Goal: Task Accomplishment & Management: Manage account settings

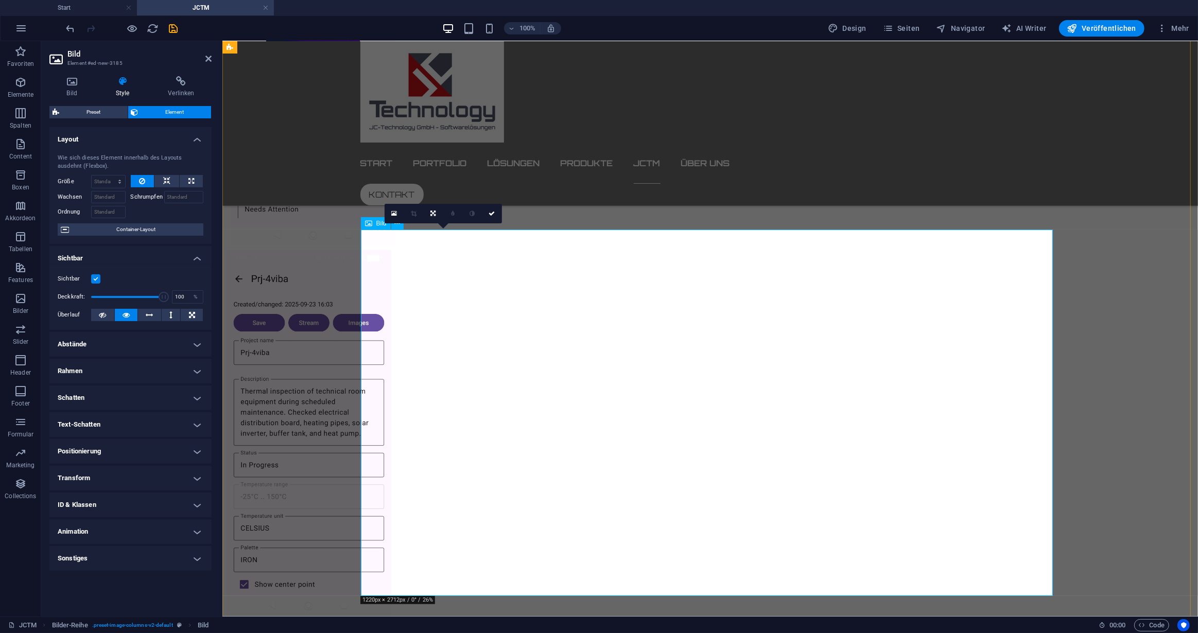
scroll to position [1077, 0]
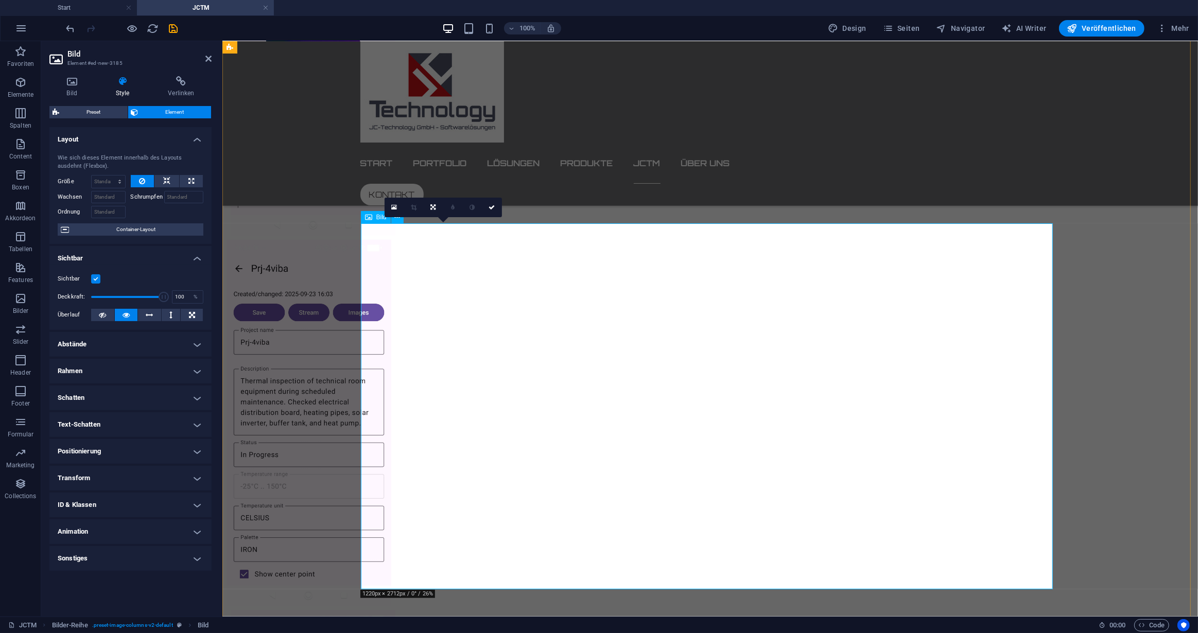
click at [619, 341] on figure at bounding box center [572, 422] width 692 height 366
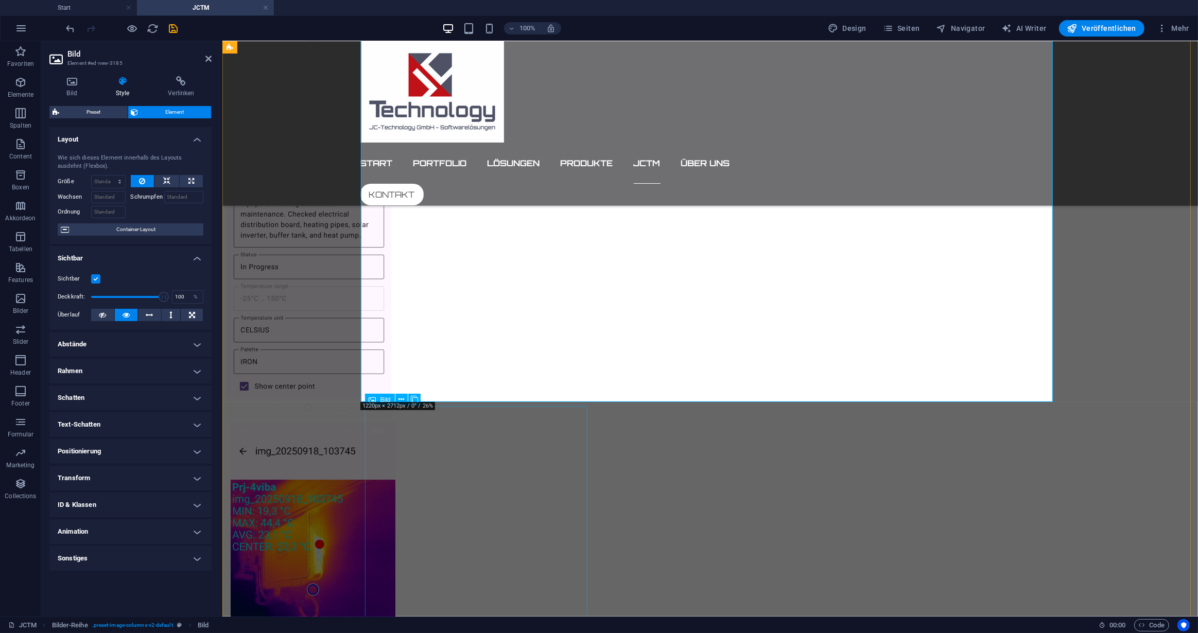
scroll to position [1264, 0]
click at [452, 549] on figure at bounding box center [341, 606] width 222 height 366
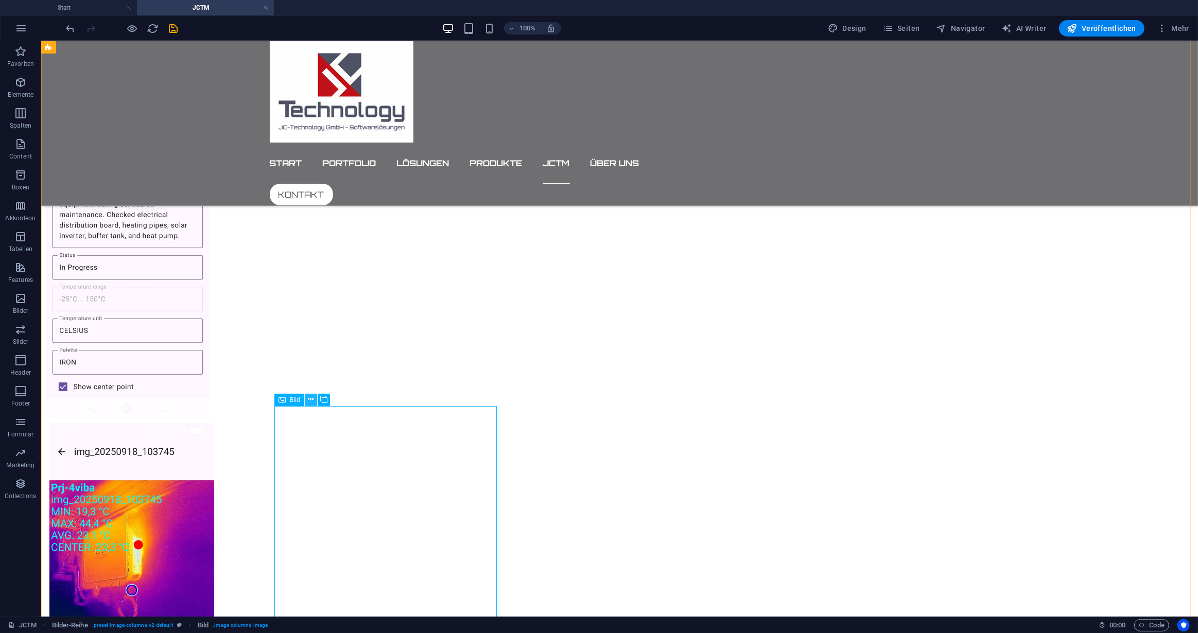
click at [308, 398] on icon at bounding box center [311, 399] width 6 height 11
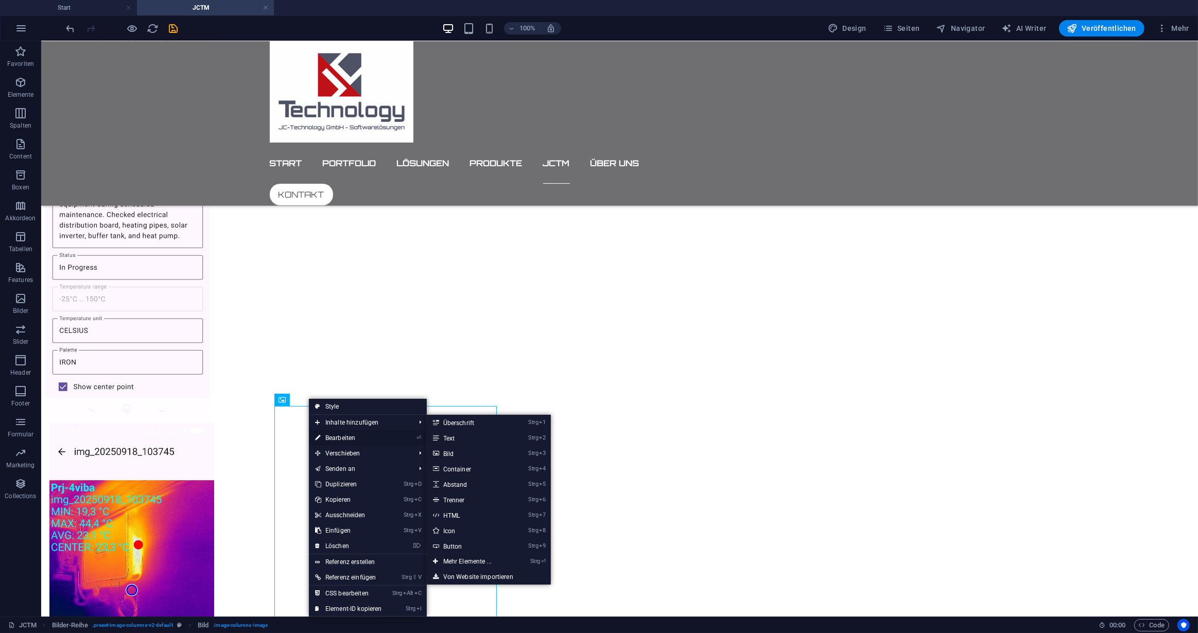
drag, startPoint x: 336, startPoint y: 435, endPoint x: 114, endPoint y: 394, distance: 226.1
click at [336, 435] on link "⏎ Bearbeiten" at bounding box center [348, 437] width 79 height 15
select select "rem"
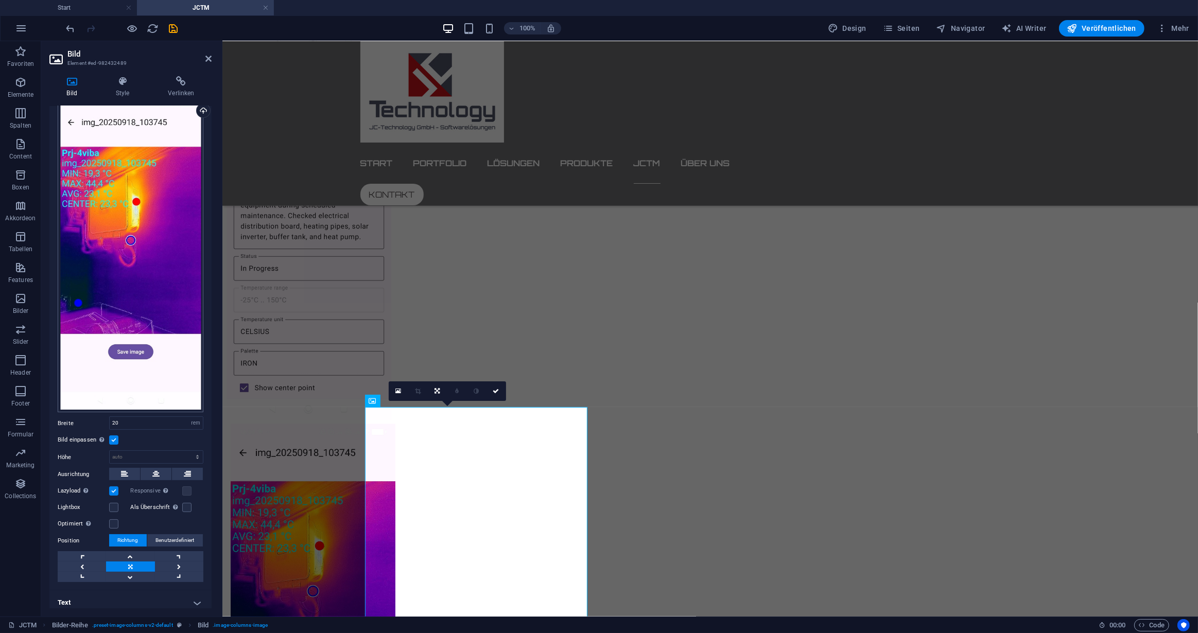
scroll to position [39, 0]
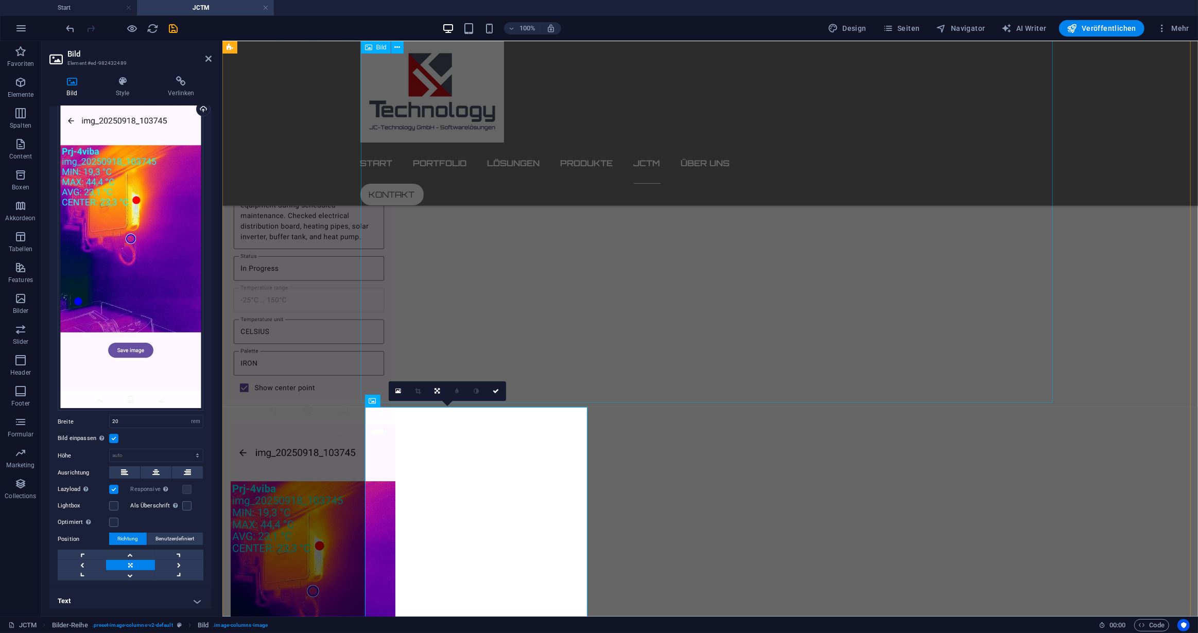
click at [628, 267] on figure at bounding box center [572, 236] width 692 height 366
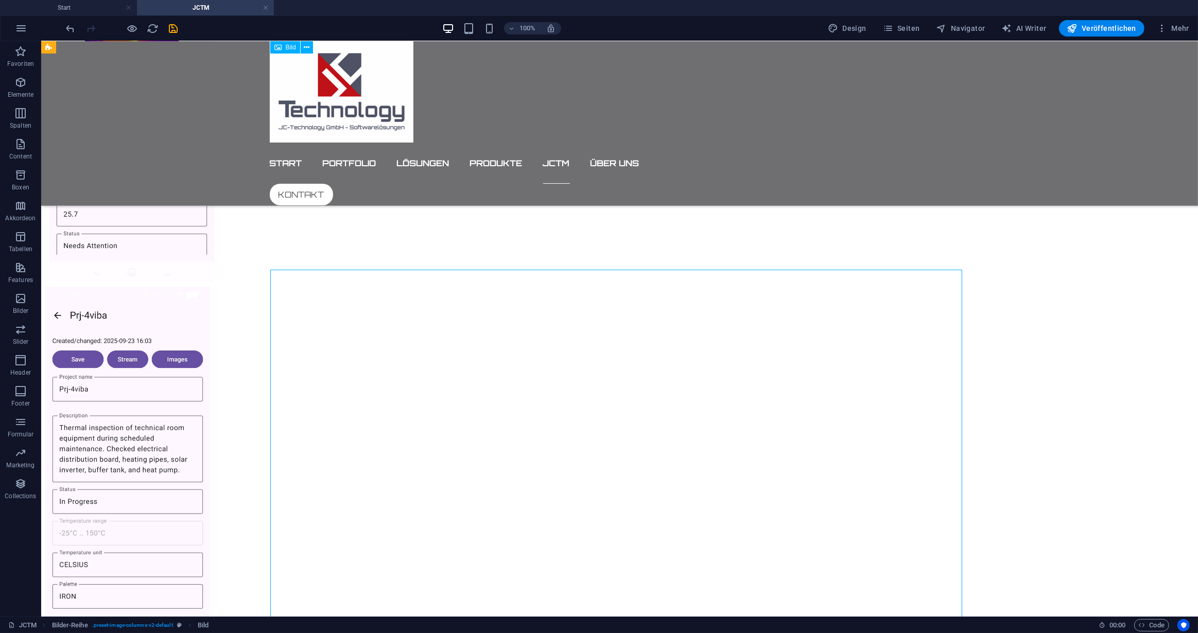
scroll to position [1030, 0]
click at [308, 265] on icon at bounding box center [307, 263] width 6 height 11
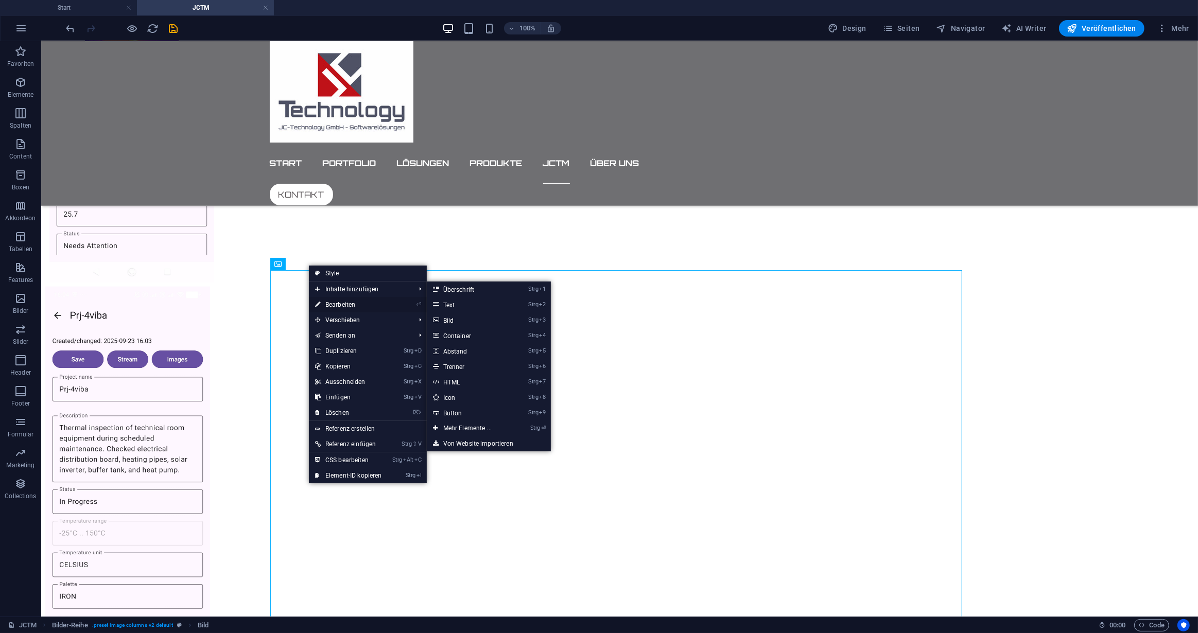
click at [338, 301] on link "⏎ Bearbeiten" at bounding box center [348, 304] width 79 height 15
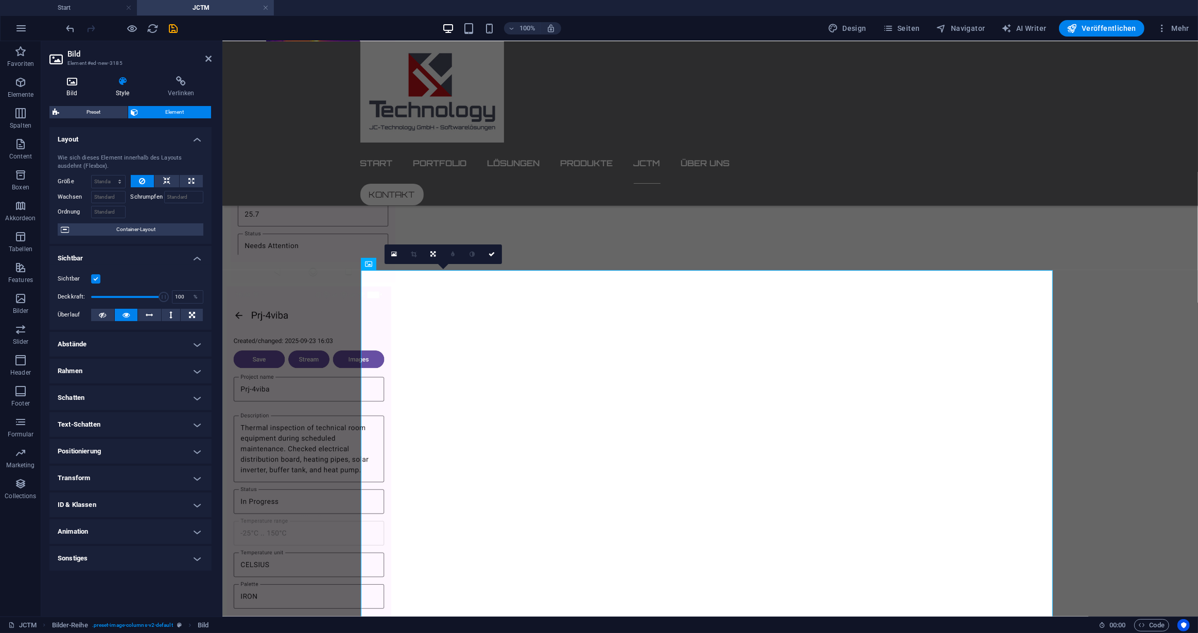
click at [64, 80] on icon at bounding box center [71, 81] width 45 height 10
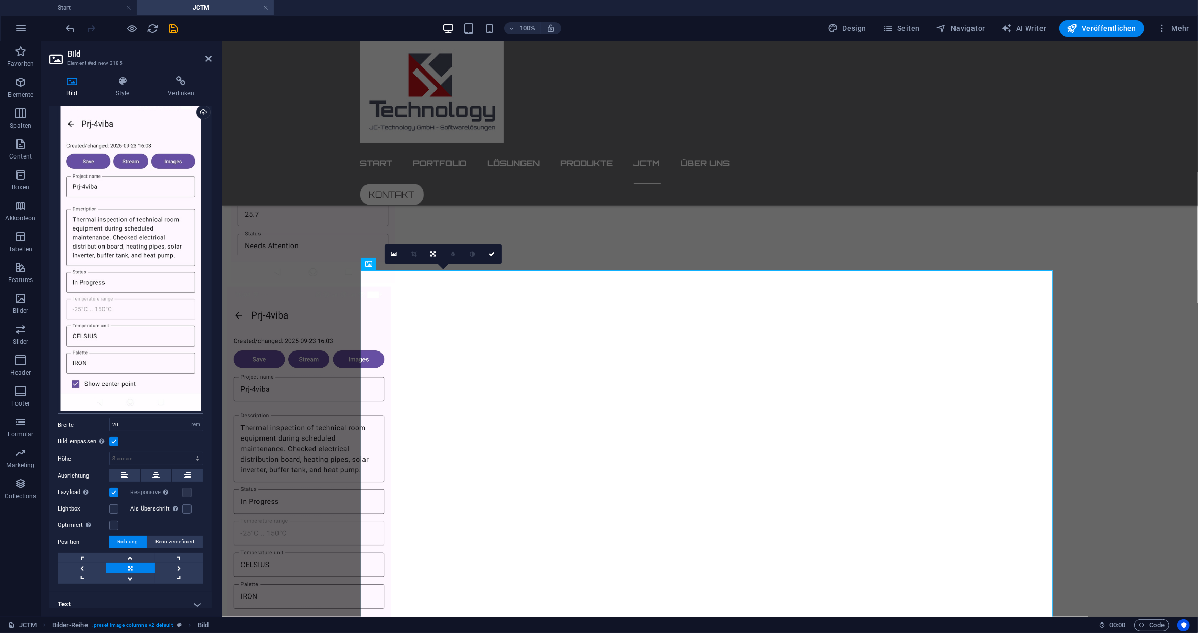
scroll to position [39, 0]
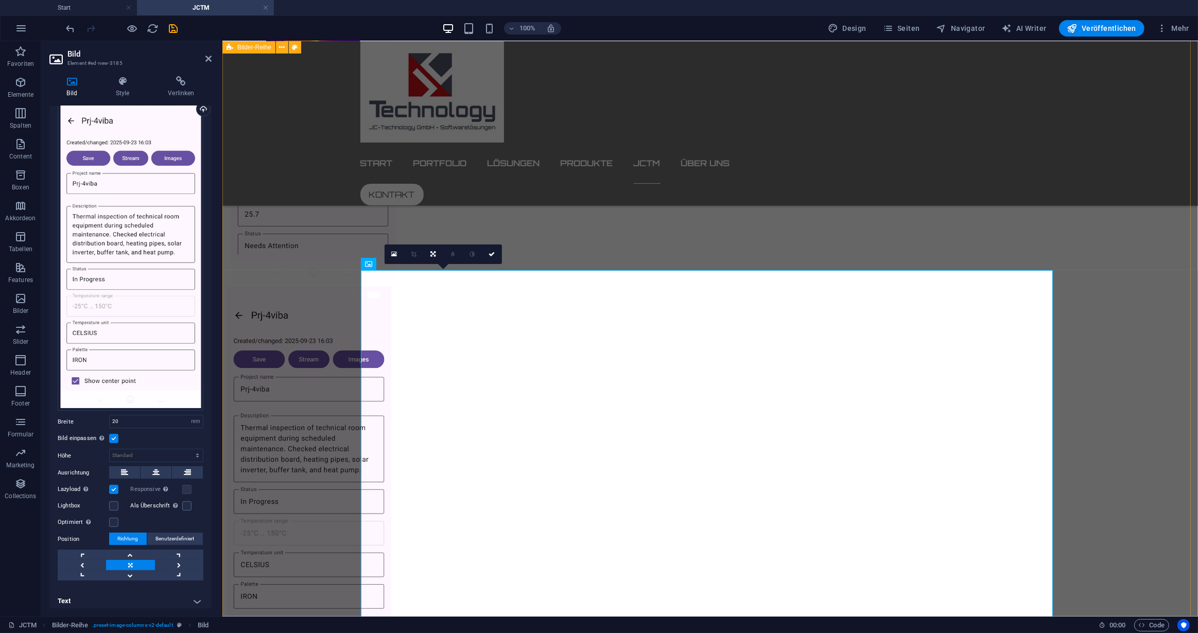
click at [265, 524] on div at bounding box center [709, 469] width 975 height 1189
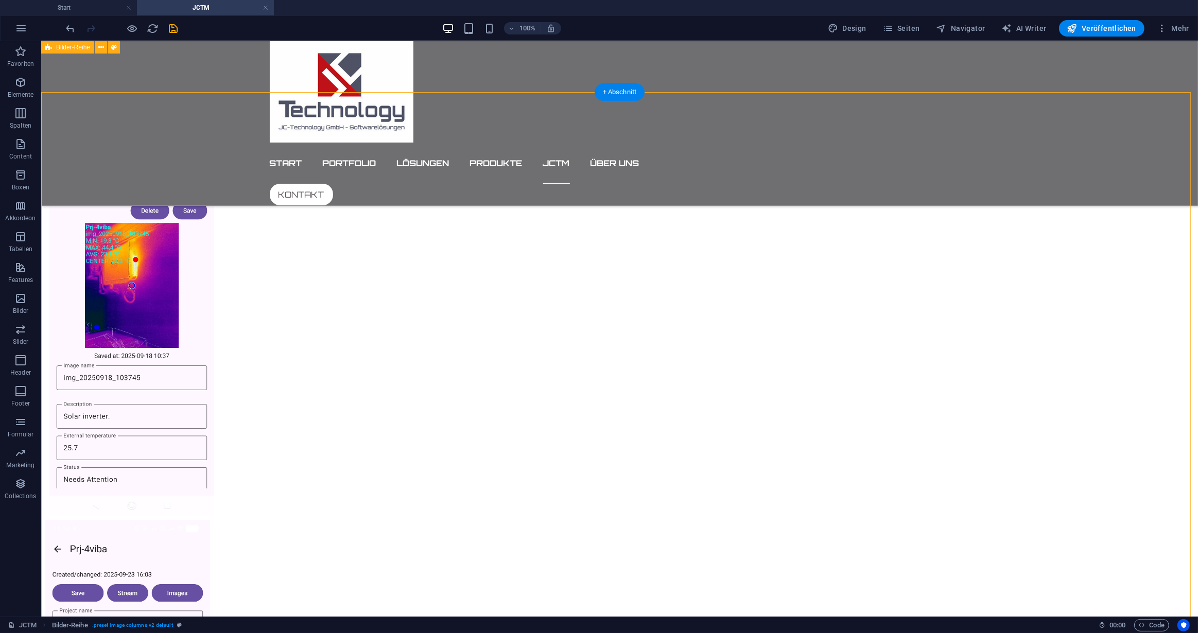
scroll to position [796, 0]
click at [310, 124] on figure at bounding box center [619, 91] width 700 height 101
click at [271, 201] on figure at bounding box center [160, 333] width 222 height 366
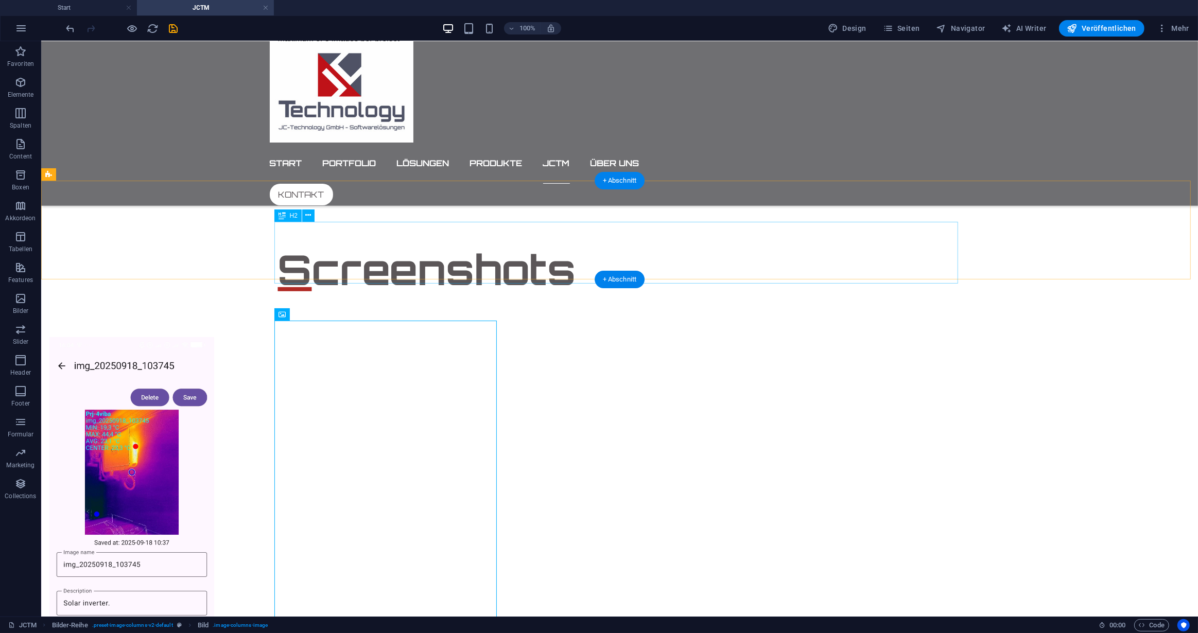
scroll to position [609, 0]
click at [312, 313] on icon at bounding box center [311, 314] width 6 height 11
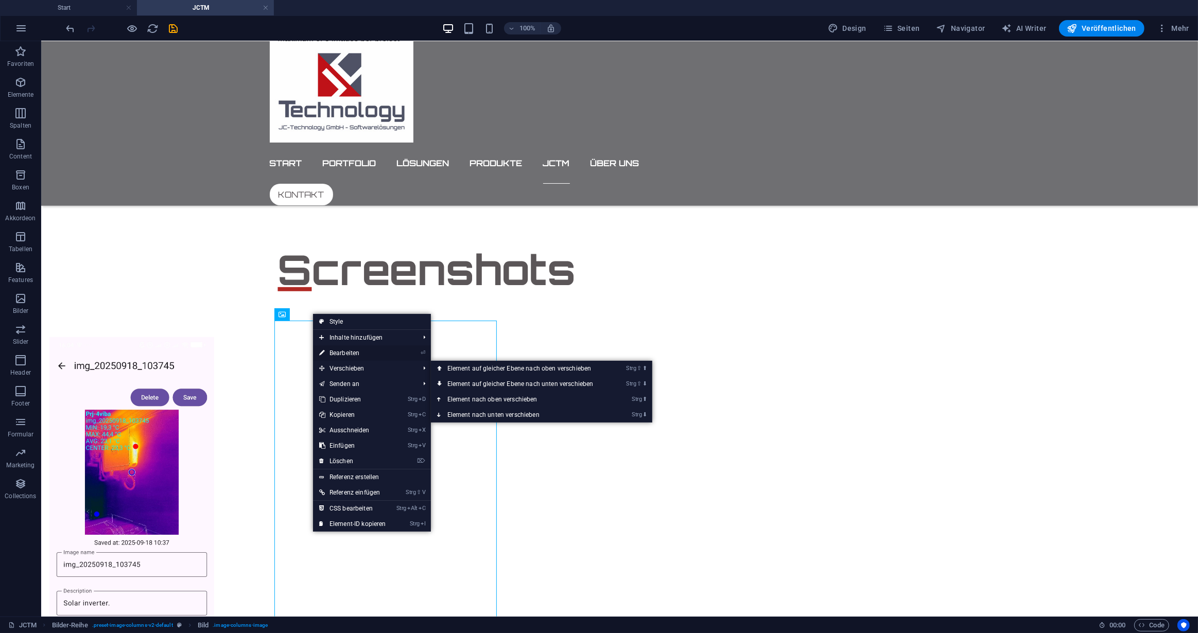
click at [353, 354] on link "⏎ Bearbeiten" at bounding box center [352, 352] width 79 height 15
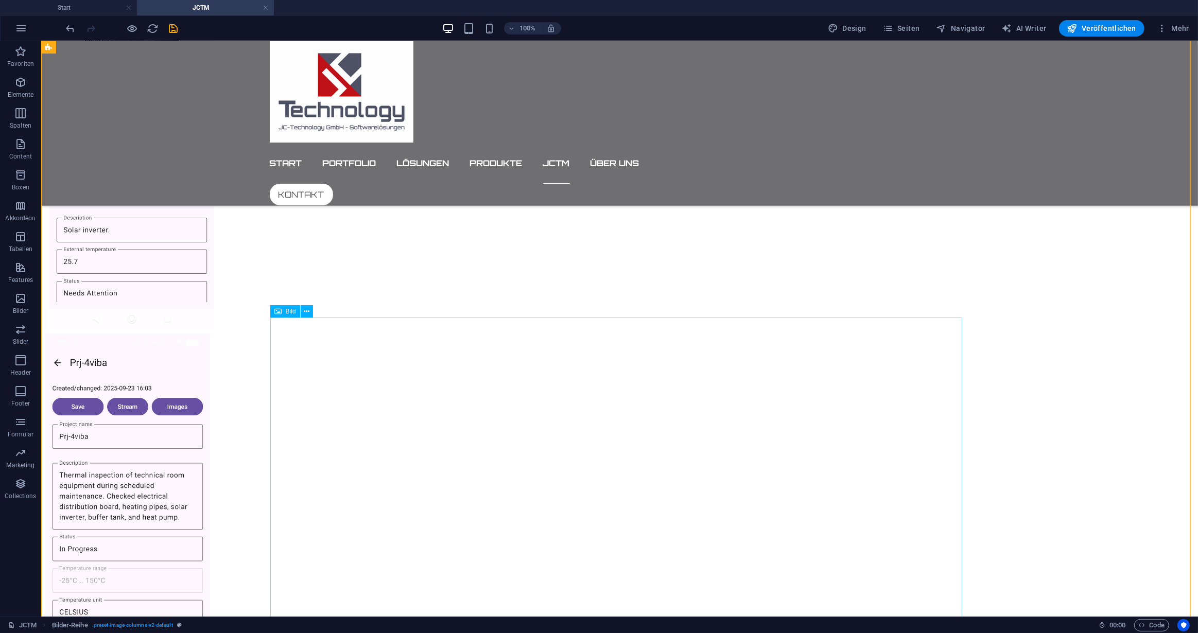
scroll to position [983, 0]
click at [306, 310] on icon at bounding box center [307, 310] width 6 height 11
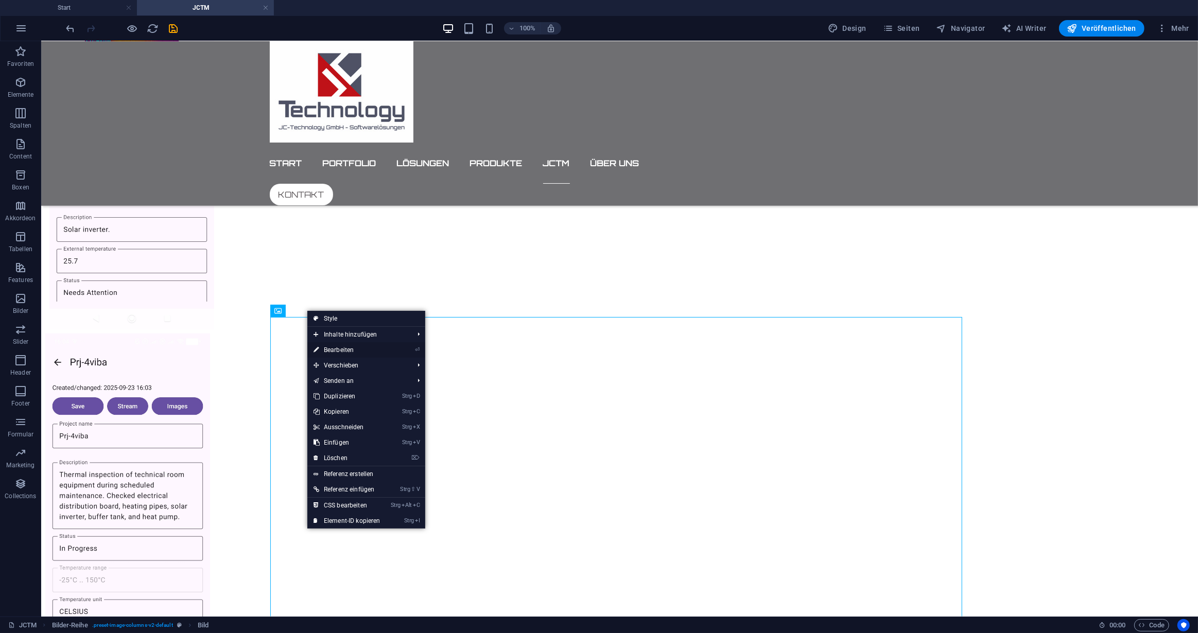
drag, startPoint x: 330, startPoint y: 351, endPoint x: 109, endPoint y: 310, distance: 225.1
click at [330, 352] on link "⏎ Bearbeiten" at bounding box center [346, 349] width 79 height 15
select select "rem"
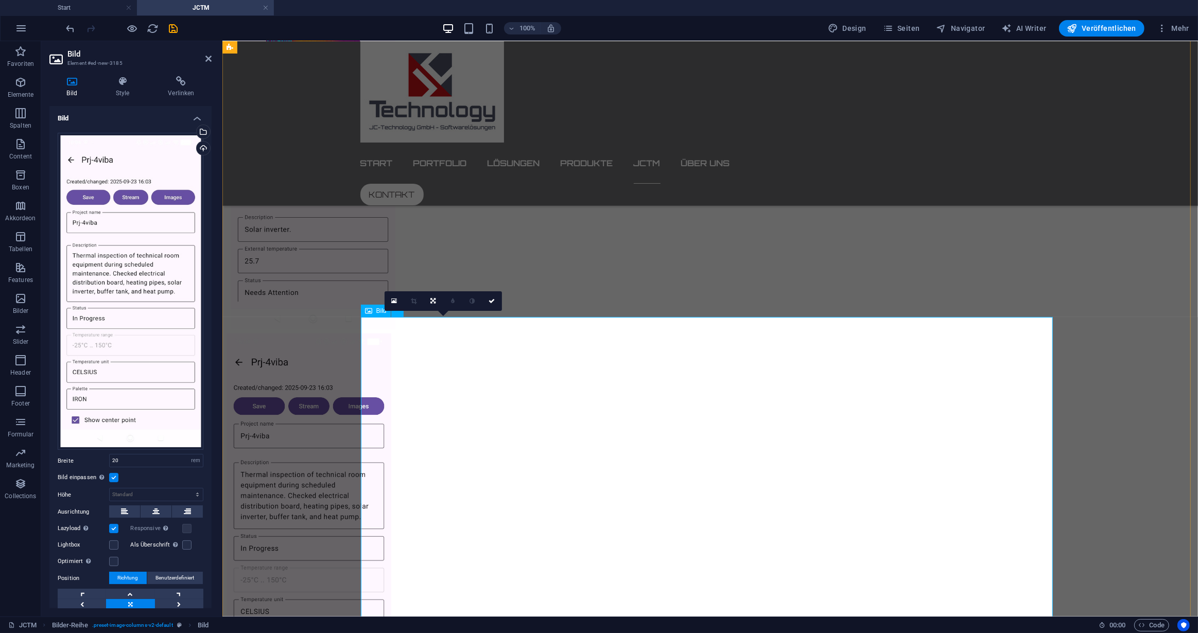
click at [656, 502] on figure at bounding box center [572, 516] width 692 height 366
click at [123, 87] on h4 "Style" at bounding box center [124, 87] width 52 height 22
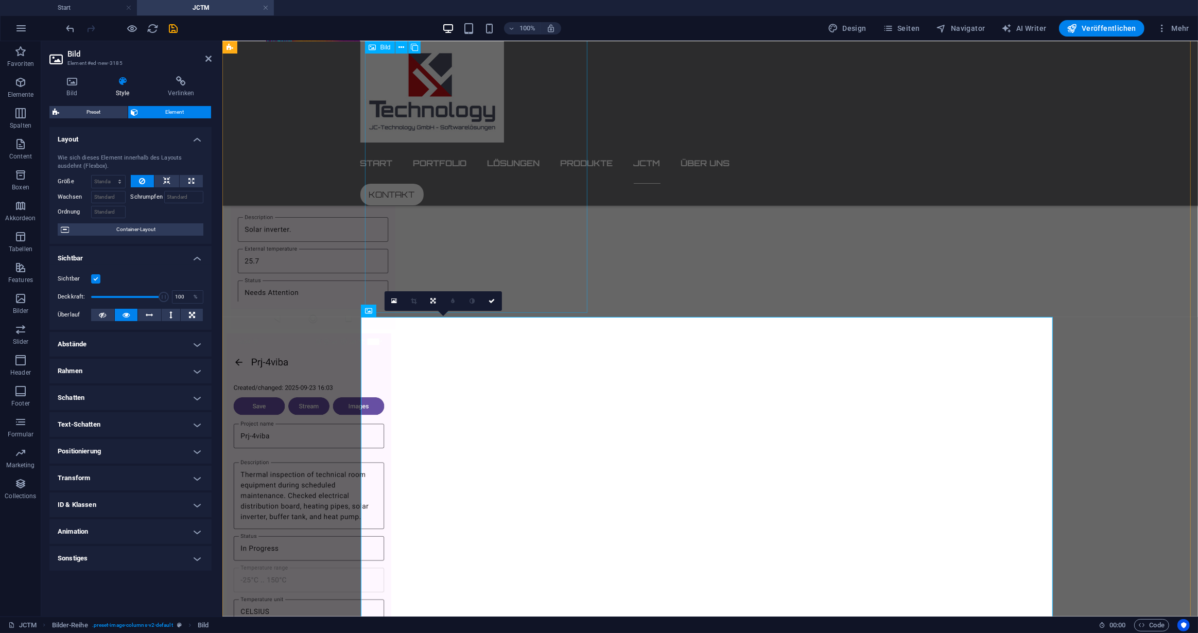
click at [452, 210] on figure at bounding box center [341, 146] width 222 height 366
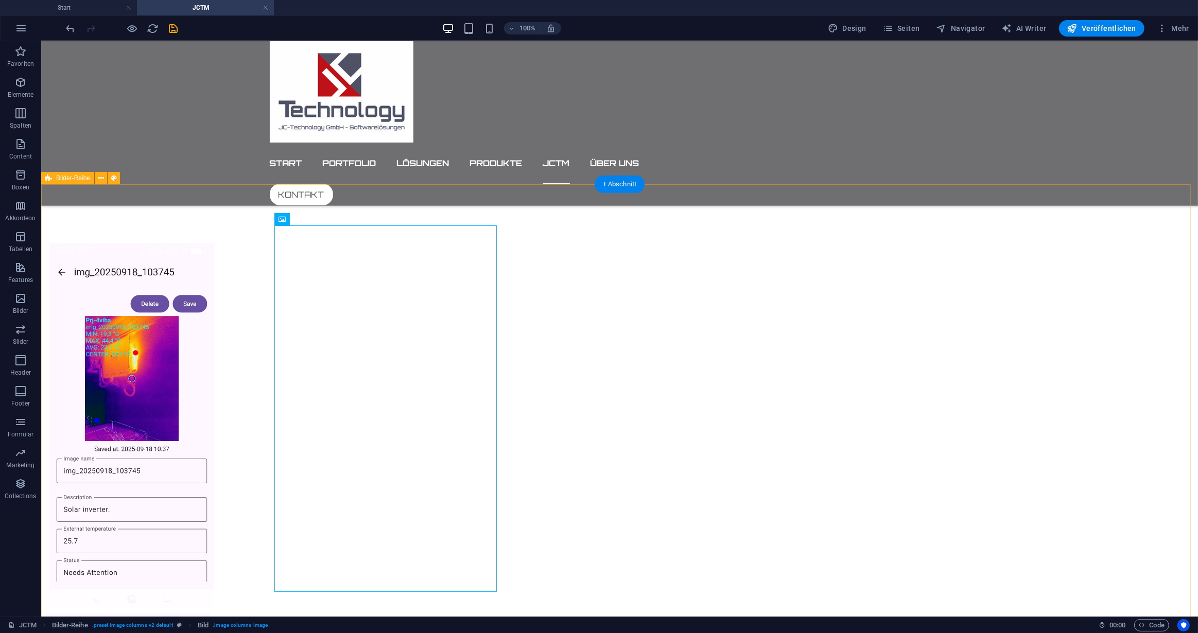
scroll to position [702, 0]
click at [310, 218] on icon at bounding box center [311, 221] width 6 height 11
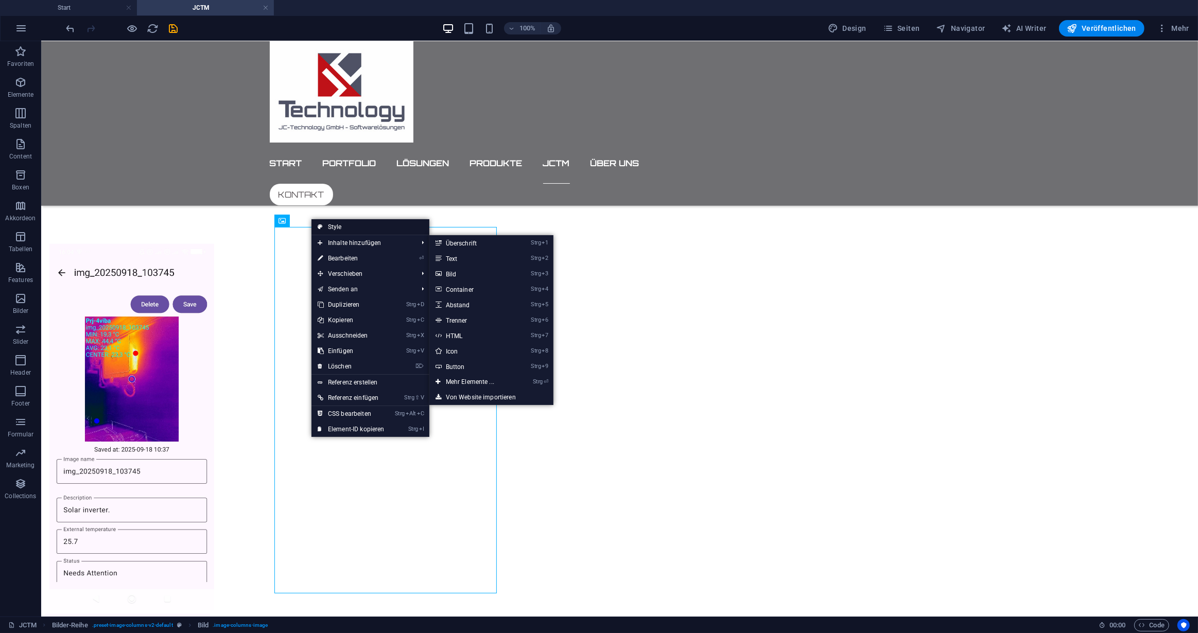
click at [336, 224] on link "Style" at bounding box center [370, 226] width 118 height 15
select select "rem"
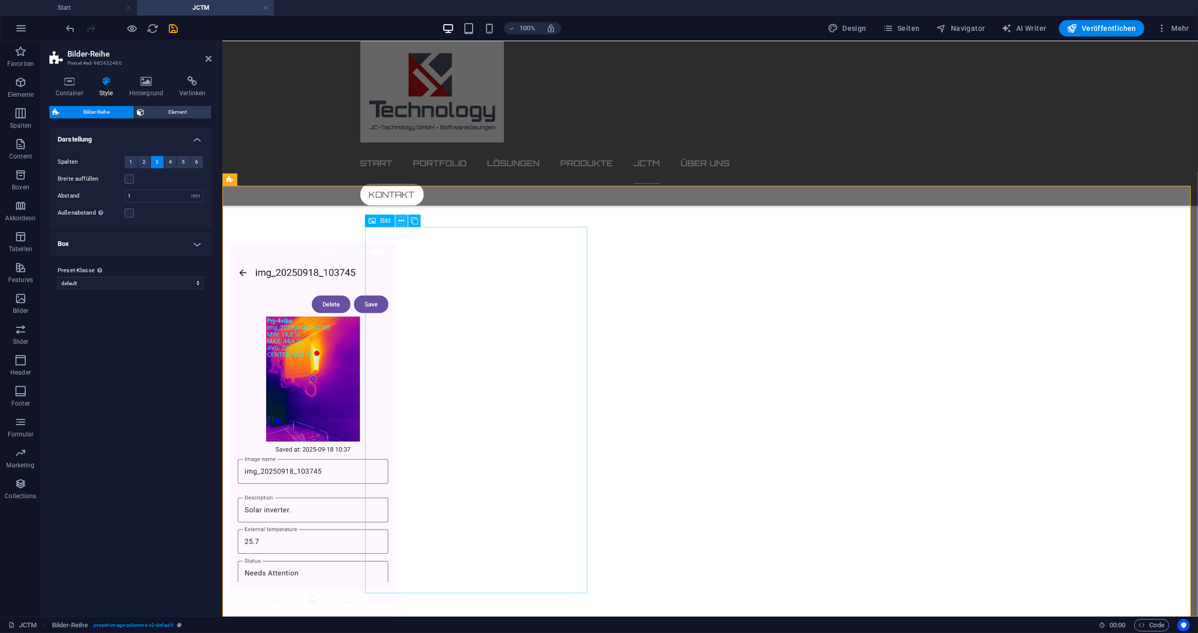
click at [399, 221] on icon at bounding box center [401, 221] width 6 height 11
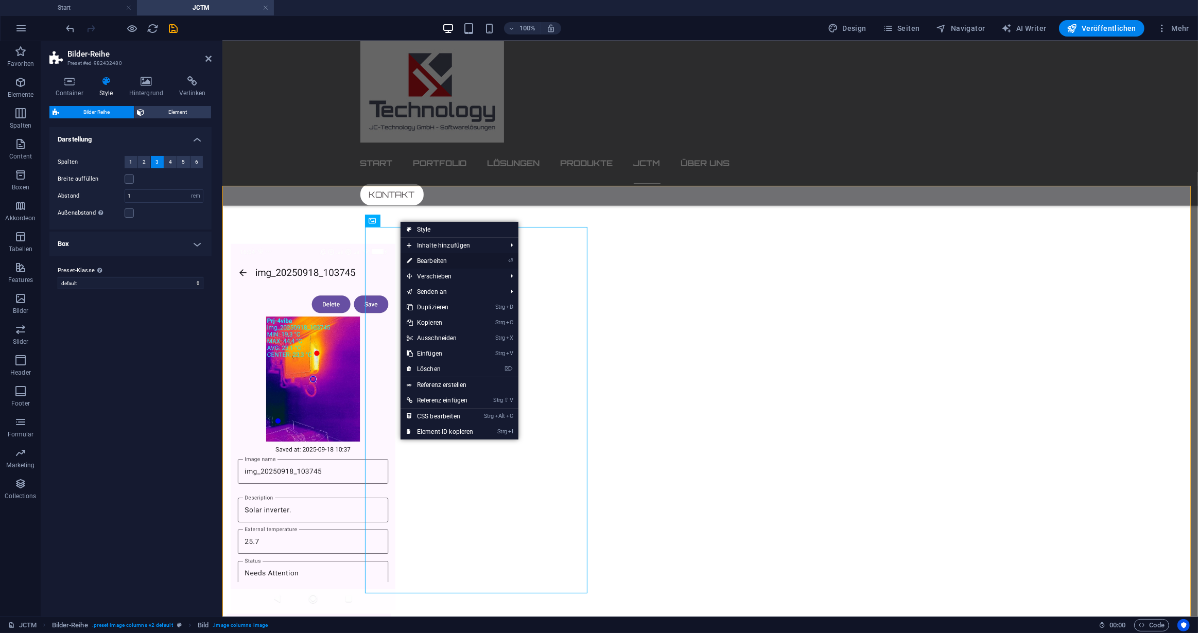
drag, startPoint x: 435, startPoint y: 260, endPoint x: 183, endPoint y: 215, distance: 256.7
click at [435, 260] on link "⏎ Bearbeiten" at bounding box center [439, 260] width 79 height 15
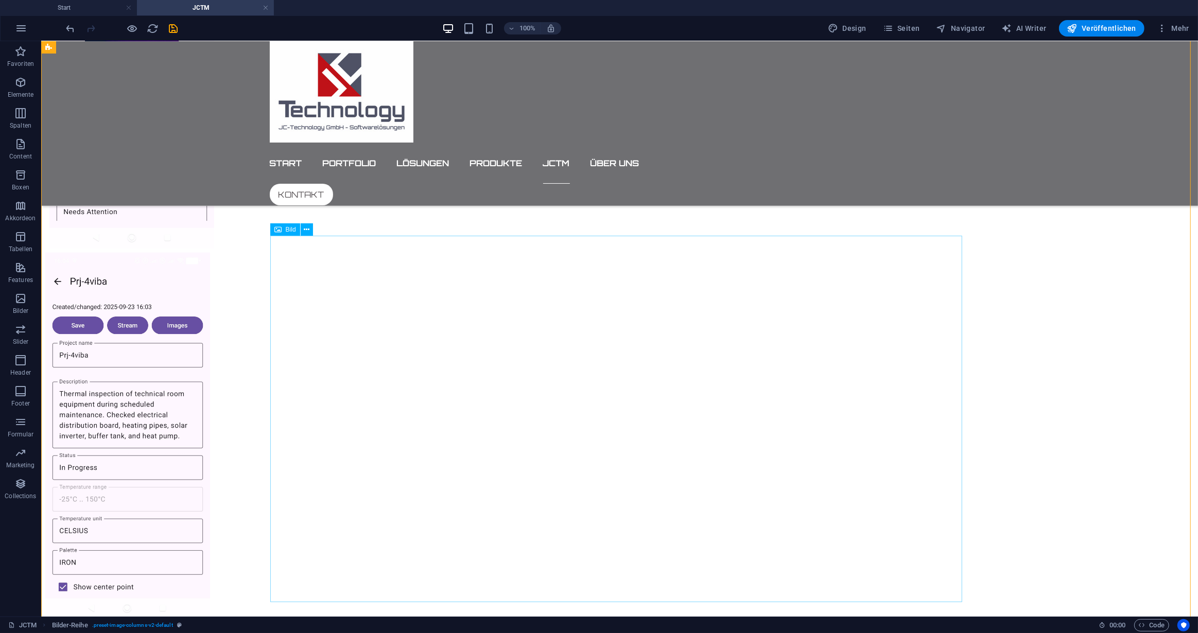
scroll to position [1076, 0]
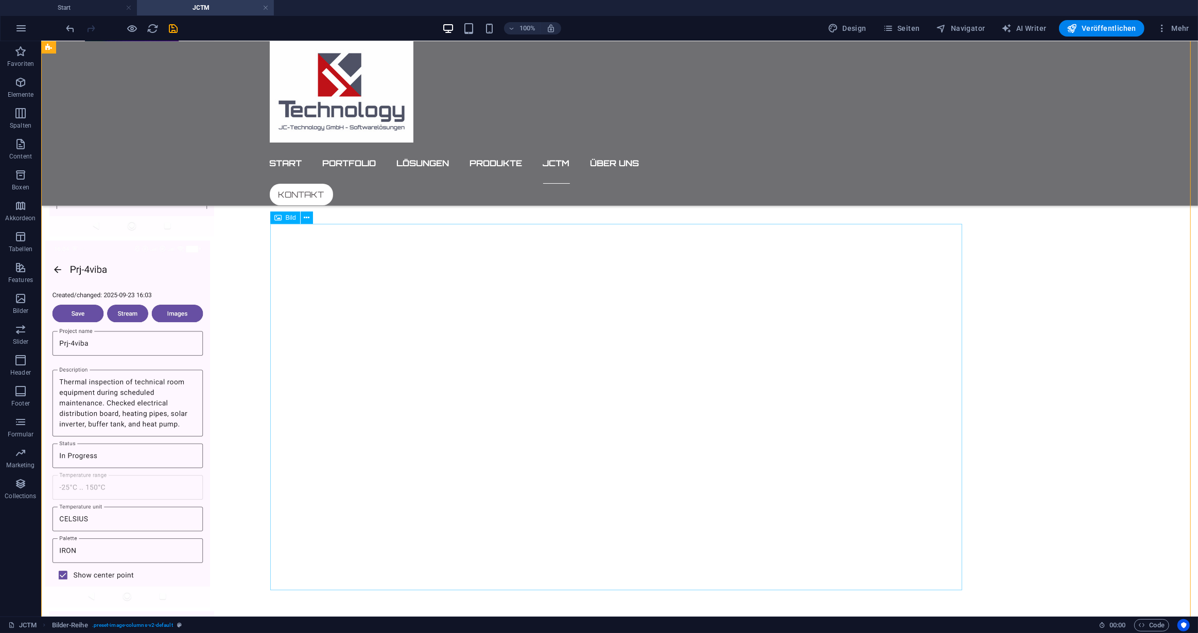
click at [605, 385] on figure at bounding box center [391, 423] width 692 height 366
click at [306, 218] on icon at bounding box center [307, 218] width 6 height 11
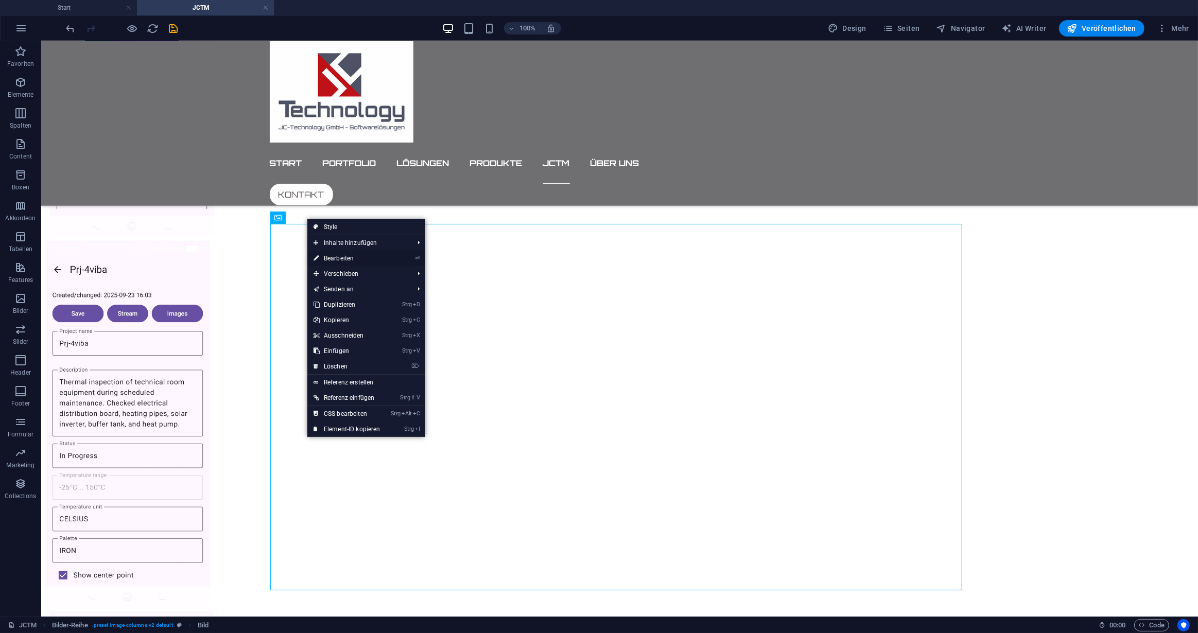
click at [338, 258] on link "⏎ Bearbeiten" at bounding box center [346, 258] width 79 height 15
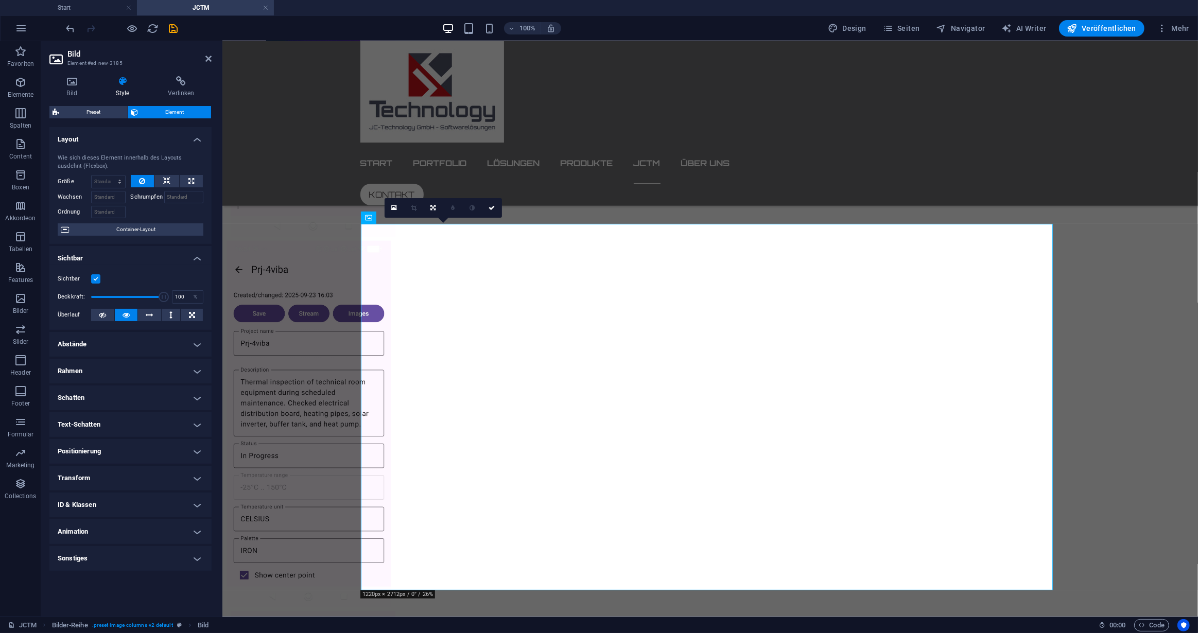
click at [197, 344] on h4 "Abstände" at bounding box center [130, 344] width 162 height 25
click at [197, 414] on h4 "Rahmen" at bounding box center [130, 412] width 162 height 25
click at [197, 528] on h4 "Positionierung" at bounding box center [130, 534] width 162 height 25
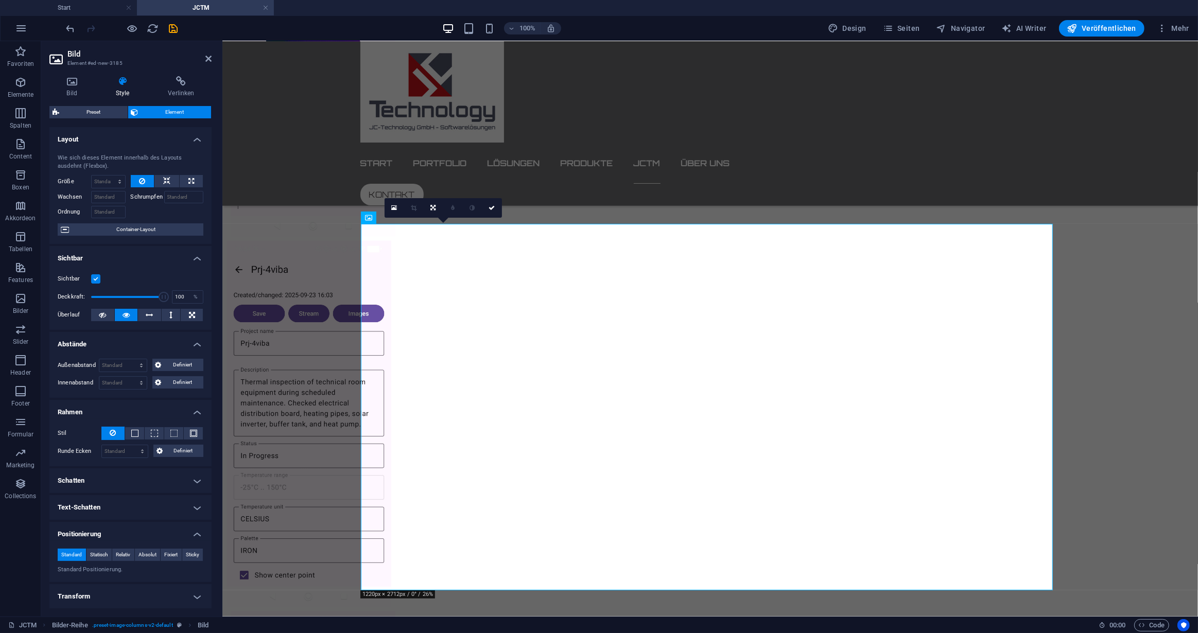
click at [195, 502] on h4 "Text-Schatten" at bounding box center [130, 507] width 162 height 25
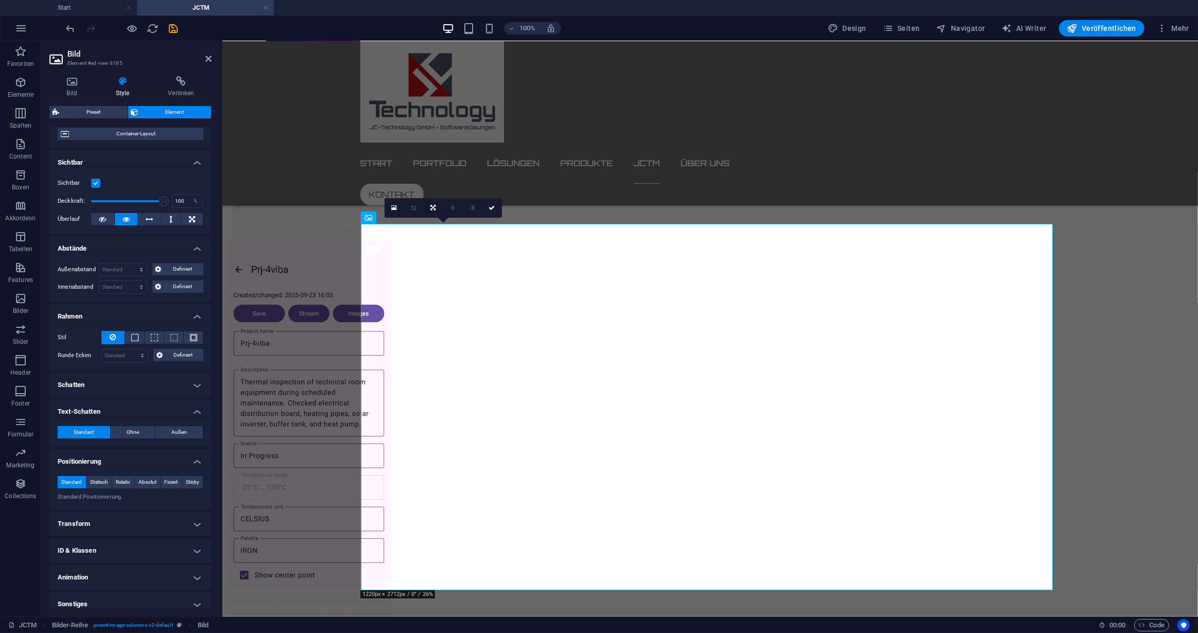
scroll to position [102, 0]
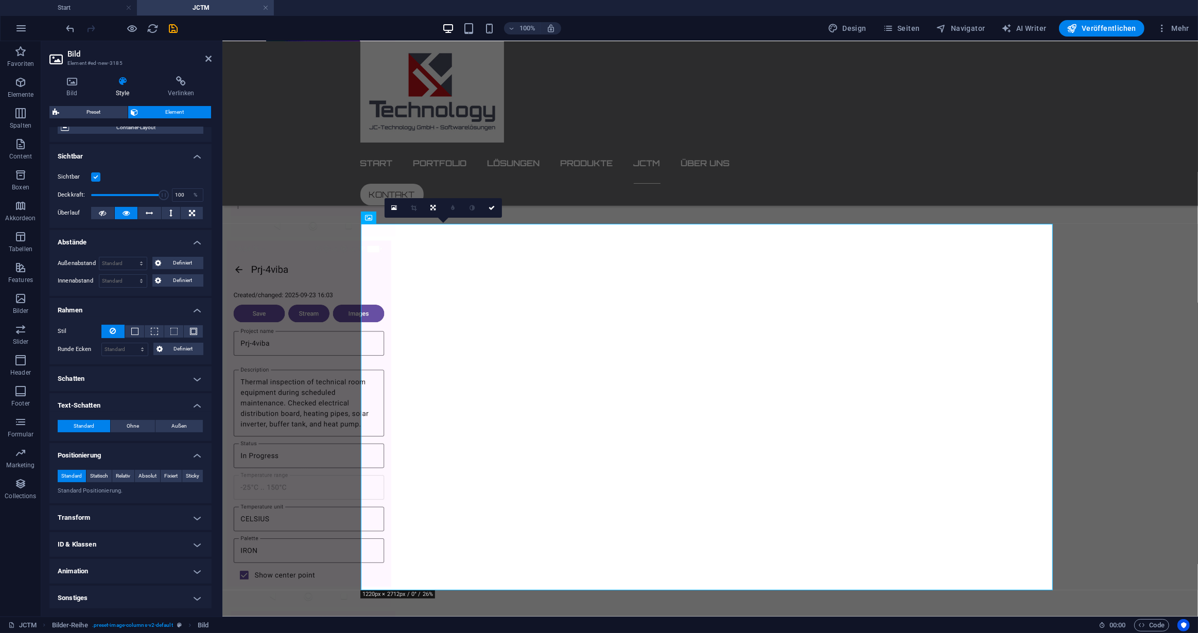
click at [196, 516] on h4 "Transform" at bounding box center [130, 517] width 162 height 25
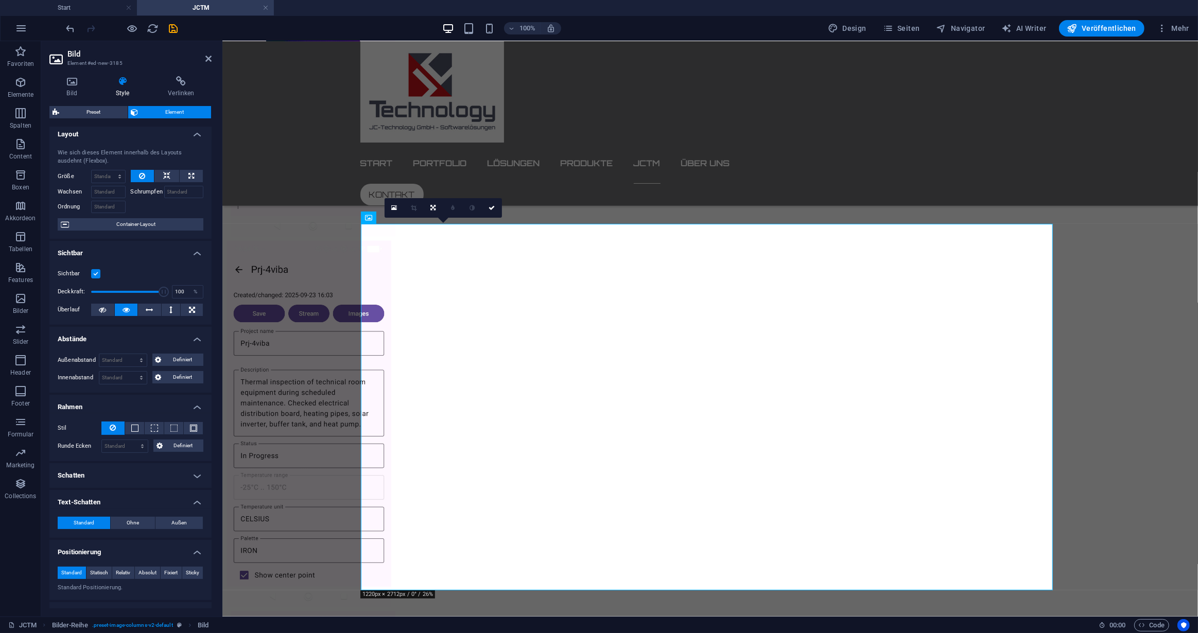
scroll to position [0, 0]
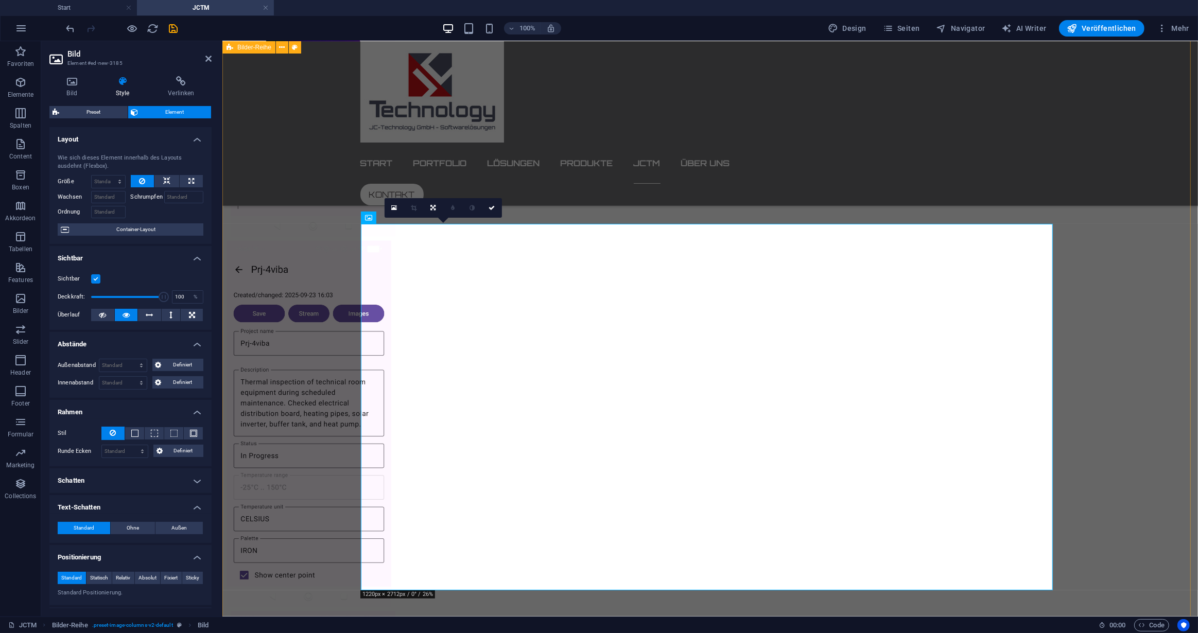
click at [588, 182] on div at bounding box center [709, 423] width 975 height 1189
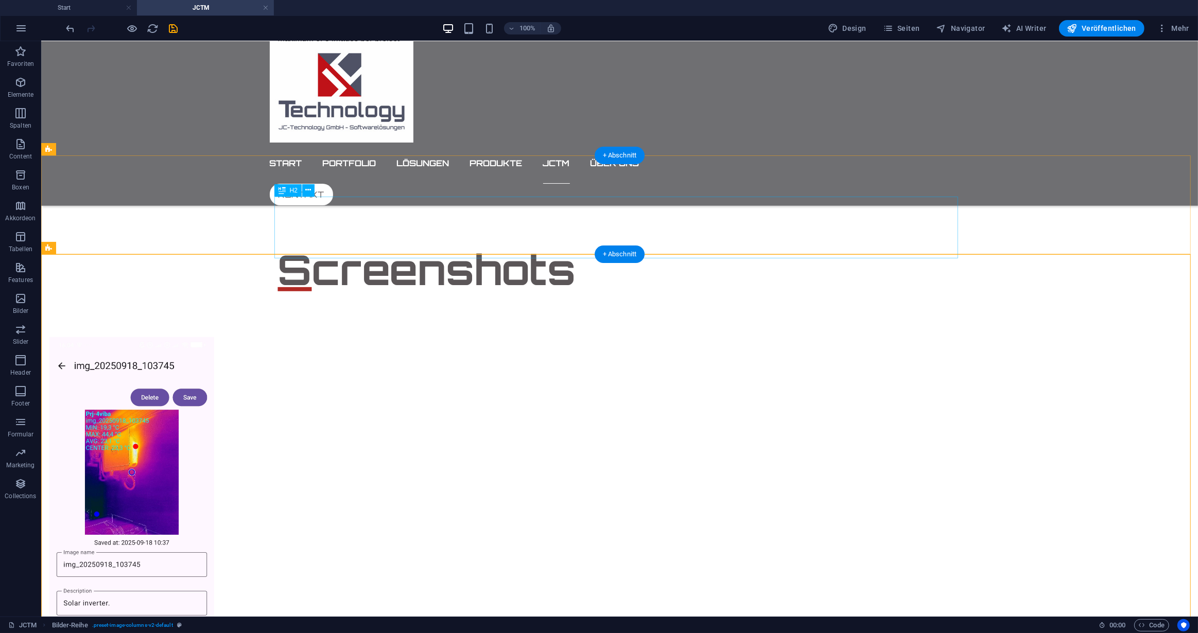
scroll to position [609, 0]
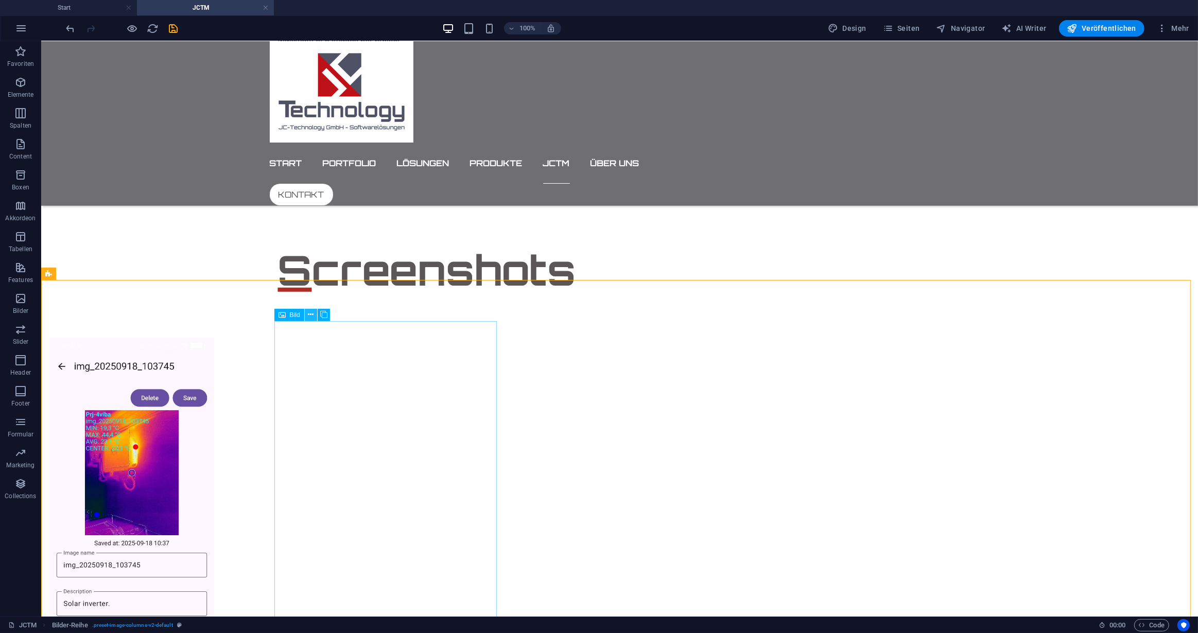
click at [309, 315] on icon at bounding box center [311, 314] width 6 height 11
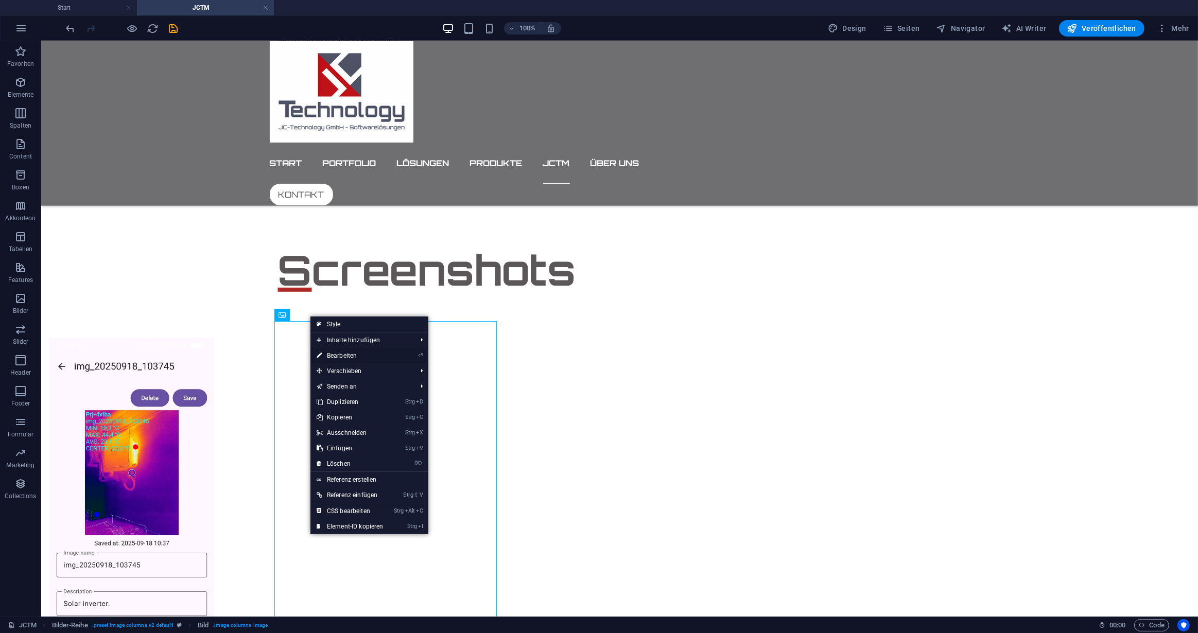
click at [343, 355] on link "⏎ Bearbeiten" at bounding box center [349, 355] width 79 height 15
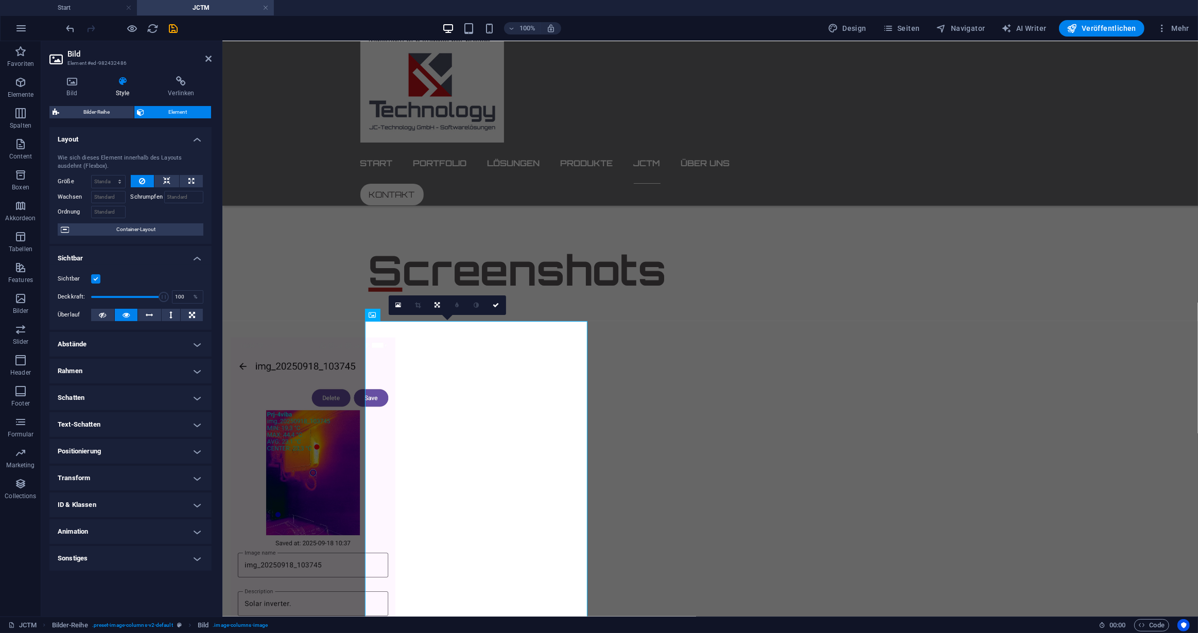
click at [196, 345] on h4 "Abstände" at bounding box center [130, 344] width 162 height 25
click at [194, 411] on h4 "Rahmen" at bounding box center [130, 412] width 162 height 25
click at [196, 479] on h4 "Schatten" at bounding box center [130, 480] width 162 height 25
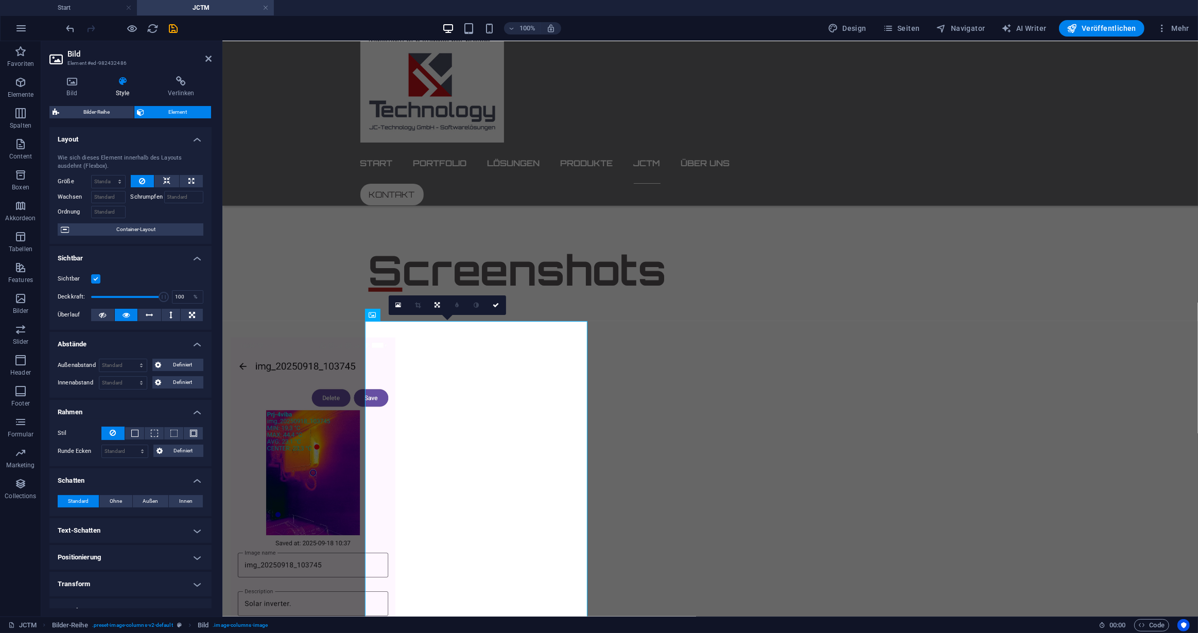
click at [195, 525] on h4 "Text-Schatten" at bounding box center [130, 530] width 162 height 25
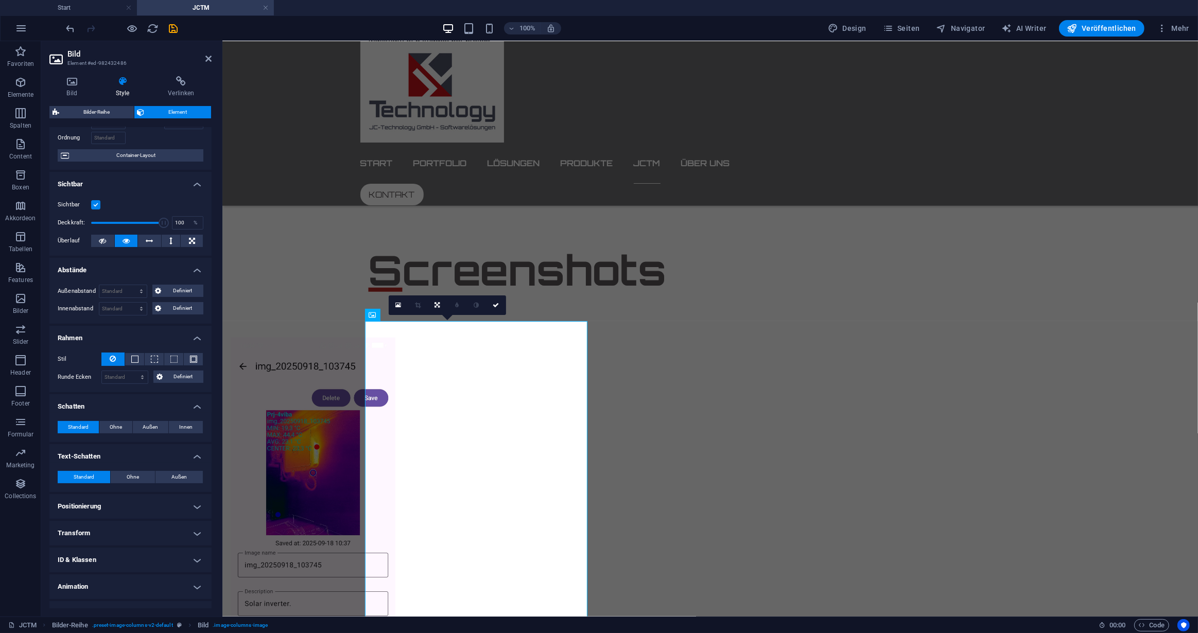
scroll to position [89, 0]
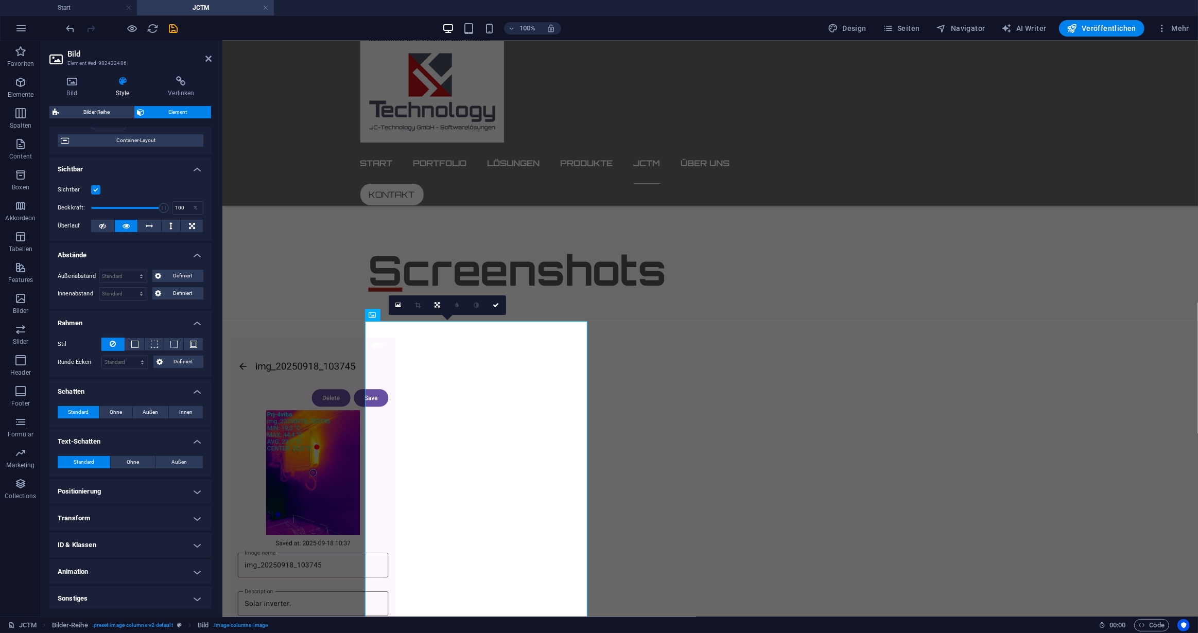
click at [197, 493] on h4 "Positionierung" at bounding box center [130, 491] width 162 height 25
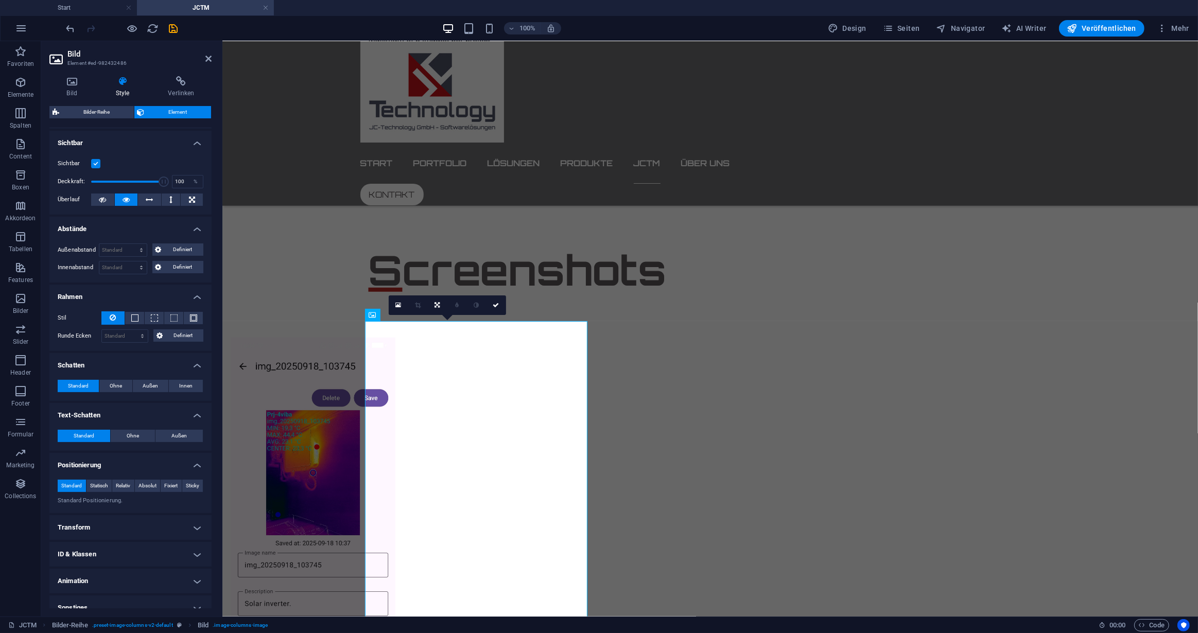
scroll to position [125, 0]
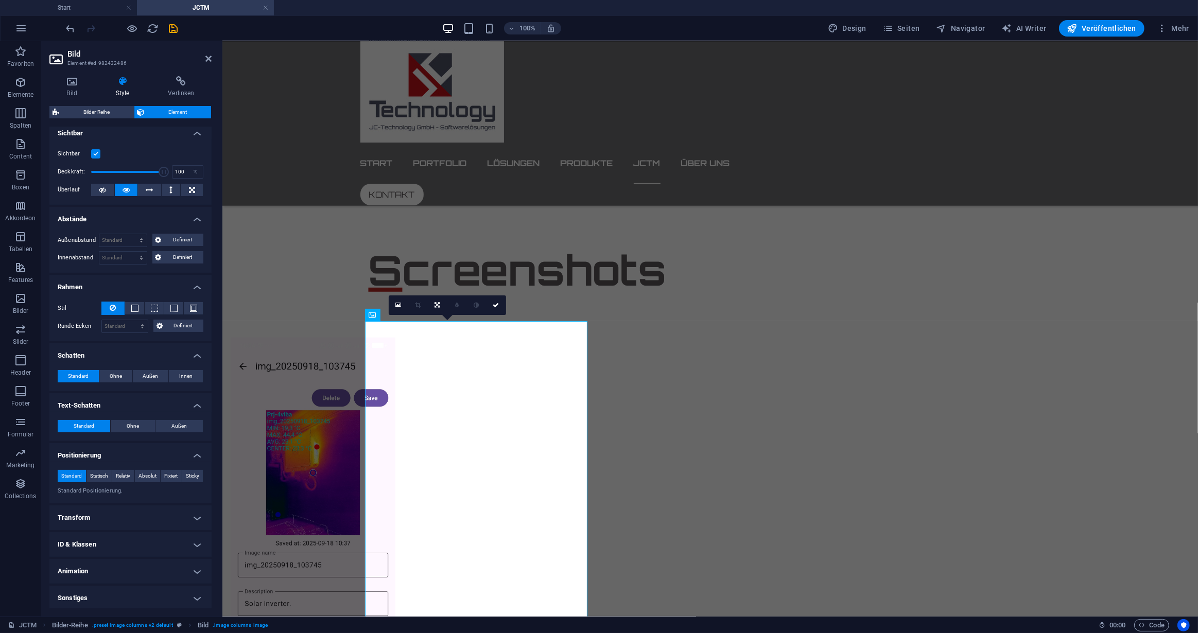
click at [198, 519] on h4 "Transform" at bounding box center [130, 517] width 162 height 25
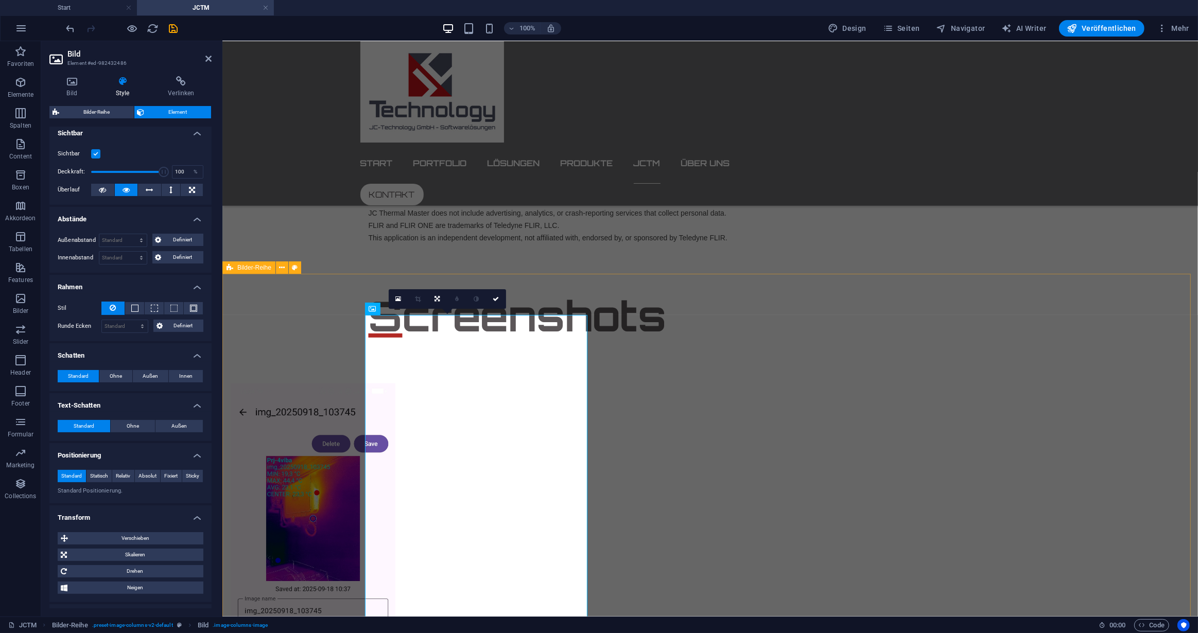
scroll to position [562, 0]
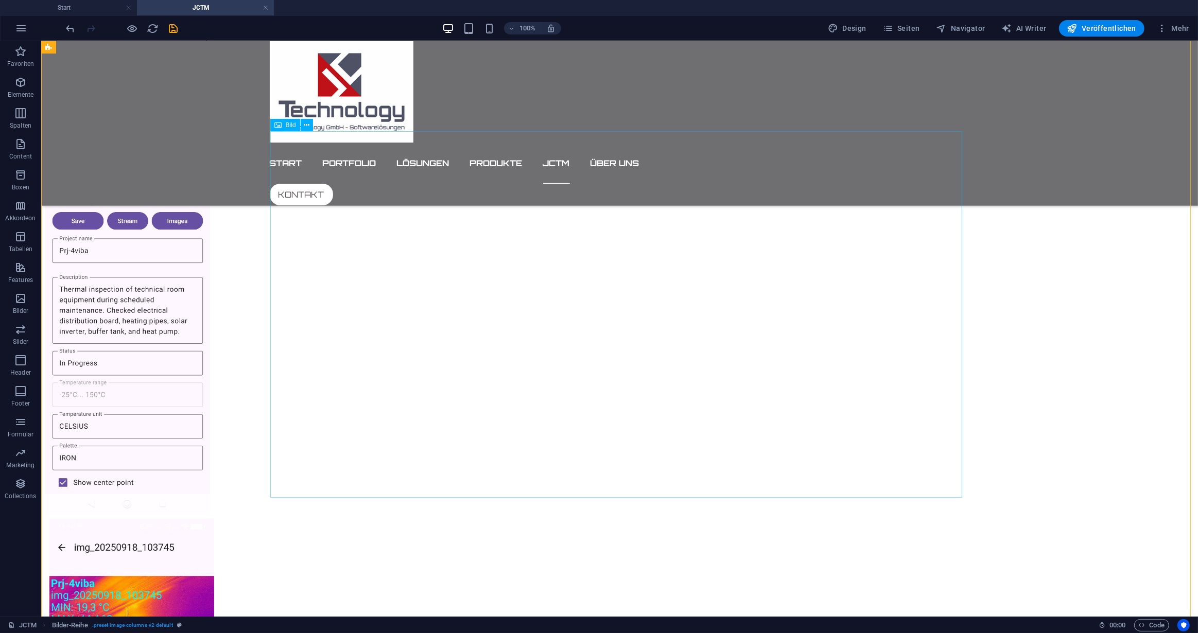
scroll to position [1170, 0]
click at [629, 349] on figure at bounding box center [391, 329] width 692 height 366
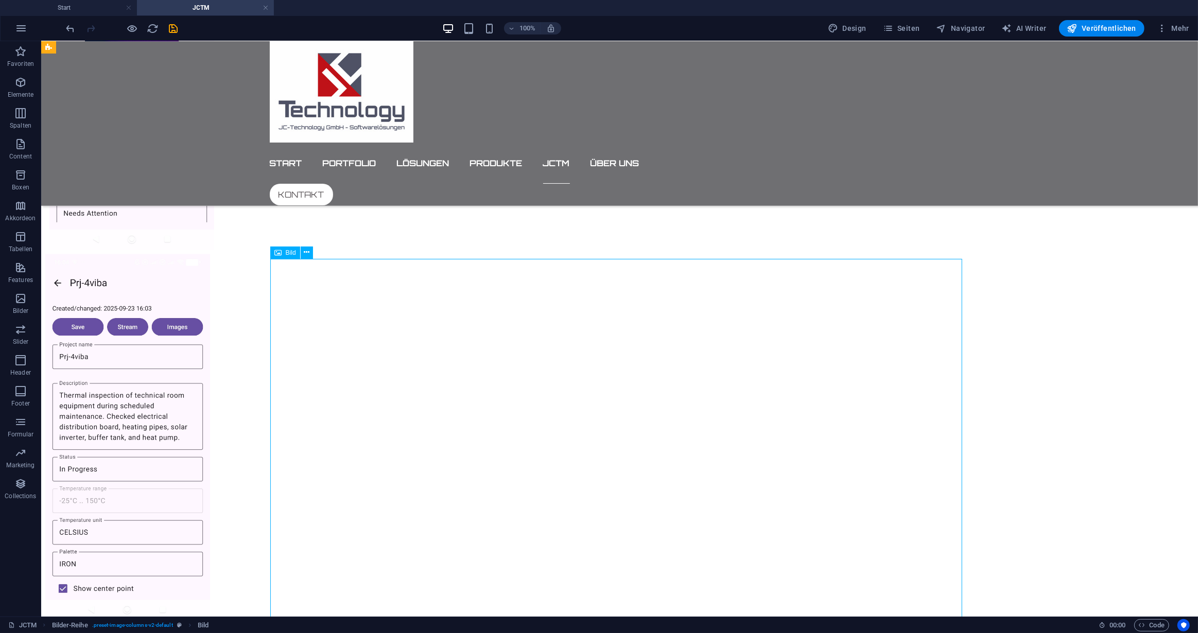
scroll to position [1030, 0]
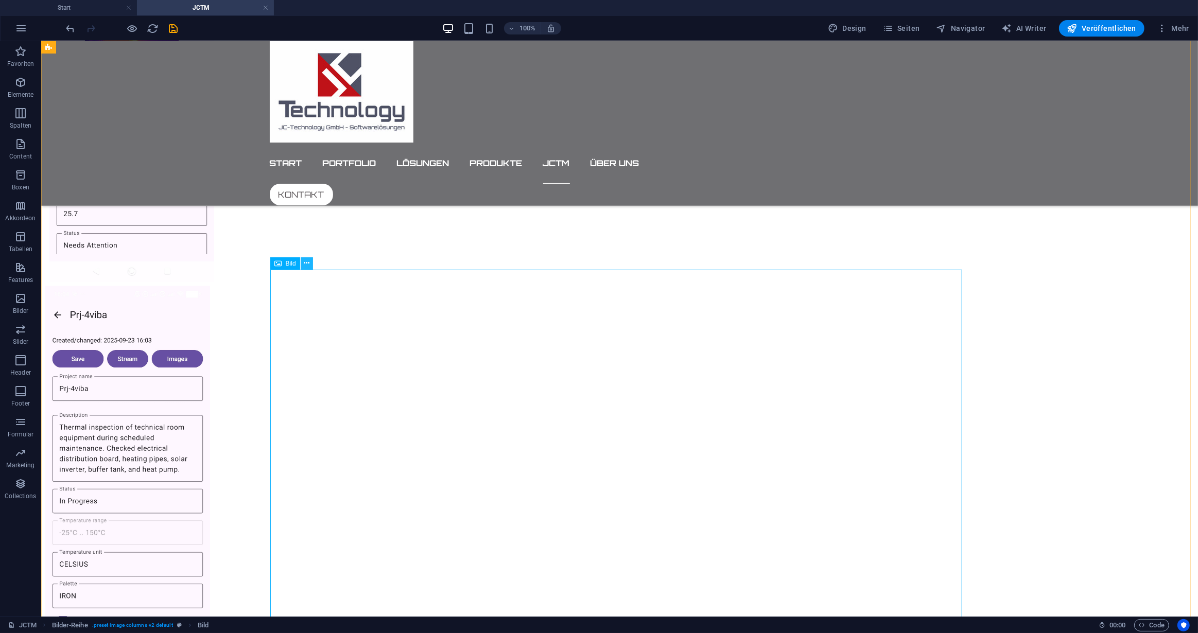
click at [307, 262] on icon at bounding box center [307, 263] width 6 height 11
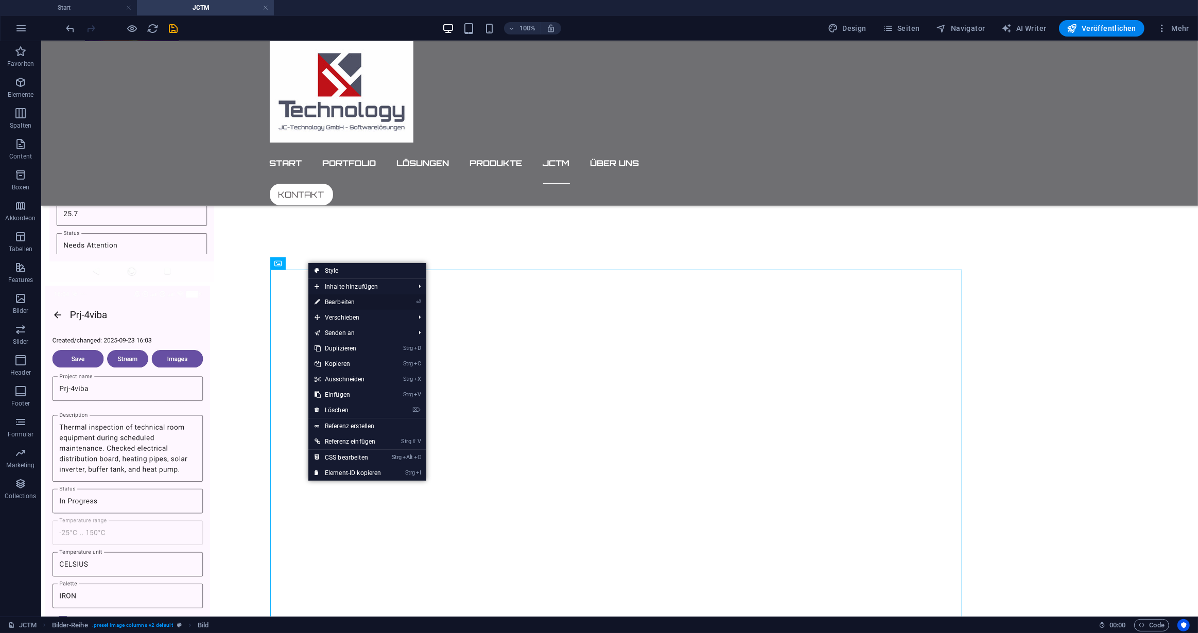
drag, startPoint x: 329, startPoint y: 300, endPoint x: 107, endPoint y: 259, distance: 226.1
click at [329, 300] on link "⏎ Bearbeiten" at bounding box center [347, 301] width 79 height 15
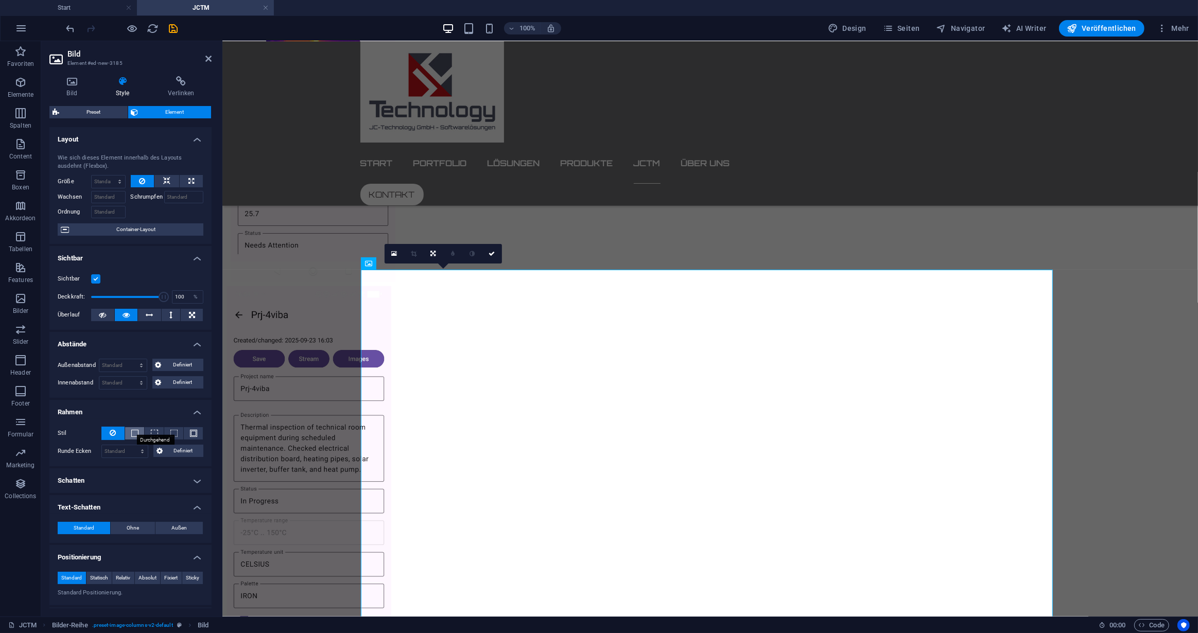
click at [133, 431] on span at bounding box center [134, 433] width 7 height 7
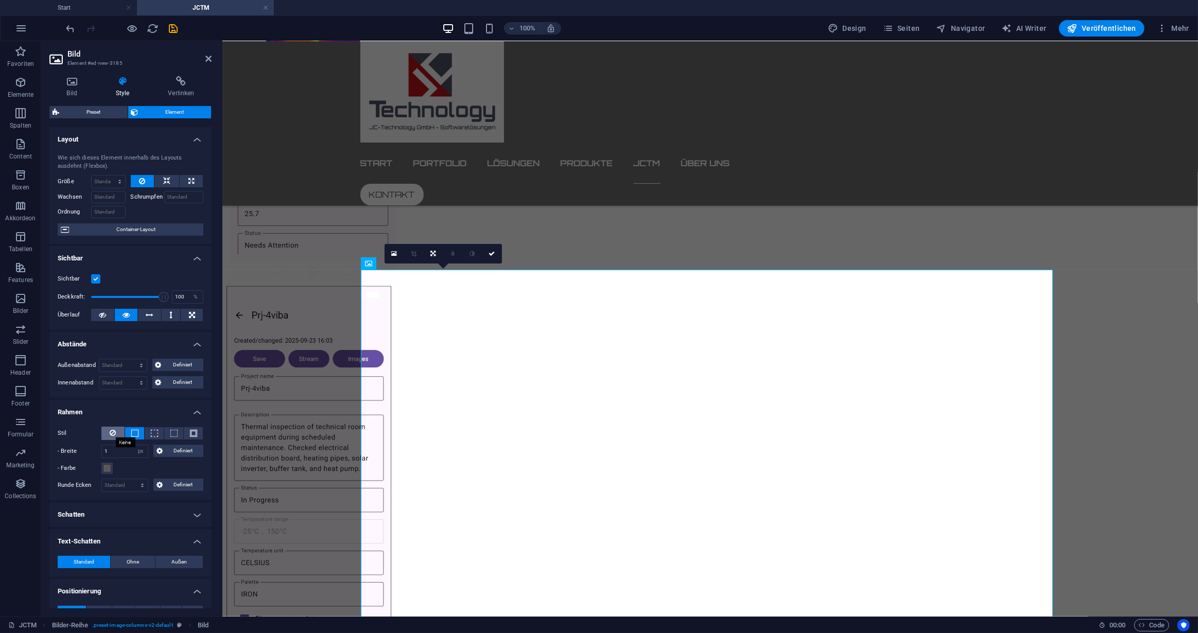
click at [110, 431] on icon at bounding box center [113, 433] width 6 height 12
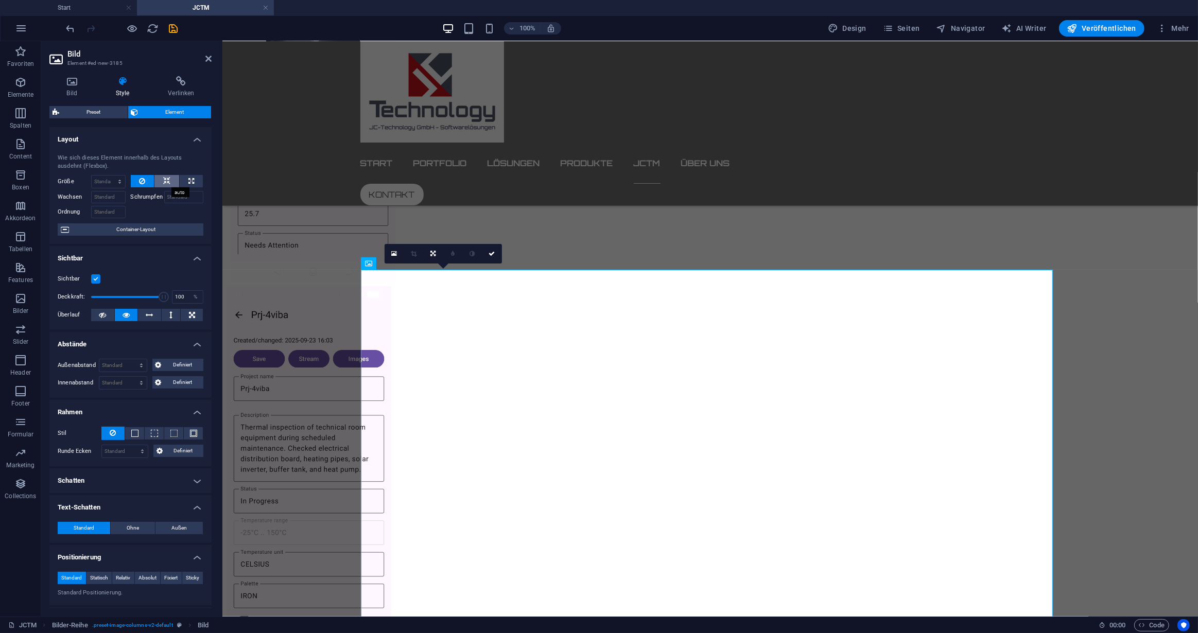
click at [163, 179] on icon at bounding box center [166, 181] width 7 height 12
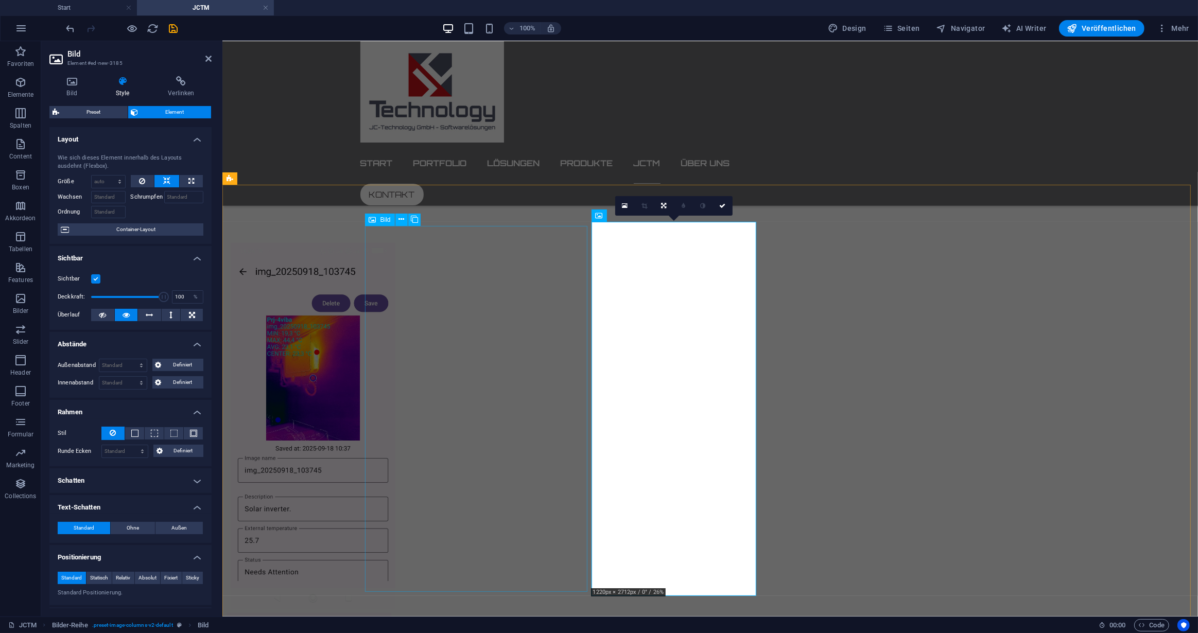
scroll to position [703, 0]
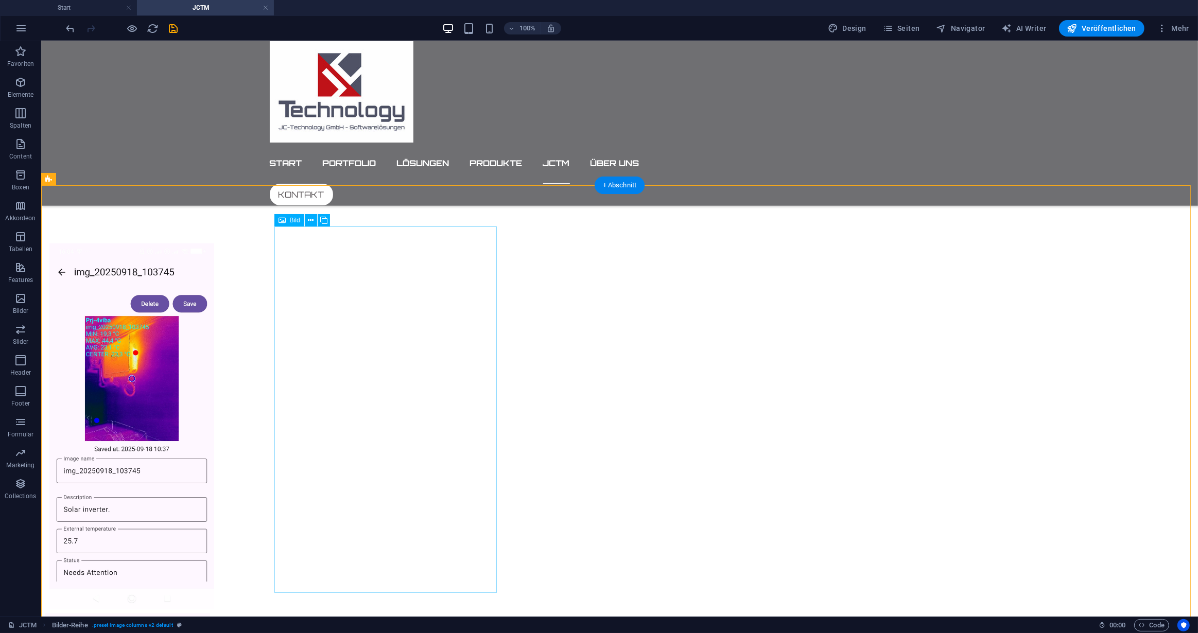
click at [271, 314] on figure at bounding box center [160, 426] width 222 height 366
click at [536, 214] on icon at bounding box center [537, 216] width 6 height 11
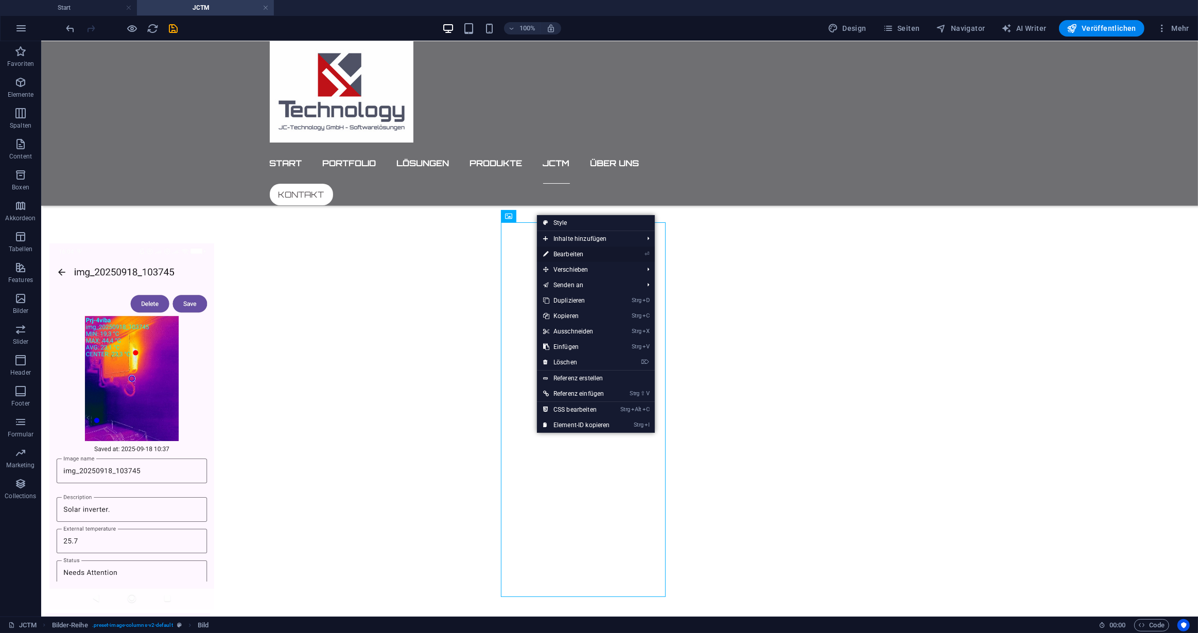
click at [577, 253] on link "⏎ Bearbeiten" at bounding box center [576, 254] width 79 height 15
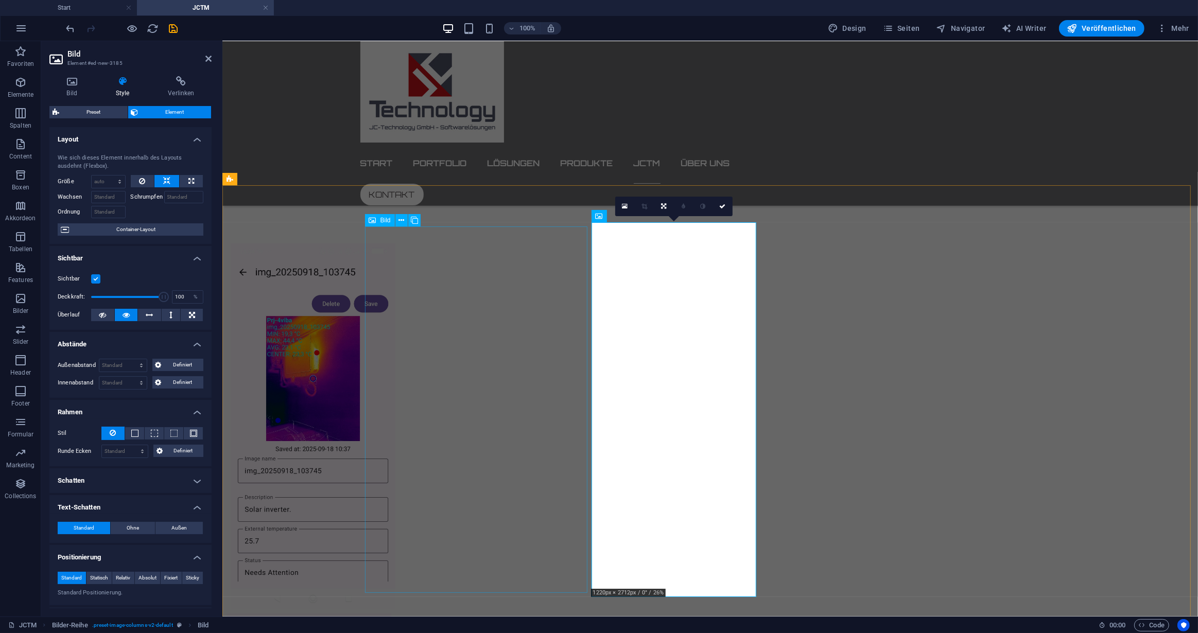
click at [452, 253] on figure at bounding box center [341, 426] width 222 height 366
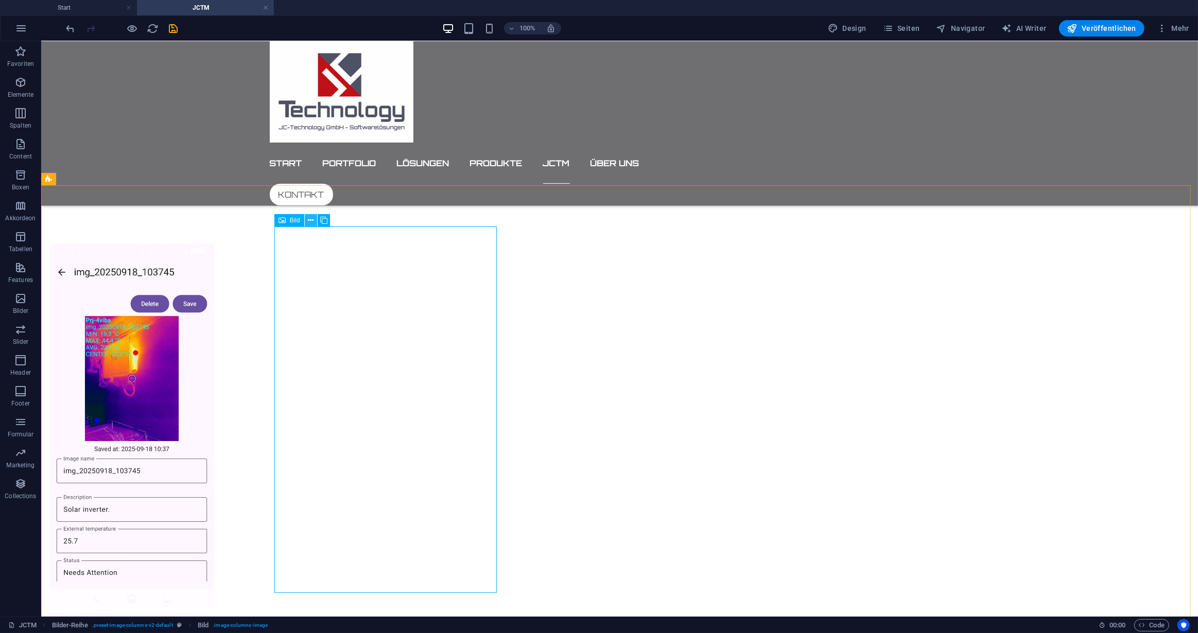
click at [312, 219] on icon at bounding box center [311, 220] width 6 height 11
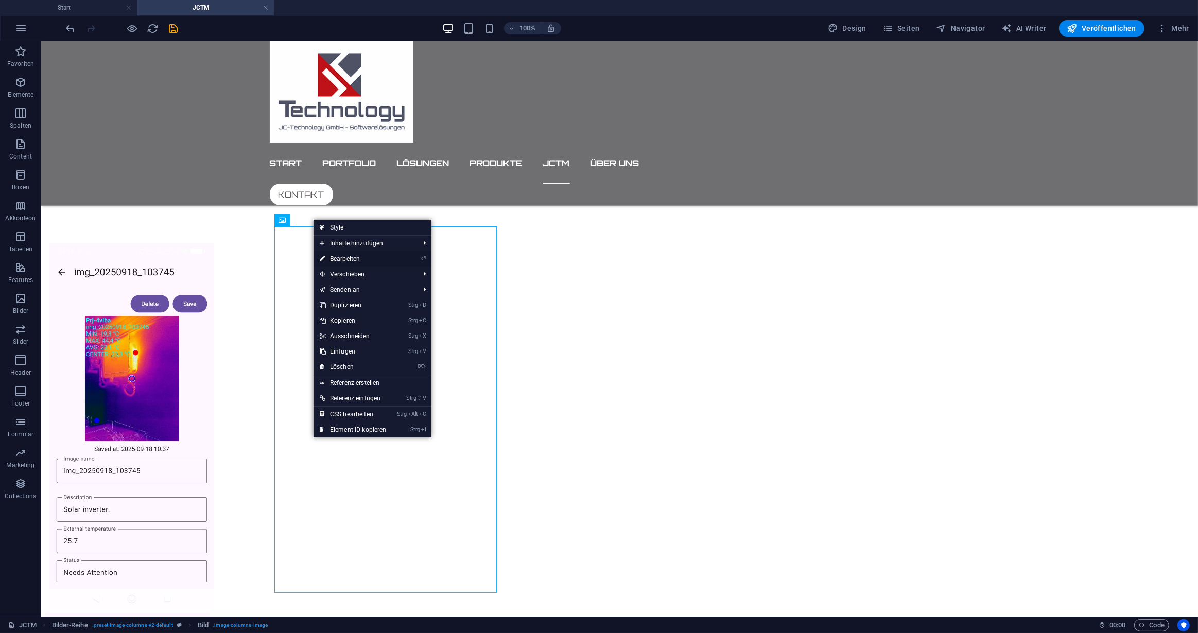
click at [352, 258] on link "⏎ Bearbeiten" at bounding box center [352, 258] width 79 height 15
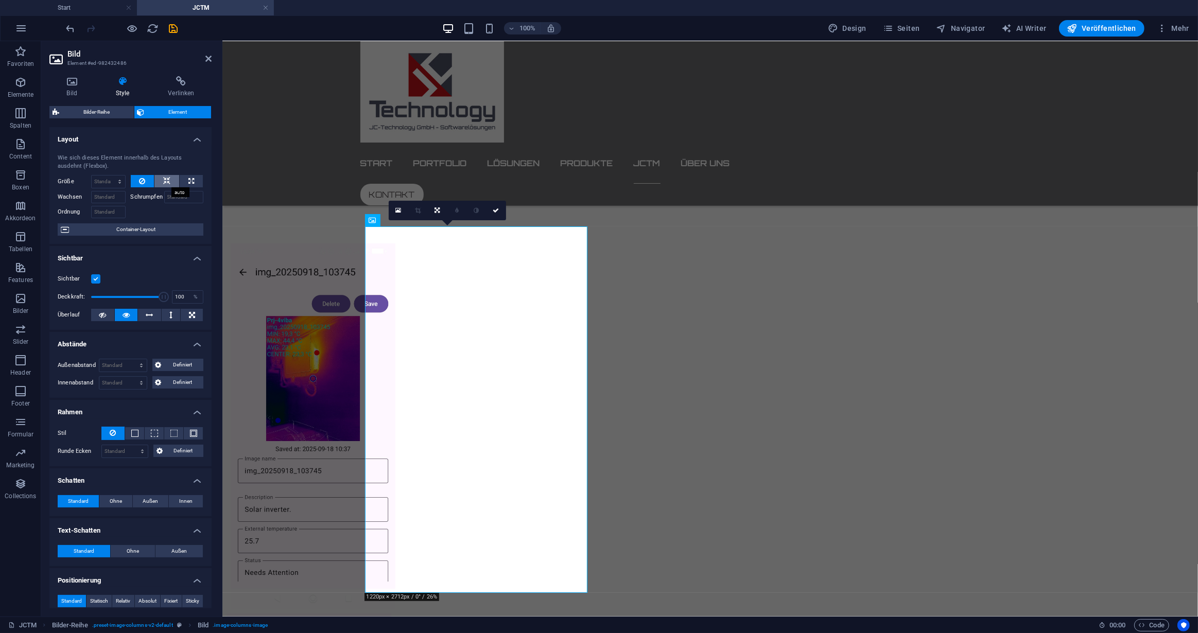
click at [165, 180] on icon at bounding box center [166, 181] width 7 height 12
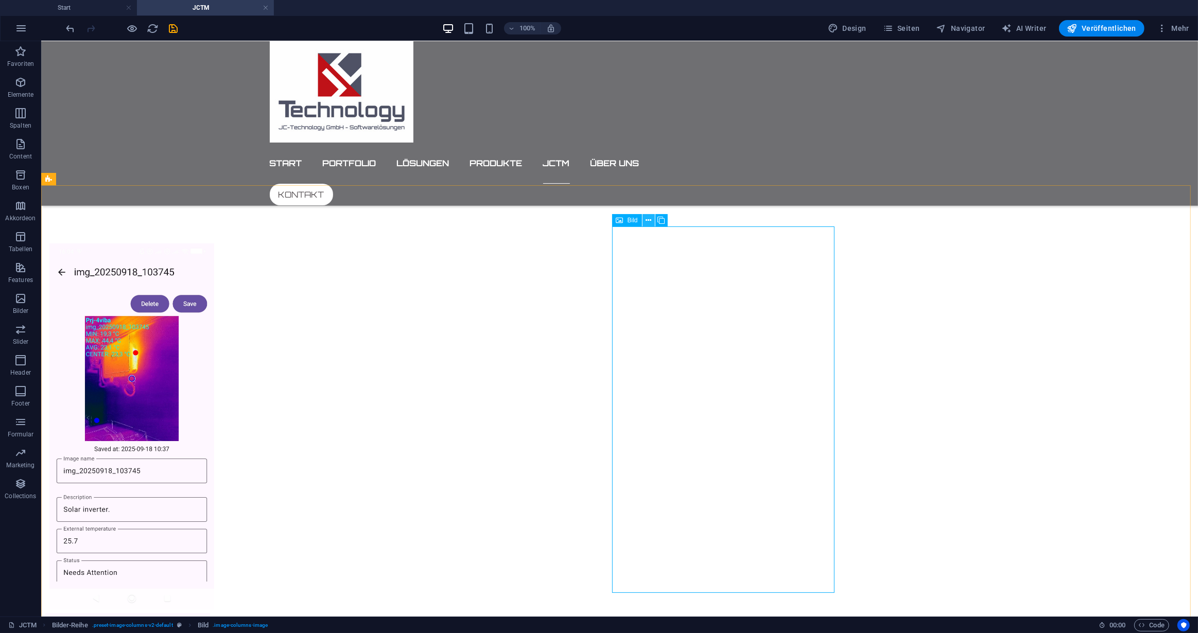
click at [649, 221] on icon at bounding box center [648, 220] width 6 height 11
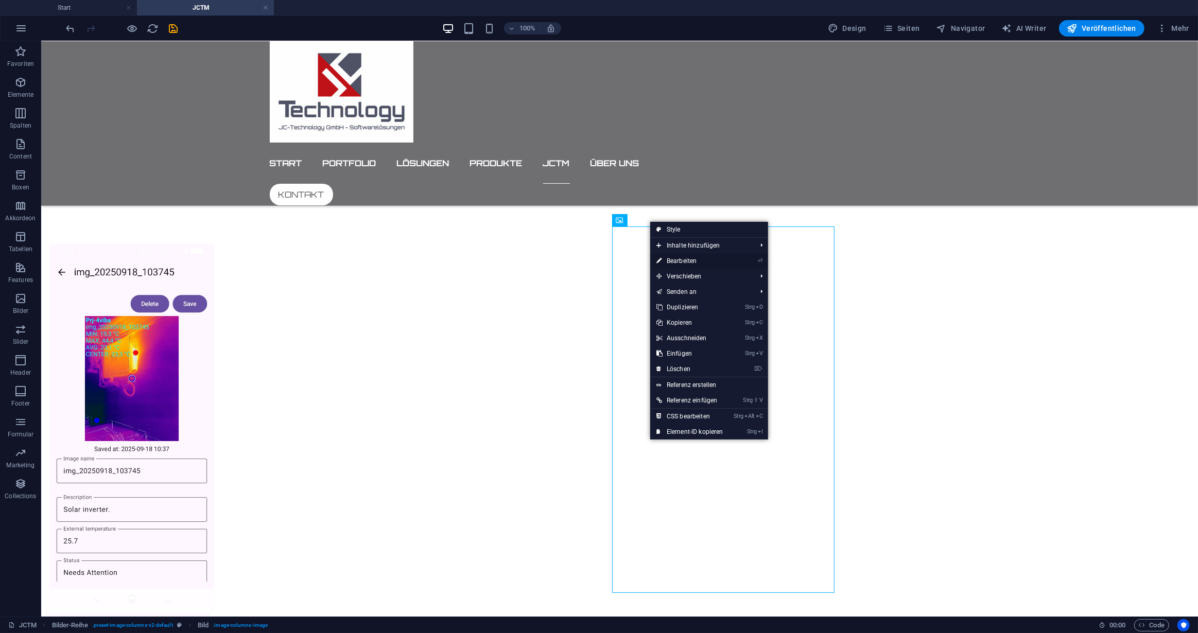
click at [681, 260] on link "⏎ Bearbeiten" at bounding box center [689, 260] width 79 height 15
select select "rem"
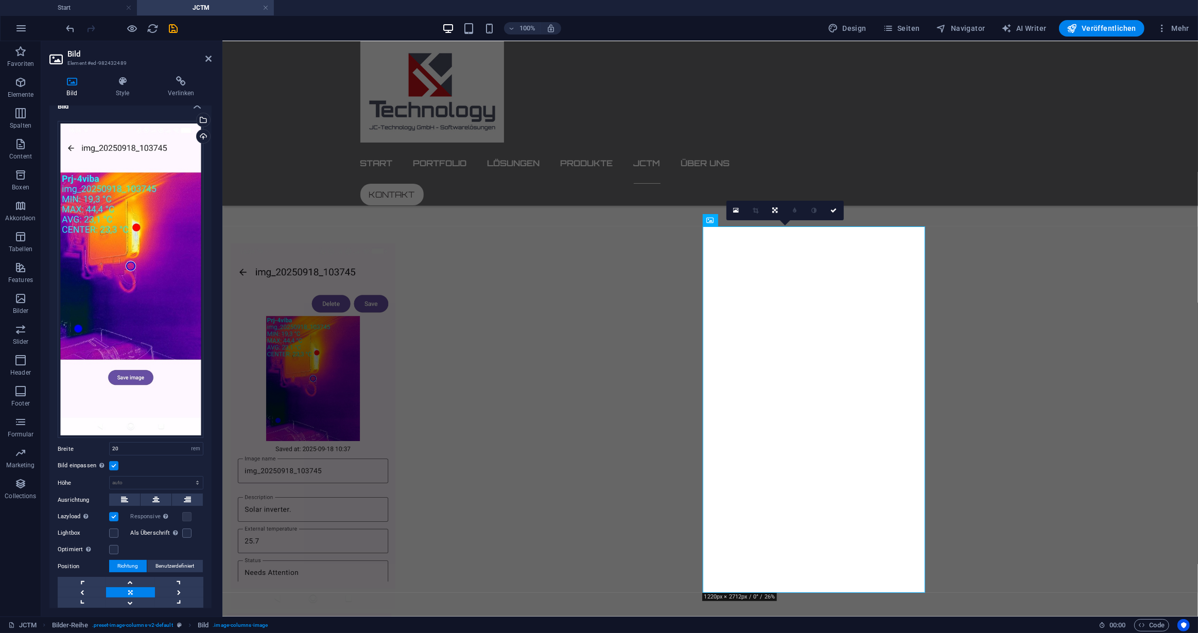
scroll to position [0, 0]
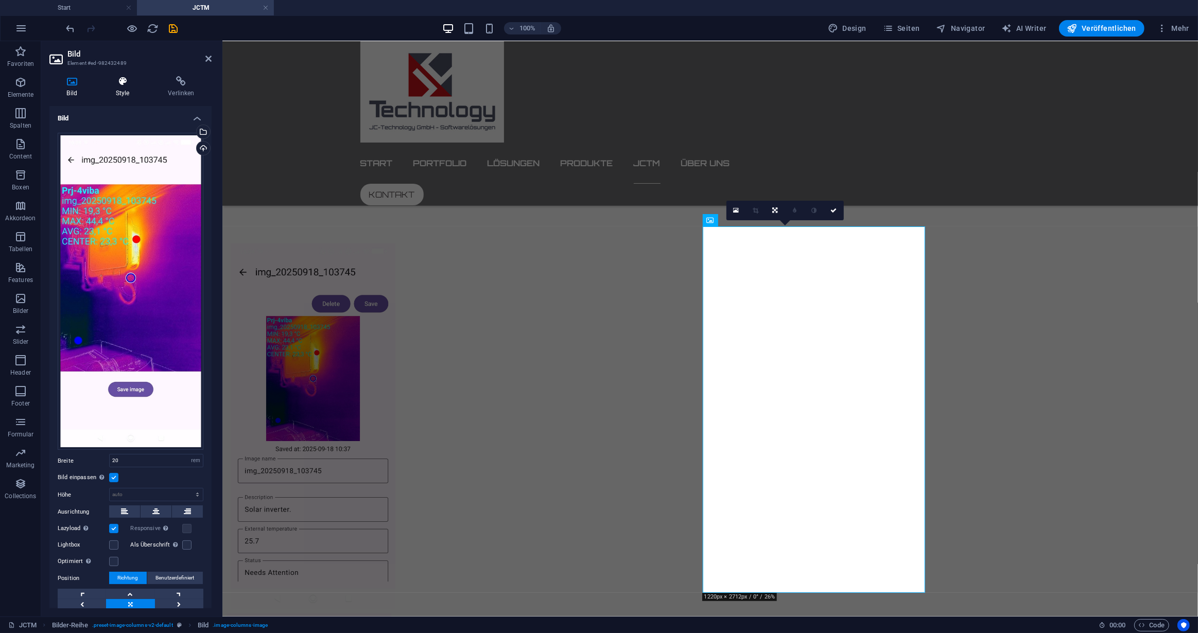
click at [124, 79] on icon at bounding box center [122, 81] width 48 height 10
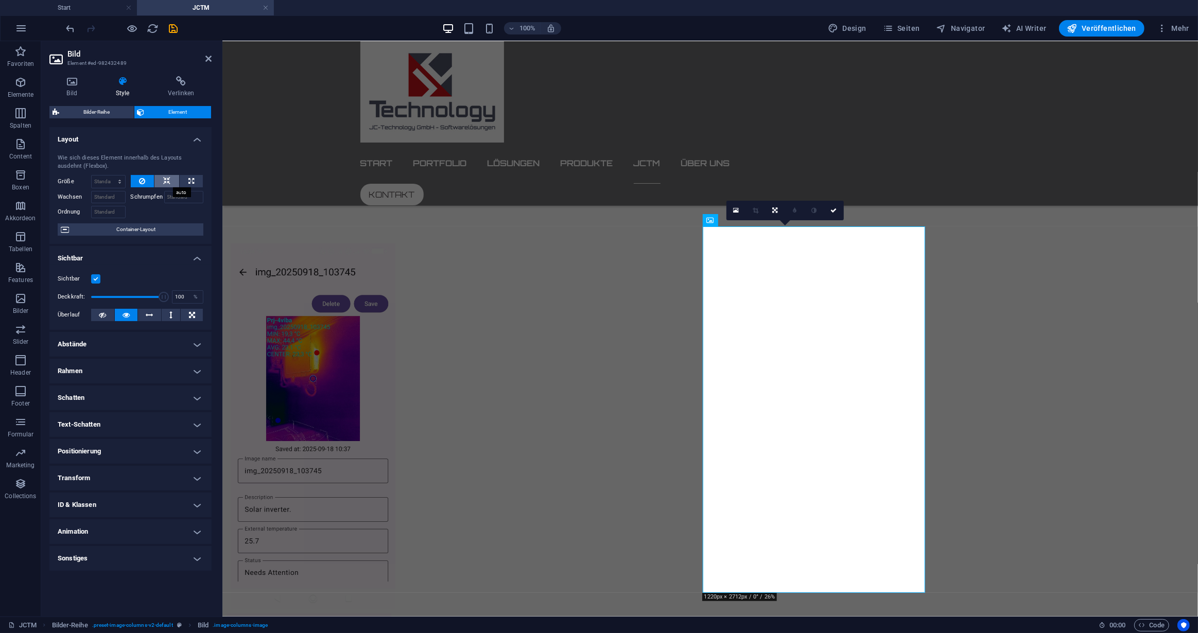
click at [163, 178] on button at bounding box center [166, 181] width 25 height 12
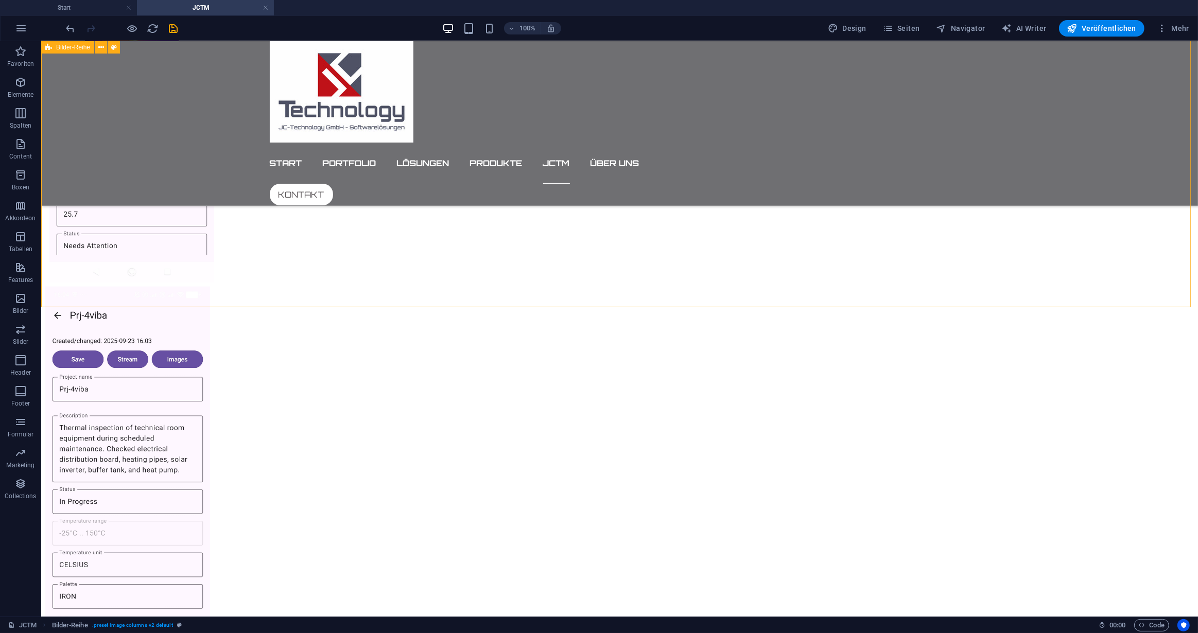
scroll to position [1030, 0]
click at [310, 342] on icon at bounding box center [311, 342] width 6 height 11
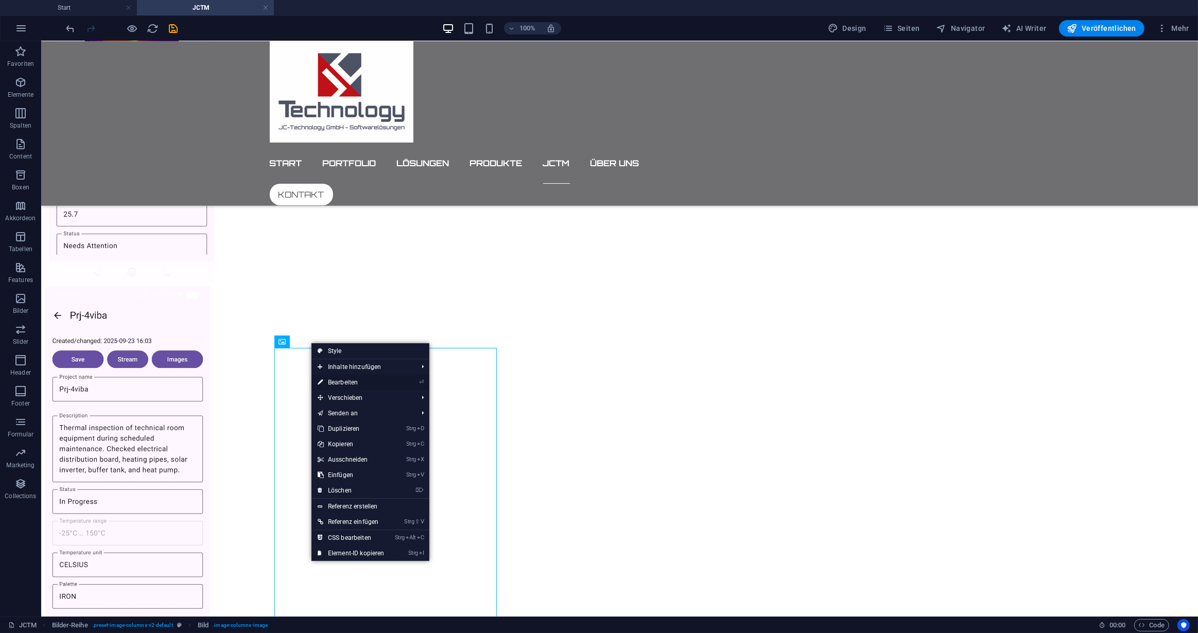
click at [340, 383] on link "⏎ Bearbeiten" at bounding box center [350, 382] width 79 height 15
select select "rem"
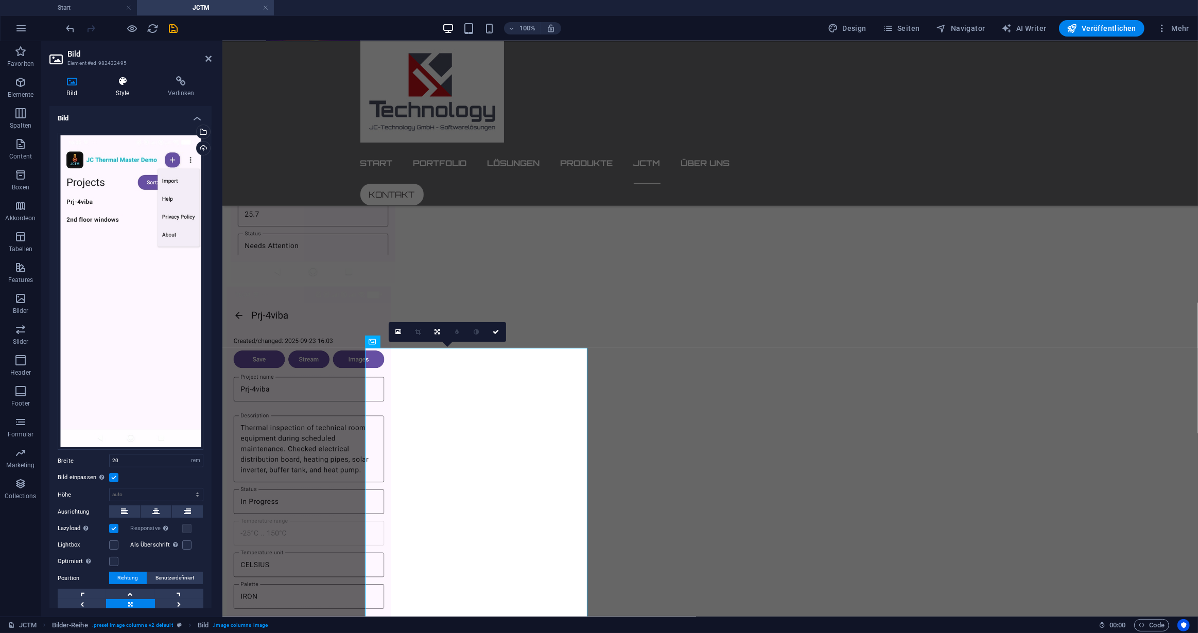
click at [121, 84] on icon at bounding box center [122, 81] width 48 height 10
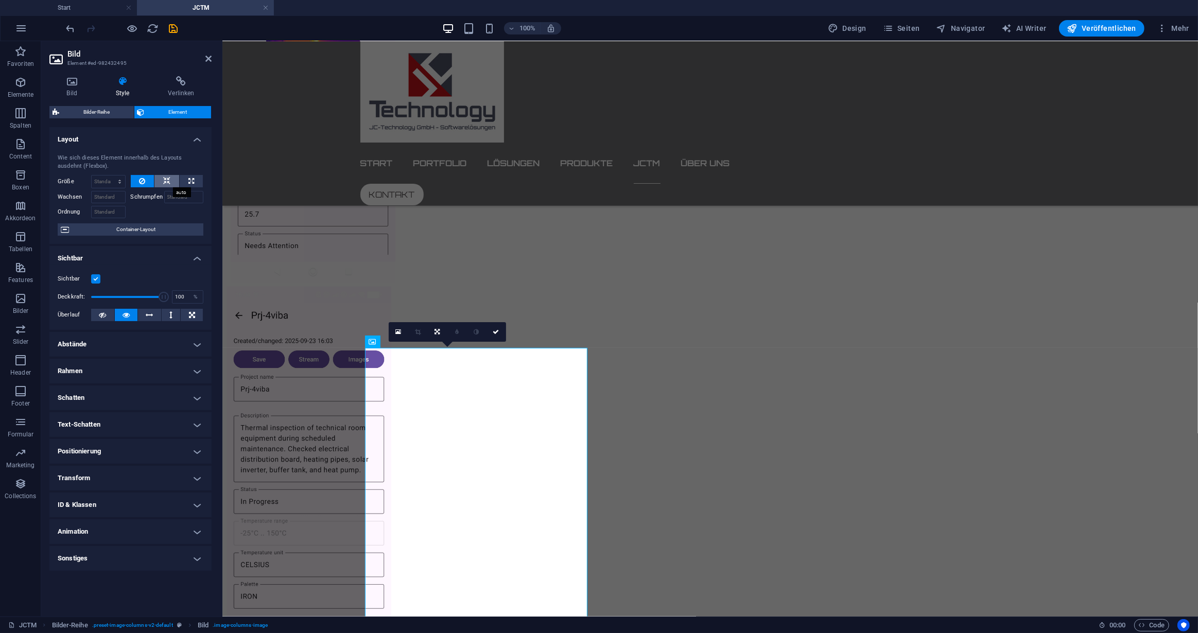
click at [167, 177] on icon at bounding box center [166, 181] width 7 height 12
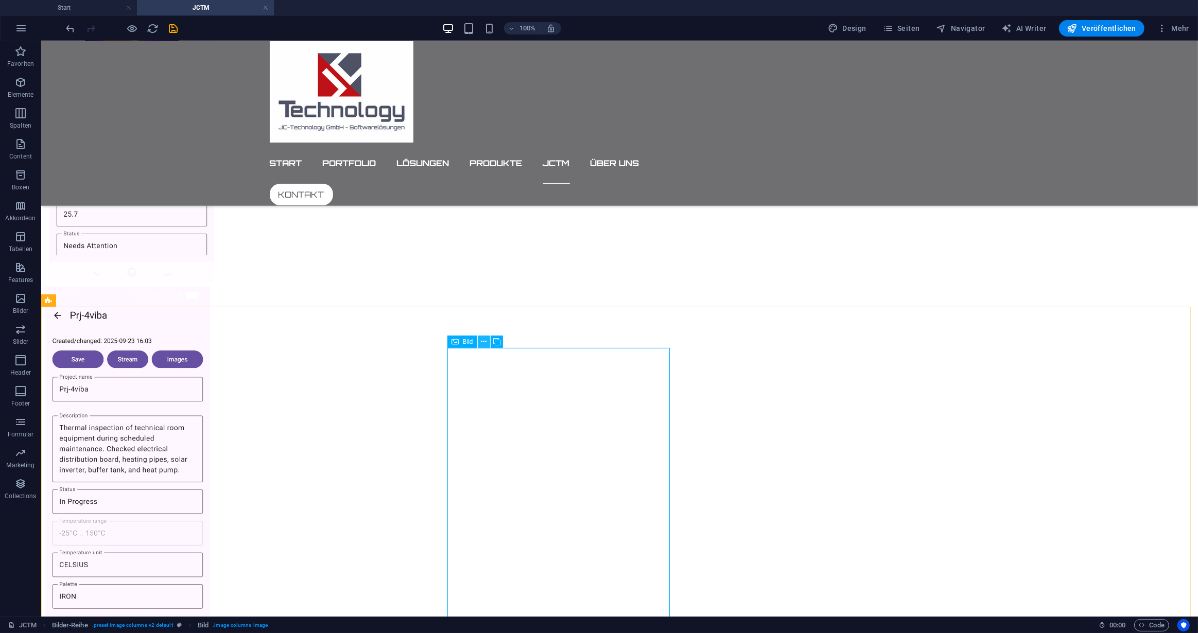
click at [485, 341] on icon at bounding box center [484, 342] width 6 height 11
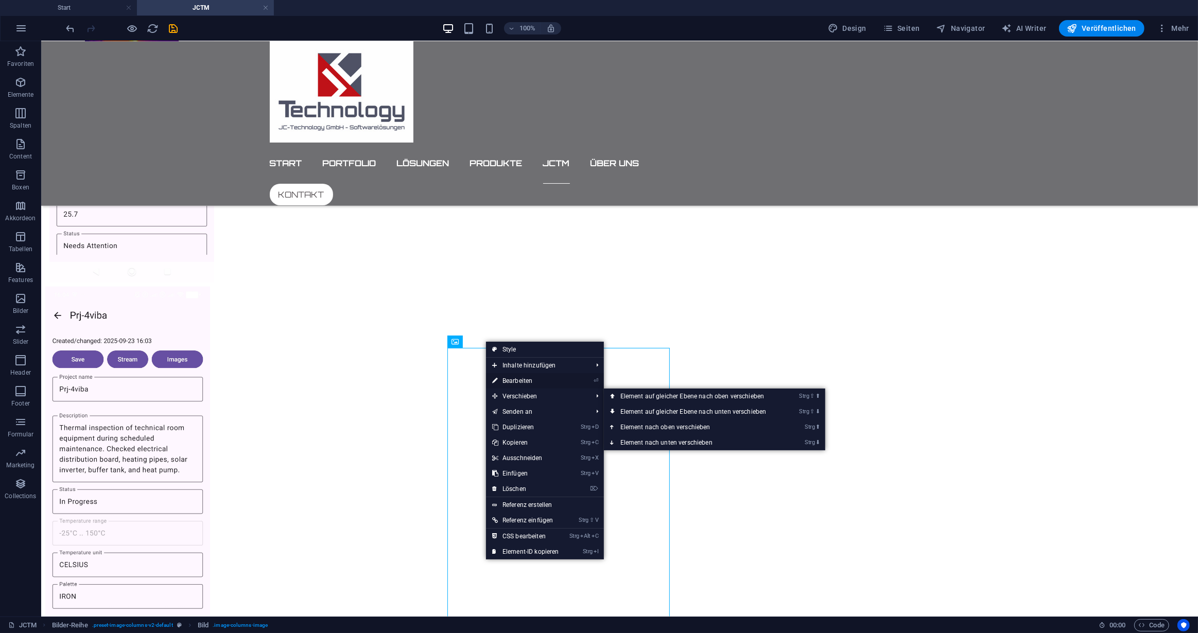
click at [518, 375] on link "⏎ Bearbeiten" at bounding box center [525, 380] width 79 height 15
select select "rem"
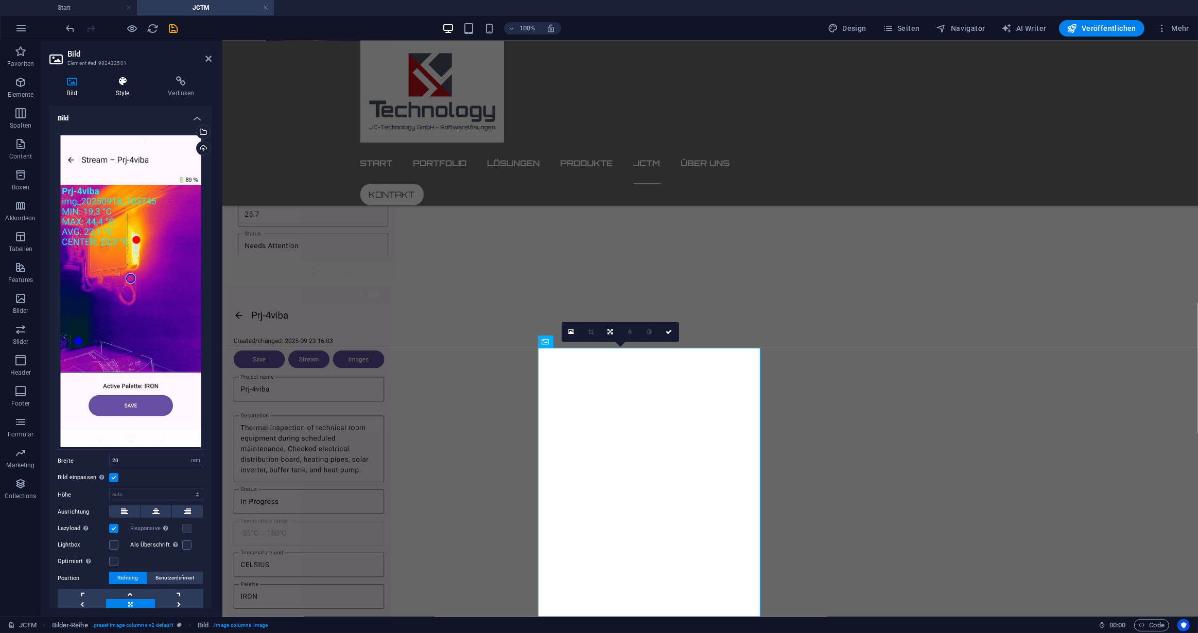
click at [119, 85] on icon at bounding box center [122, 81] width 48 height 10
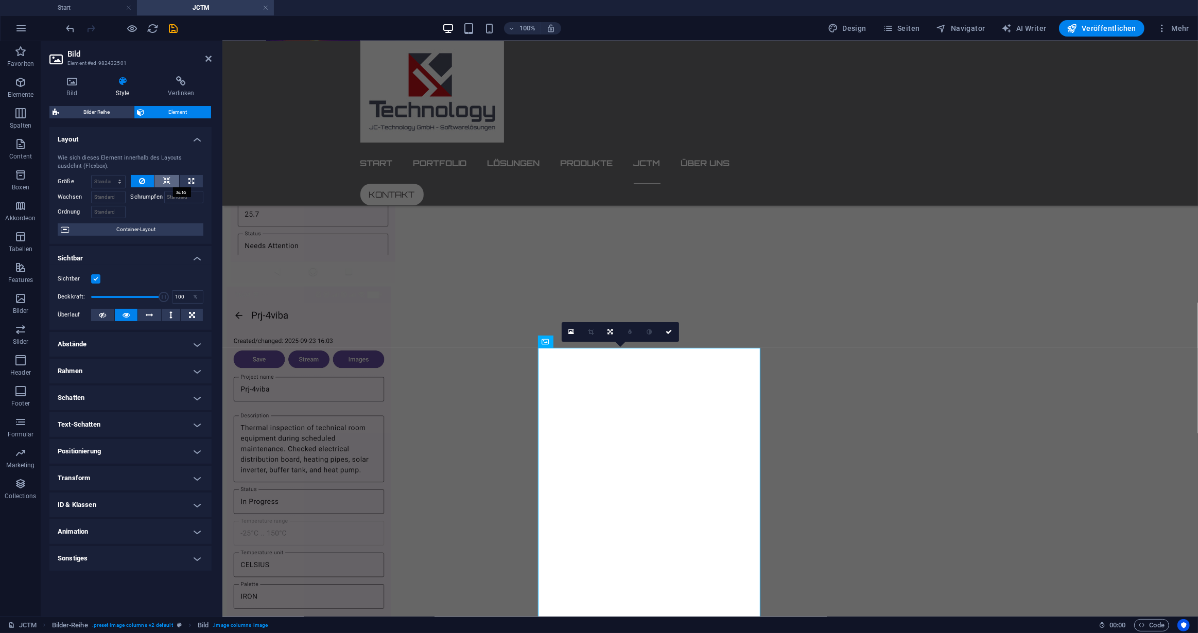
click at [167, 177] on icon at bounding box center [166, 181] width 7 height 12
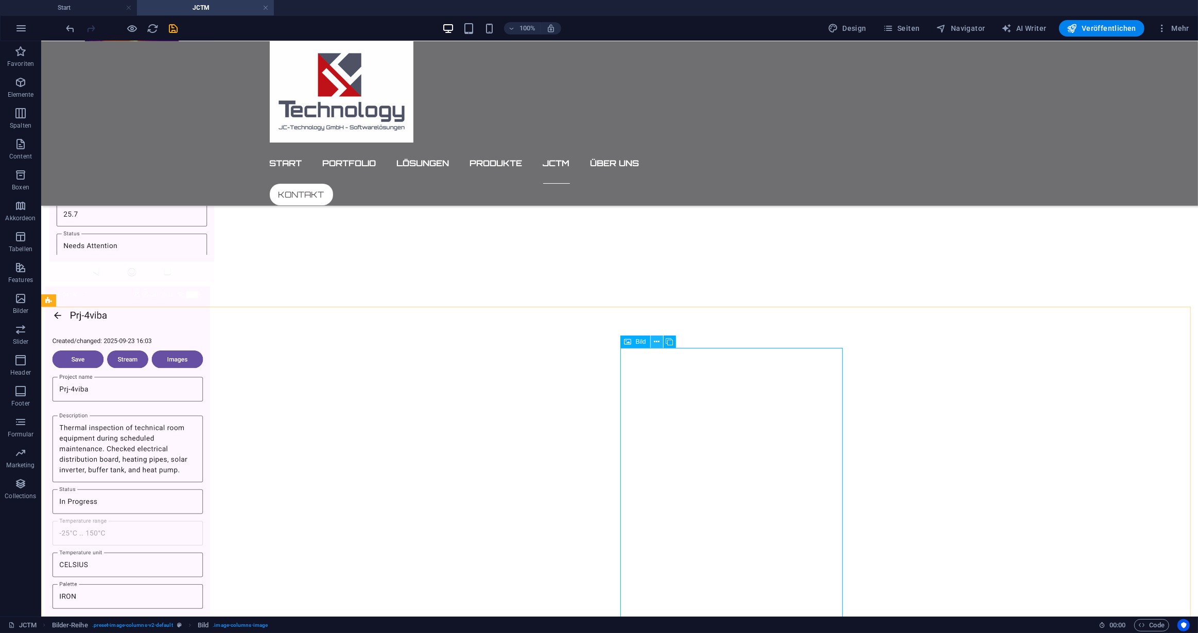
click at [655, 338] on icon at bounding box center [657, 342] width 6 height 11
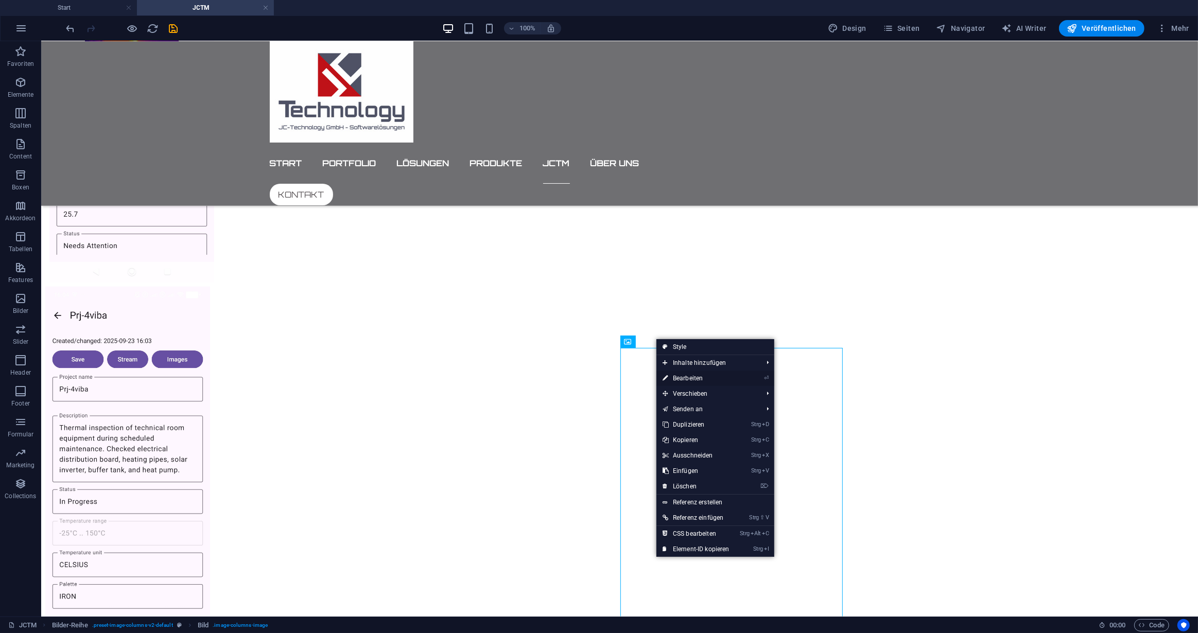
click at [691, 376] on link "⏎ Bearbeiten" at bounding box center [695, 378] width 79 height 15
select select "rem"
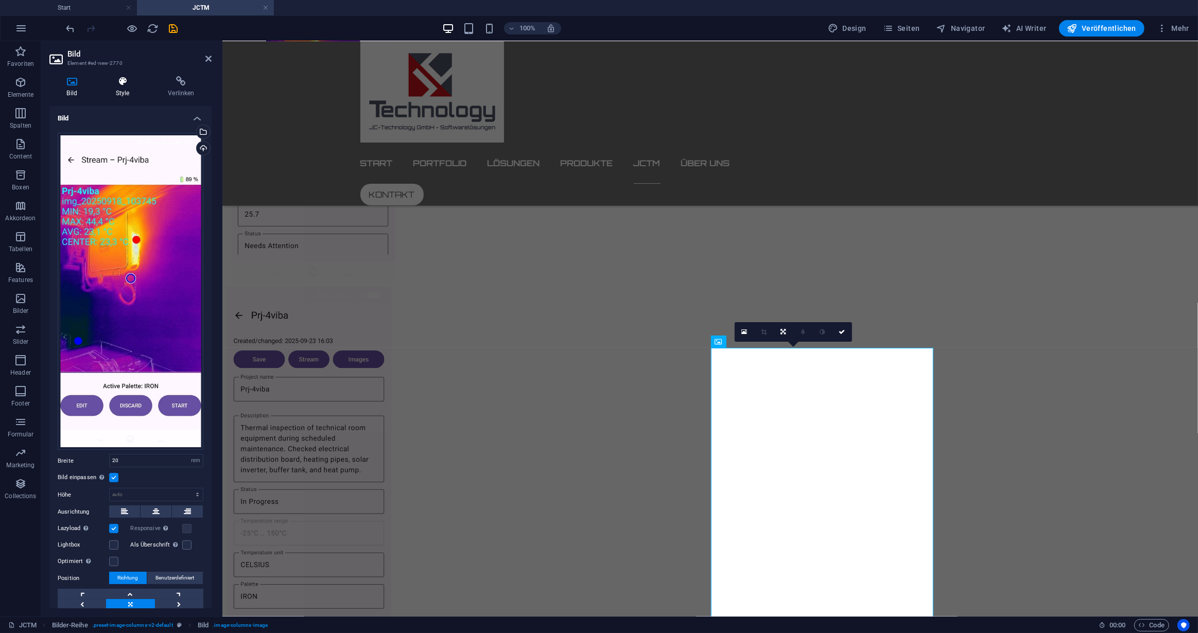
click at [122, 81] on icon at bounding box center [122, 81] width 48 height 10
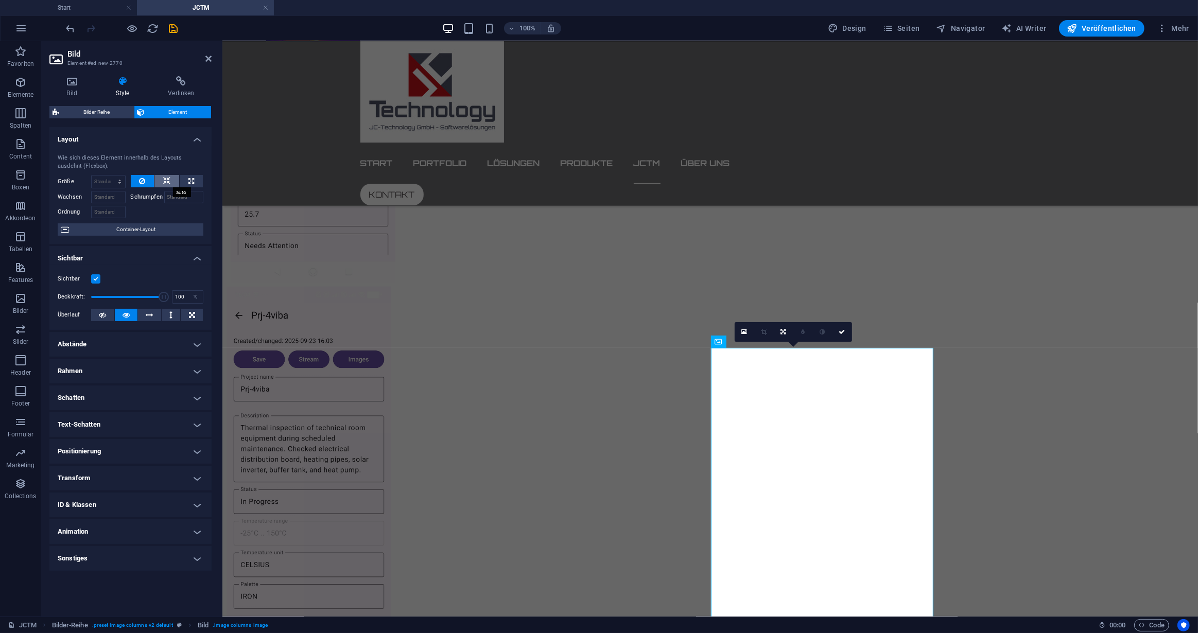
click at [168, 182] on icon at bounding box center [166, 181] width 7 height 12
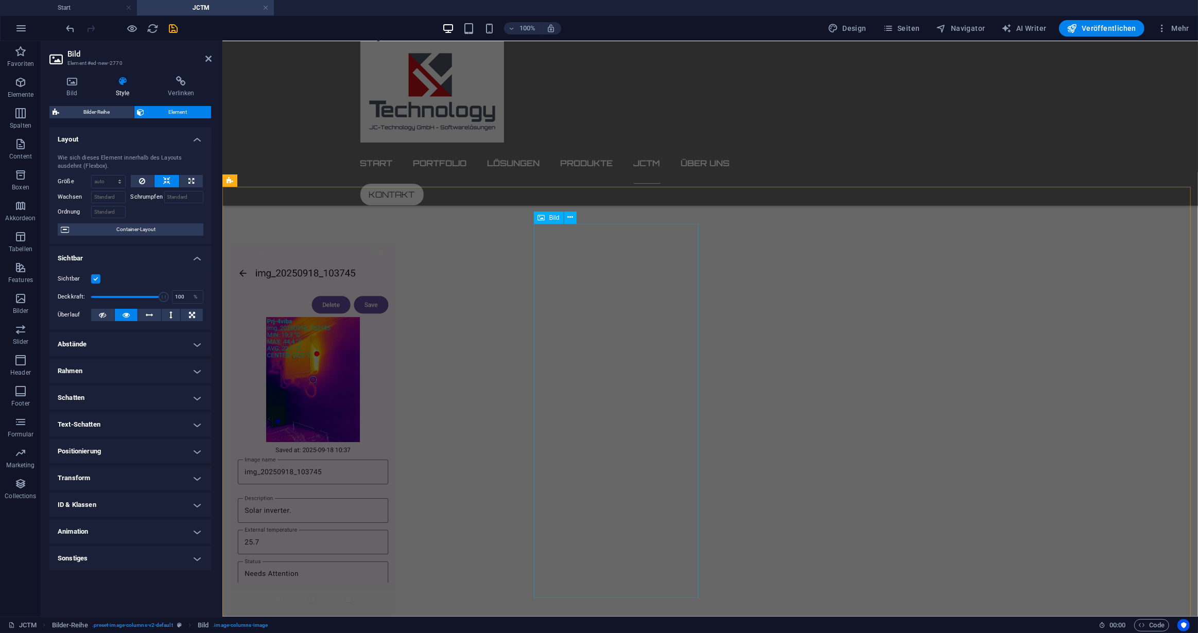
scroll to position [702, 0]
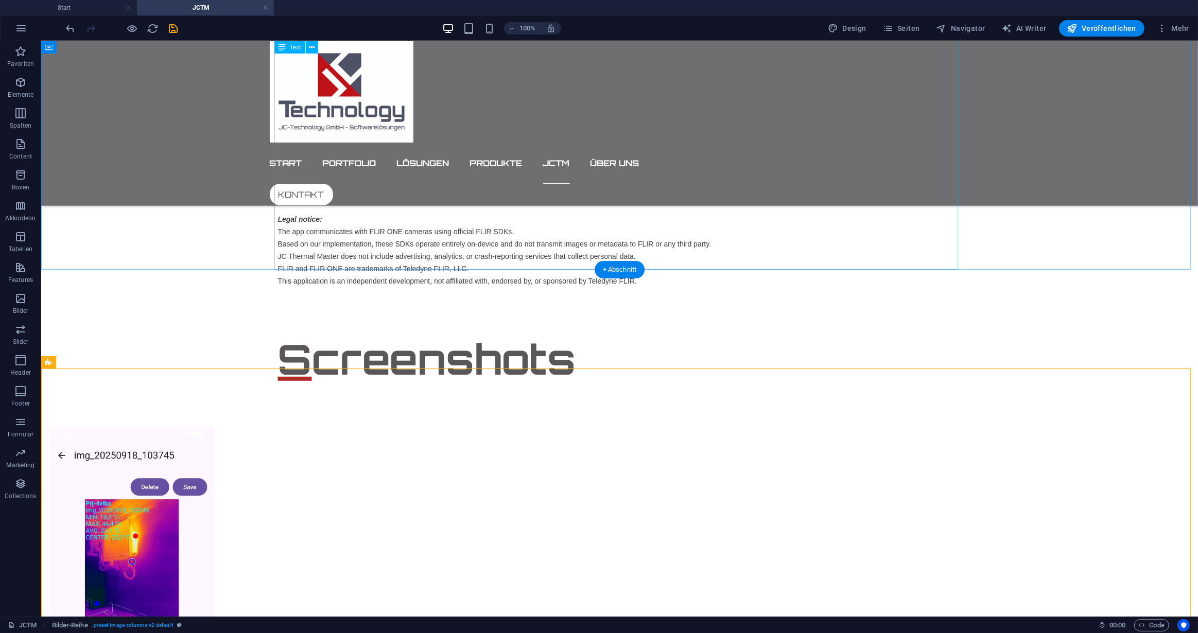
scroll to position [562, 0]
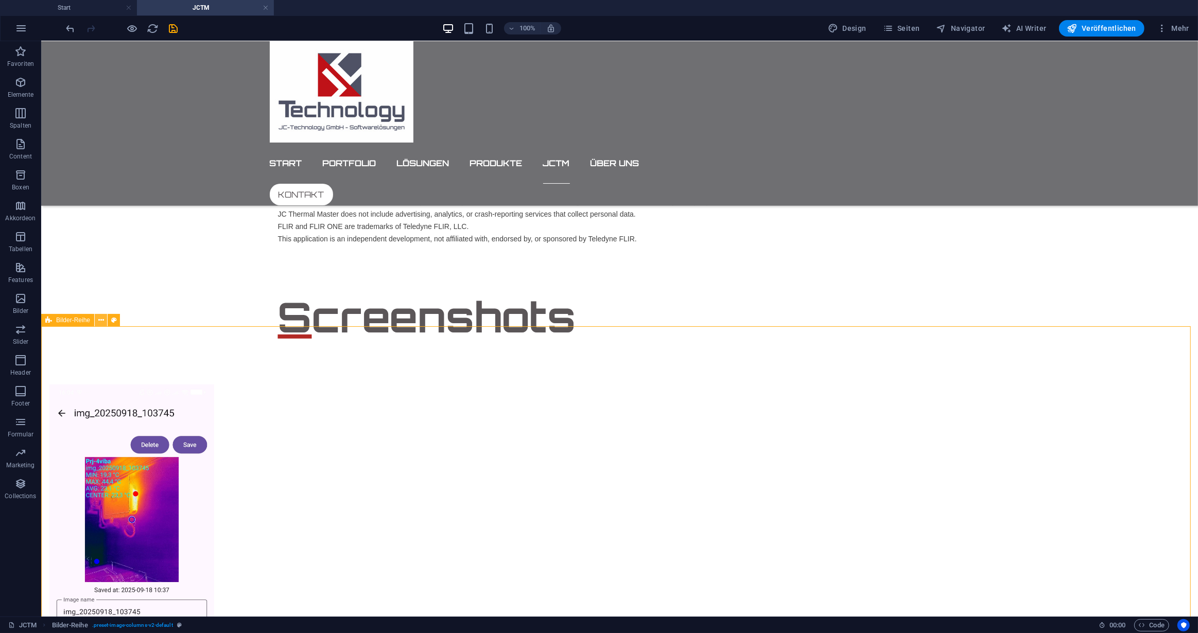
click at [100, 321] on icon at bounding box center [101, 320] width 6 height 11
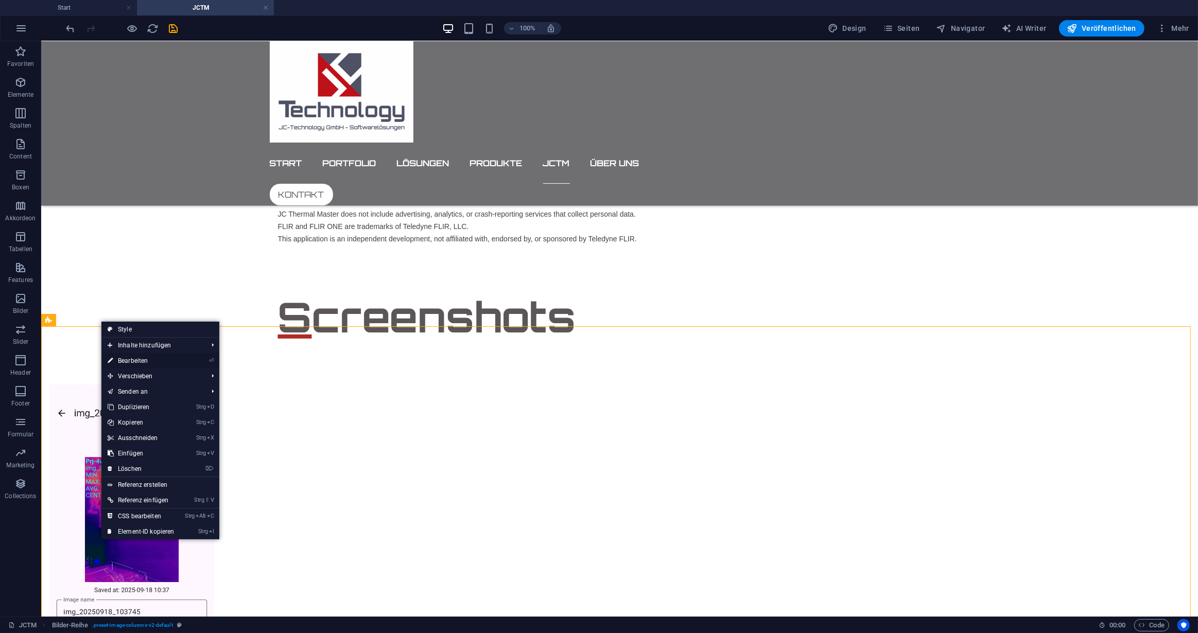
click at [124, 360] on link "⏎ Bearbeiten" at bounding box center [140, 360] width 79 height 15
select select "rem"
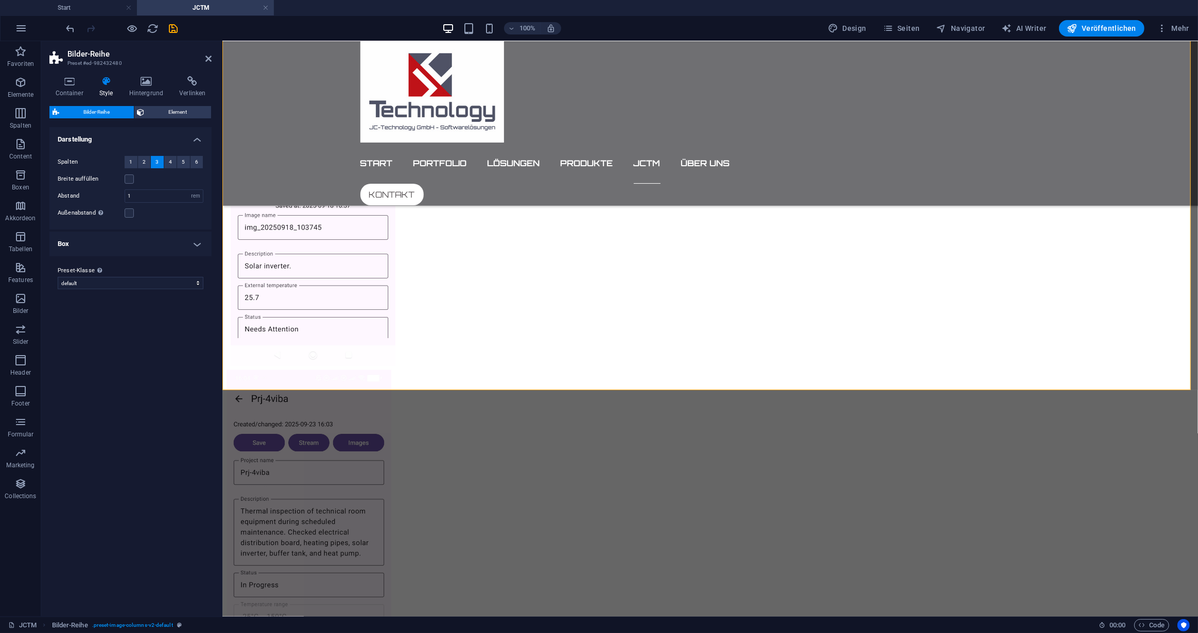
scroll to position [937, 0]
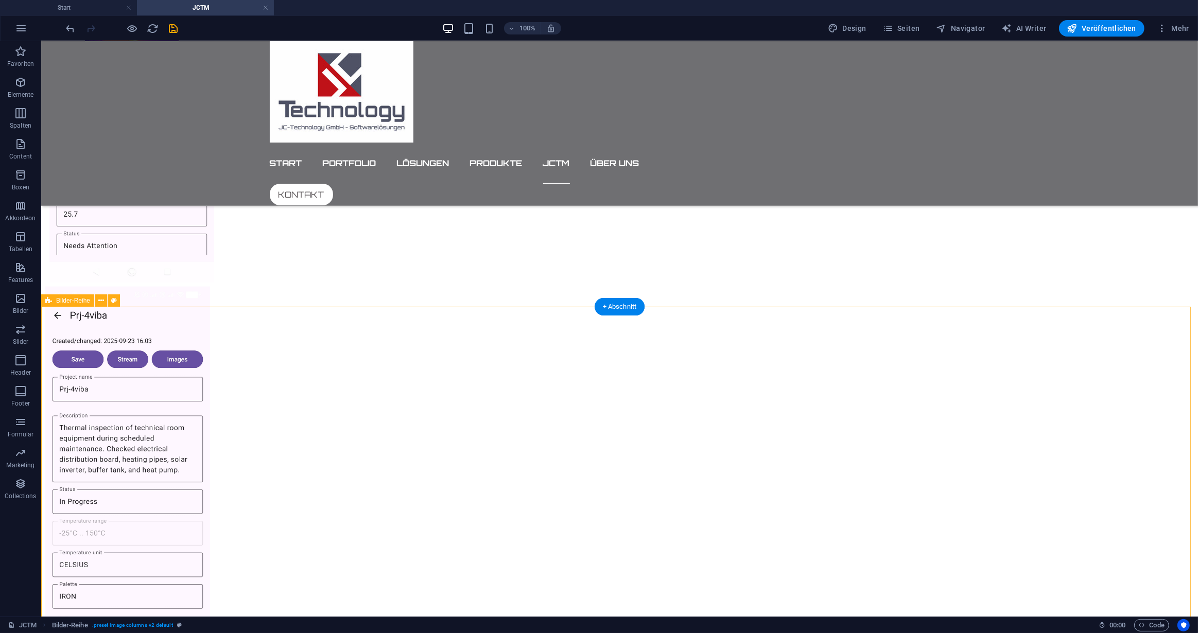
scroll to position [1030, 0]
click at [172, 30] on icon "save" at bounding box center [174, 29] width 12 height 12
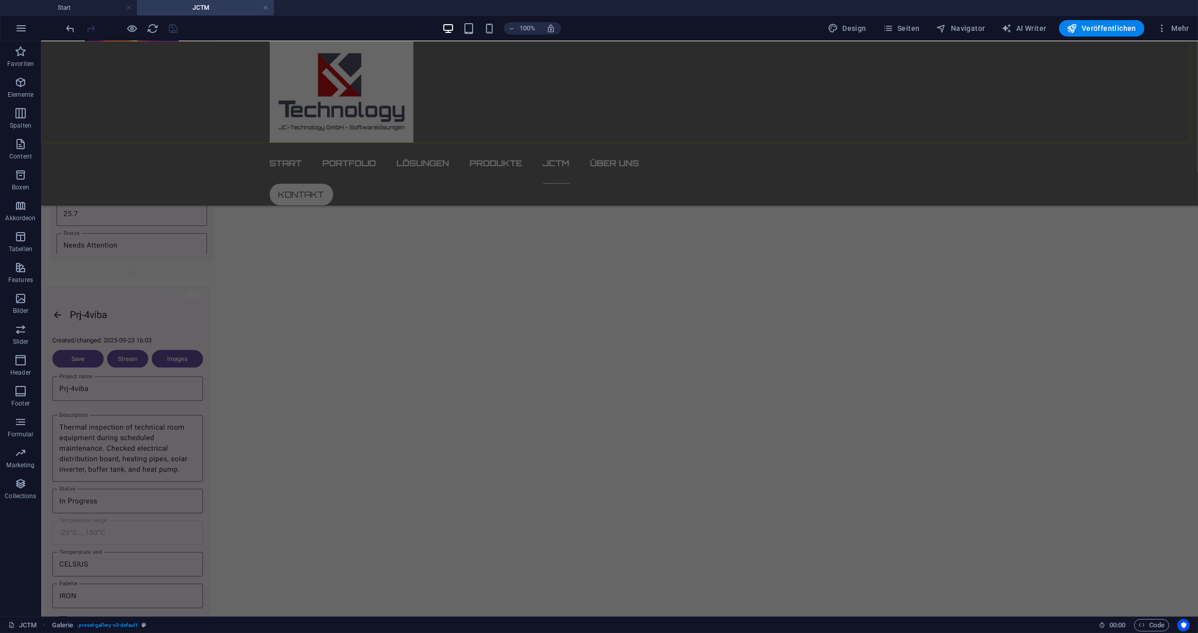
click at [206, 89] on div "START PORTFOLIO LÖSUNGEN PRODUKTE JCTM ÜBER UNS KONTAKT" at bounding box center [619, 123] width 1156 height 165
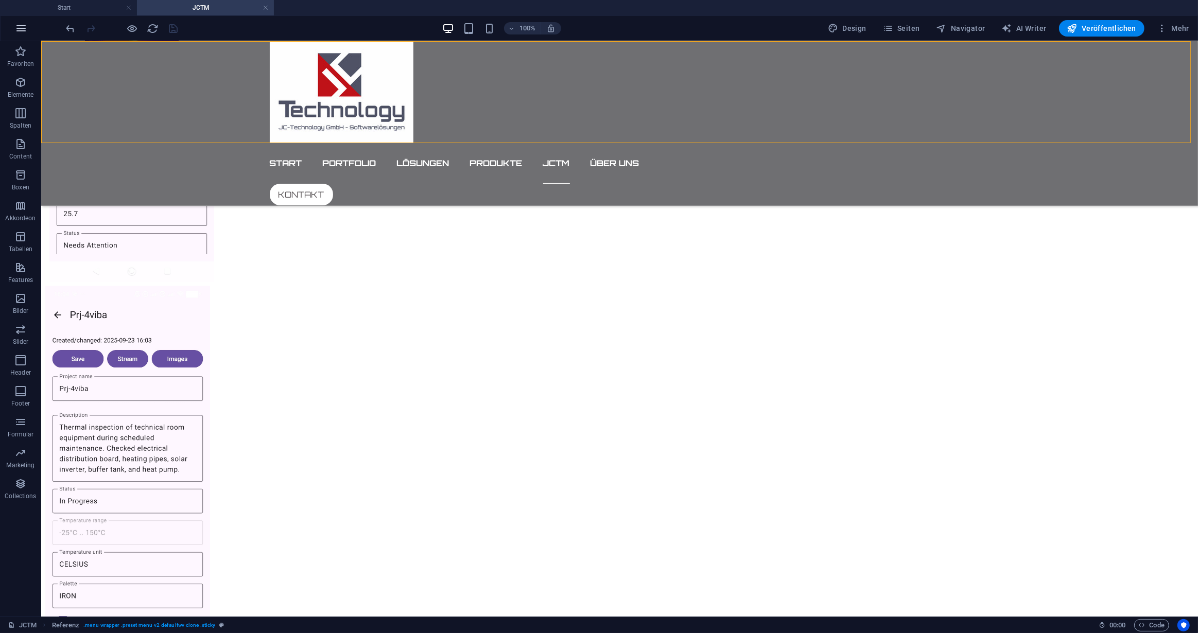
click at [20, 27] on icon "button" at bounding box center [21, 28] width 12 height 12
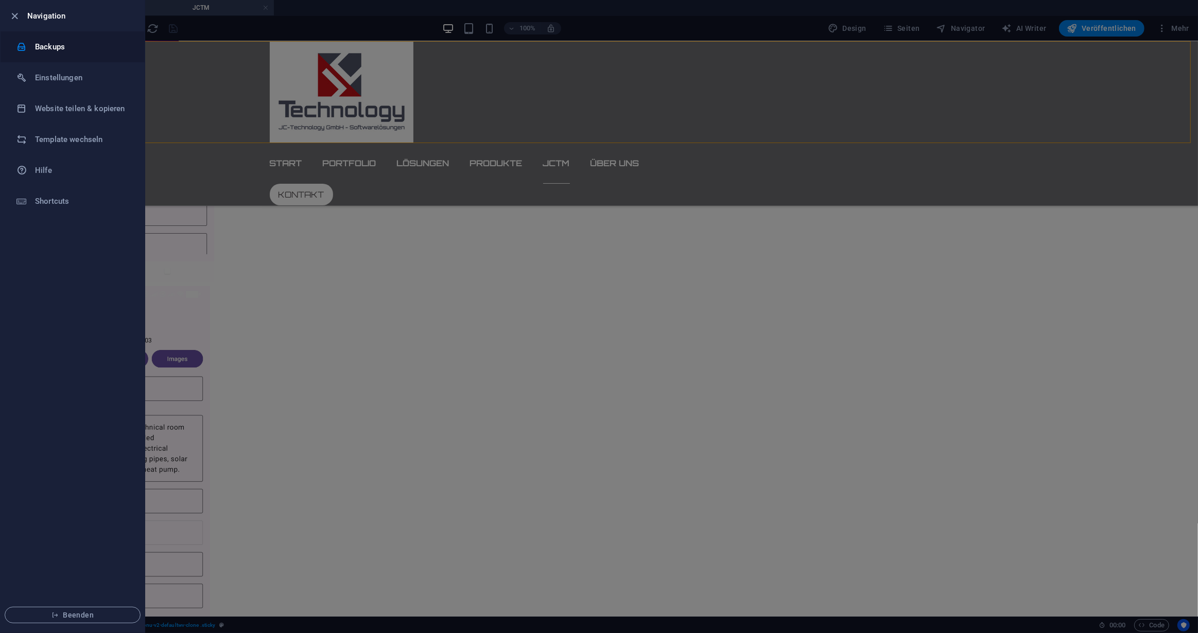
click at [52, 47] on h6 "Backups" at bounding box center [82, 47] width 95 height 12
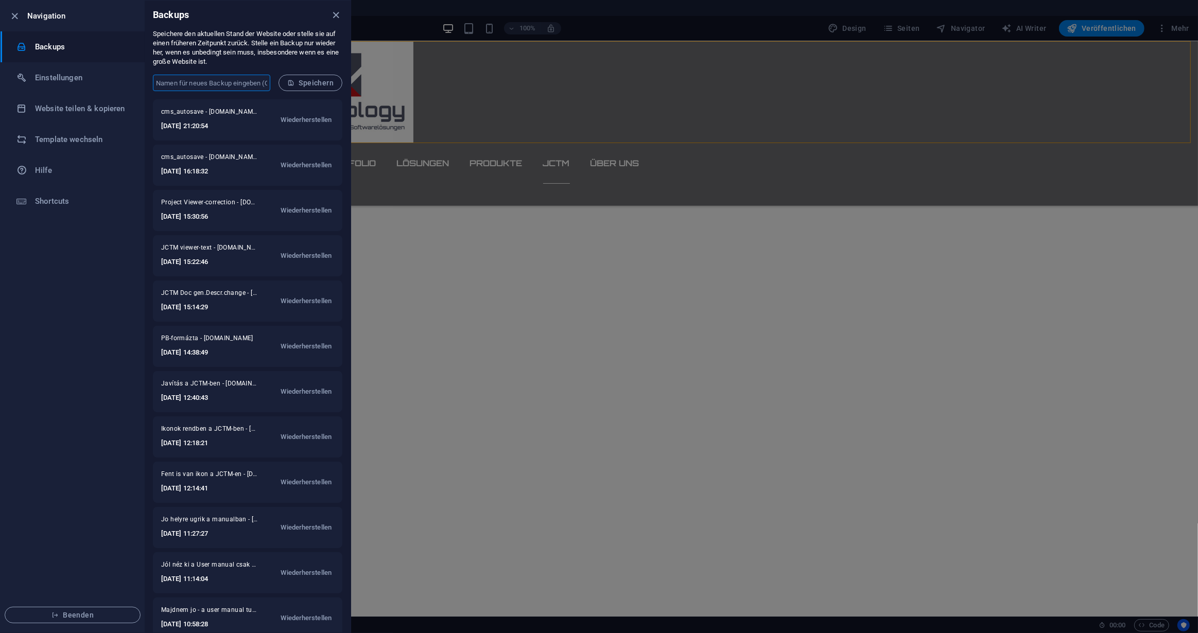
click at [175, 82] on input "text" at bounding box center [211, 83] width 117 height 16
type input "kepek2 sorban"
click at [310, 82] on span "Speichern" at bounding box center [310, 83] width 46 height 8
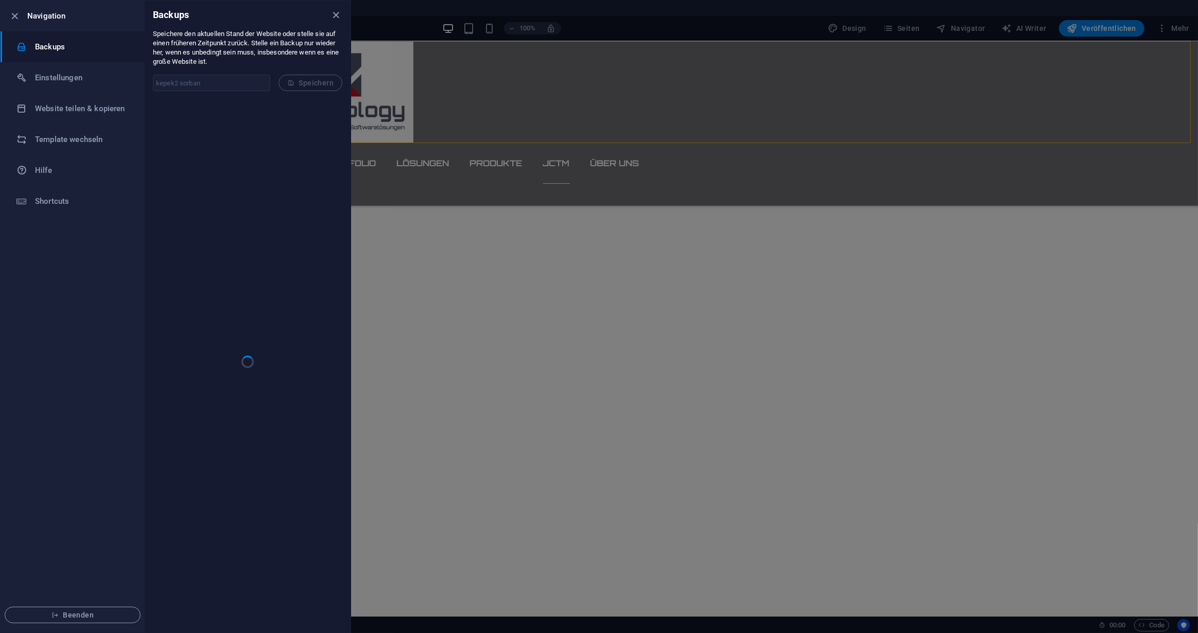
click at [961, 264] on div at bounding box center [599, 316] width 1198 height 633
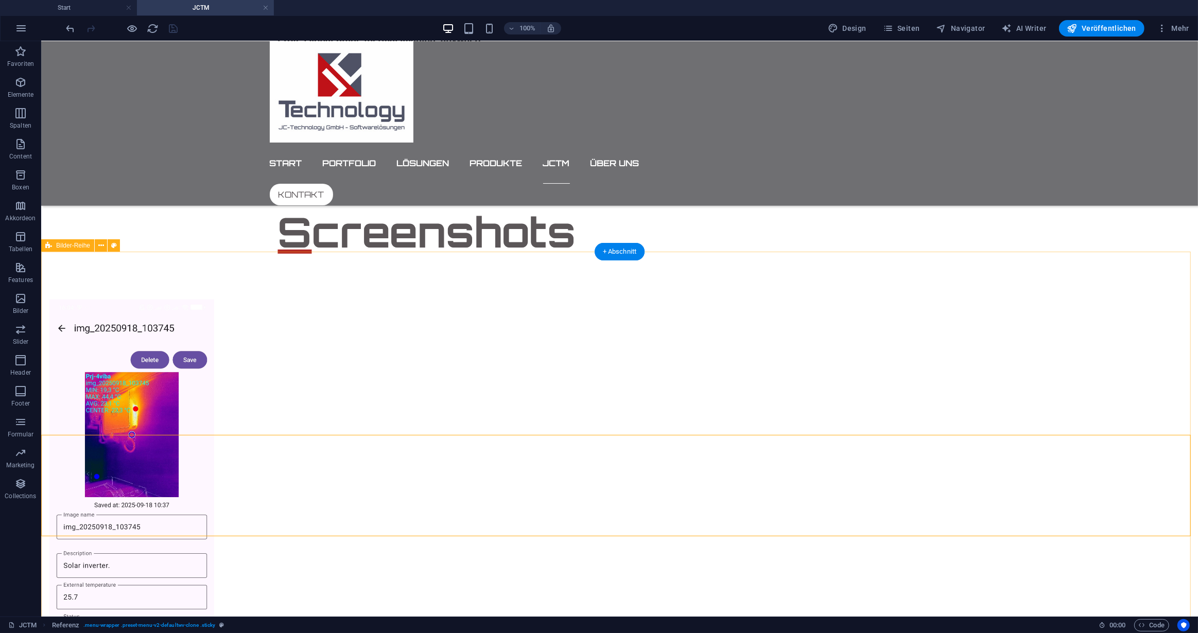
scroll to position [656, 0]
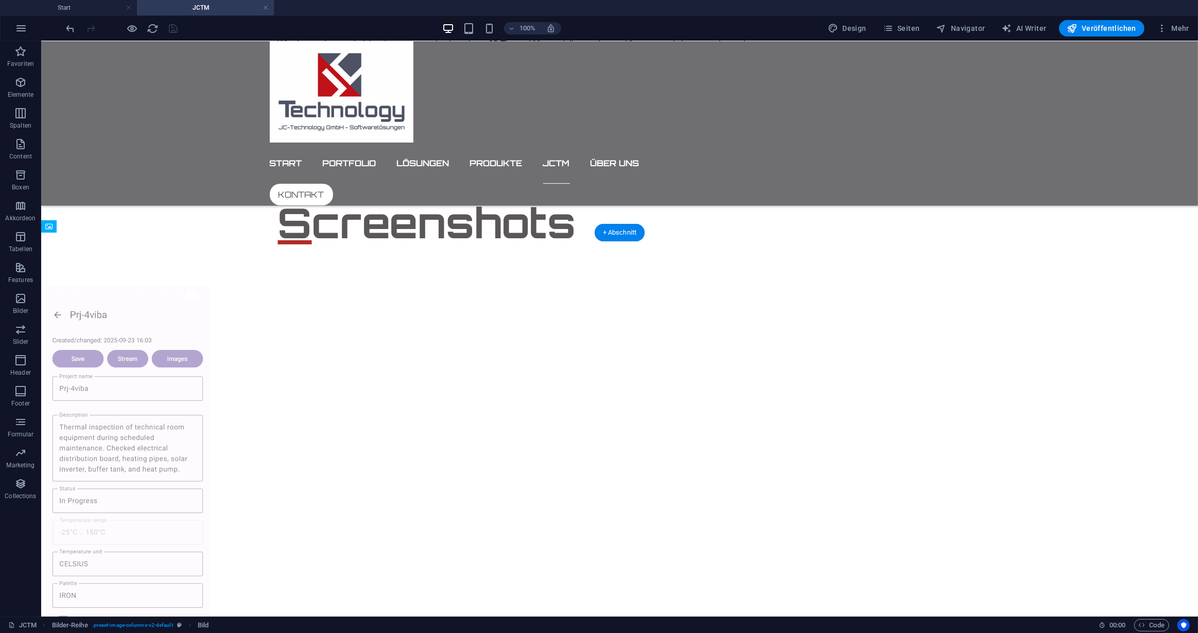
drag, startPoint x: 504, startPoint y: 305, endPoint x: 271, endPoint y: 277, distance: 234.8
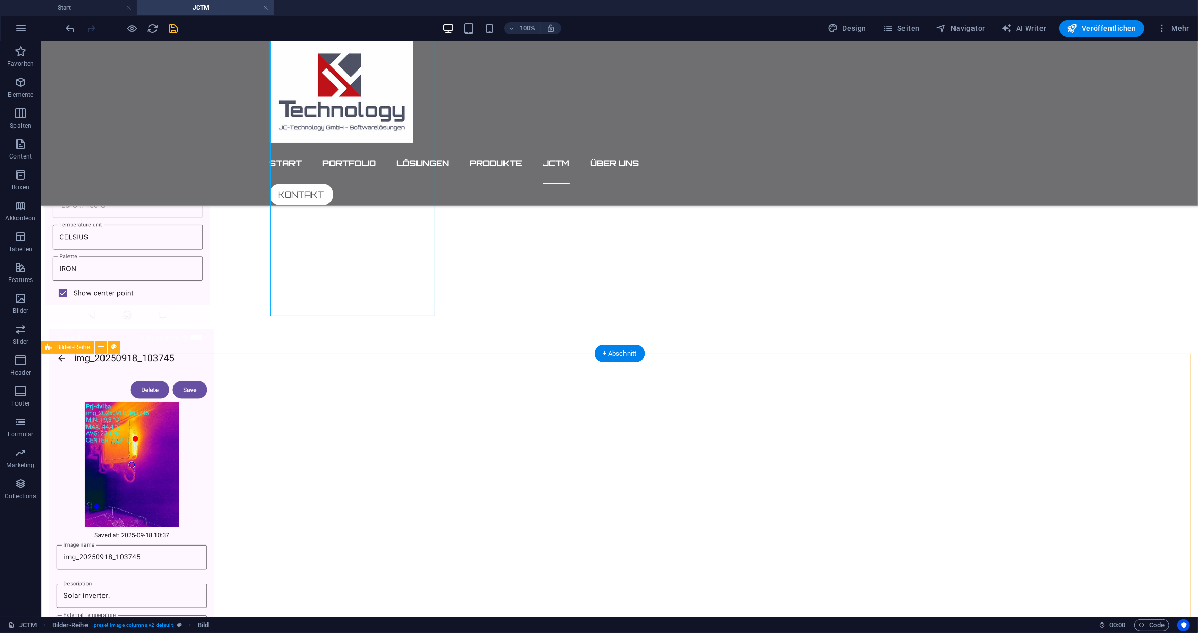
scroll to position [983, 0]
click at [960, 275] on div at bounding box center [619, 513] width 1156 height 1185
click at [903, 261] on div at bounding box center [619, 513] width 1156 height 1185
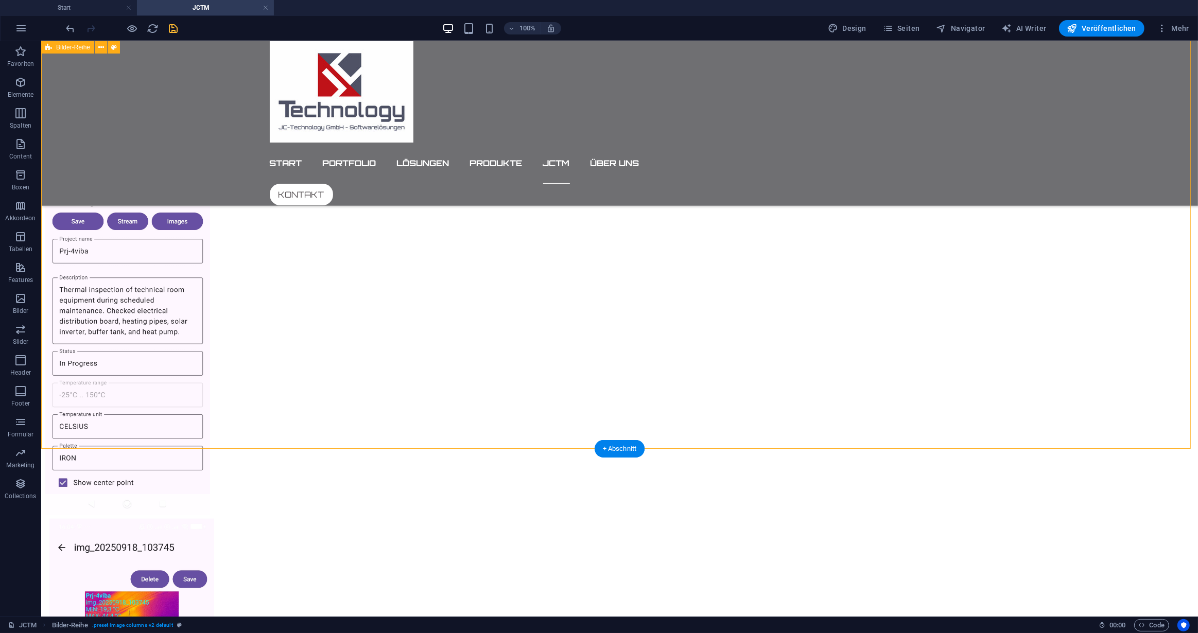
scroll to position [703, 0]
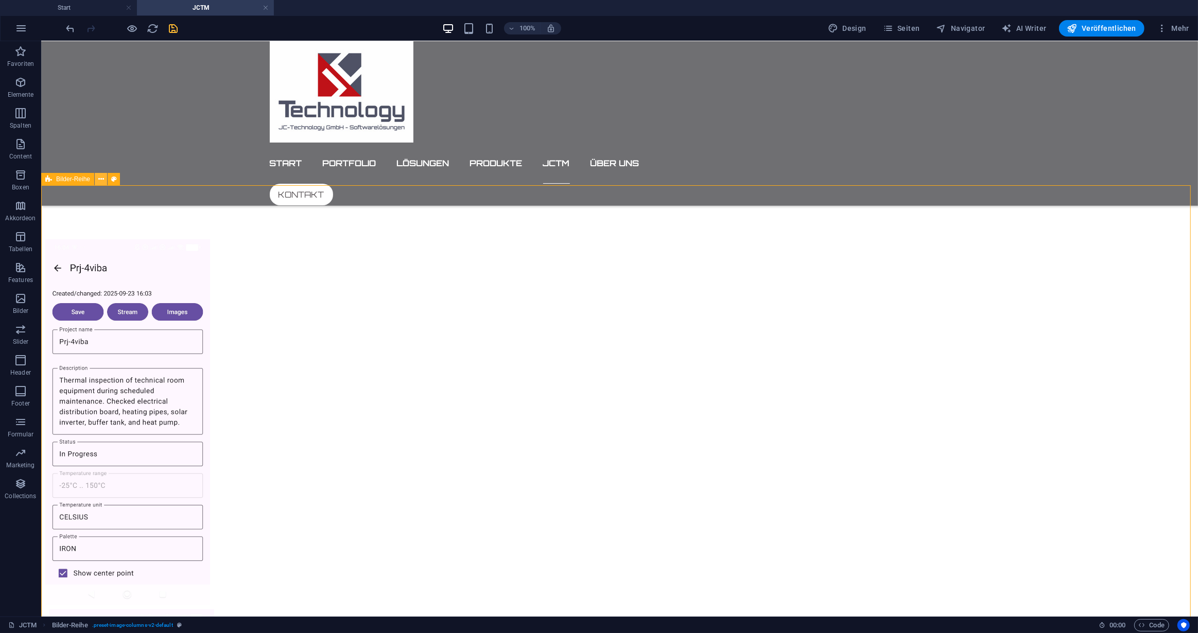
click at [99, 178] on icon at bounding box center [101, 179] width 6 height 11
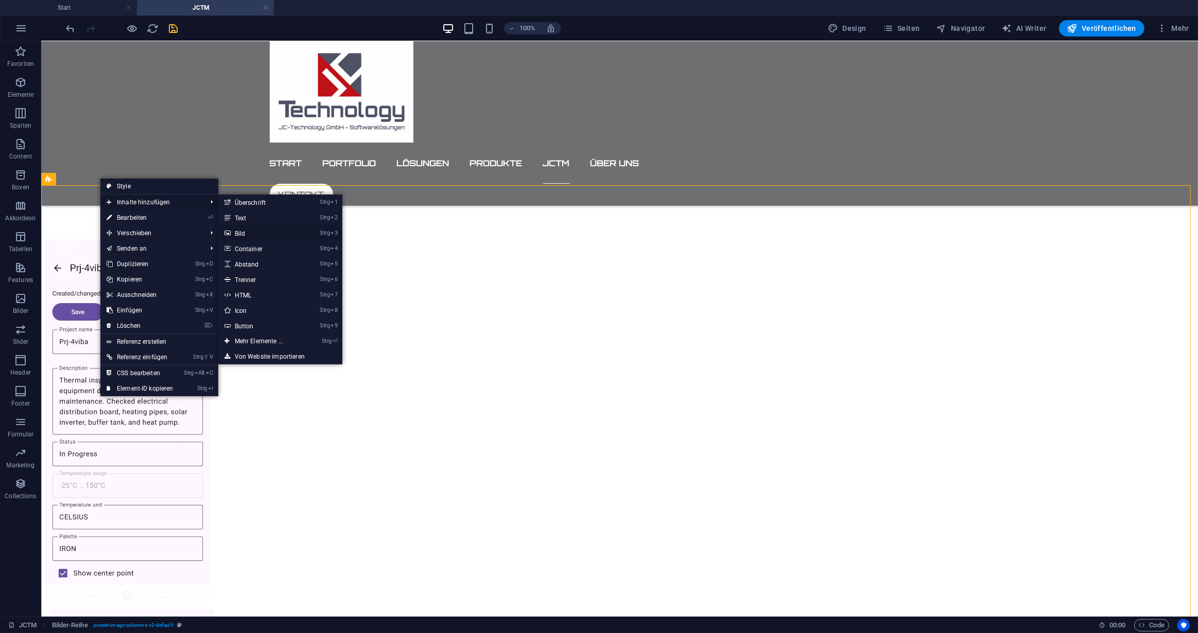
click at [244, 231] on link "Strg 3 Bild" at bounding box center [260, 232] width 85 height 15
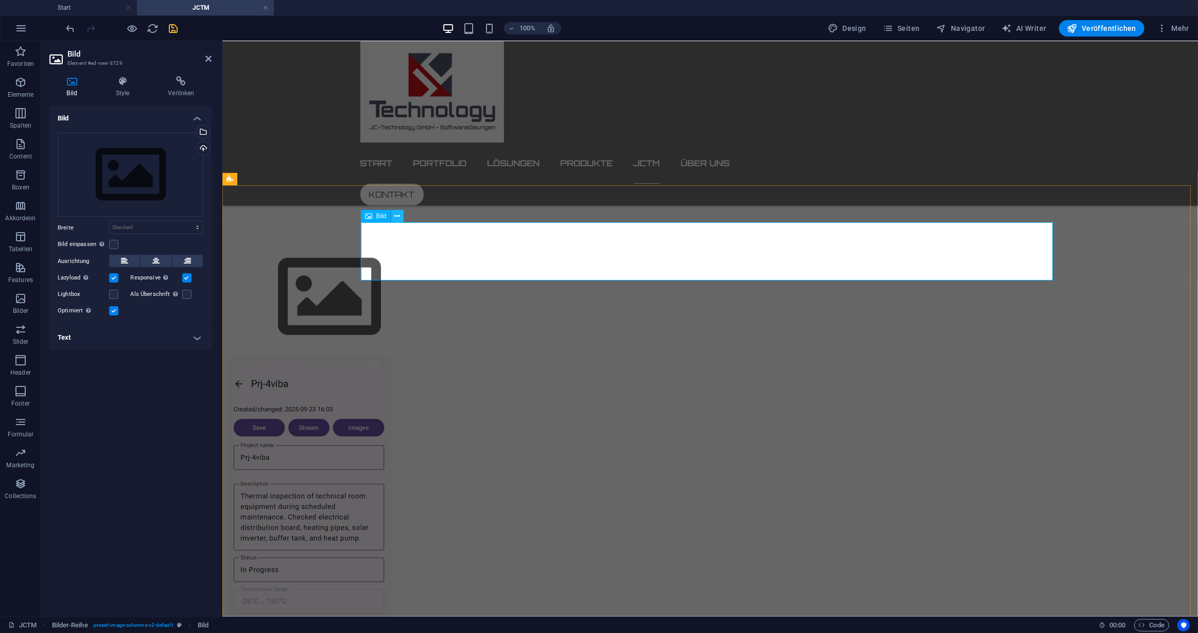
click at [396, 215] on icon at bounding box center [397, 216] width 6 height 11
click at [378, 242] on figure at bounding box center [572, 297] width 692 height 116
click at [195, 130] on div "Wähle aus deinen Dateien, Stockfotos oder lade Dateien hoch" at bounding box center [161, 132] width 67 height 39
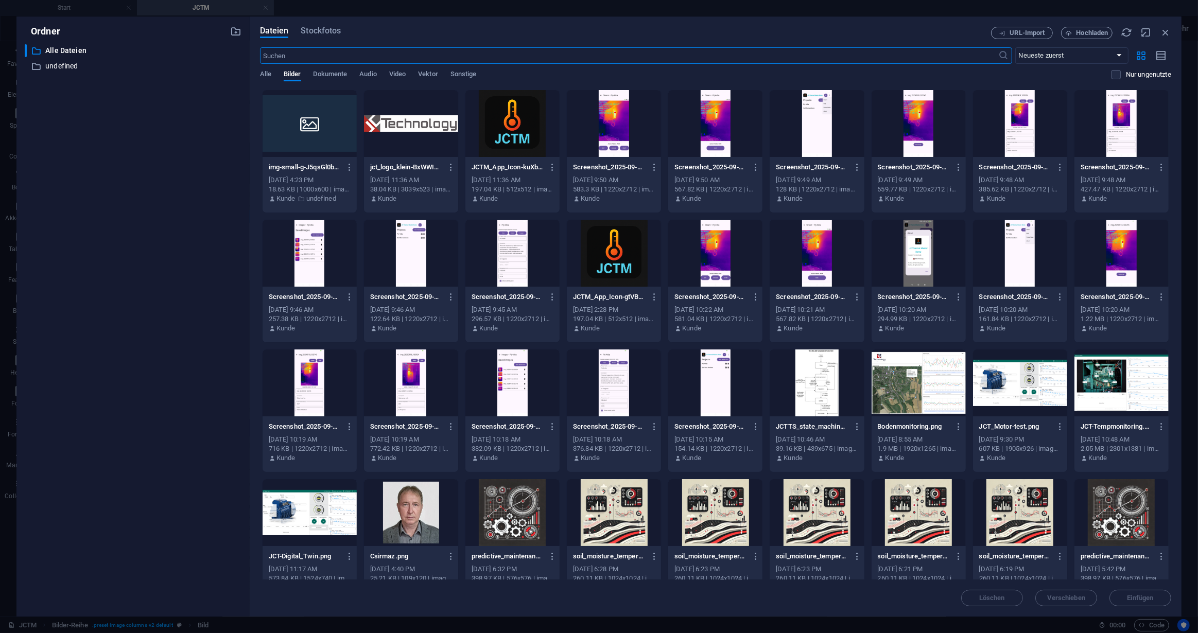
click at [506, 382] on div at bounding box center [512, 382] width 94 height 67
click at [1134, 599] on span "Einfügen" at bounding box center [1140, 598] width 26 height 6
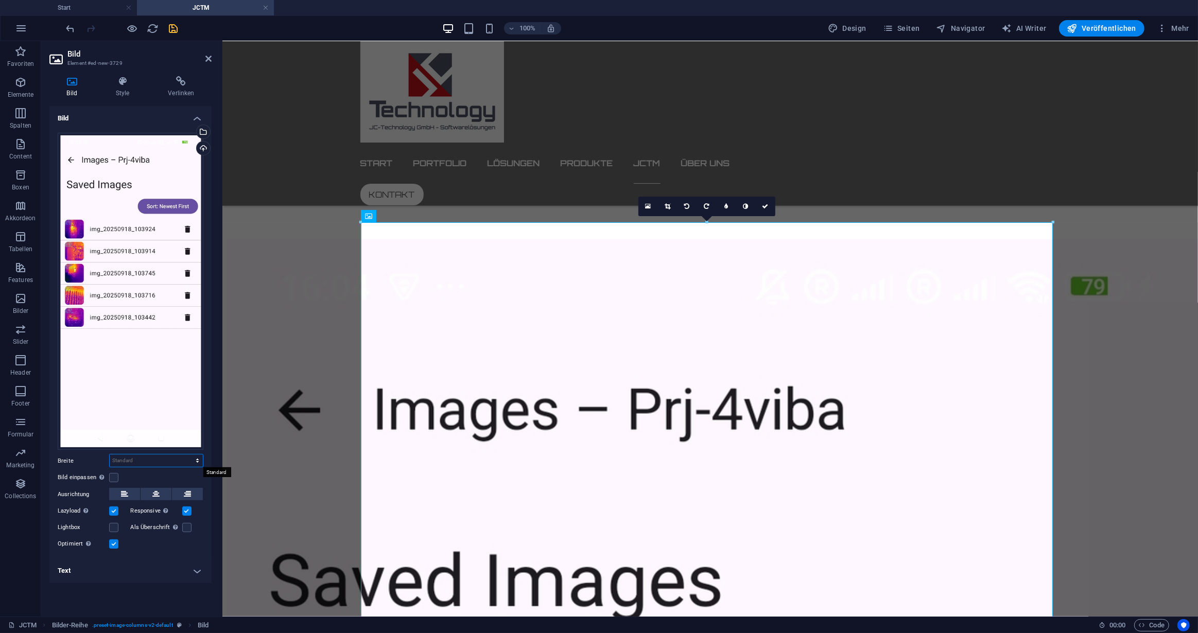
click at [197, 461] on select "Standard auto px rem % em vh vw" at bounding box center [156, 460] width 93 height 12
select select "rem"
click at [188, 454] on select "Standard auto px rem % em vh vw" at bounding box center [156, 460] width 93 height 12
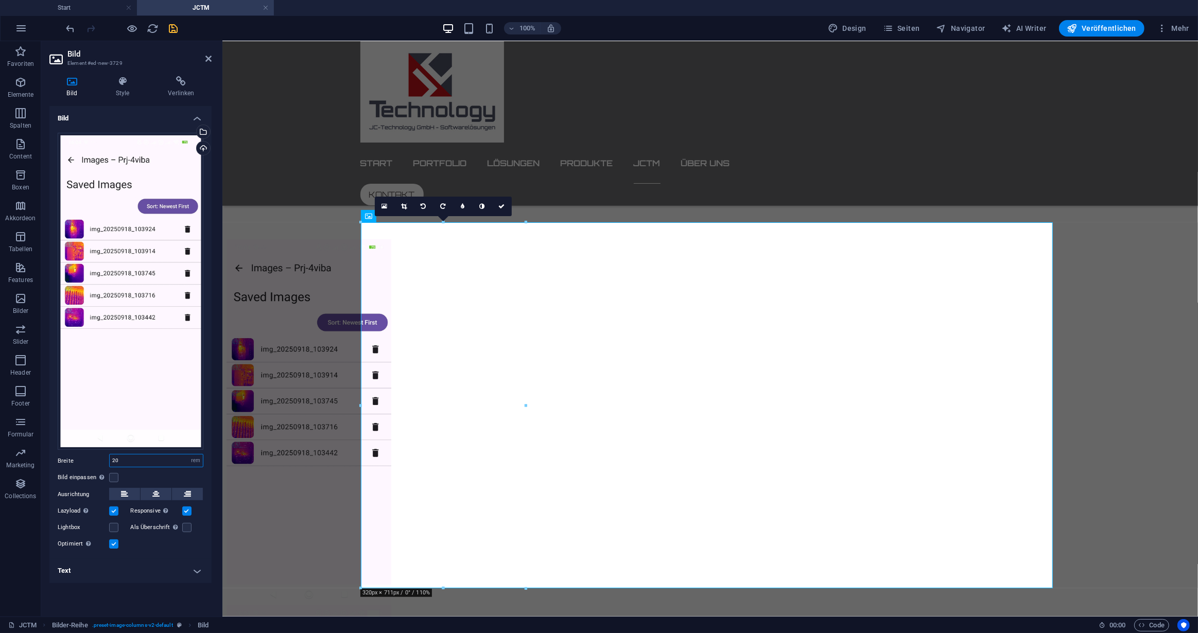
type input "20"
click at [115, 478] on label at bounding box center [113, 477] width 9 height 9
click at [0, 0] on input "Bild einpassen Bild automatisch anhand einer fixen Breite und Höhe einpassen" at bounding box center [0, 0] width 0 height 0
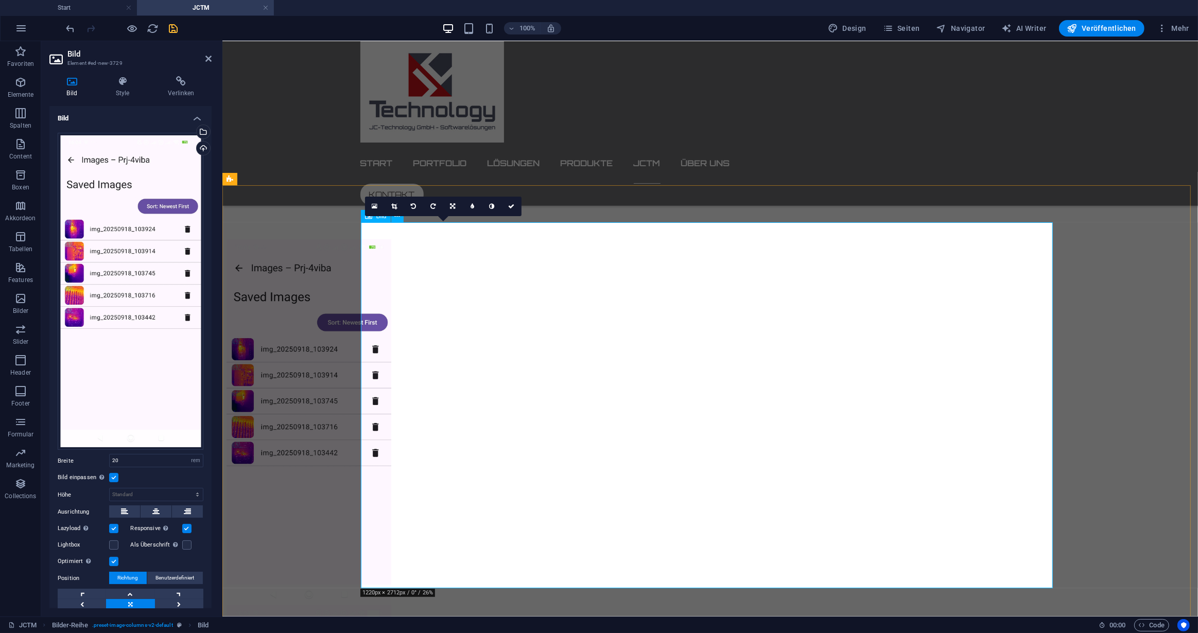
click at [612, 276] on figure at bounding box center [572, 422] width 692 height 366
click at [121, 83] on icon at bounding box center [122, 81] width 48 height 10
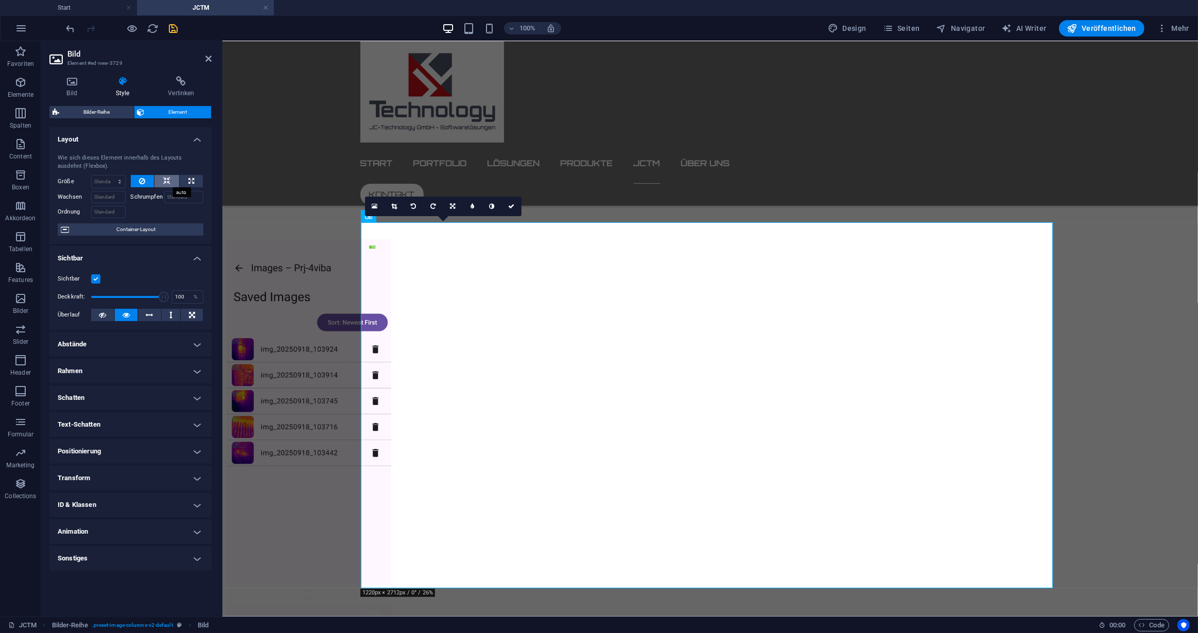
click at [166, 178] on icon at bounding box center [166, 181] width 7 height 12
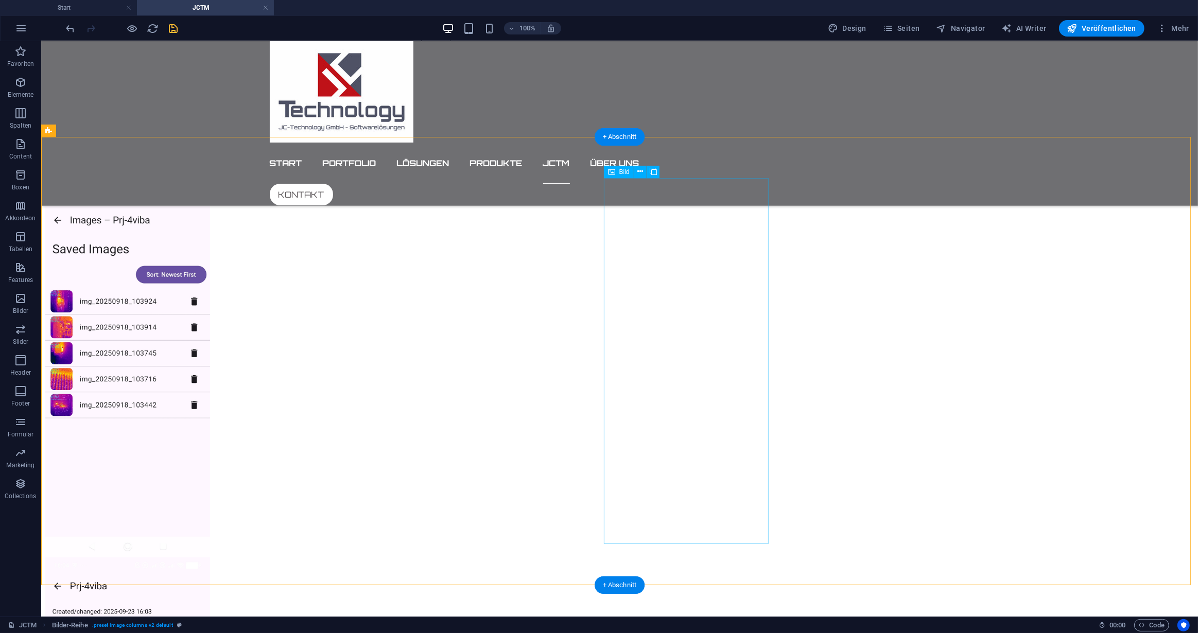
scroll to position [750, 0]
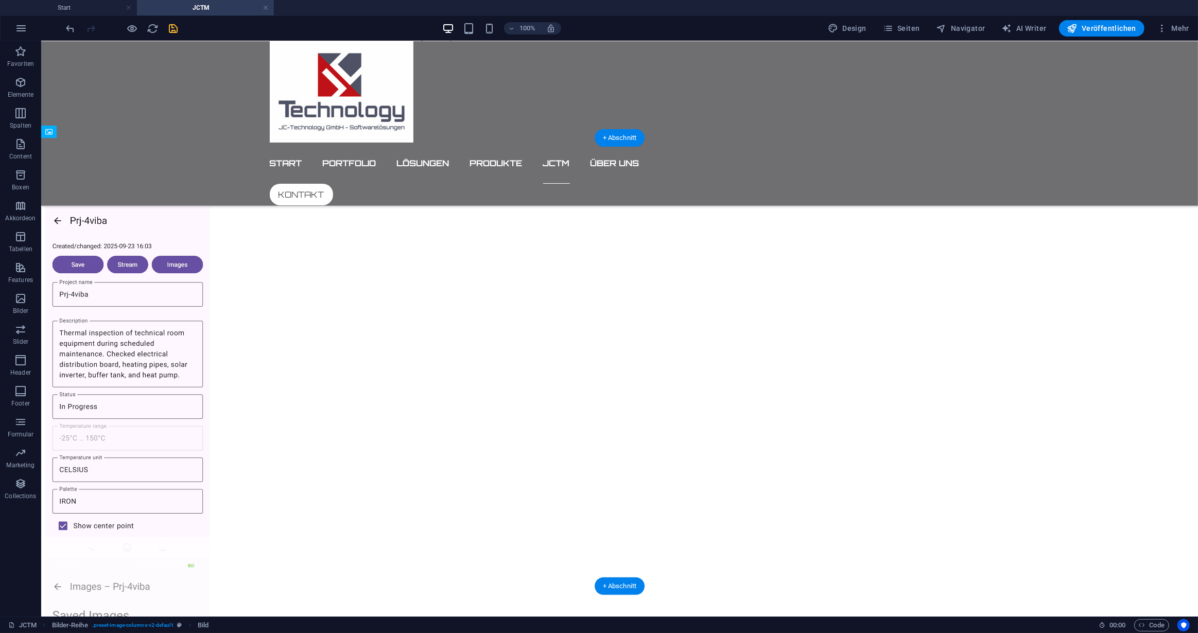
drag, startPoint x: 331, startPoint y: 208, endPoint x: 478, endPoint y: 181, distance: 149.2
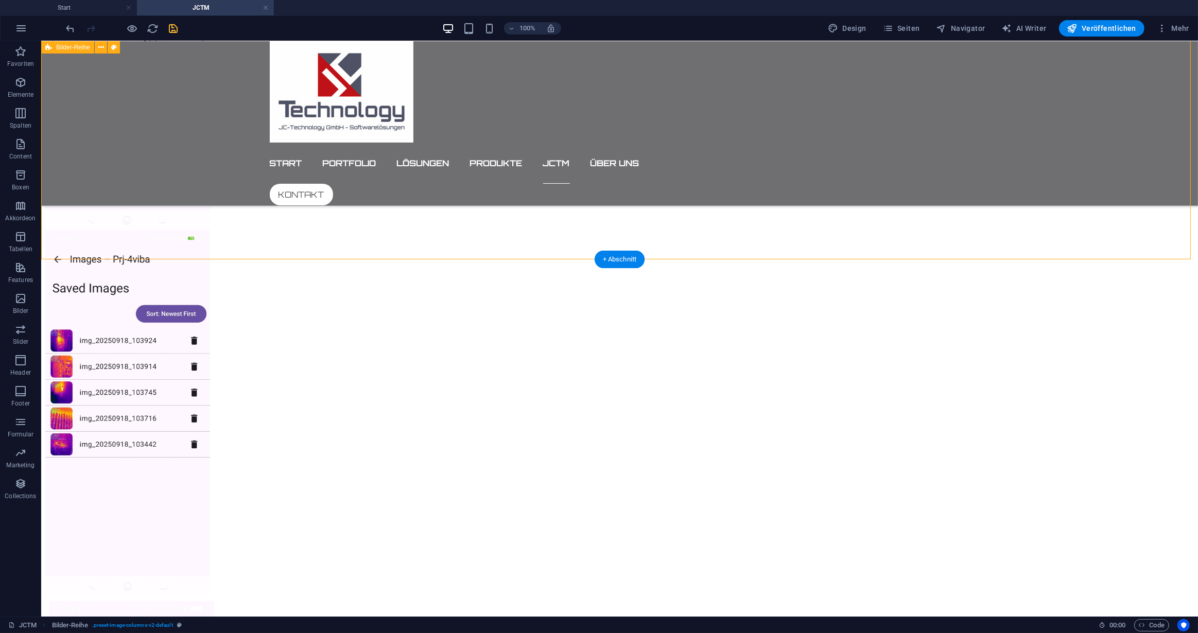
scroll to position [1077, 0]
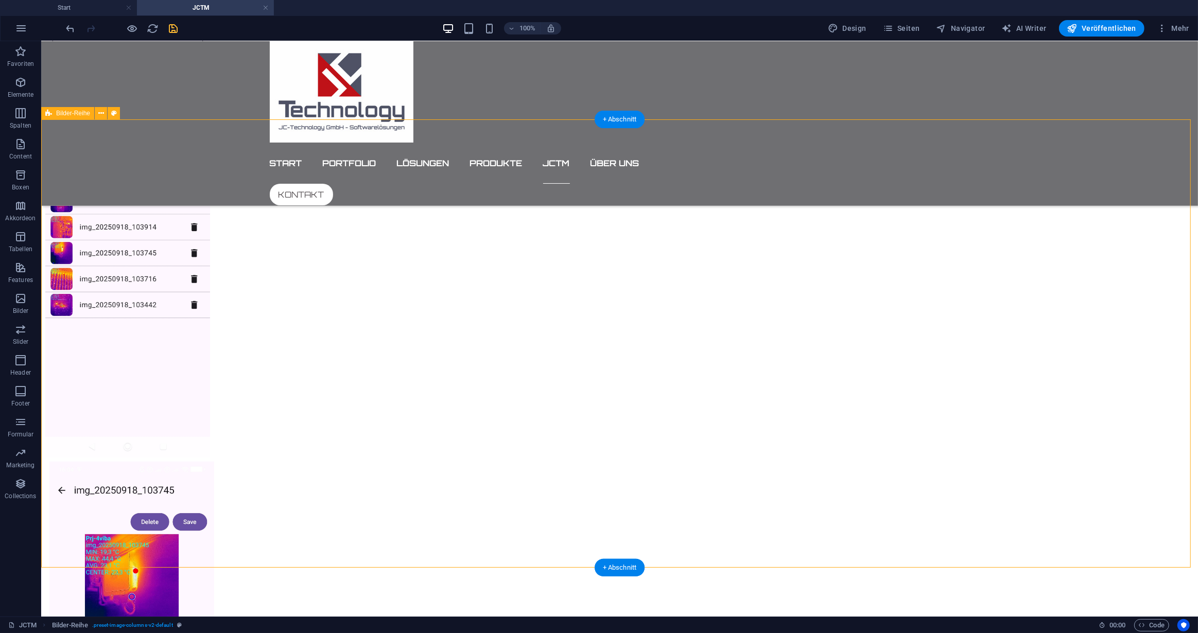
scroll to position [1218, 0]
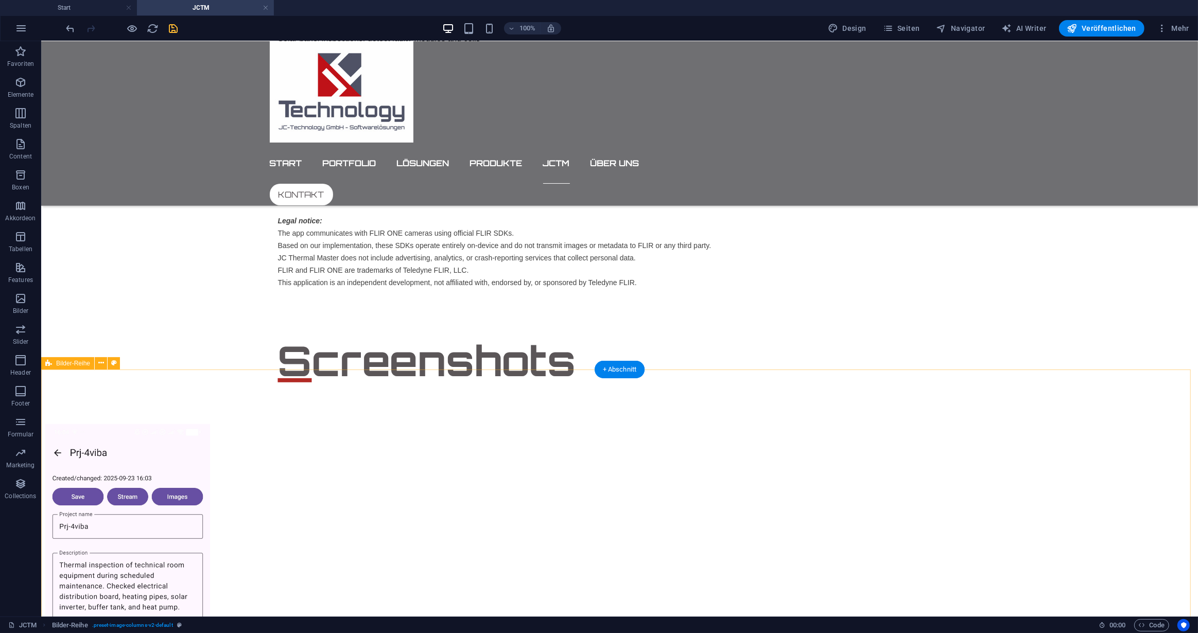
scroll to position [518, 0]
click at [77, 264] on icon at bounding box center [79, 265] width 6 height 11
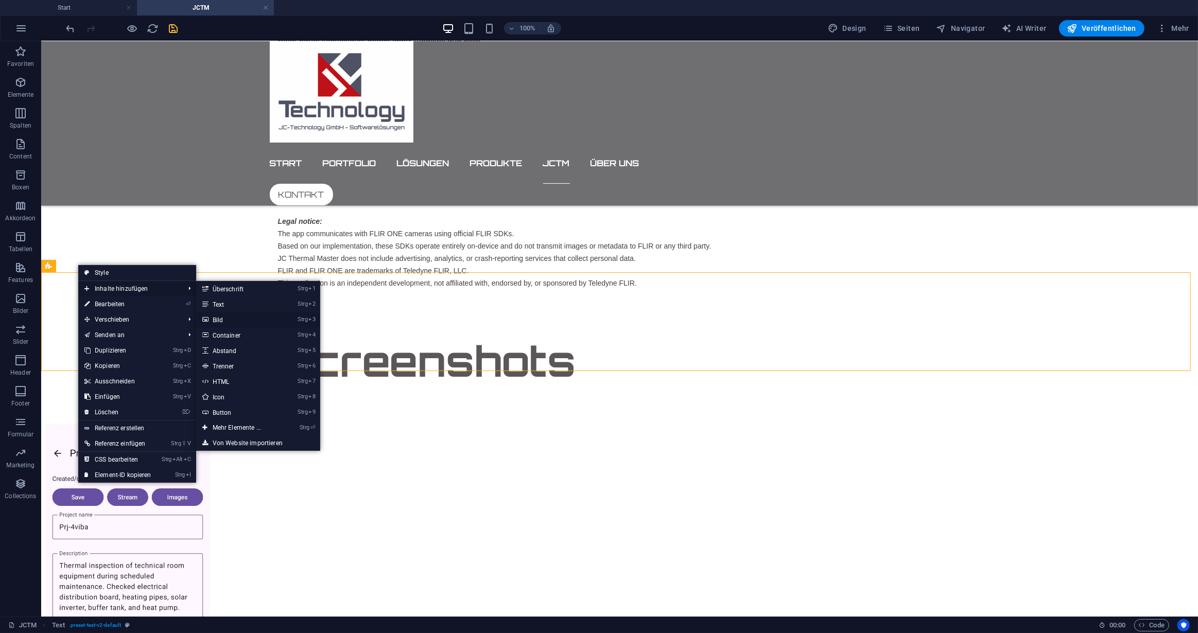
click at [220, 318] on link "Strg 3 Bild" at bounding box center [238, 319] width 85 height 15
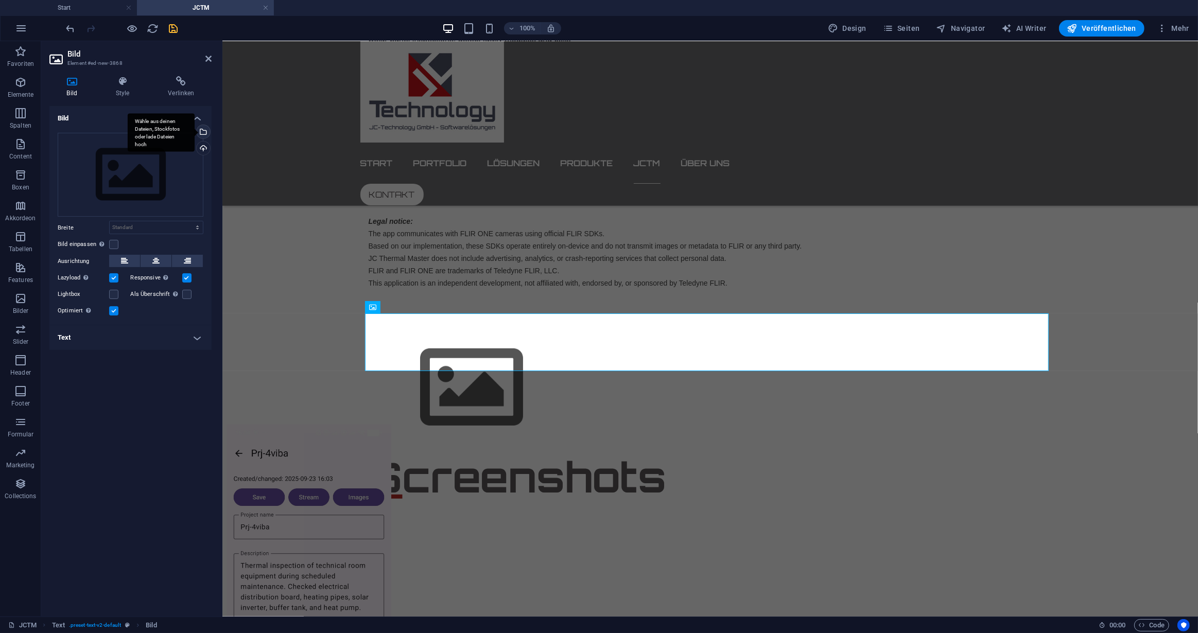
click at [204, 131] on div "Wähle aus deinen Dateien, Stockfotos oder lade Dateien hoch" at bounding box center [202, 132] width 15 height 15
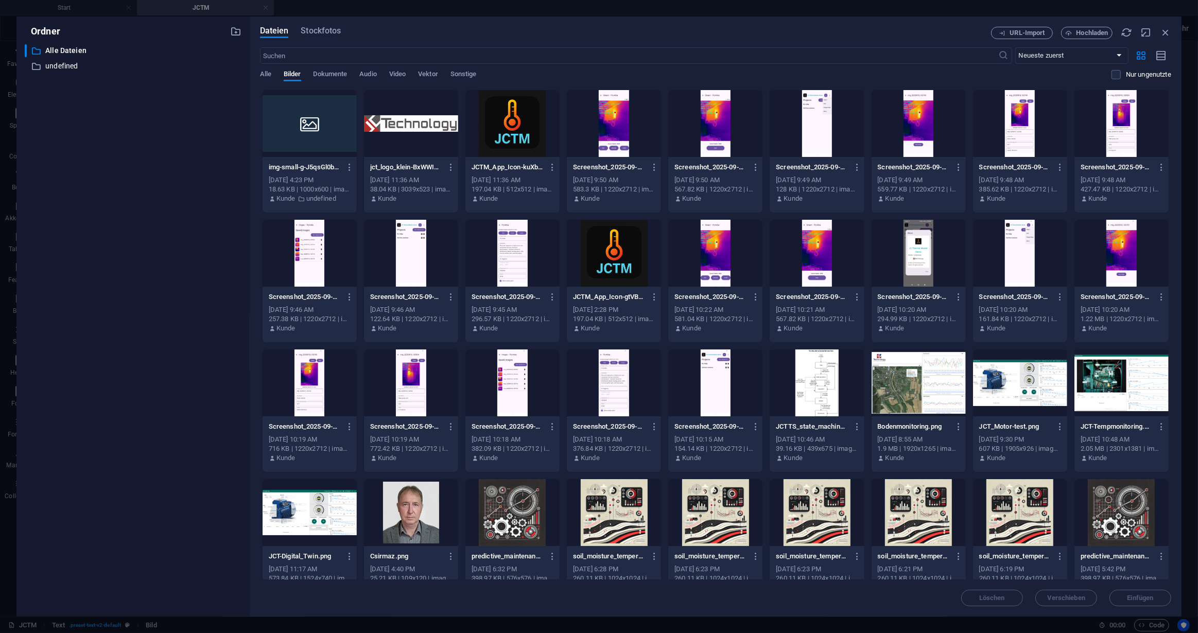
click at [1122, 129] on div at bounding box center [1121, 123] width 94 height 67
click at [1141, 597] on span "Einfügen" at bounding box center [1140, 598] width 26 height 6
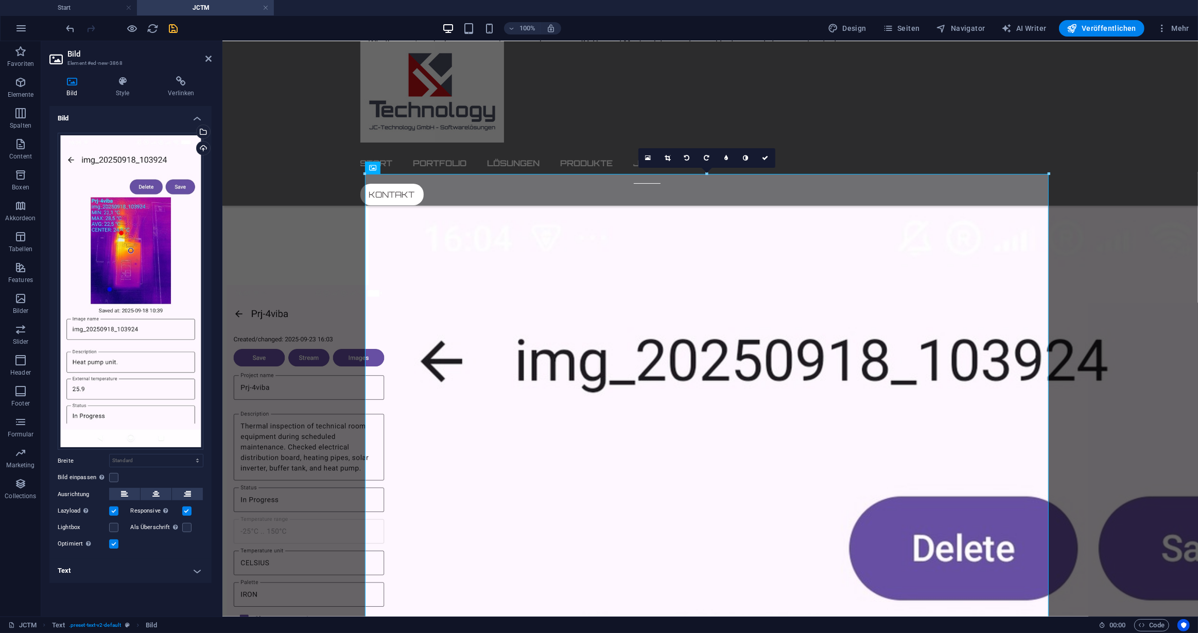
scroll to position [658, 0]
click at [1079, 209] on div "Screenshots" at bounding box center [709, 197] width 975 height 99
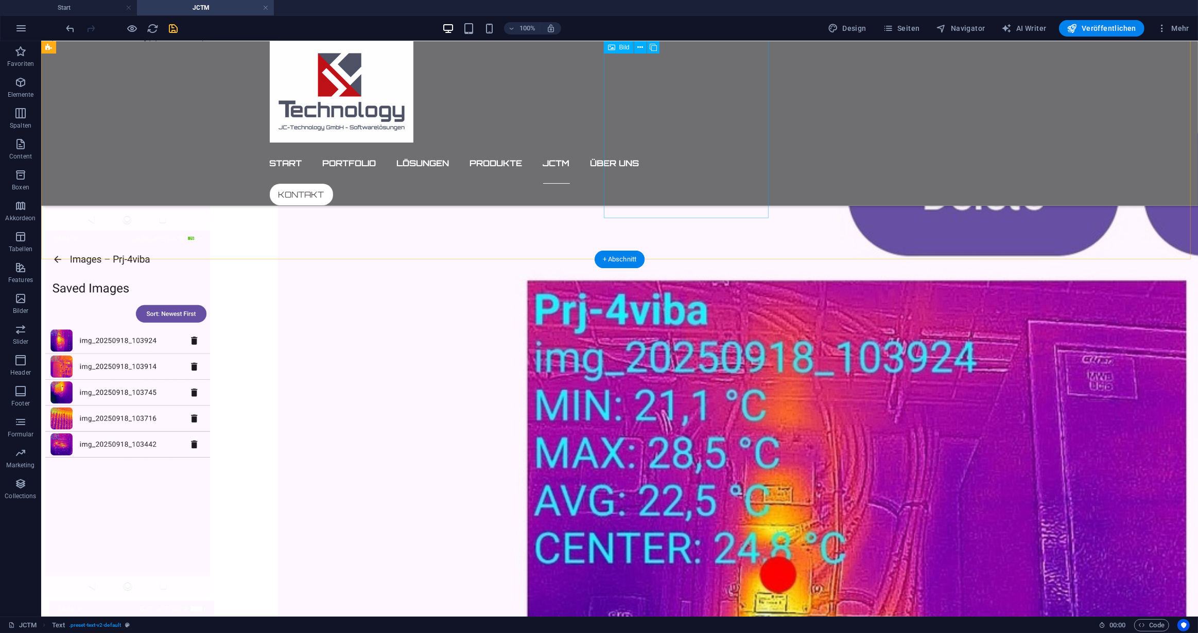
scroll to position [1078, 0]
click at [779, 241] on div at bounding box center [619, 602] width 1156 height 1551
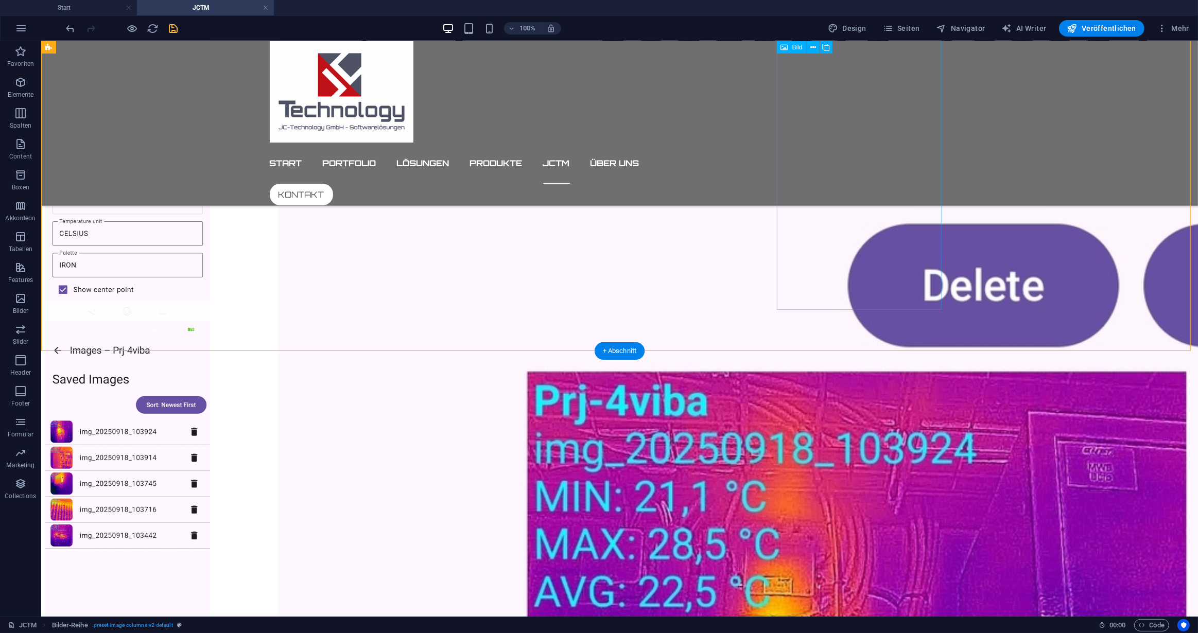
scroll to position [986, 0]
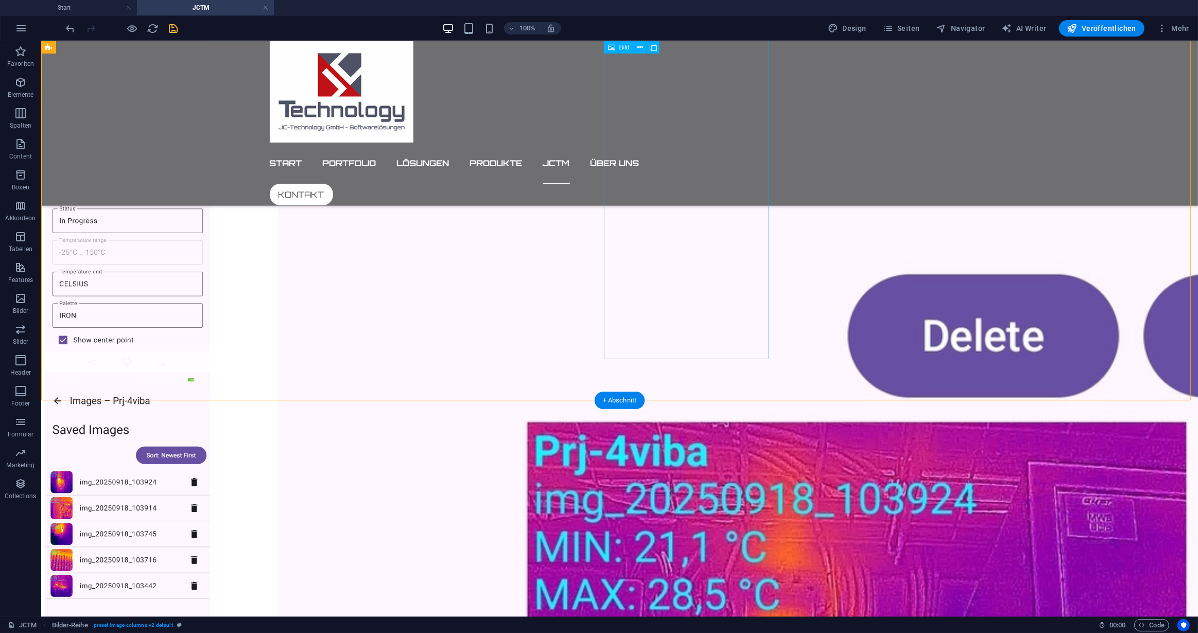
scroll to position [938, 0]
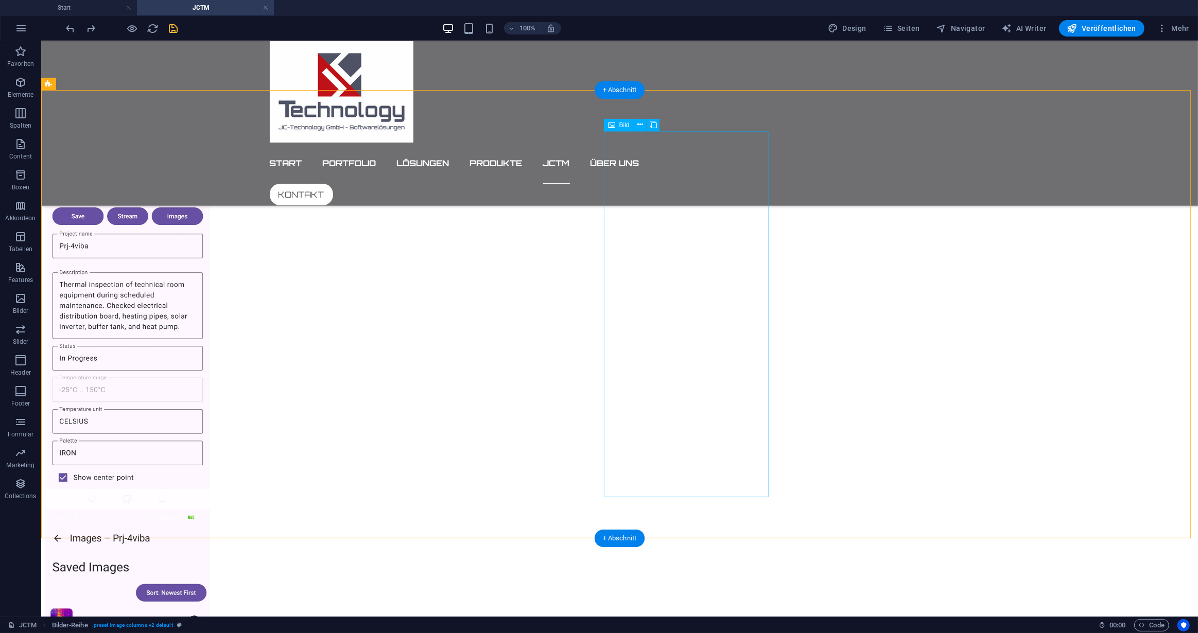
scroll to position [798, 0]
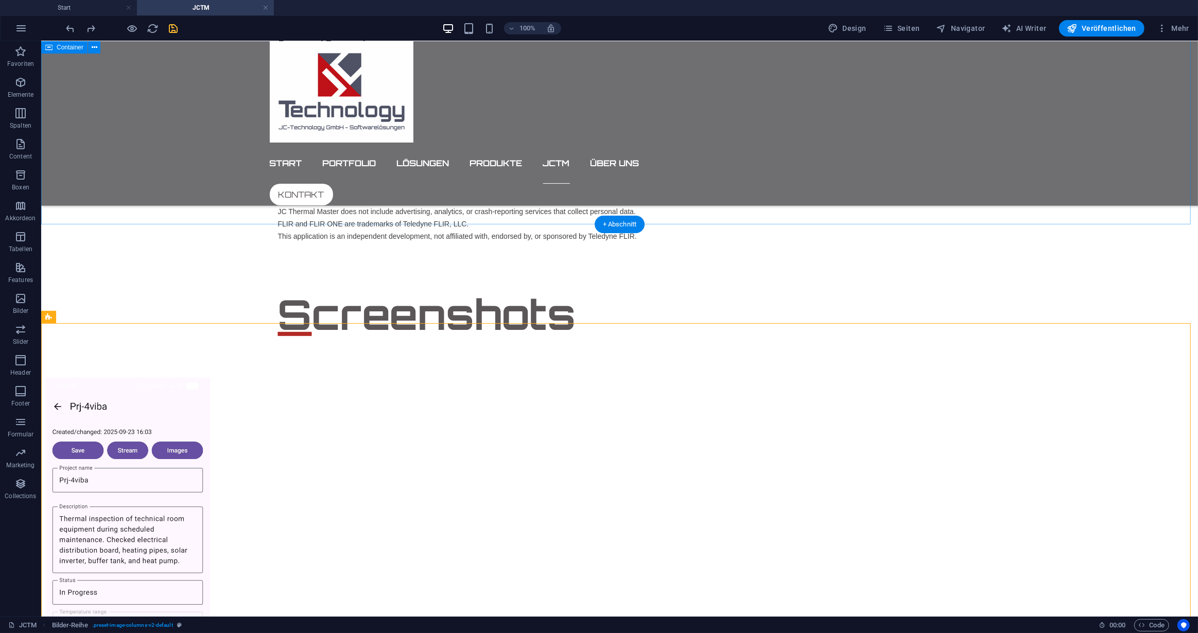
scroll to position [564, 0]
click at [99, 316] on icon at bounding box center [101, 317] width 6 height 11
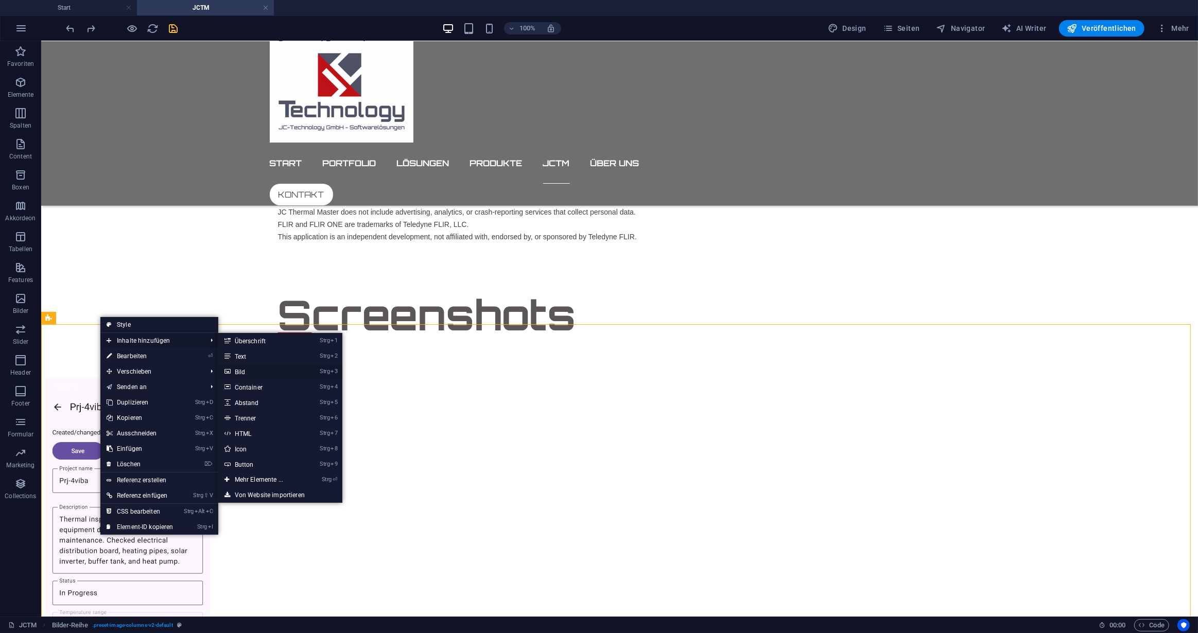
click at [240, 372] on link "Strg 3 Bild" at bounding box center [260, 371] width 85 height 15
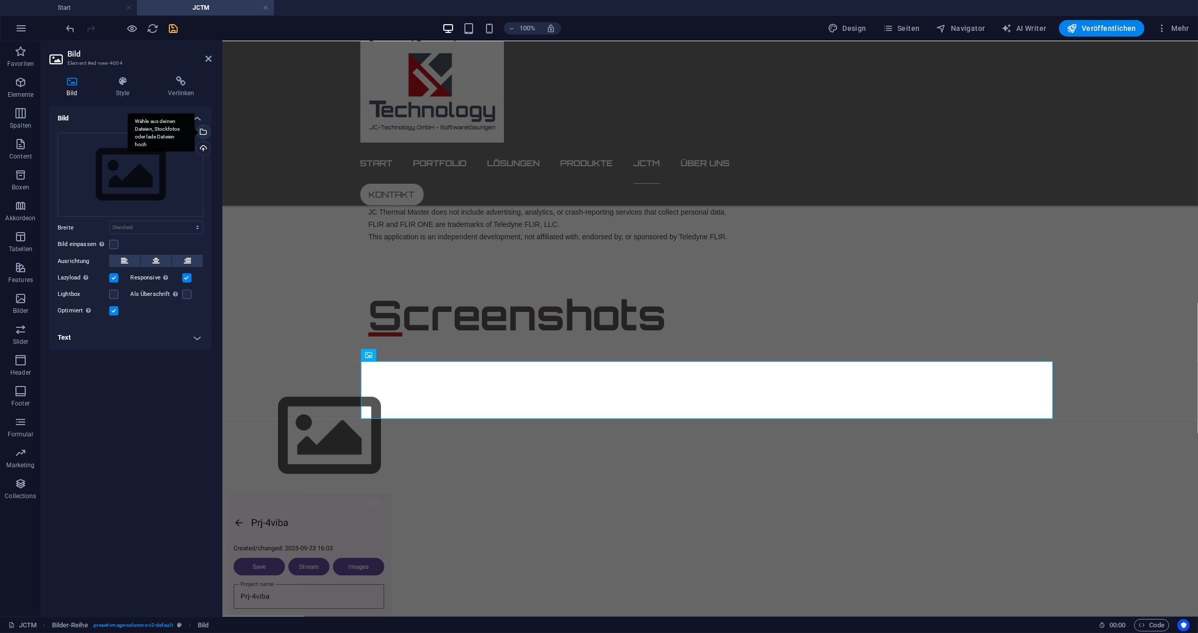
click at [203, 131] on div "Wähle aus deinen Dateien, Stockfotos oder lade Dateien hoch" at bounding box center [202, 132] width 15 height 15
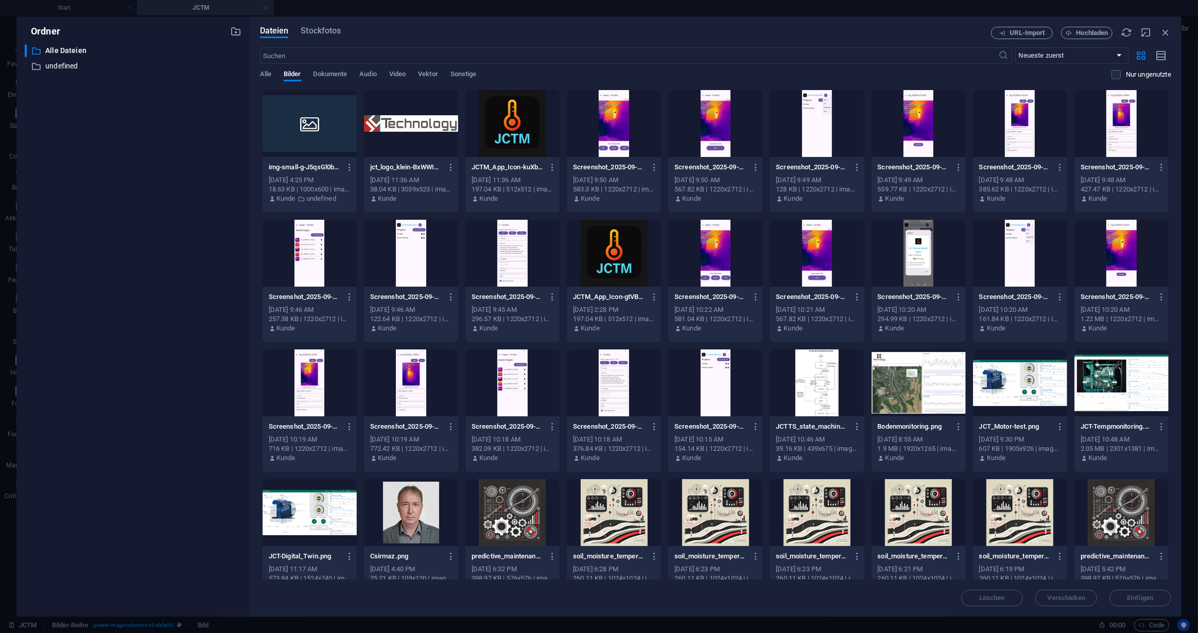
click at [1117, 136] on div at bounding box center [1121, 123] width 94 height 67
click at [1140, 598] on span "Einfügen" at bounding box center [1140, 598] width 26 height 6
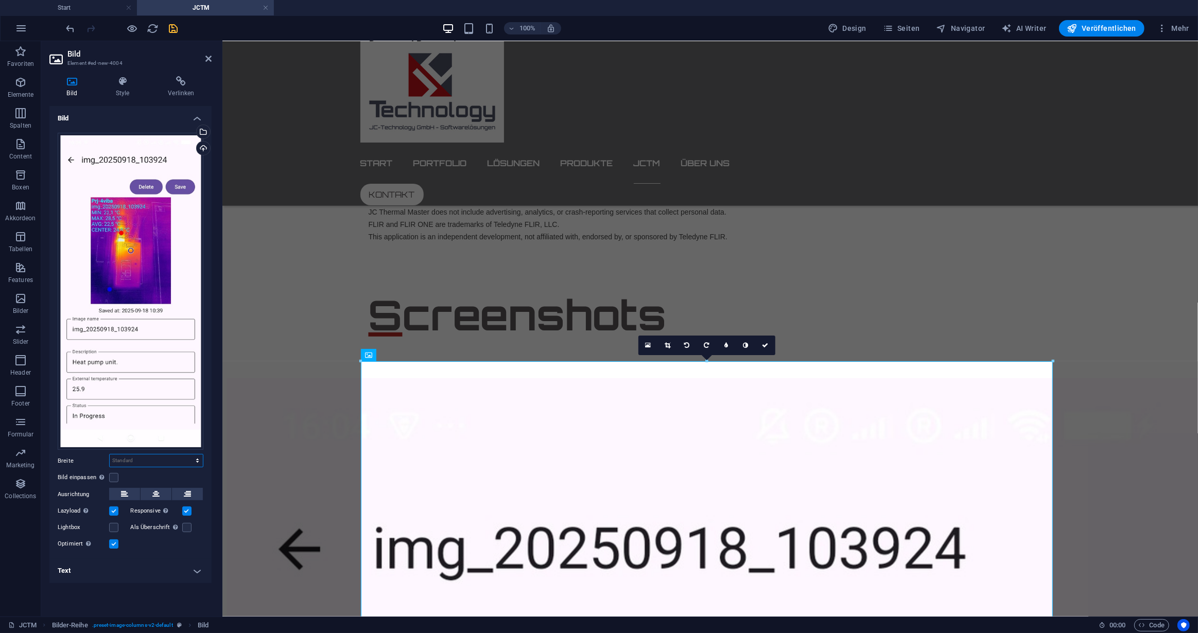
click at [196, 460] on select "Standard auto px rem % em vh vw" at bounding box center [156, 460] width 93 height 12
select select "rem"
click at [188, 454] on select "Standard auto px rem % em vh vw" at bounding box center [156, 460] width 93 height 12
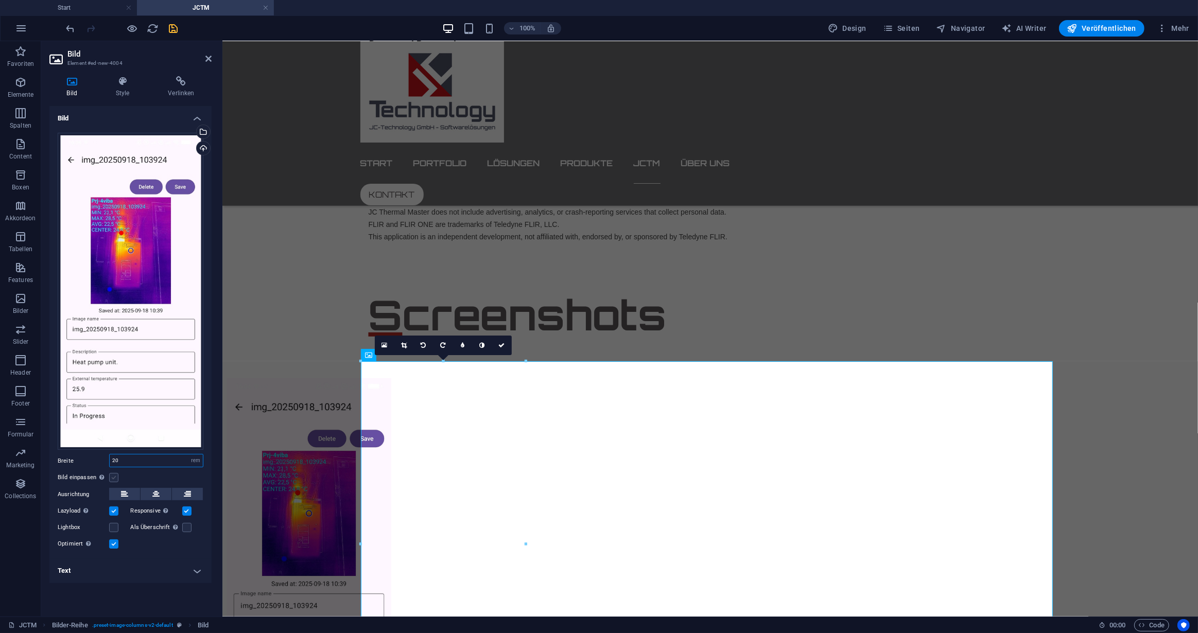
type input "20"
click at [110, 477] on label at bounding box center [113, 477] width 9 height 9
click at [0, 0] on input "Bild einpassen Bild automatisch anhand einer fixen Breite und Höhe einpassen" at bounding box center [0, 0] width 0 height 0
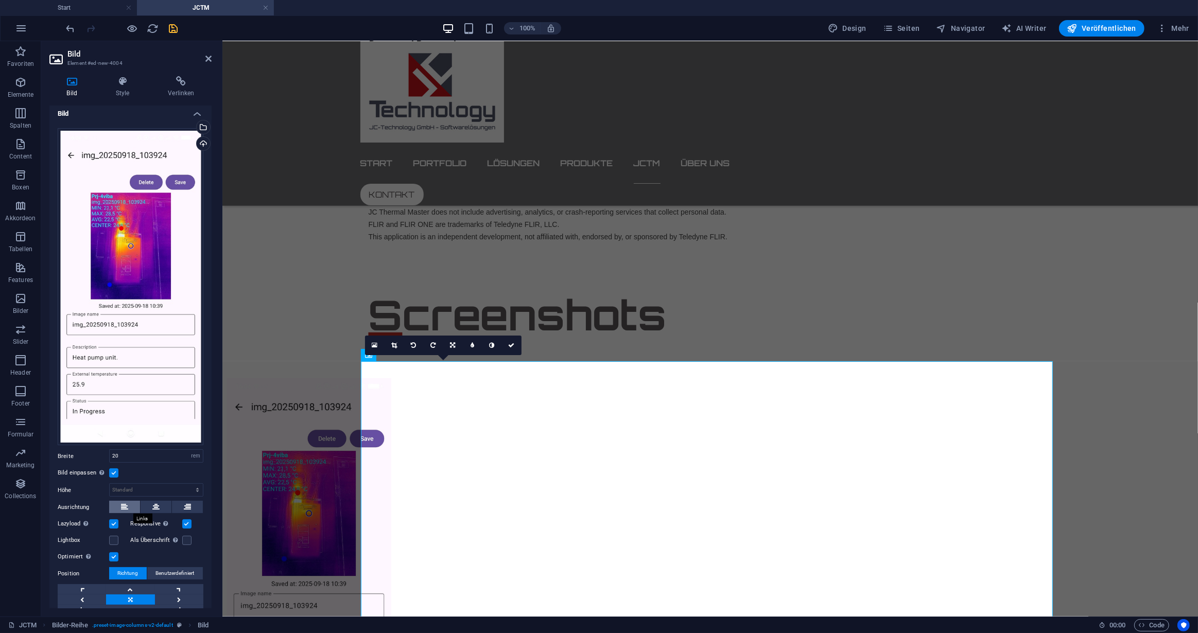
scroll to position [0, 0]
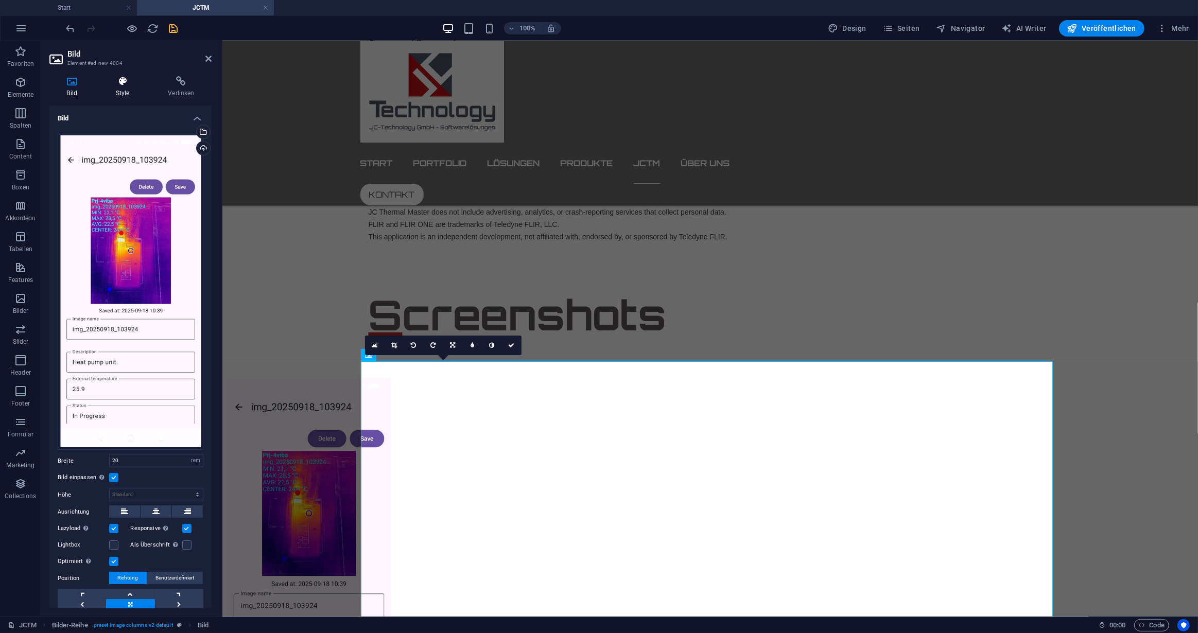
click at [127, 84] on icon at bounding box center [122, 81] width 48 height 10
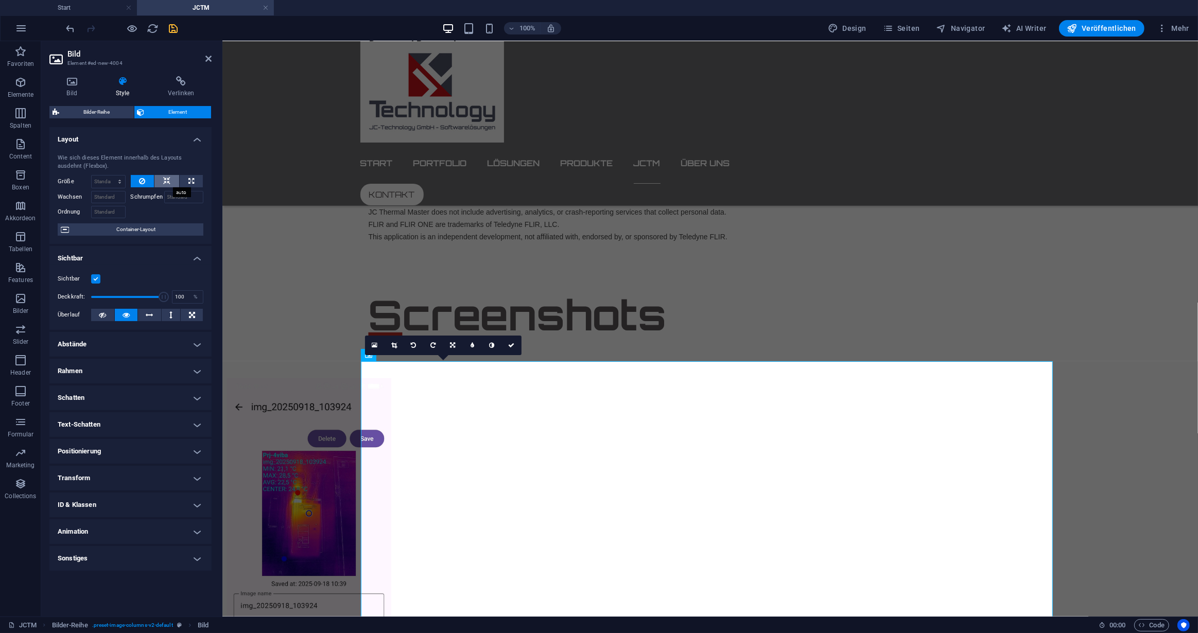
click at [167, 182] on icon at bounding box center [166, 181] width 7 height 12
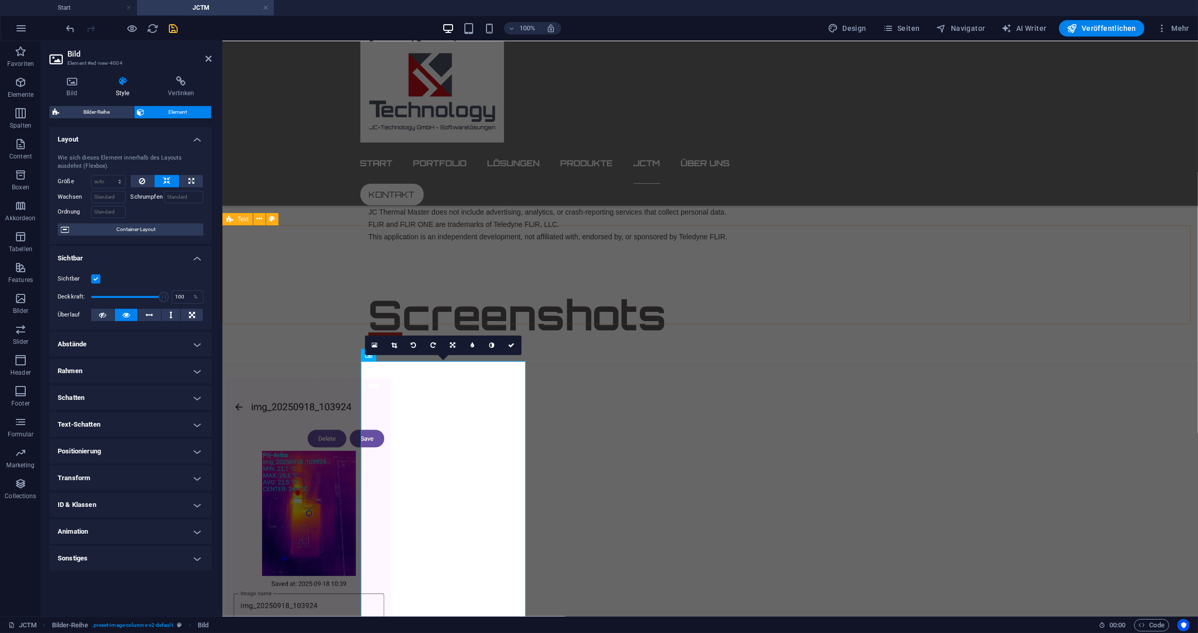
click at [569, 249] on div "Screenshots" at bounding box center [709, 291] width 975 height 99
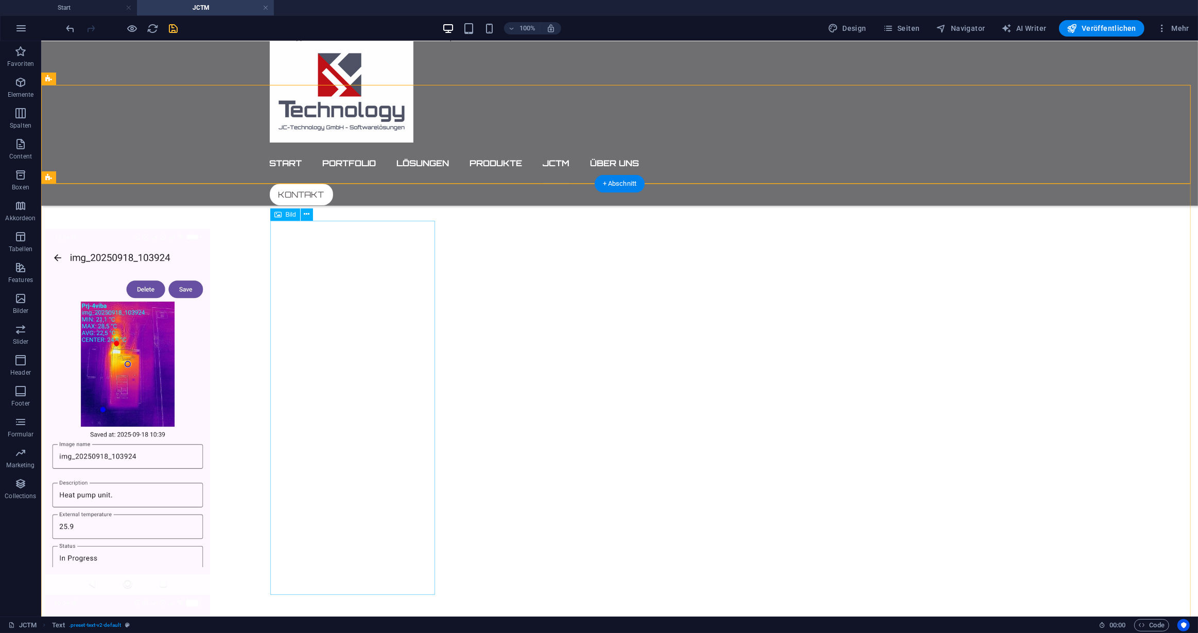
scroll to position [705, 0]
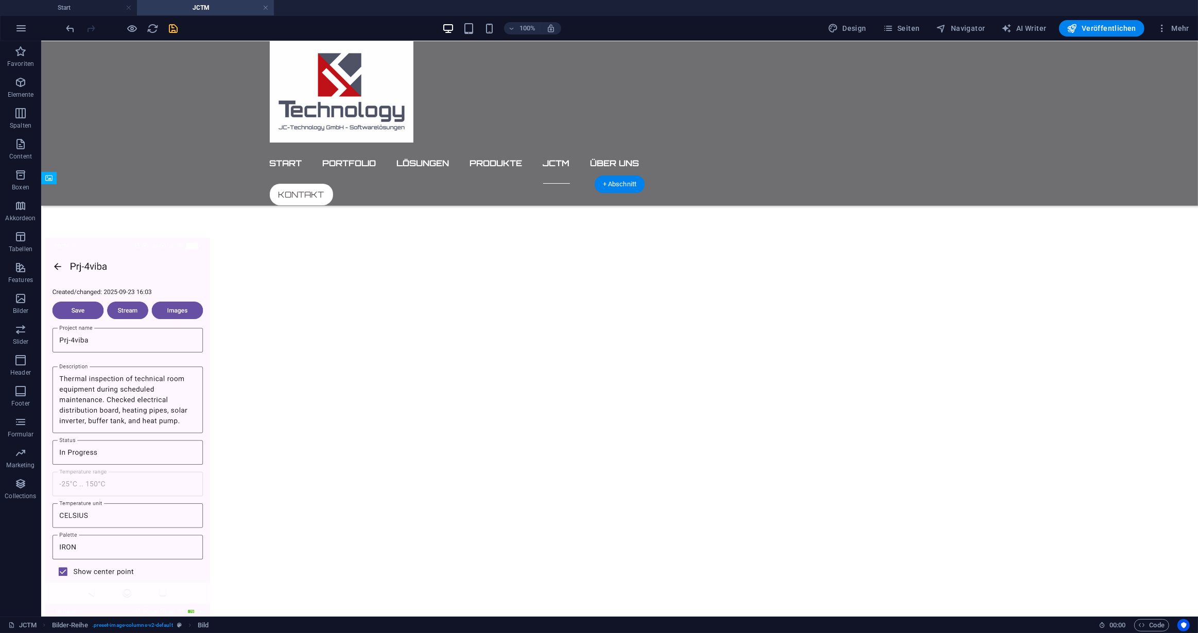
drag, startPoint x: 898, startPoint y: 270, endPoint x: 905, endPoint y: 273, distance: 7.4
drag, startPoint x: 835, startPoint y: 255, endPoint x: 675, endPoint y: 231, distance: 162.4
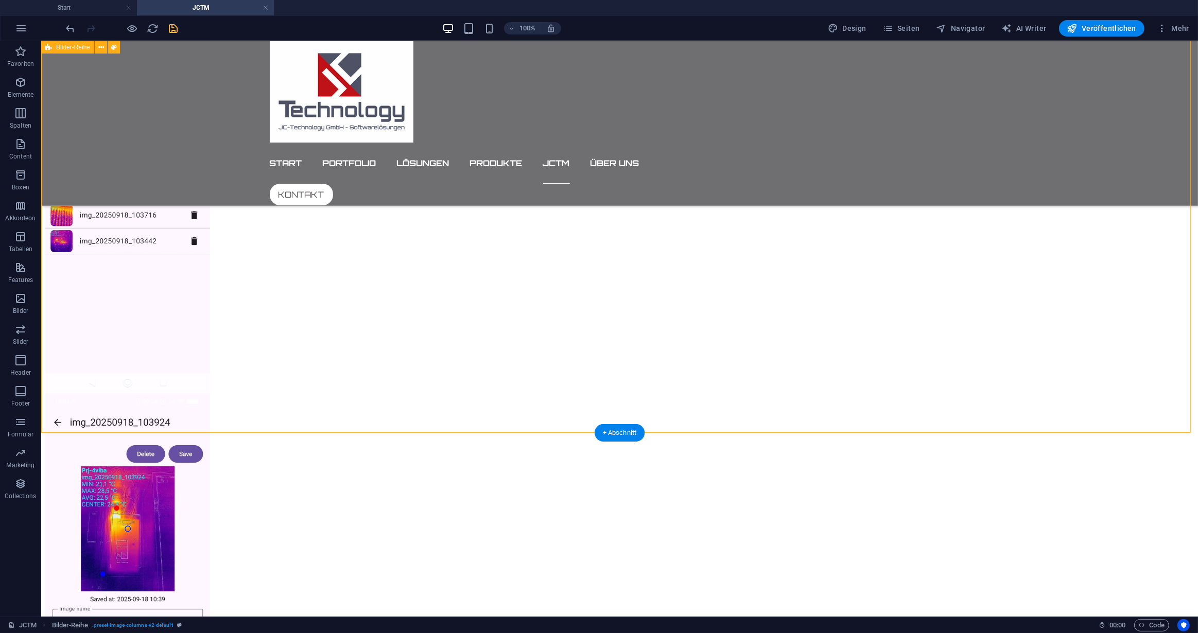
scroll to position [1266, 0]
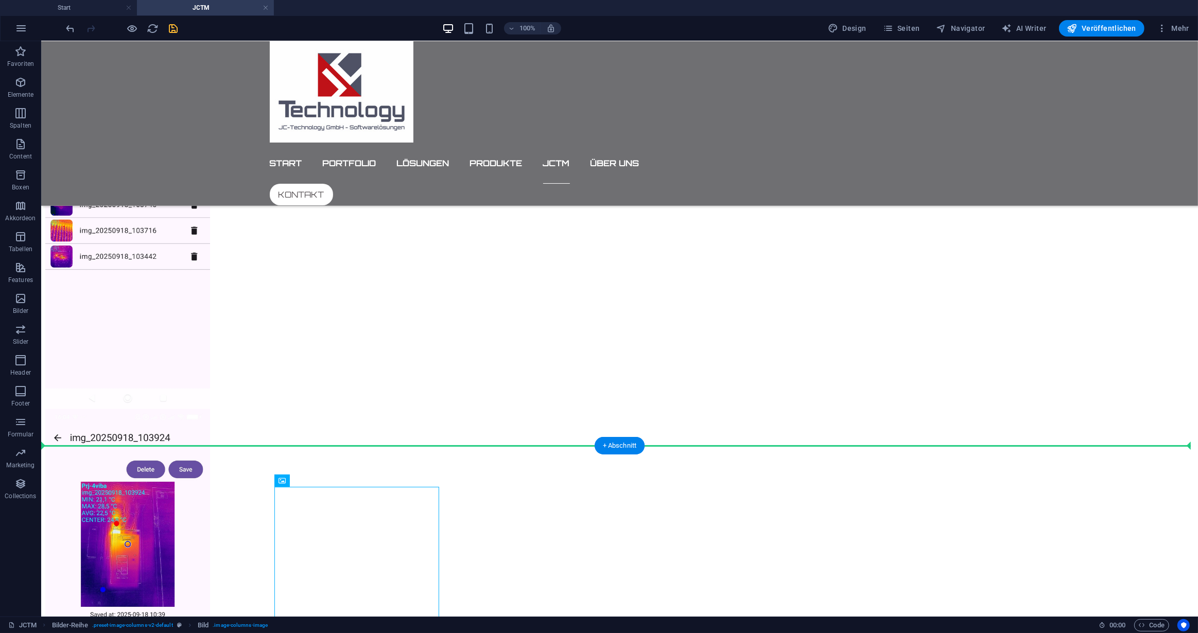
drag, startPoint x: 330, startPoint y: 523, endPoint x: 533, endPoint y: 243, distance: 345.4
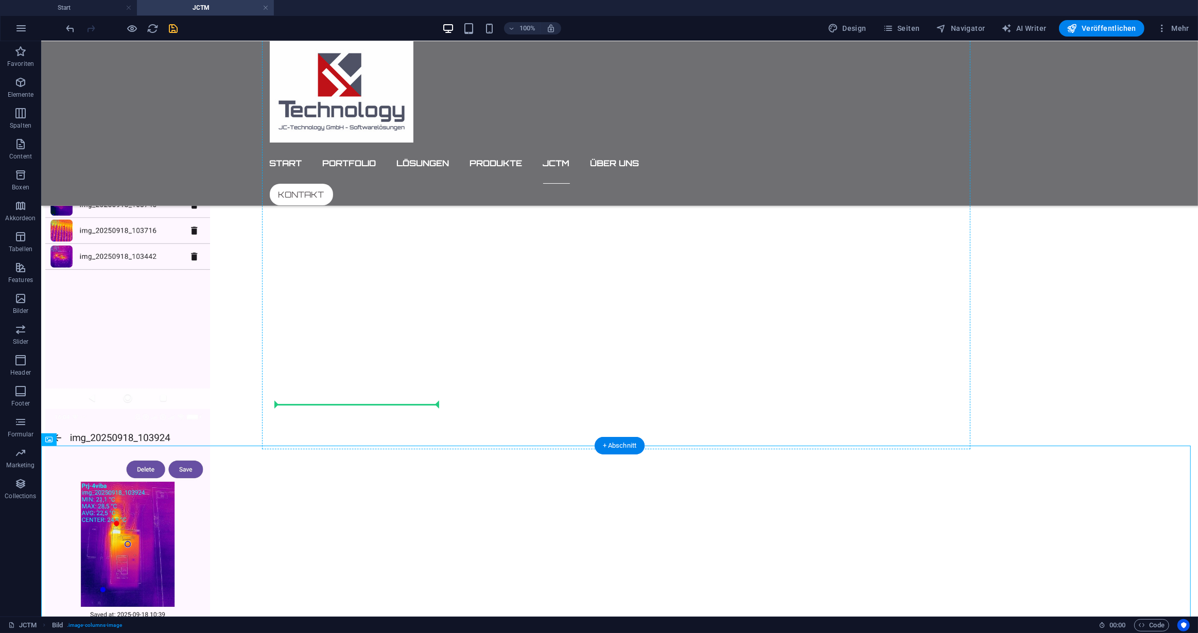
drag, startPoint x: 100, startPoint y: 479, endPoint x: 416, endPoint y: 394, distance: 327.7
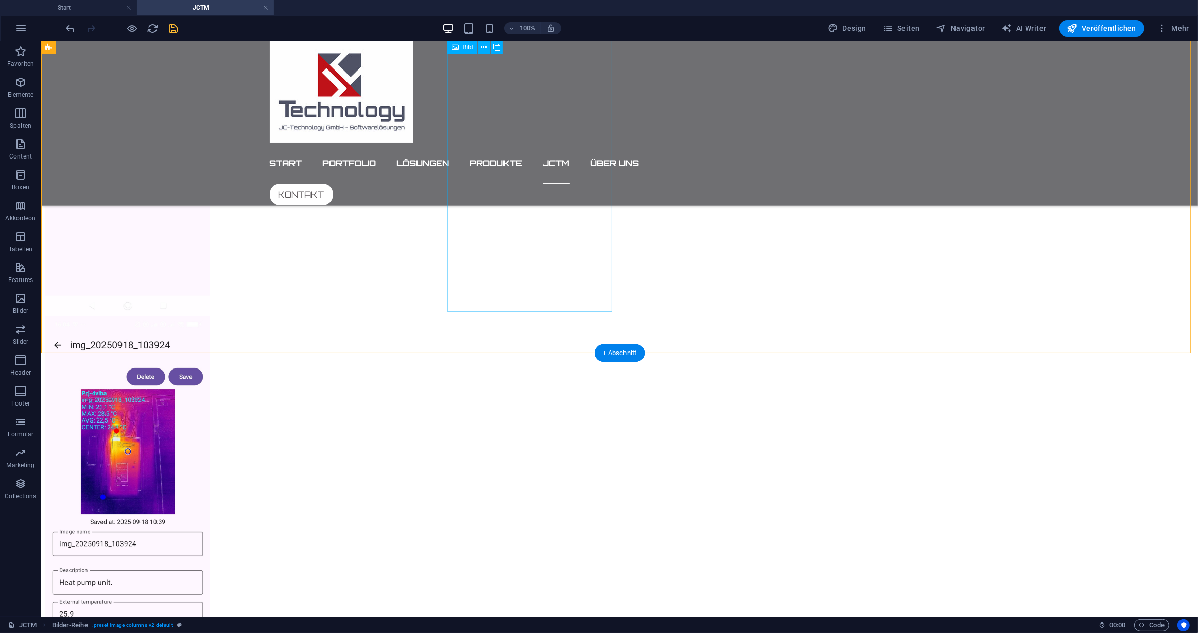
scroll to position [1359, 0]
drag, startPoint x: 349, startPoint y: 426, endPoint x: 342, endPoint y: 437, distance: 13.2
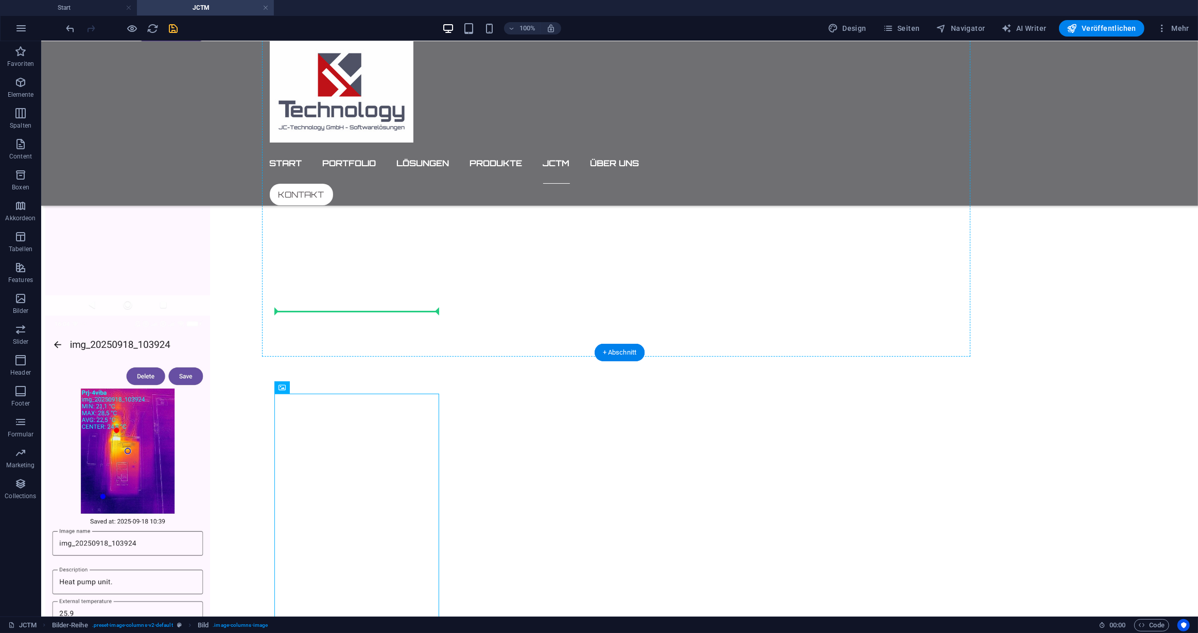
drag, startPoint x: 333, startPoint y: 429, endPoint x: 311, endPoint y: 307, distance: 124.1
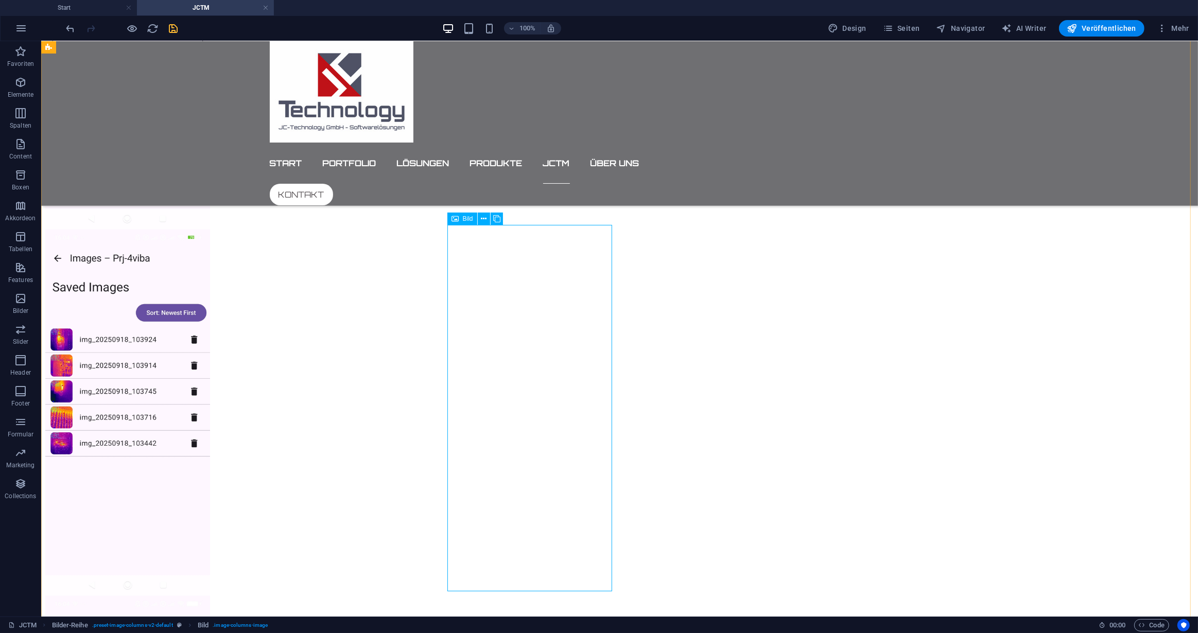
scroll to position [1079, 0]
drag, startPoint x: 336, startPoint y: 260, endPoint x: 778, endPoint y: 260, distance: 442.1
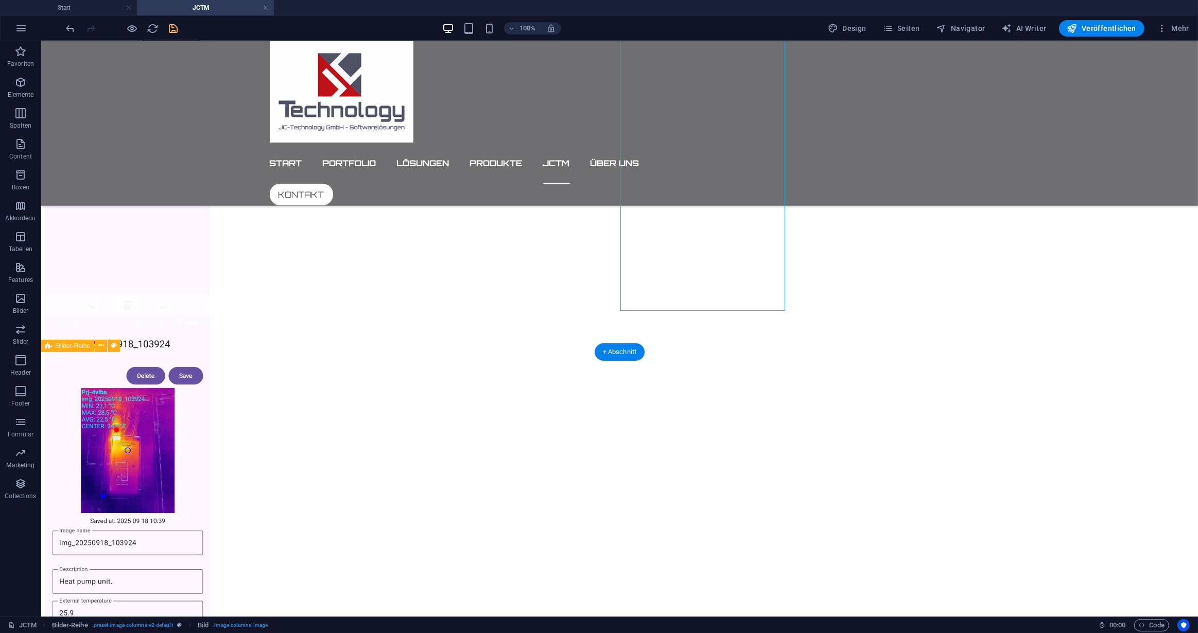
scroll to position [1359, 0]
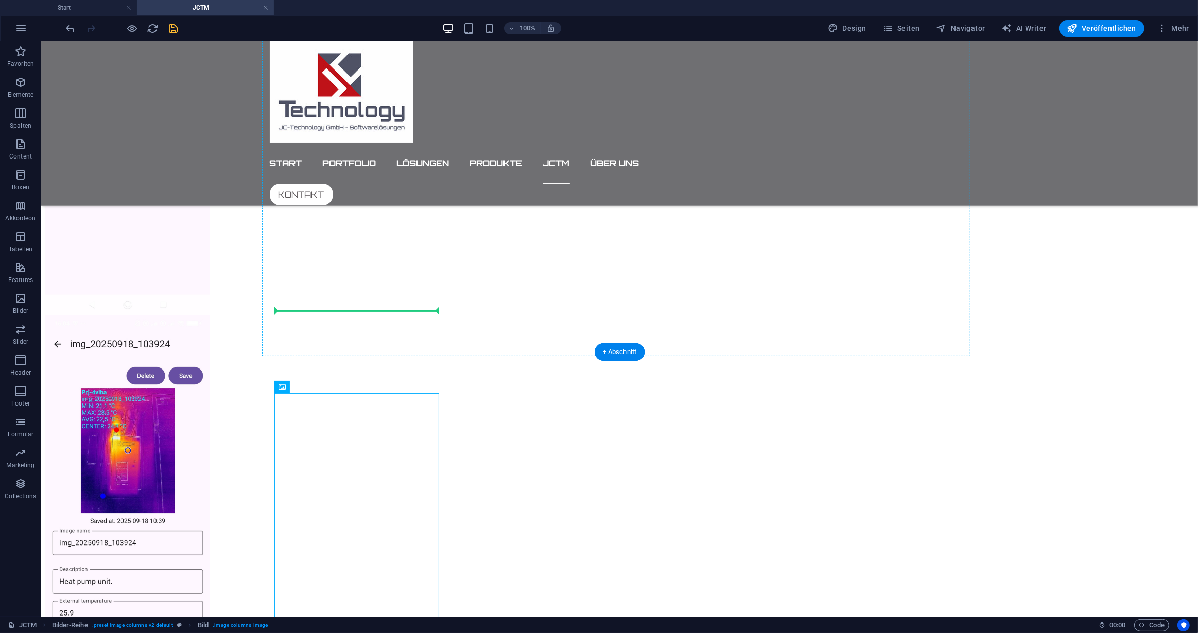
drag, startPoint x: 339, startPoint y: 427, endPoint x: 399, endPoint y: 308, distance: 132.6
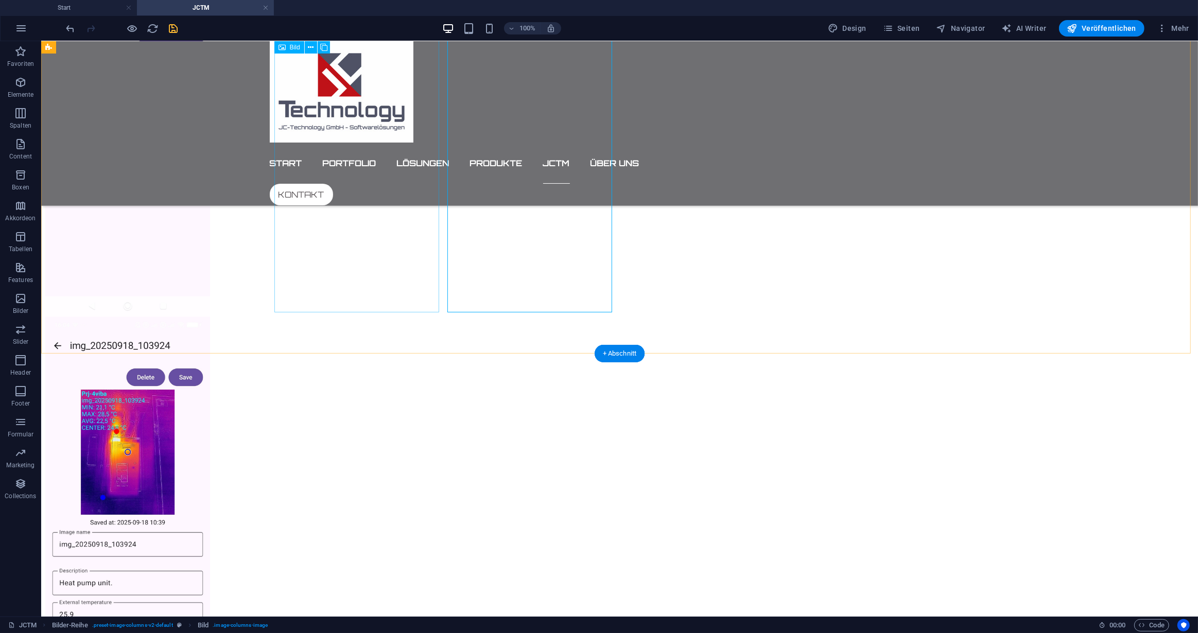
scroll to position [1358, 0]
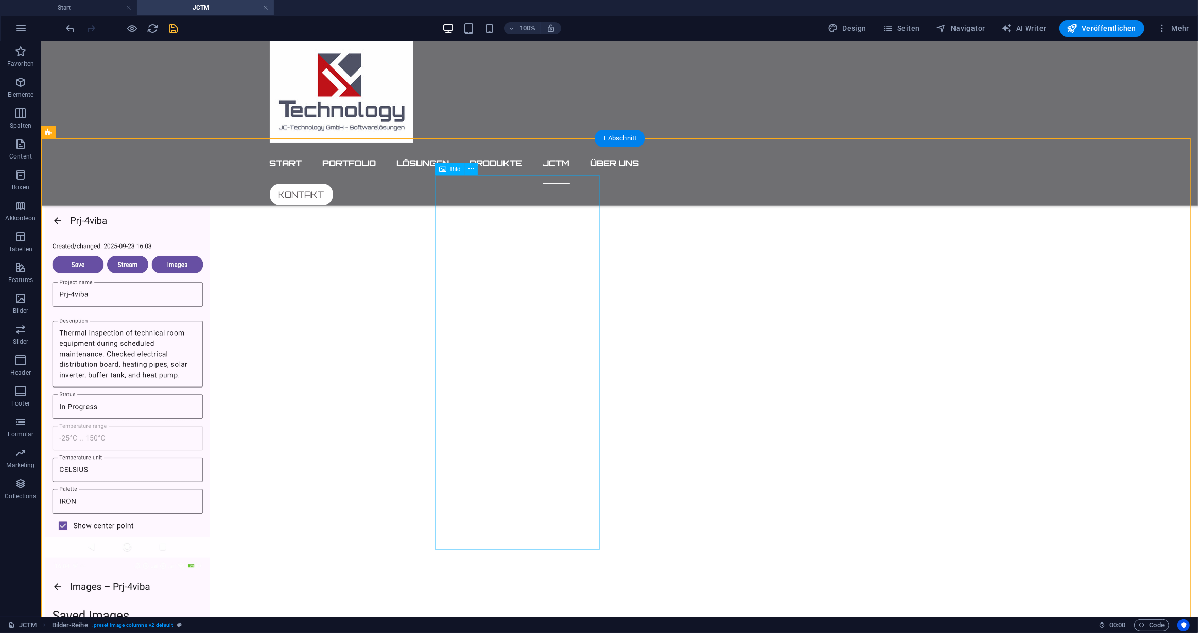
scroll to position [750, 0]
click at [470, 169] on icon at bounding box center [471, 169] width 6 height 11
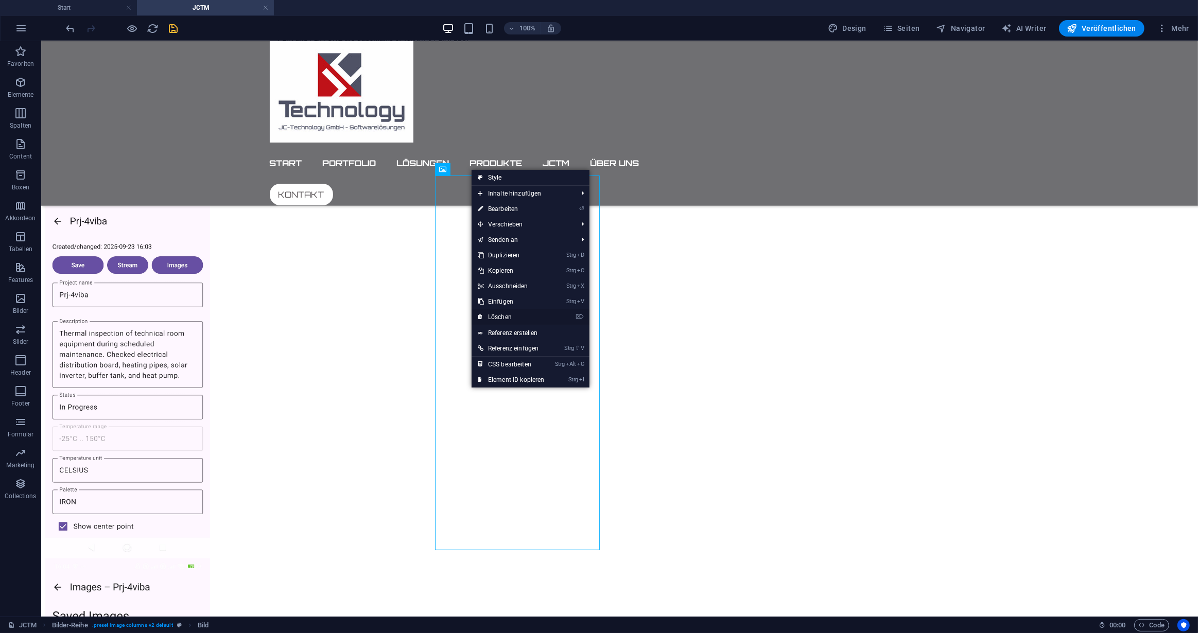
click at [503, 316] on link "⌦ Löschen" at bounding box center [510, 316] width 79 height 15
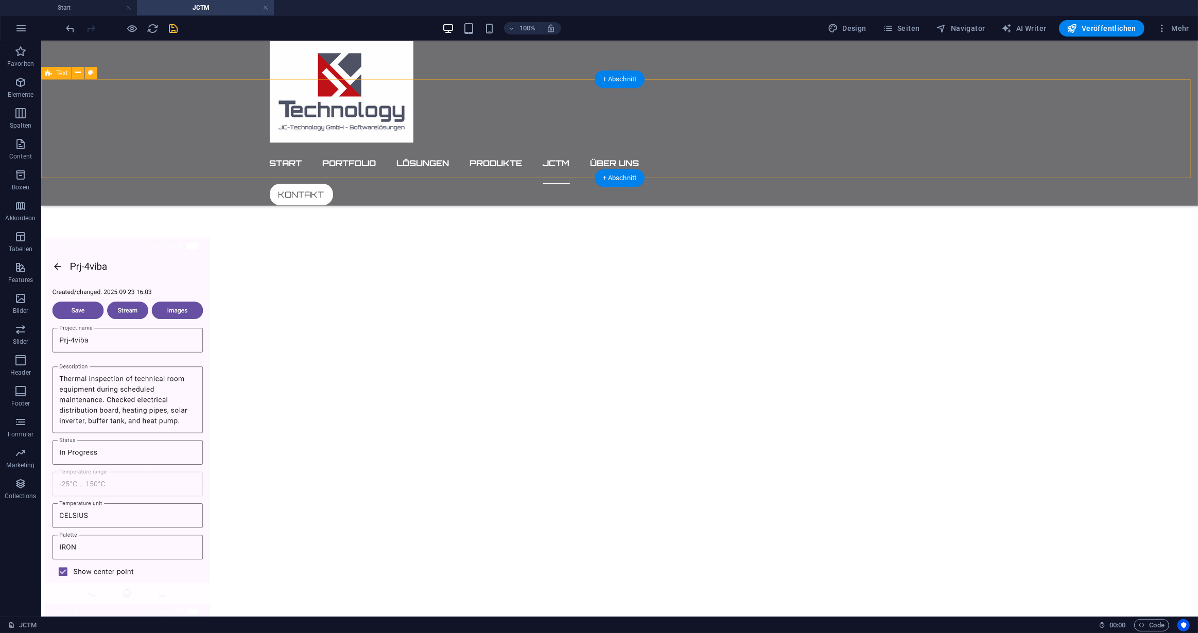
scroll to position [704, 0]
click at [101, 177] on icon at bounding box center [101, 178] width 6 height 11
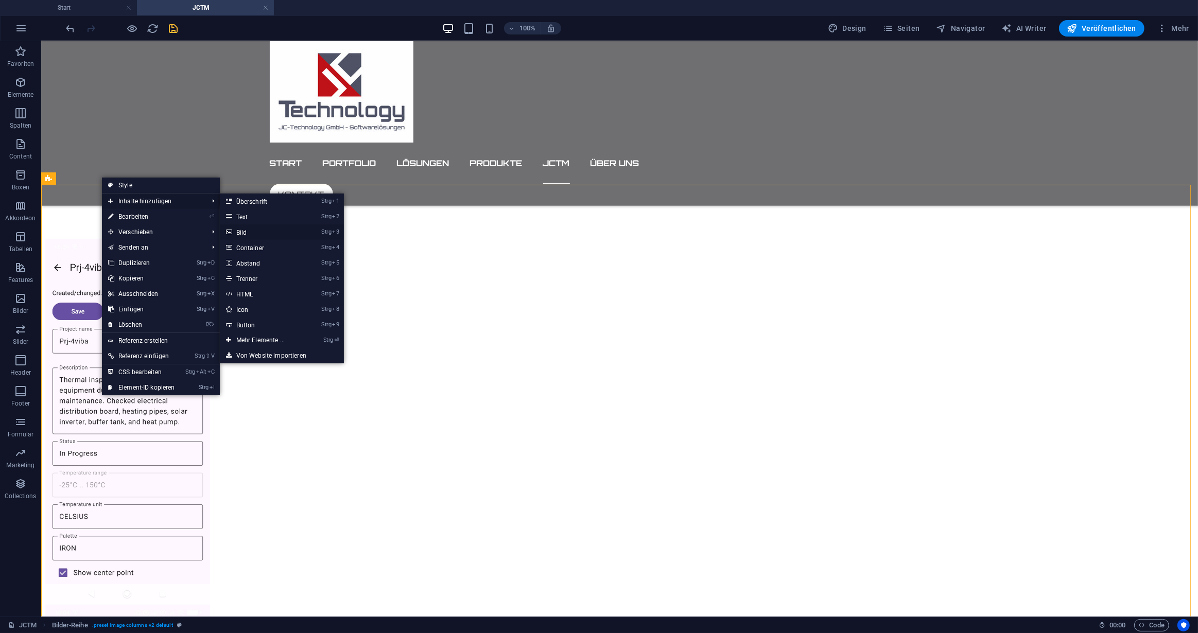
click at [242, 233] on link "Strg 3 Bild" at bounding box center [262, 231] width 85 height 15
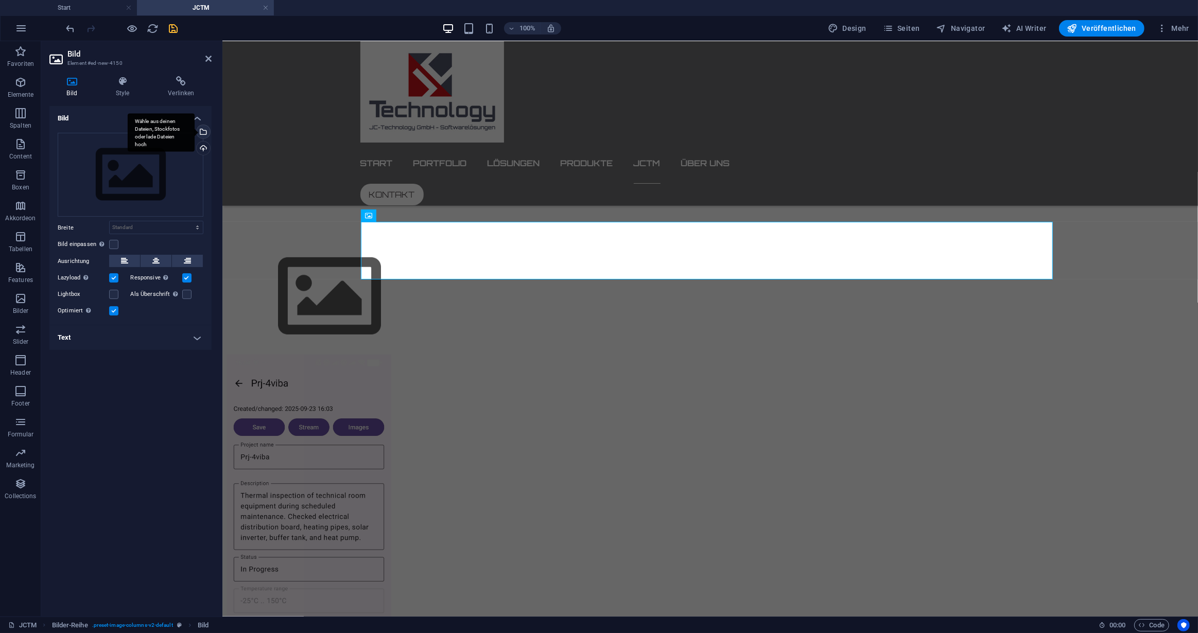
click at [204, 132] on div "Wähle aus deinen Dateien, Stockfotos oder lade Dateien hoch" at bounding box center [202, 132] width 15 height 15
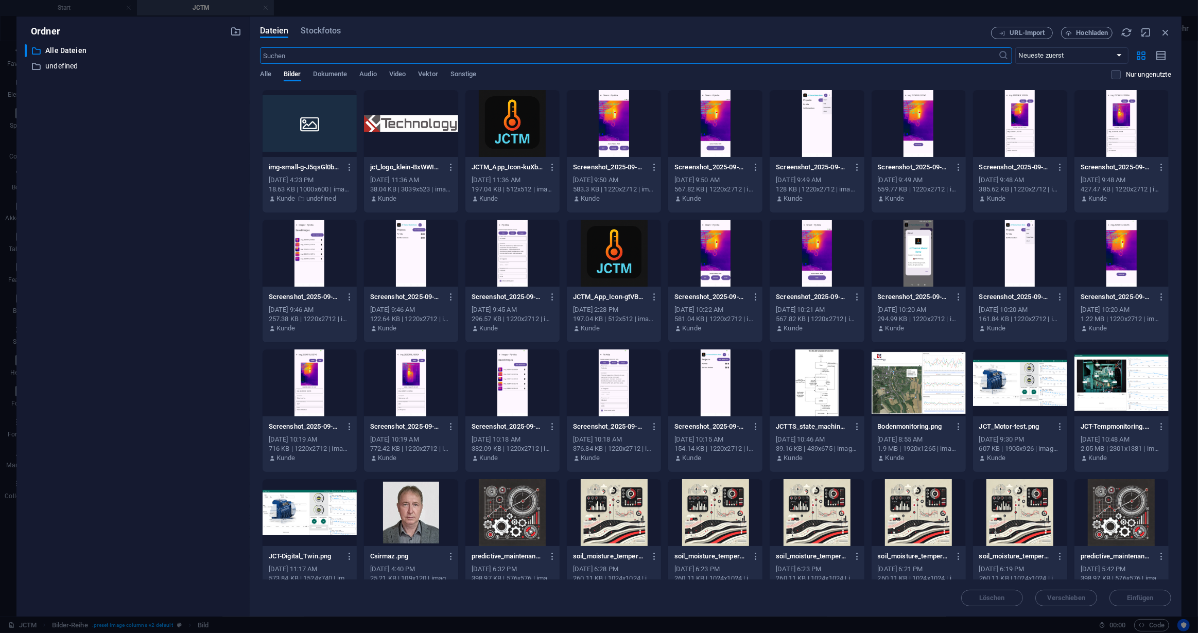
click at [313, 232] on div at bounding box center [309, 253] width 94 height 67
click at [1129, 596] on span "Einfügen" at bounding box center [1140, 598] width 26 height 6
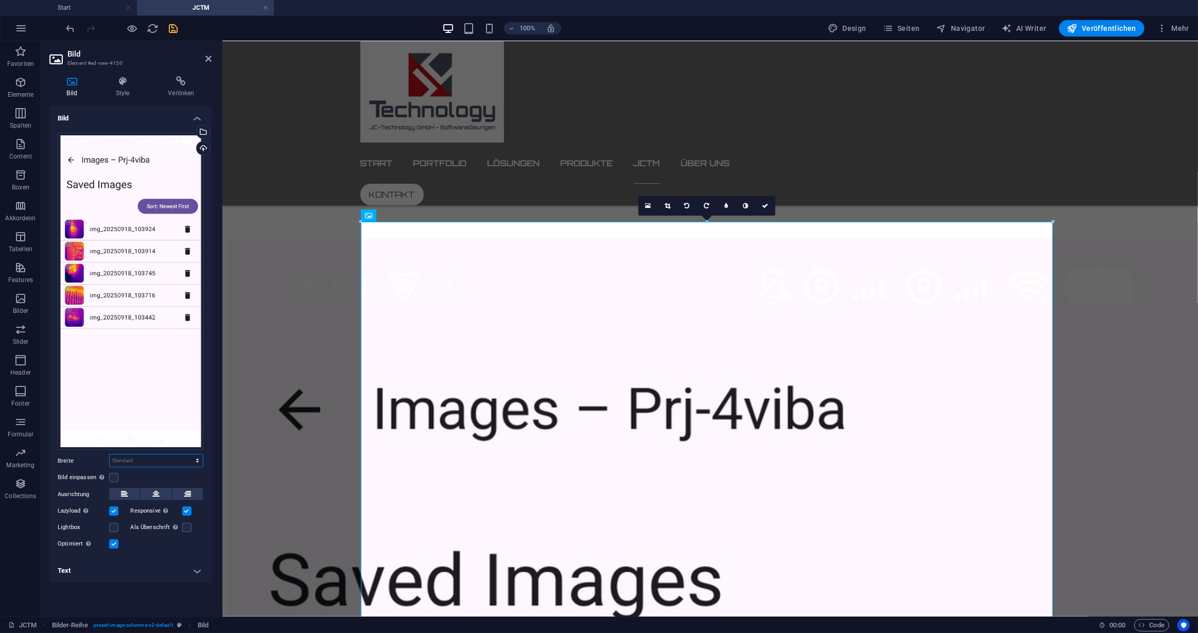
click at [199, 460] on select "Standard auto px rem % em vh vw" at bounding box center [156, 460] width 93 height 12
select select "rem"
click at [188, 454] on select "Standard auto px rem % em vh vw" at bounding box center [156, 460] width 93 height 12
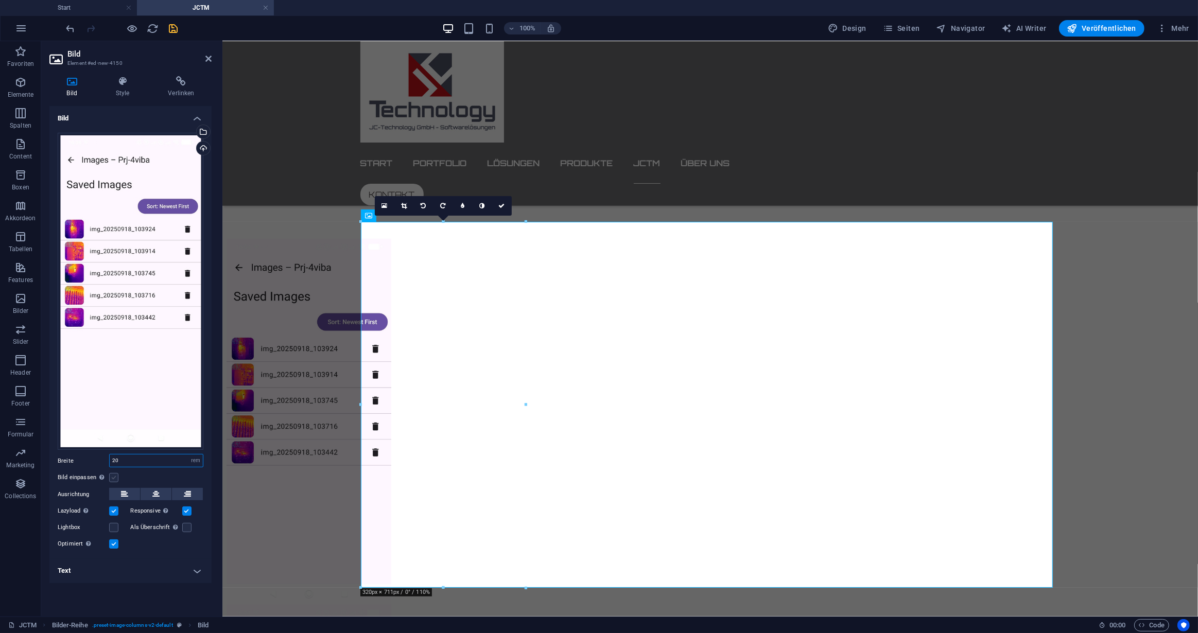
type input "20"
click at [109, 475] on label at bounding box center [113, 477] width 9 height 9
click at [0, 0] on input "Bild einpassen Bild automatisch anhand einer fixen Breite und Höhe einpassen" at bounding box center [0, 0] width 0 height 0
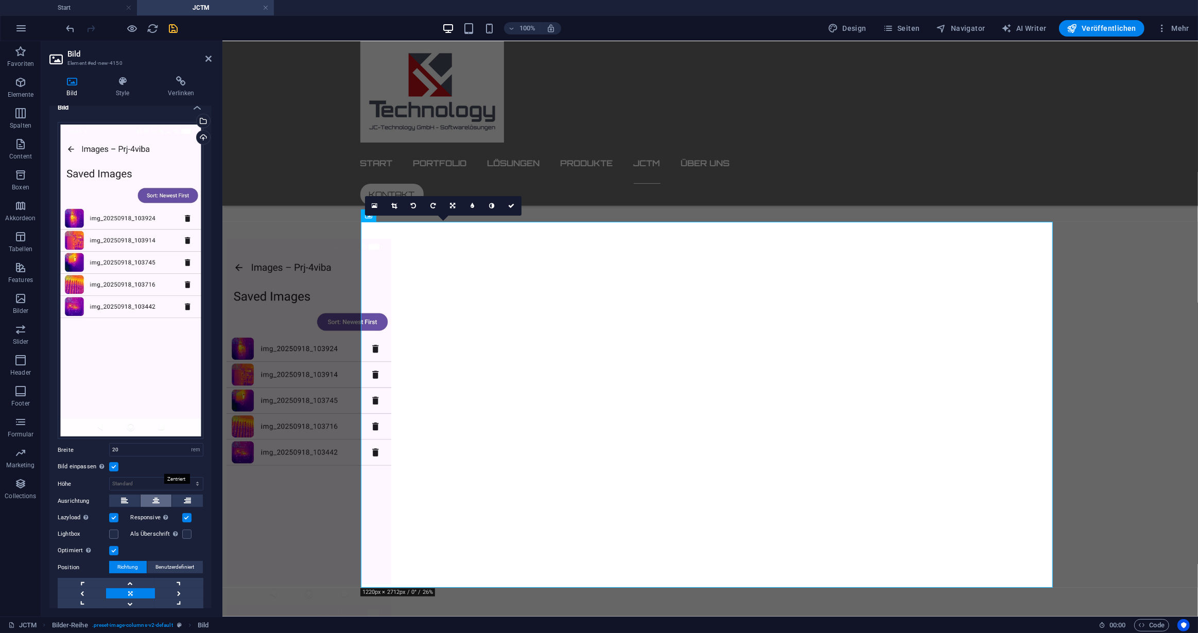
scroll to position [0, 0]
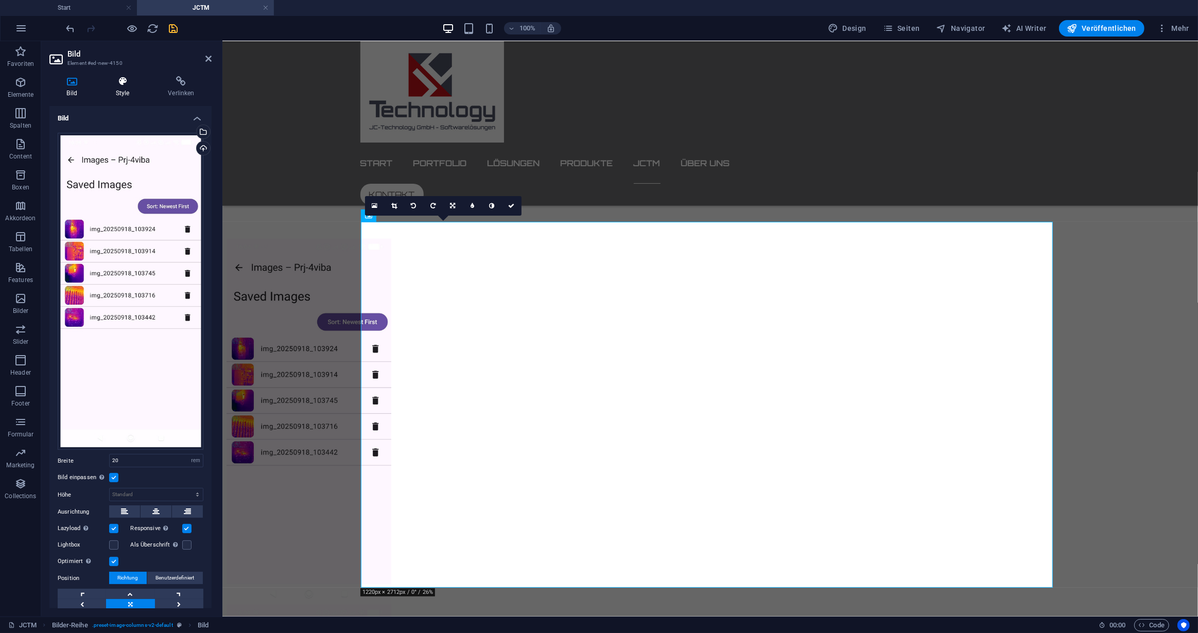
click at [118, 83] on icon at bounding box center [122, 81] width 48 height 10
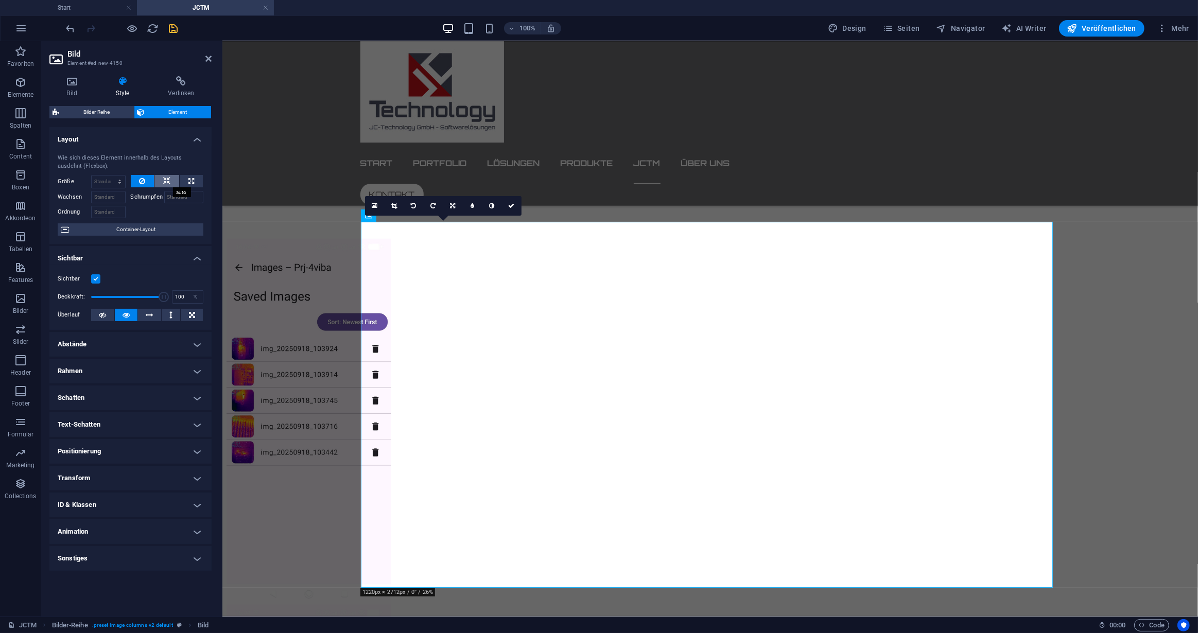
click at [173, 180] on button at bounding box center [166, 181] width 25 height 12
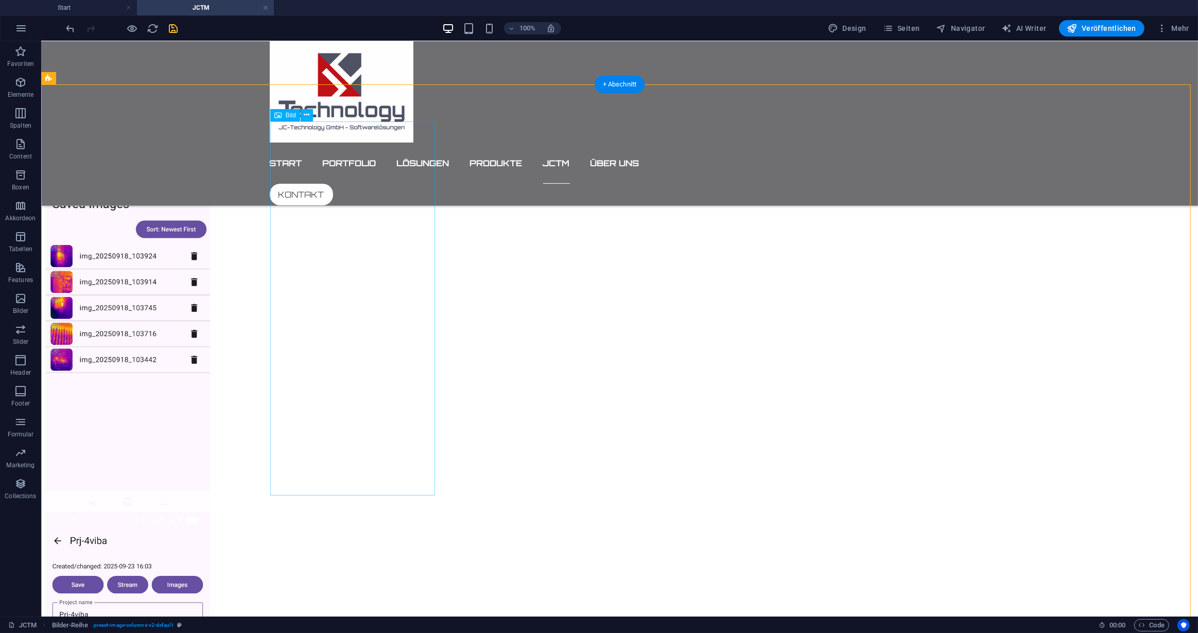
scroll to position [751, 0]
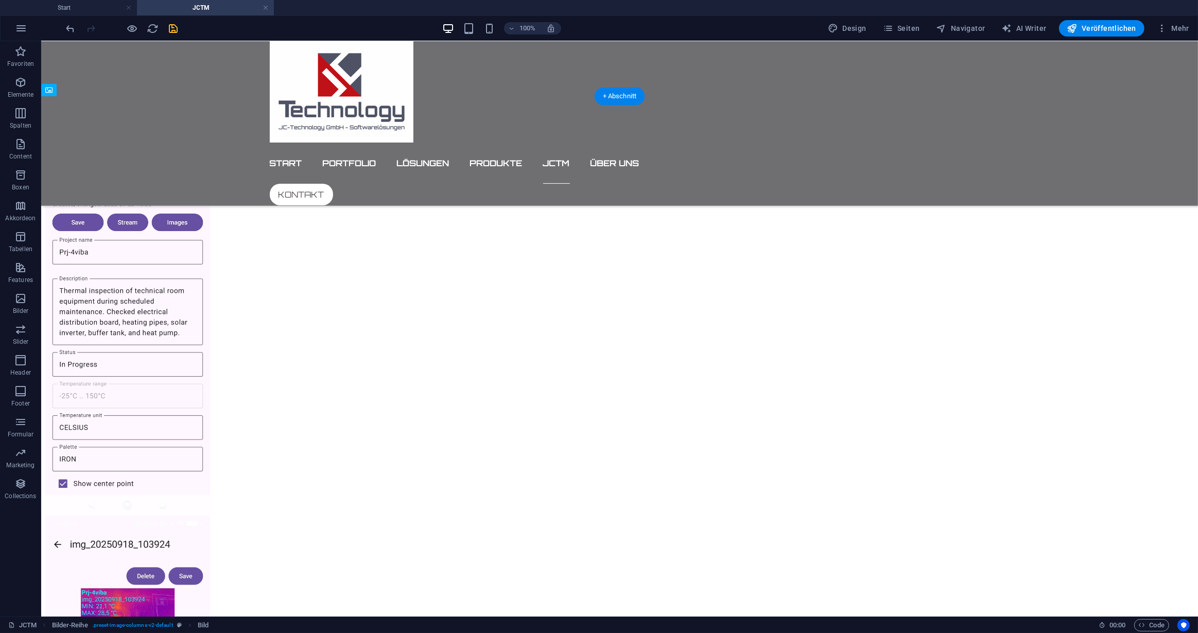
drag, startPoint x: 332, startPoint y: 210, endPoint x: 818, endPoint y: 569, distance: 603.8
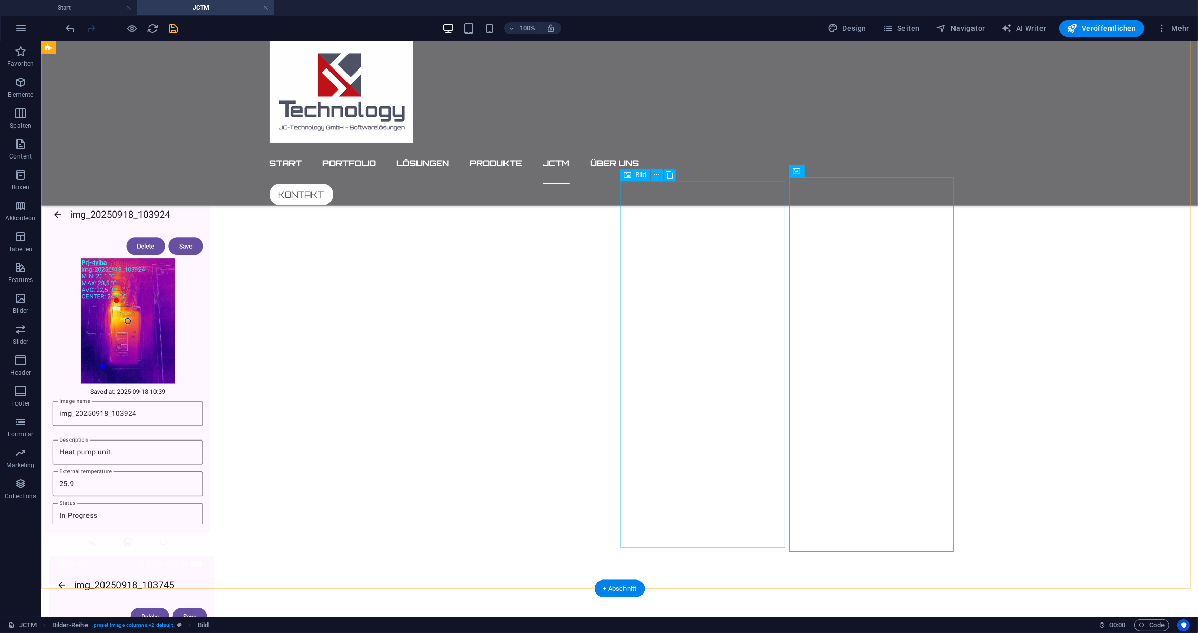
scroll to position [1122, 0]
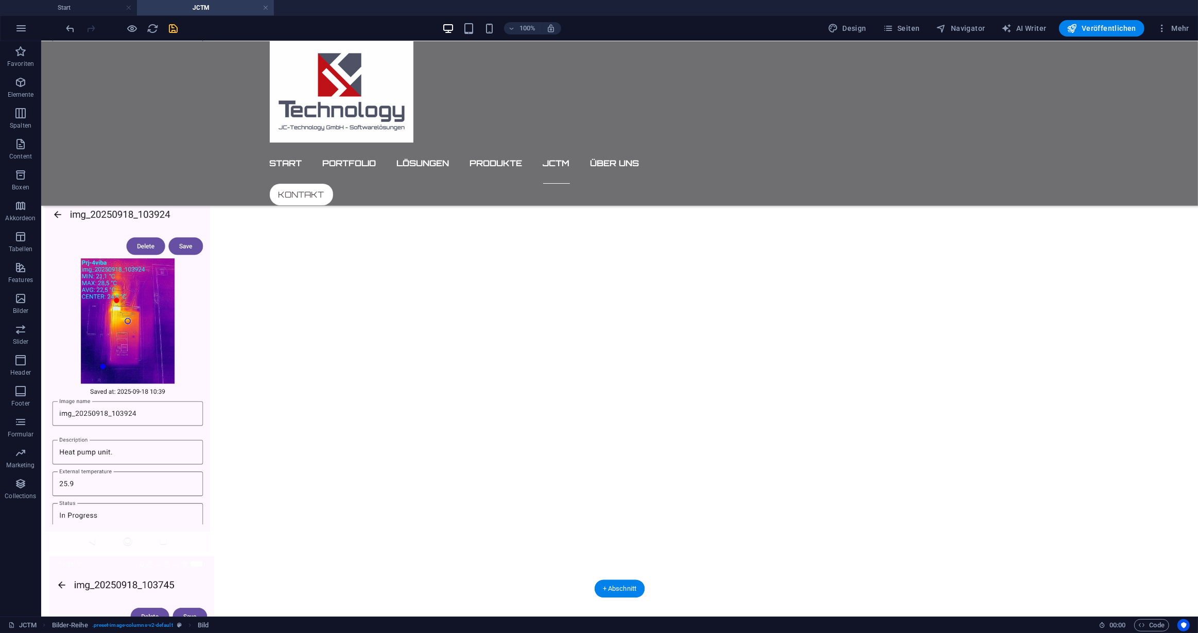
drag, startPoint x: 842, startPoint y: 213, endPoint x: 658, endPoint y: 181, distance: 187.4
drag, startPoint x: 507, startPoint y: 216, endPoint x: 814, endPoint y: 204, distance: 307.5
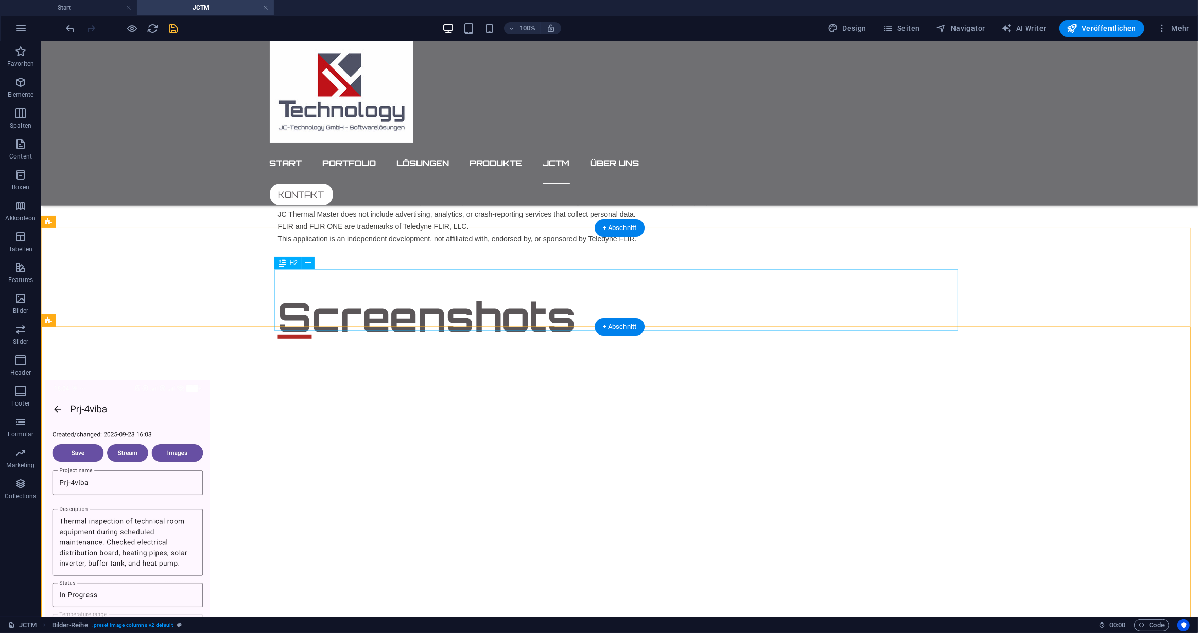
scroll to position [561, 0]
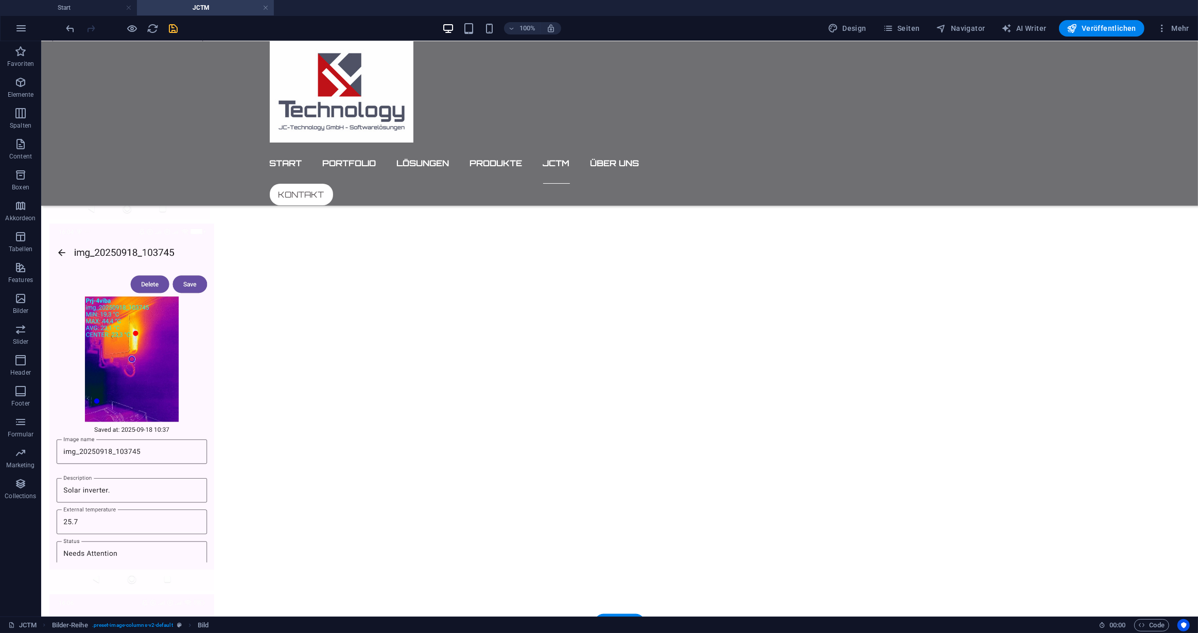
scroll to position [1092, 0]
drag, startPoint x: 495, startPoint y: 260, endPoint x: 472, endPoint y: 308, distance: 53.2
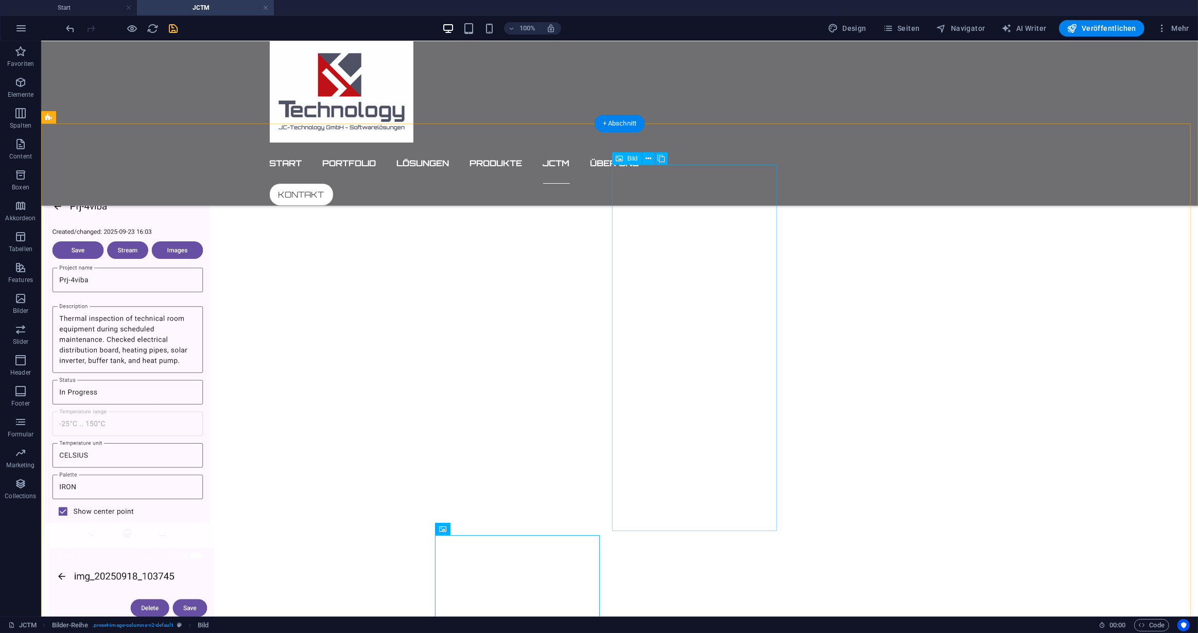
scroll to position [765, 0]
drag, startPoint x: 497, startPoint y: 199, endPoint x: 801, endPoint y: 205, distance: 303.7
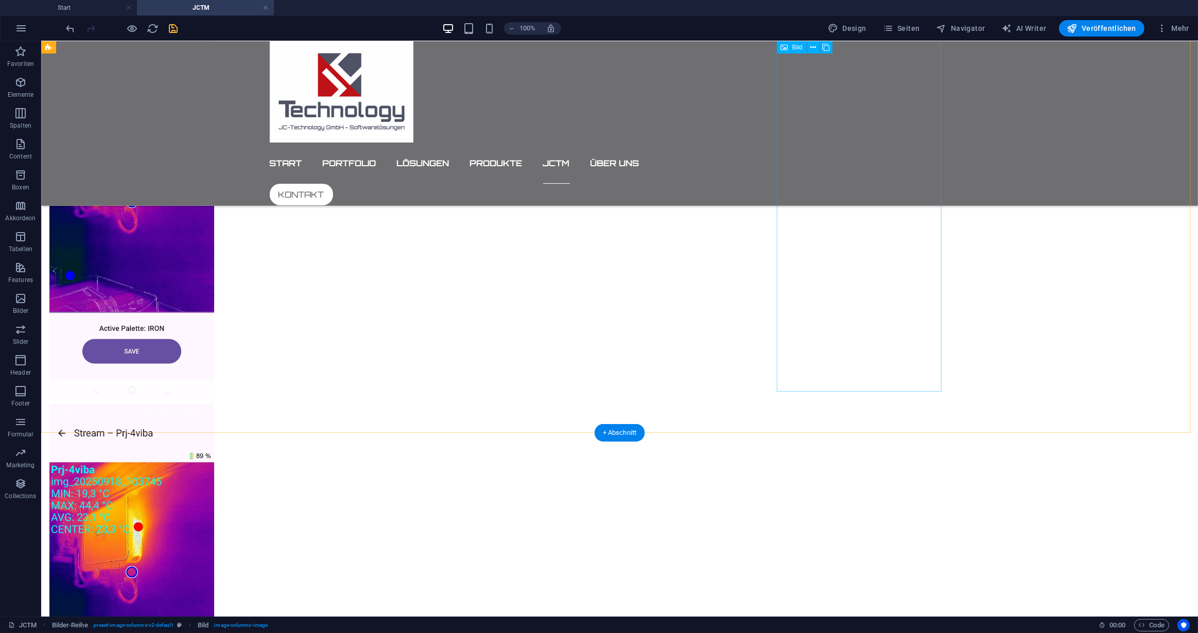
scroll to position [1278, 0]
click at [171, 24] on icon "save" at bounding box center [174, 29] width 12 height 12
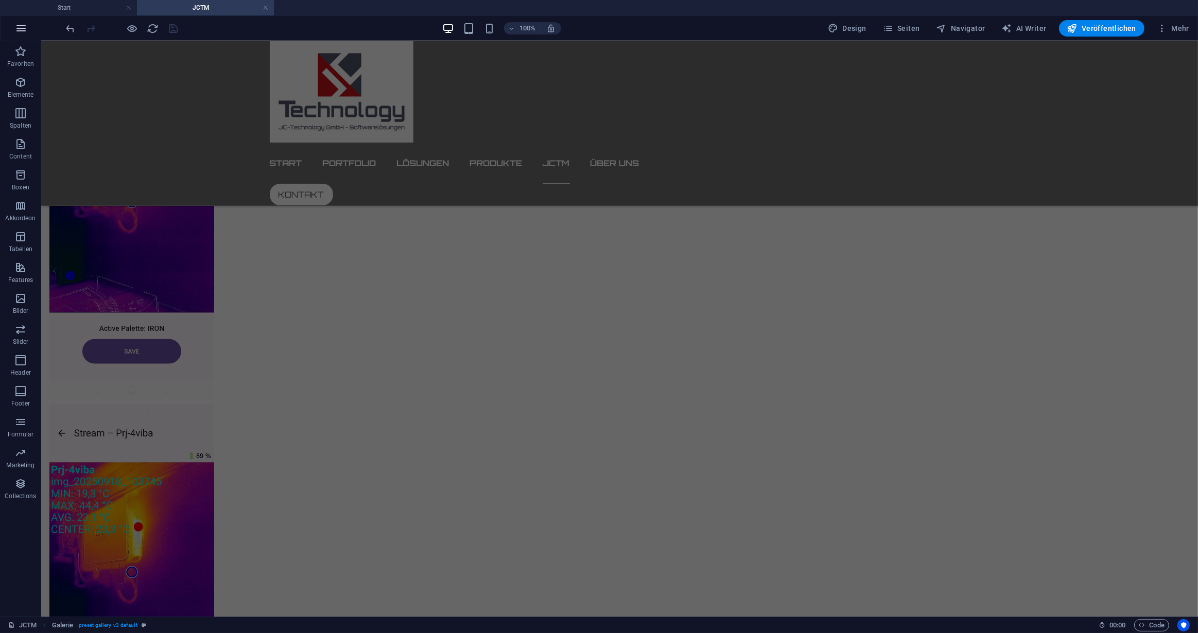
click at [18, 27] on icon "button" at bounding box center [21, 28] width 12 height 12
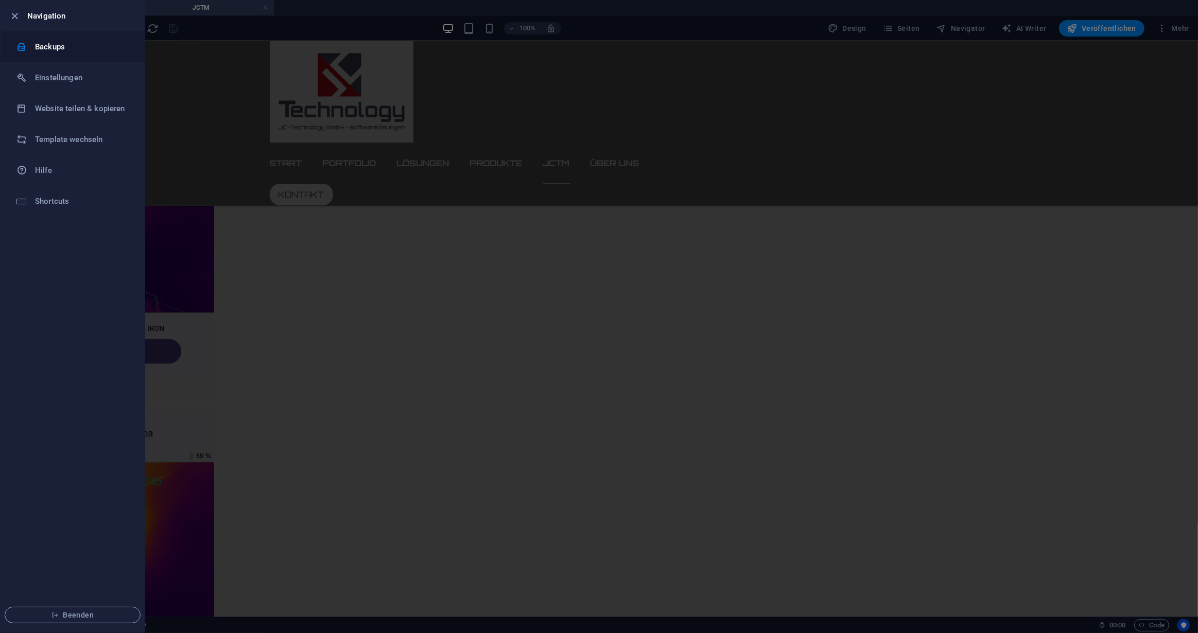
click at [65, 48] on h6 "Backups" at bounding box center [82, 47] width 95 height 12
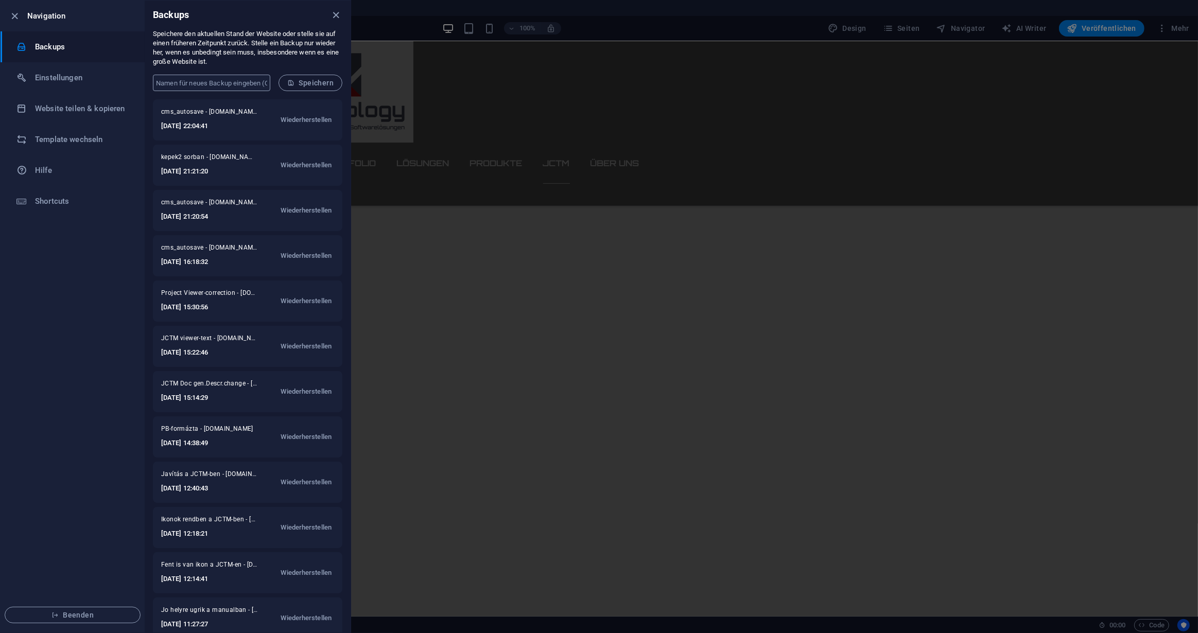
click at [166, 82] on input "text" at bounding box center [211, 83] width 117 height 16
click at [182, 83] on input "text" at bounding box center [211, 83] width 117 height 16
type input "JCTM ketszer negy kep"
click at [312, 80] on span "Speichern" at bounding box center [310, 83] width 46 height 8
click at [1016, 220] on div at bounding box center [599, 316] width 1198 height 633
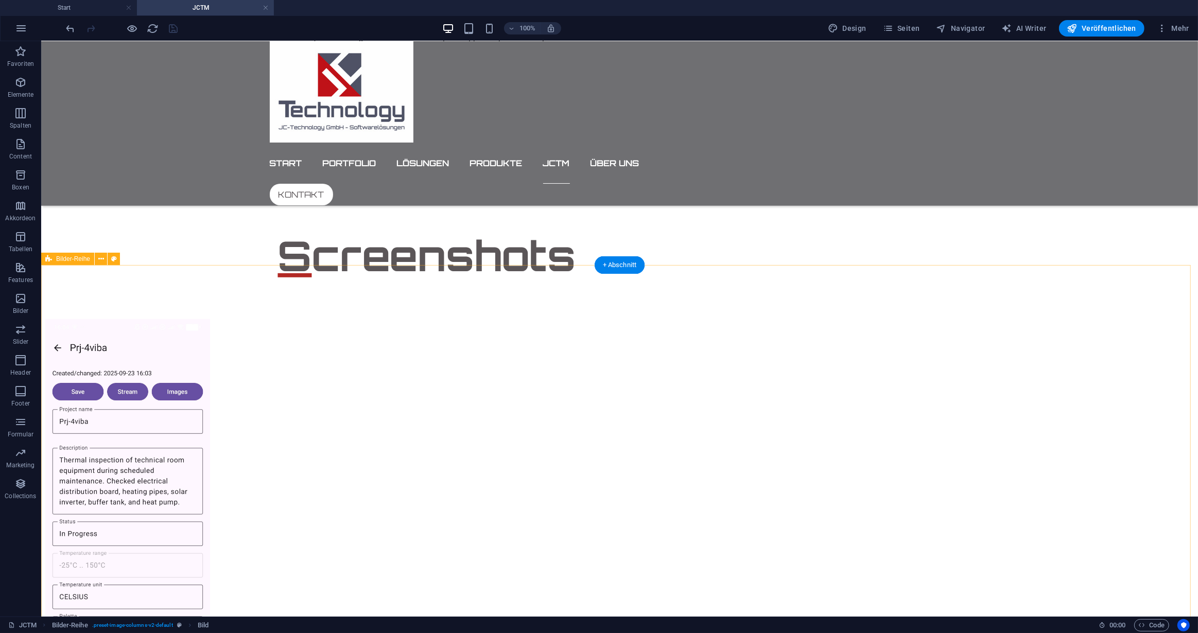
scroll to position [624, 0]
click at [98, 255] on icon at bounding box center [101, 258] width 6 height 11
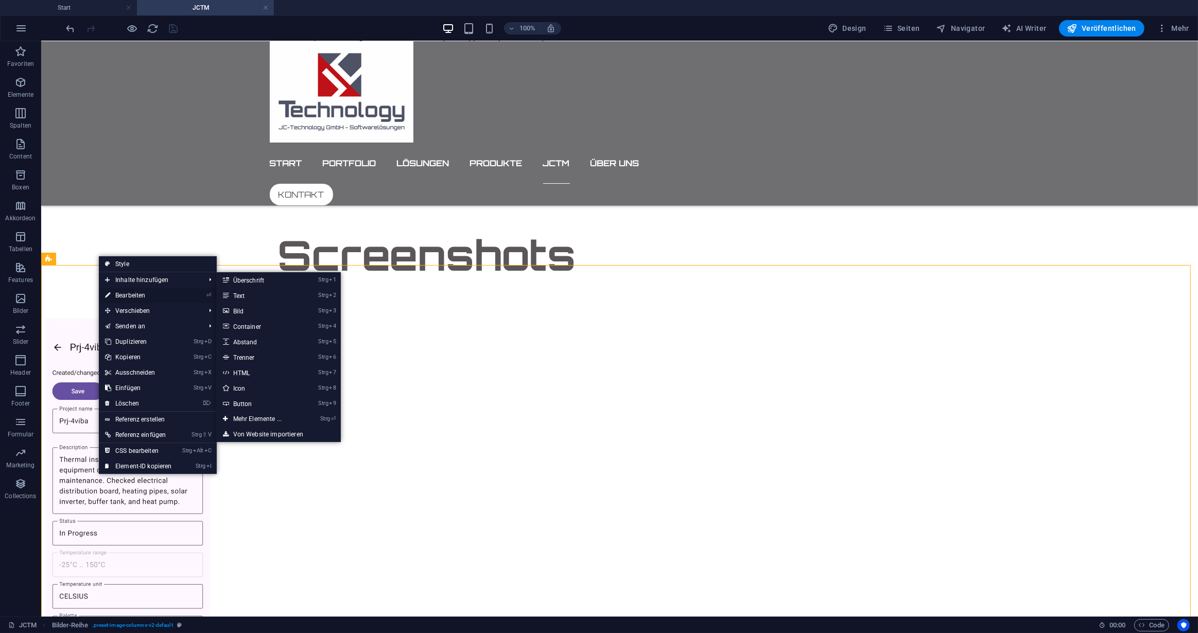
click at [130, 293] on link "⏎ Bearbeiten" at bounding box center [138, 295] width 79 height 15
select select "rem"
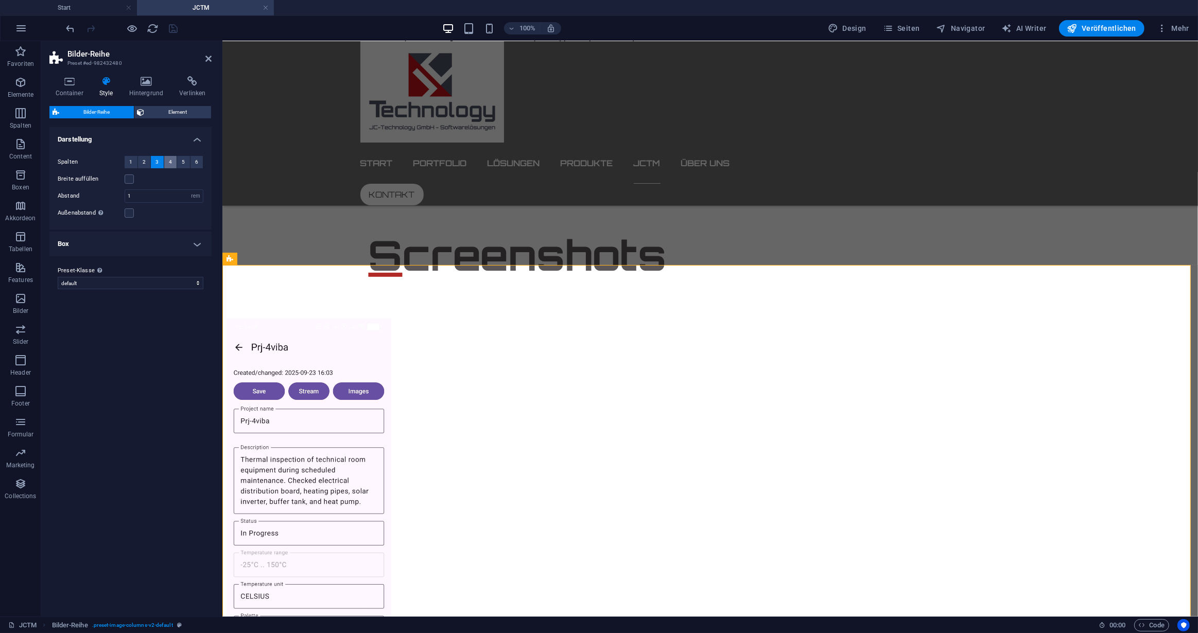
click at [170, 161] on span "4" at bounding box center [170, 162] width 3 height 12
click at [177, 315] on div "Varianten Standard Darstellung Spalten 1 2 3 4 5 6 Breite auffüllen Abstand 1 p…" at bounding box center [130, 367] width 162 height 481
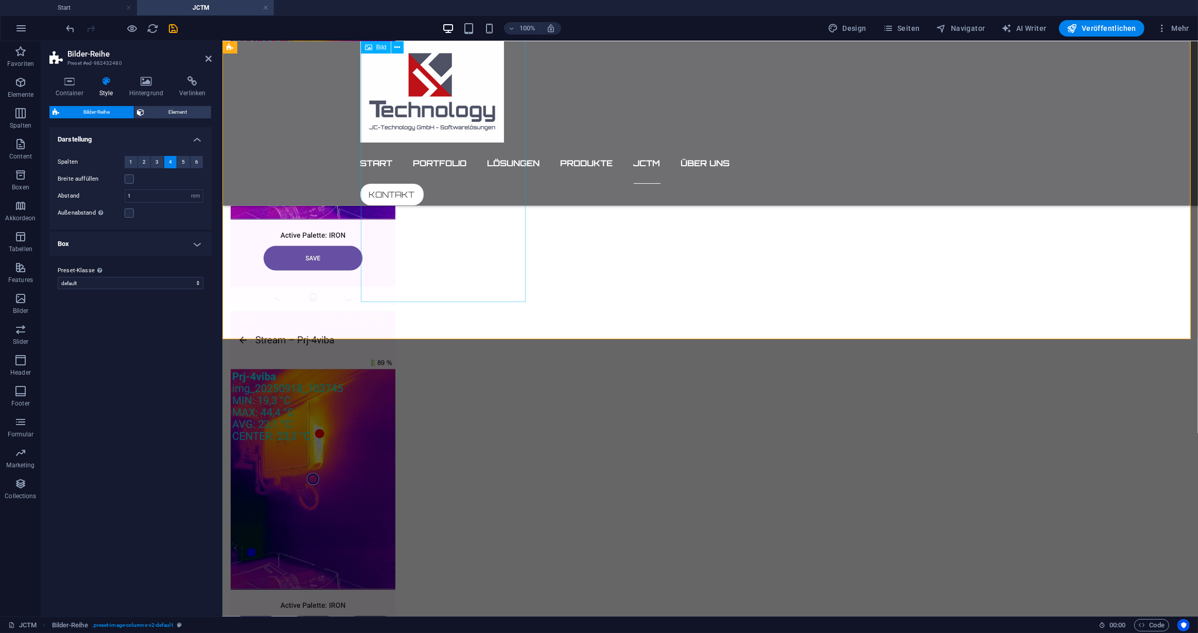
scroll to position [1372, 0]
click at [172, 28] on icon "save" at bounding box center [174, 29] width 12 height 12
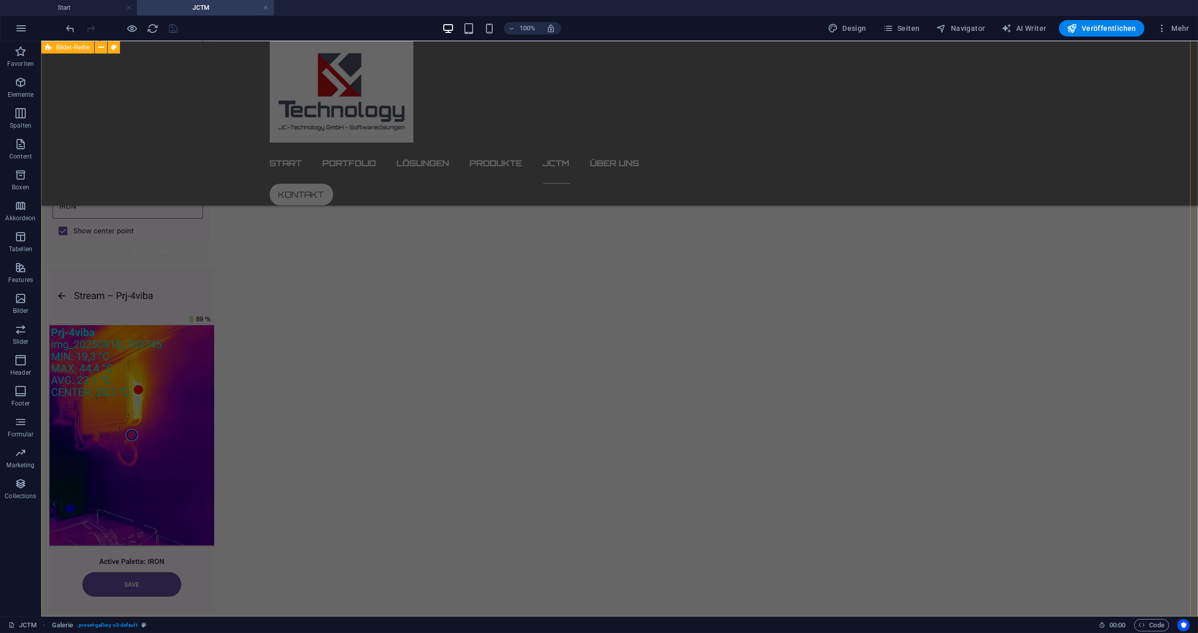
scroll to position [1045, 0]
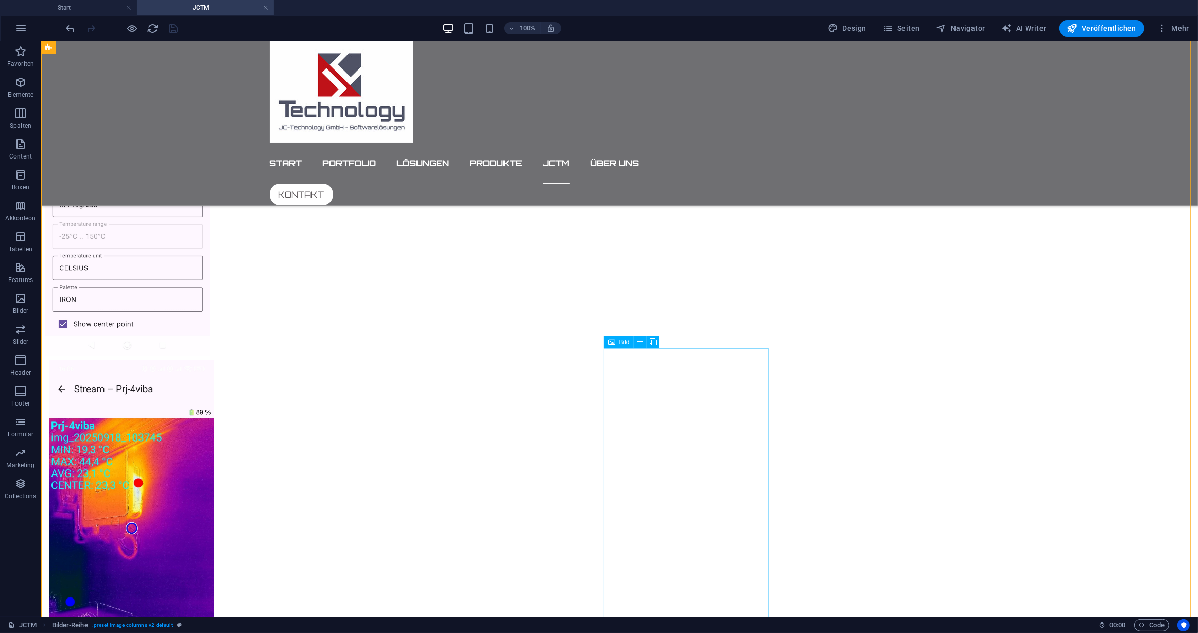
scroll to position [952, 0]
click at [639, 345] on icon at bounding box center [640, 346] width 6 height 11
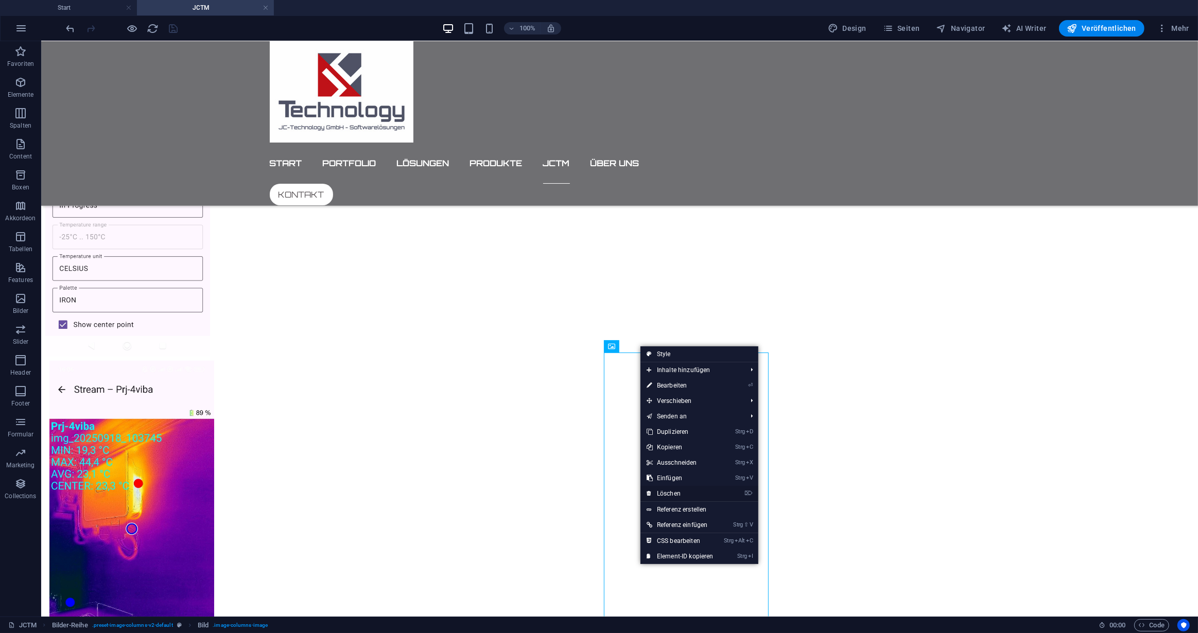
drag, startPoint x: 674, startPoint y: 494, endPoint x: 635, endPoint y: 446, distance: 62.2
click at [674, 494] on link "⌦ Löschen" at bounding box center [679, 493] width 79 height 15
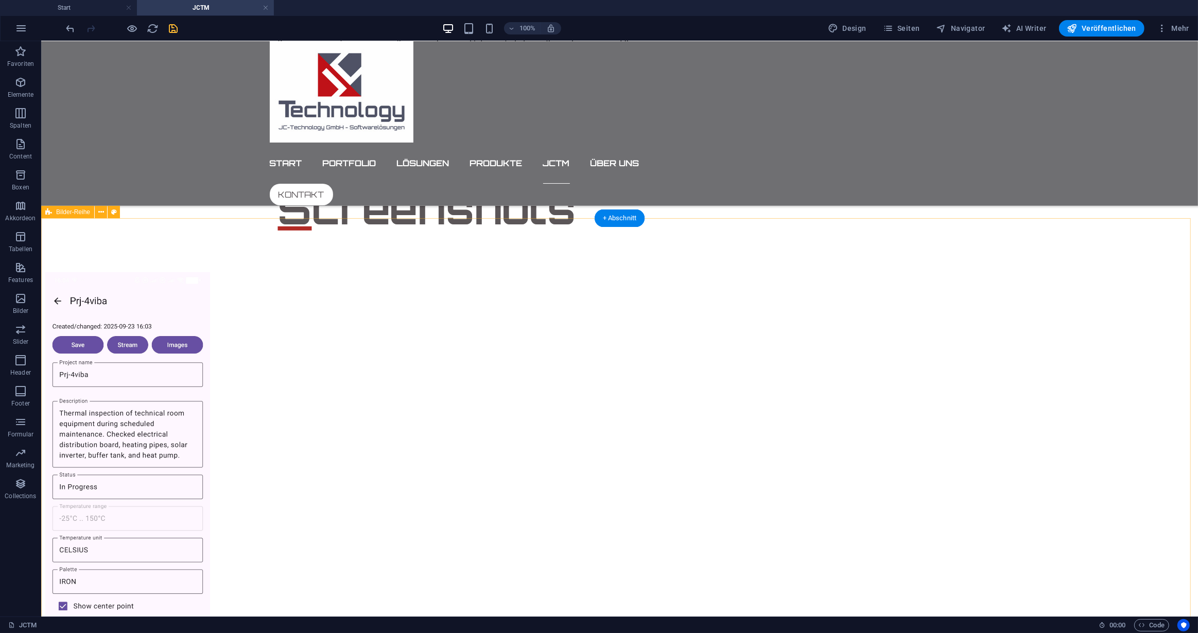
scroll to position [671, 0]
click at [74, 213] on span "Bilder-Reihe" at bounding box center [73, 212] width 34 height 6
click at [101, 211] on icon at bounding box center [101, 211] width 6 height 11
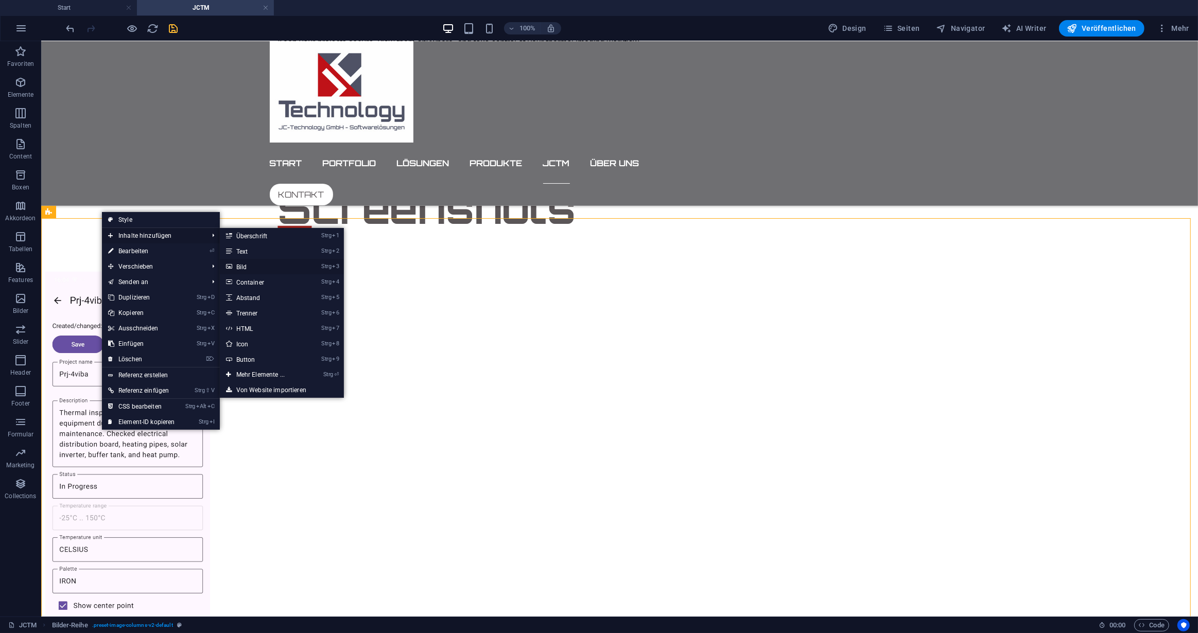
click at [243, 266] on link "Strg 3 Bild" at bounding box center [262, 266] width 85 height 15
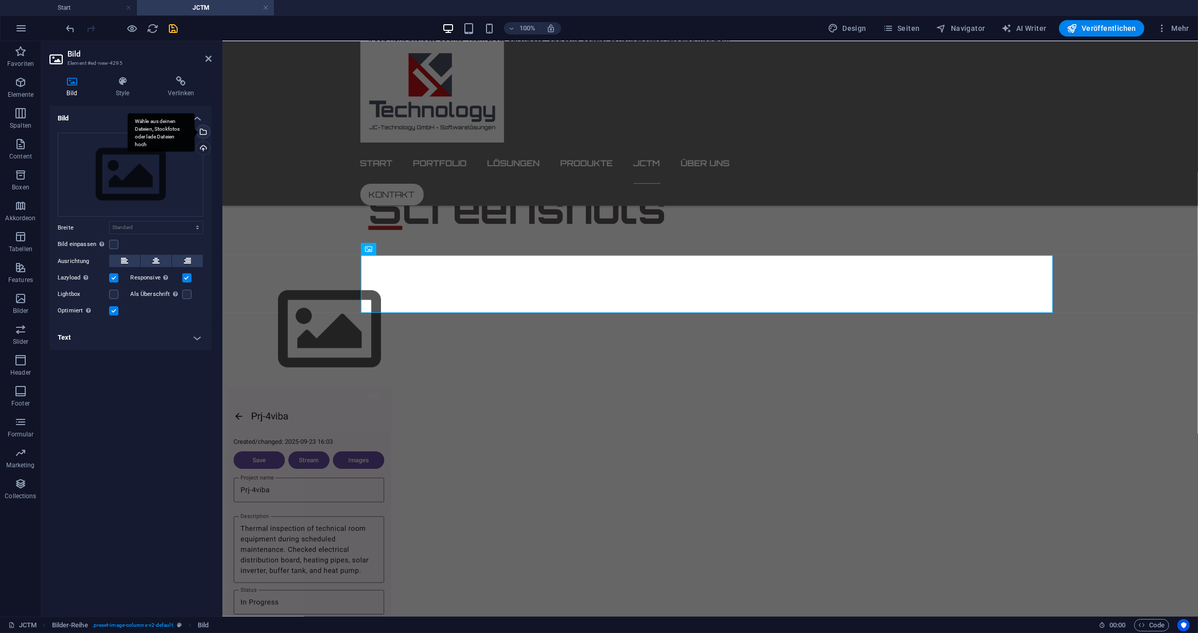
click at [204, 132] on div "Wähle aus deinen Dateien, Stockfotos oder lade Dateien hoch" at bounding box center [202, 132] width 15 height 15
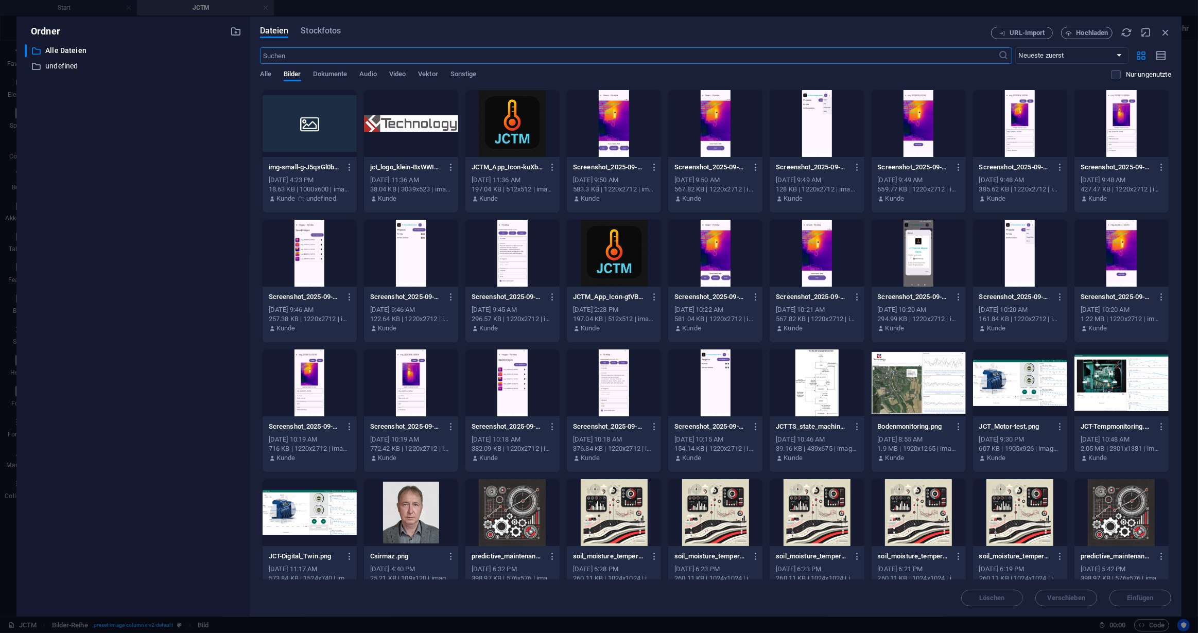
click at [409, 224] on div at bounding box center [411, 253] width 94 height 67
click at [1129, 595] on span "Einfügen" at bounding box center [1140, 598] width 26 height 6
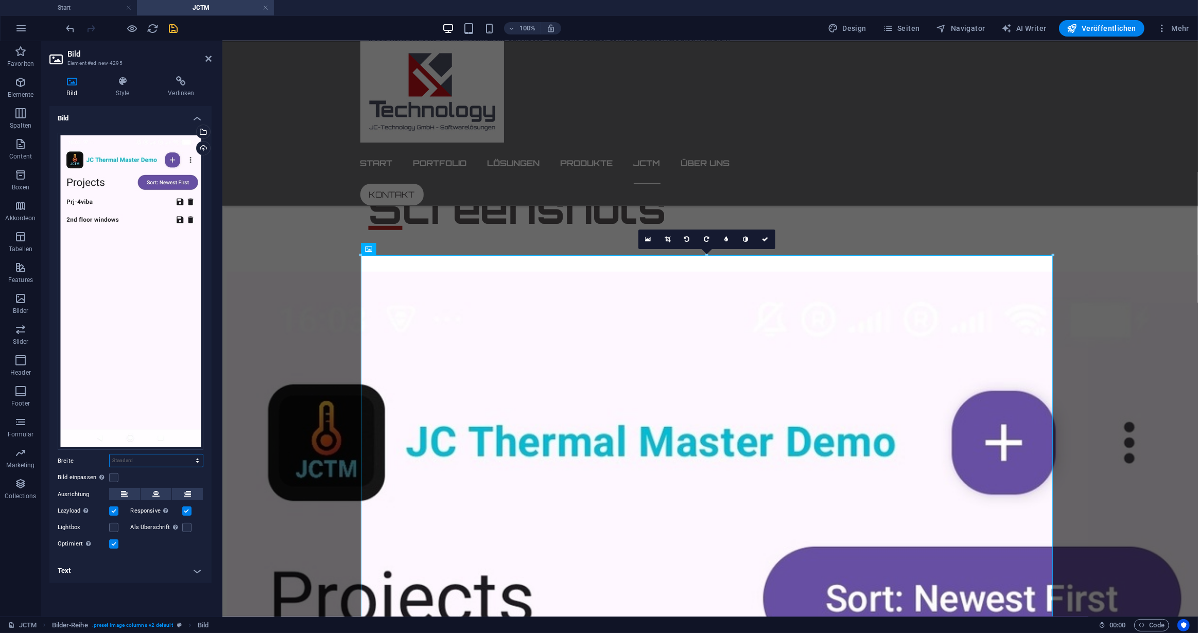
click at [198, 460] on select "Standard auto px rem % em vh vw" at bounding box center [156, 460] width 93 height 12
select select "rem"
click at [188, 454] on select "Standard auto px rem % em vh vw" at bounding box center [156, 460] width 93 height 12
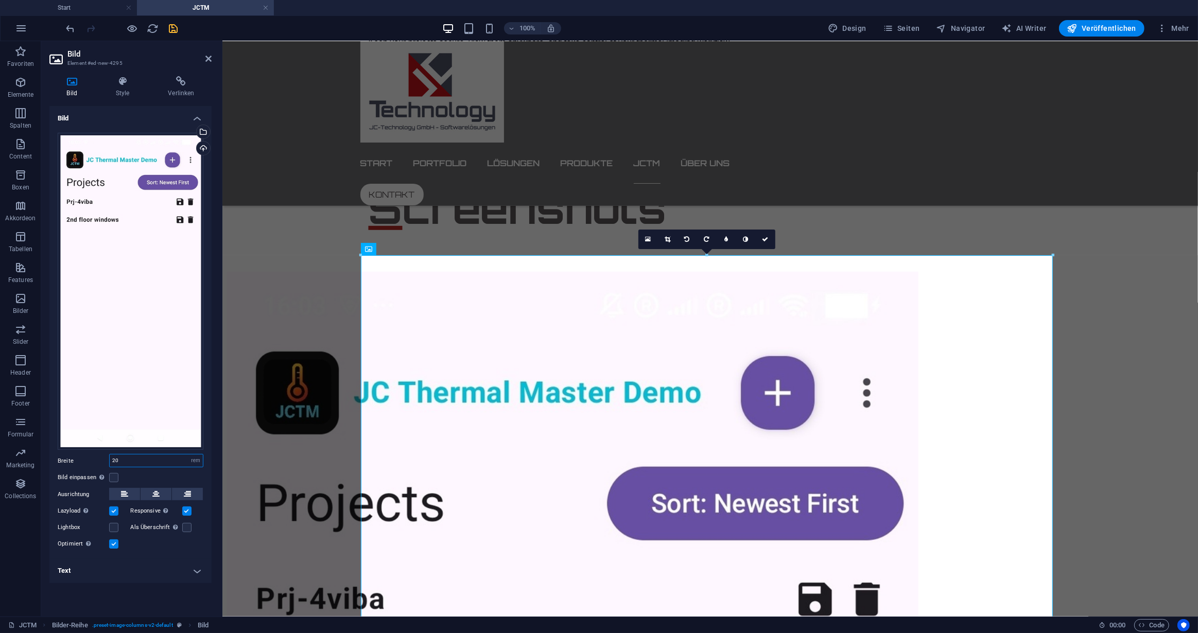
type input "20"
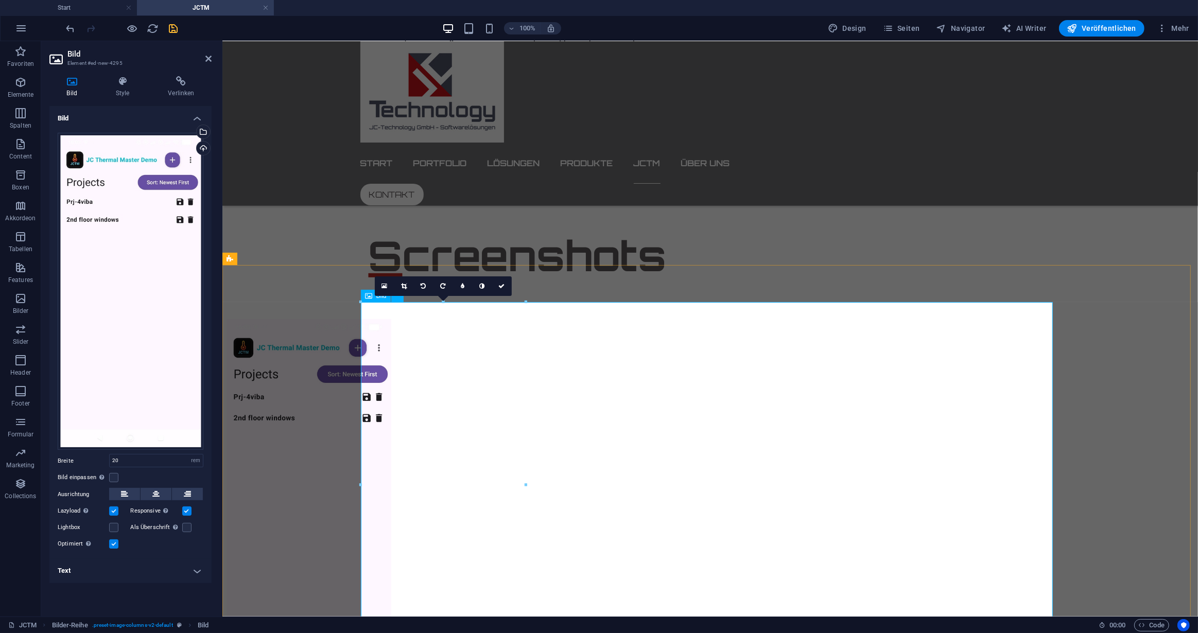
scroll to position [624, 0]
click at [124, 81] on icon at bounding box center [122, 81] width 48 height 10
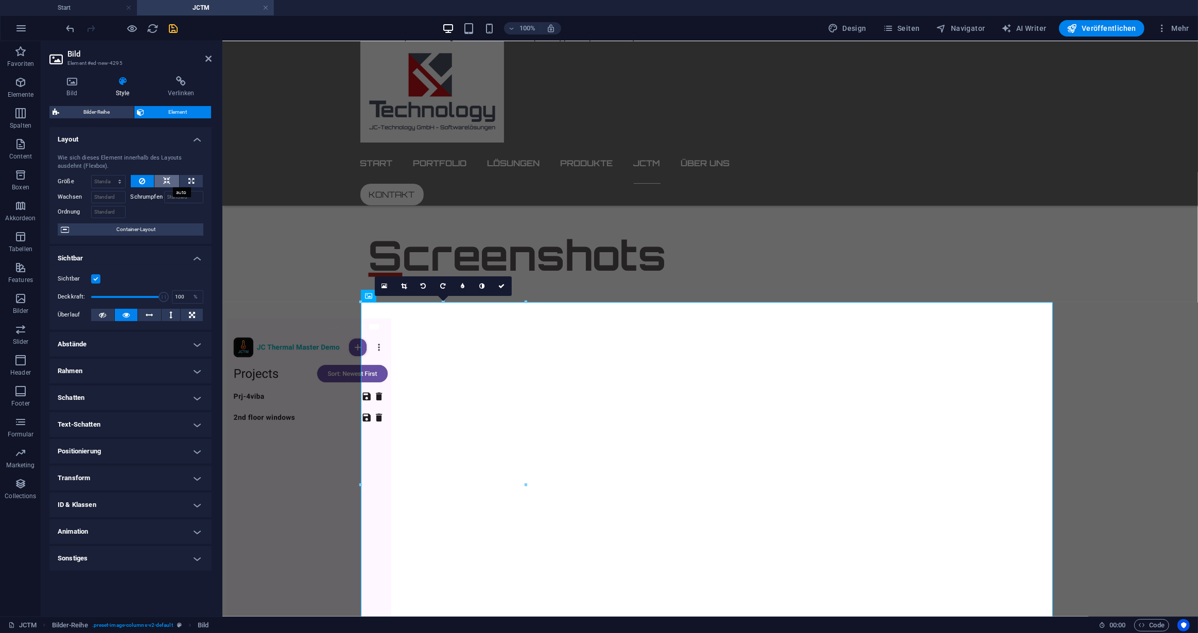
click at [167, 181] on icon at bounding box center [166, 181] width 7 height 12
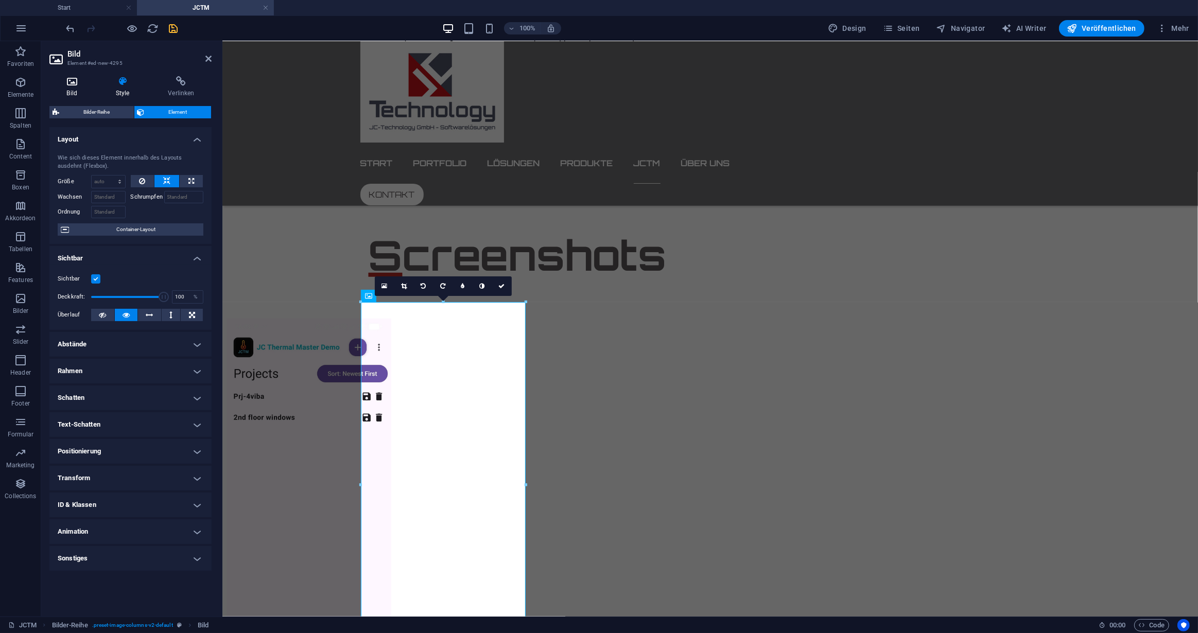
click at [68, 87] on h4 "Bild" at bounding box center [73, 87] width 49 height 22
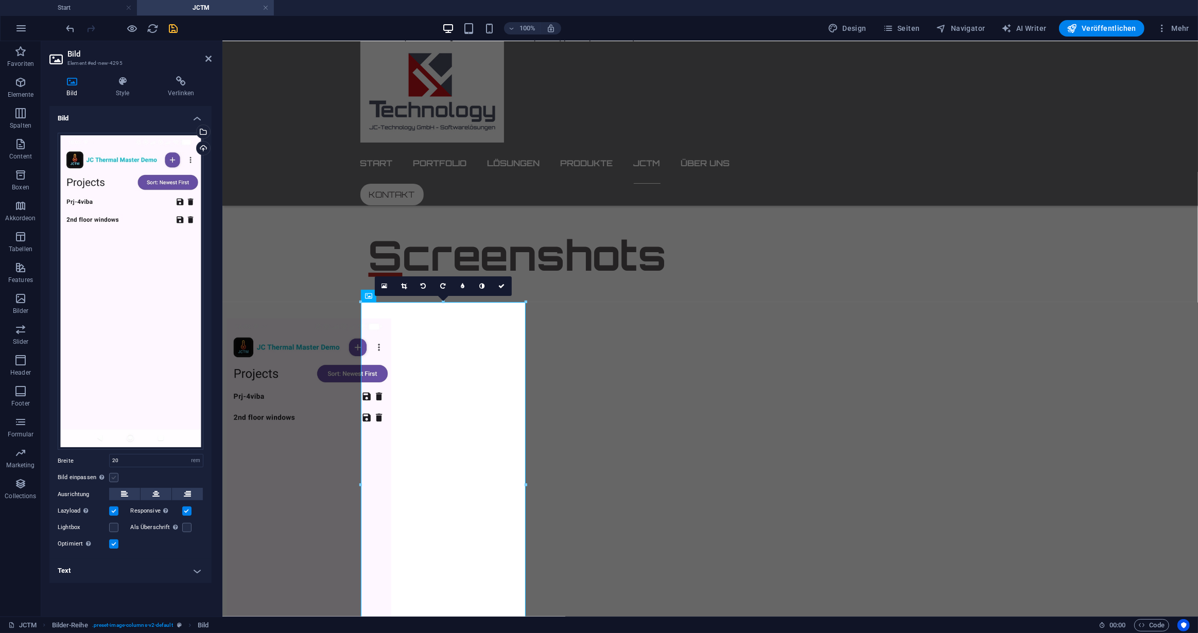
click at [111, 478] on label at bounding box center [113, 477] width 9 height 9
click at [0, 0] on input "Bild einpassen Bild automatisch anhand einer fixen Breite und Höhe einpassen" at bounding box center [0, 0] width 0 height 0
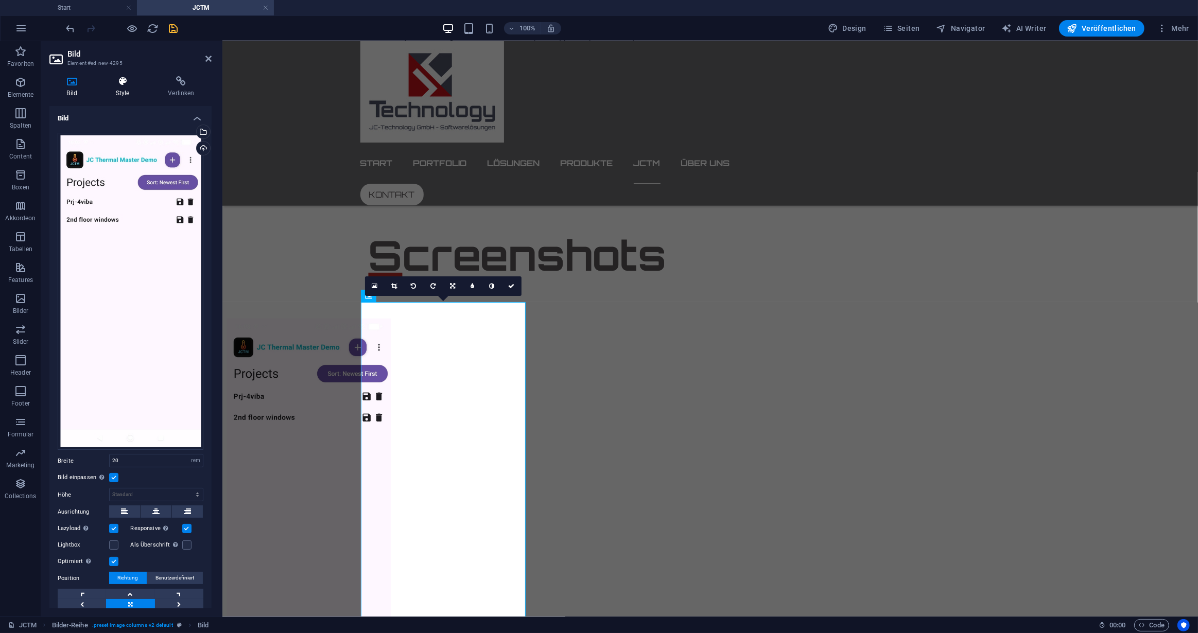
click at [121, 86] on h4 "Style" at bounding box center [124, 87] width 52 height 22
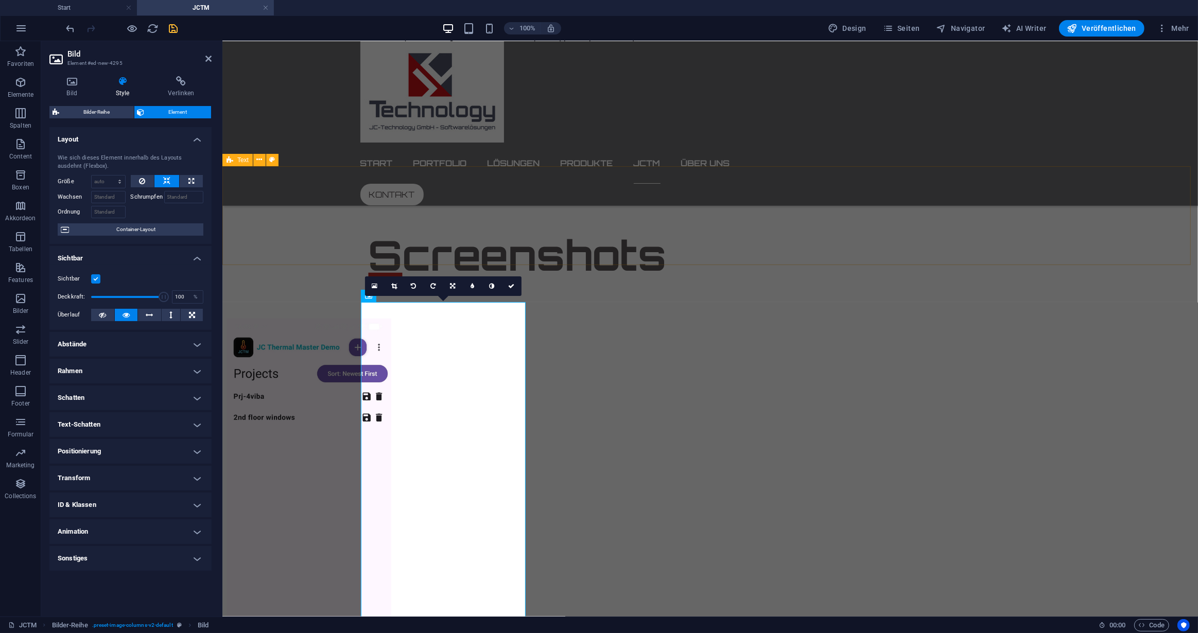
click at [745, 192] on div "Screenshots" at bounding box center [709, 231] width 975 height 99
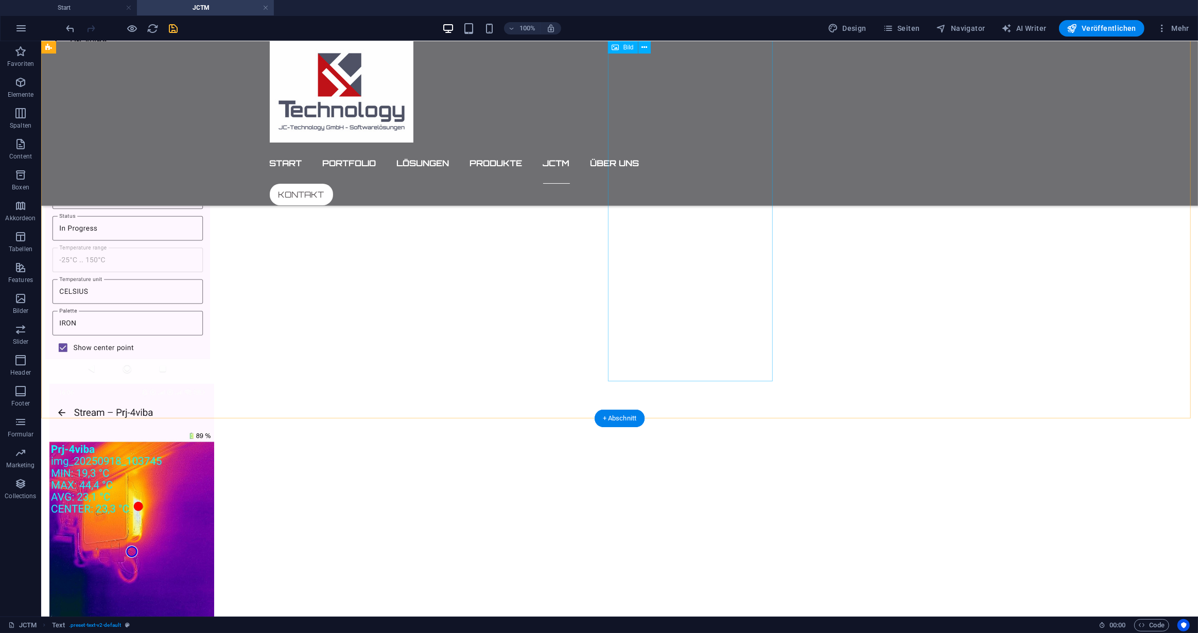
scroll to position [1278, 0]
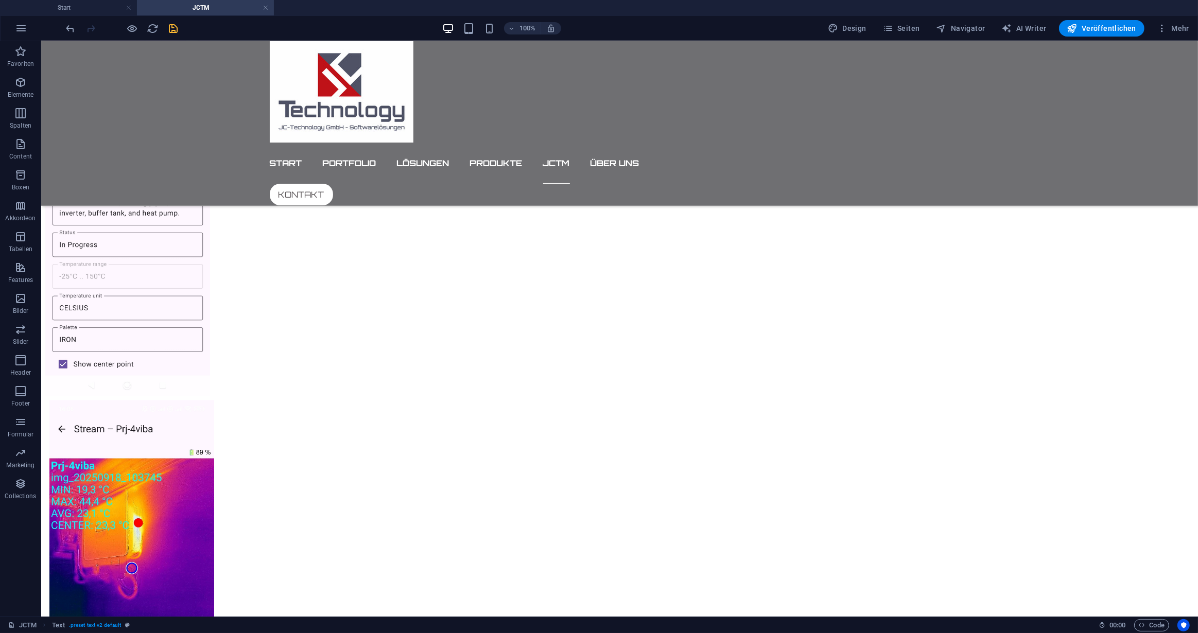
drag, startPoint x: 176, startPoint y: 27, endPoint x: 177, endPoint y: 32, distance: 5.2
click at [175, 27] on icon "save" at bounding box center [174, 29] width 12 height 12
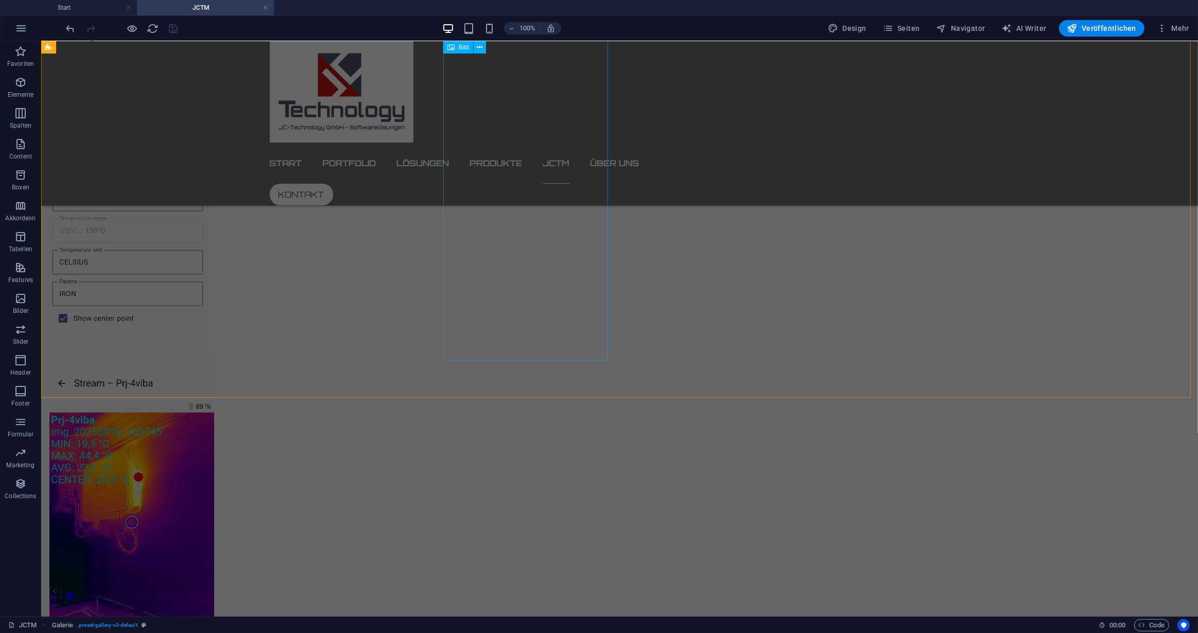
scroll to position [1324, 0]
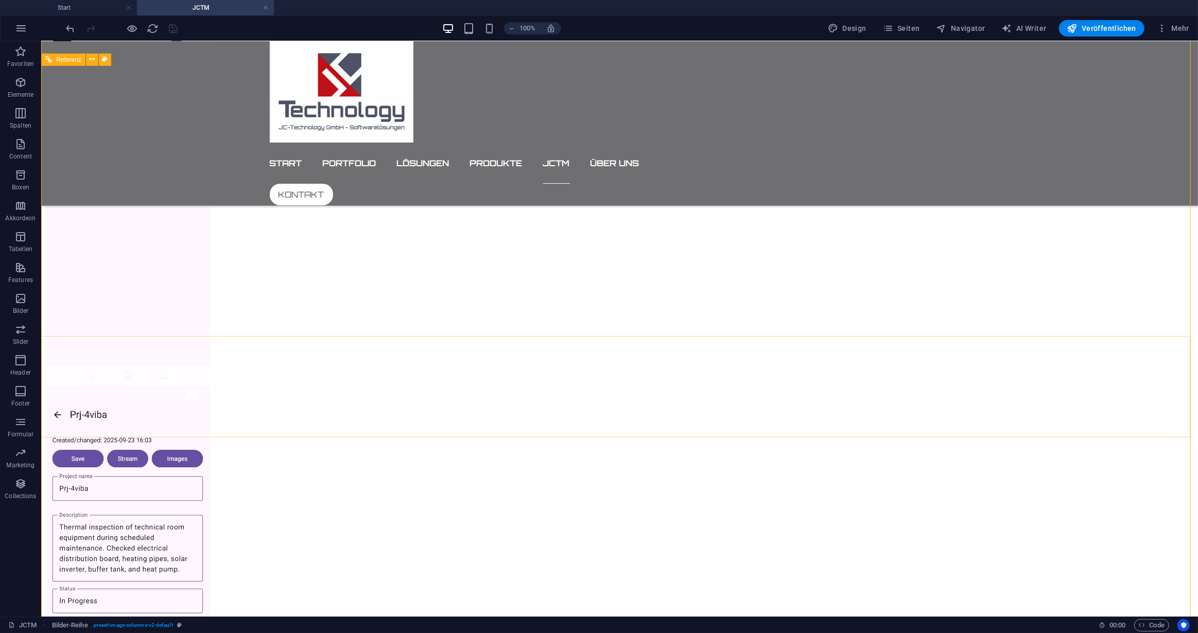
scroll to position [904, 0]
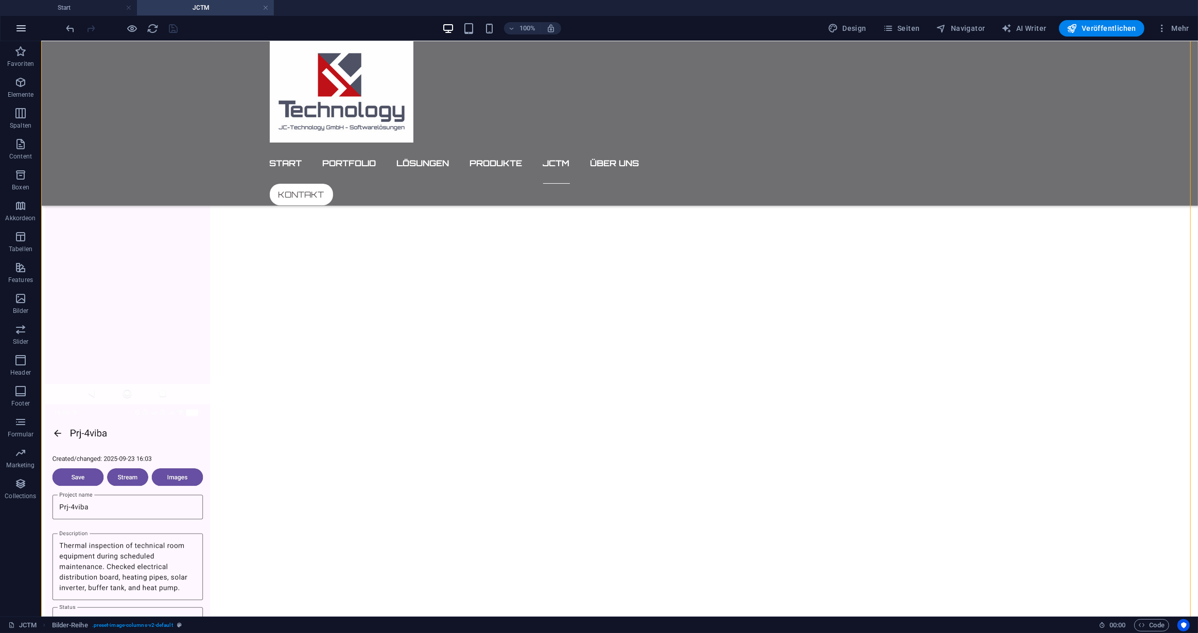
click at [20, 27] on icon "button" at bounding box center [21, 28] width 12 height 12
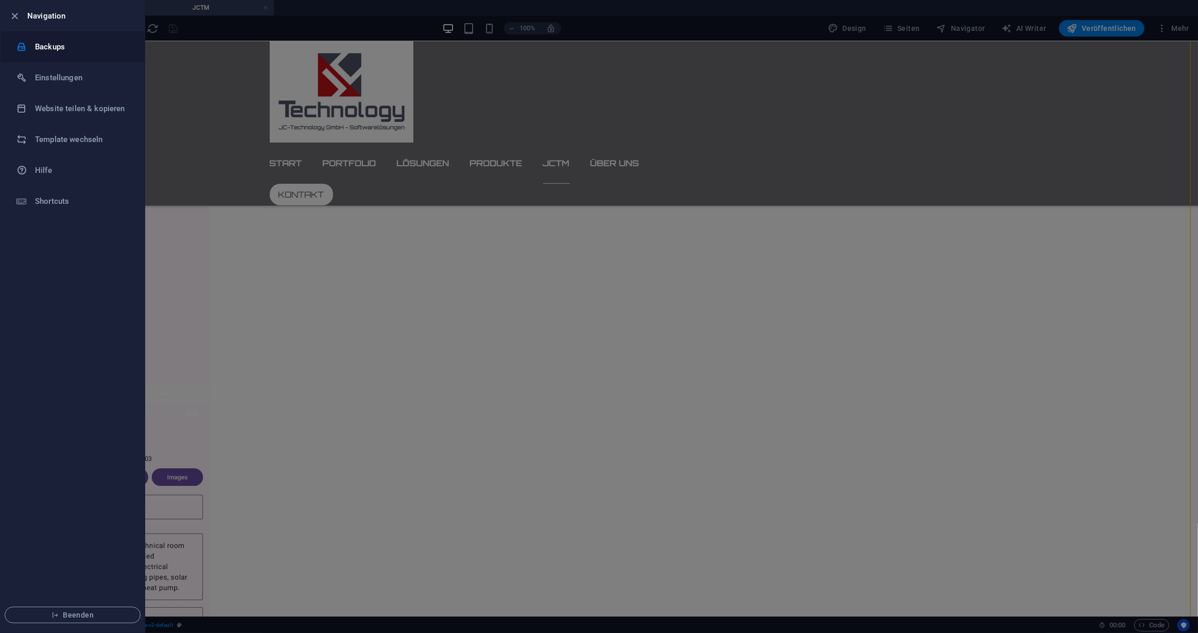
click at [56, 46] on h6 "Backups" at bounding box center [82, 47] width 95 height 12
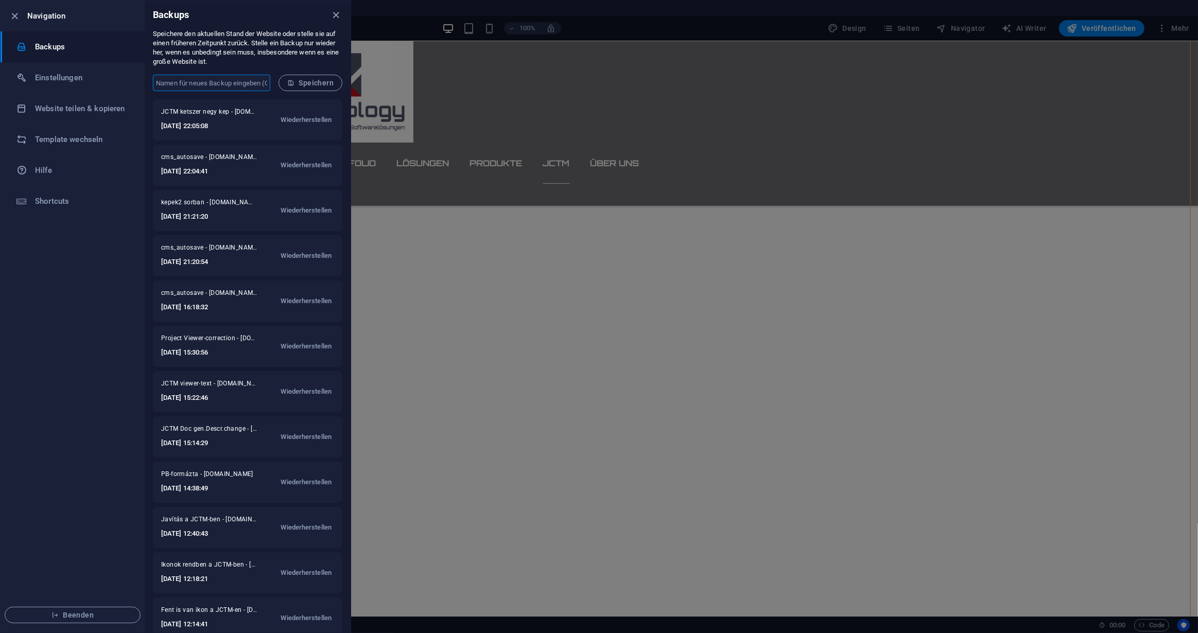
click at [203, 80] on input "text" at bounding box center [211, 83] width 117 height 16
type input "Screens: New image elöre"
click at [307, 85] on span "Speichern" at bounding box center [310, 83] width 46 height 8
click at [1047, 175] on div at bounding box center [599, 316] width 1198 height 633
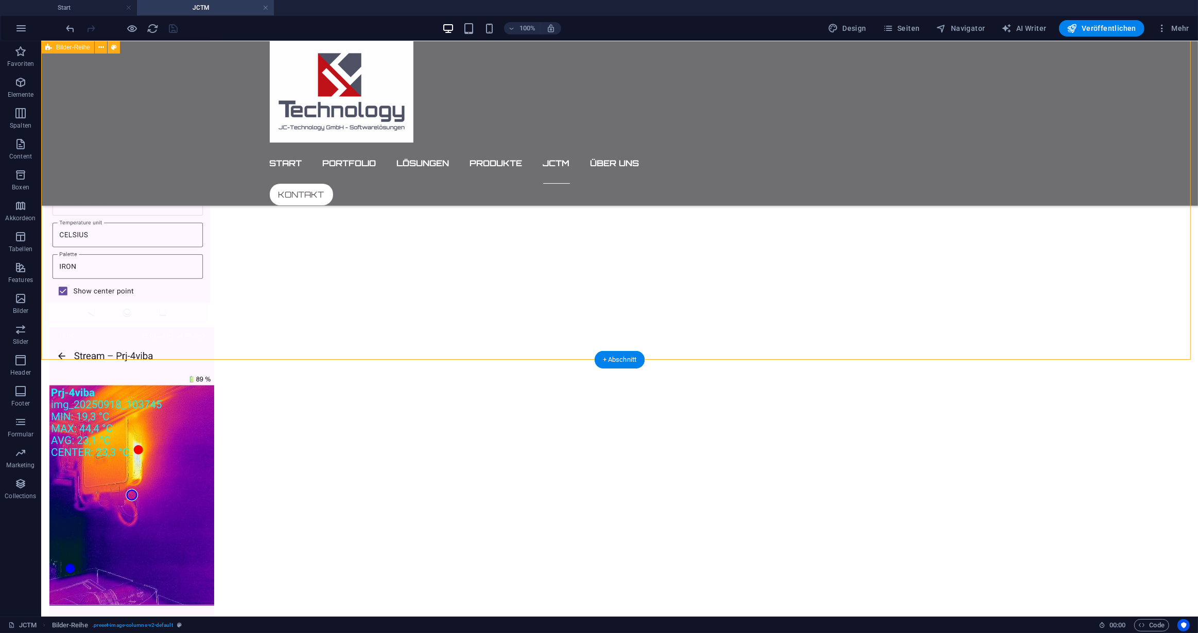
scroll to position [1370, 0]
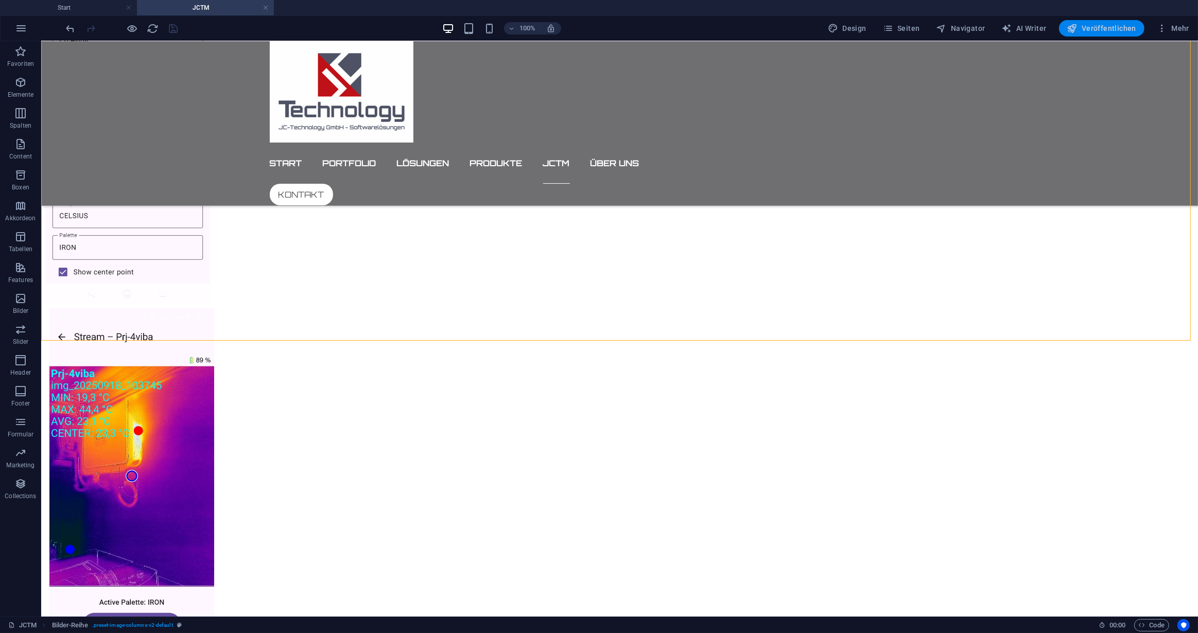
click at [1110, 27] on span "Veröffentlichen" at bounding box center [1101, 28] width 69 height 10
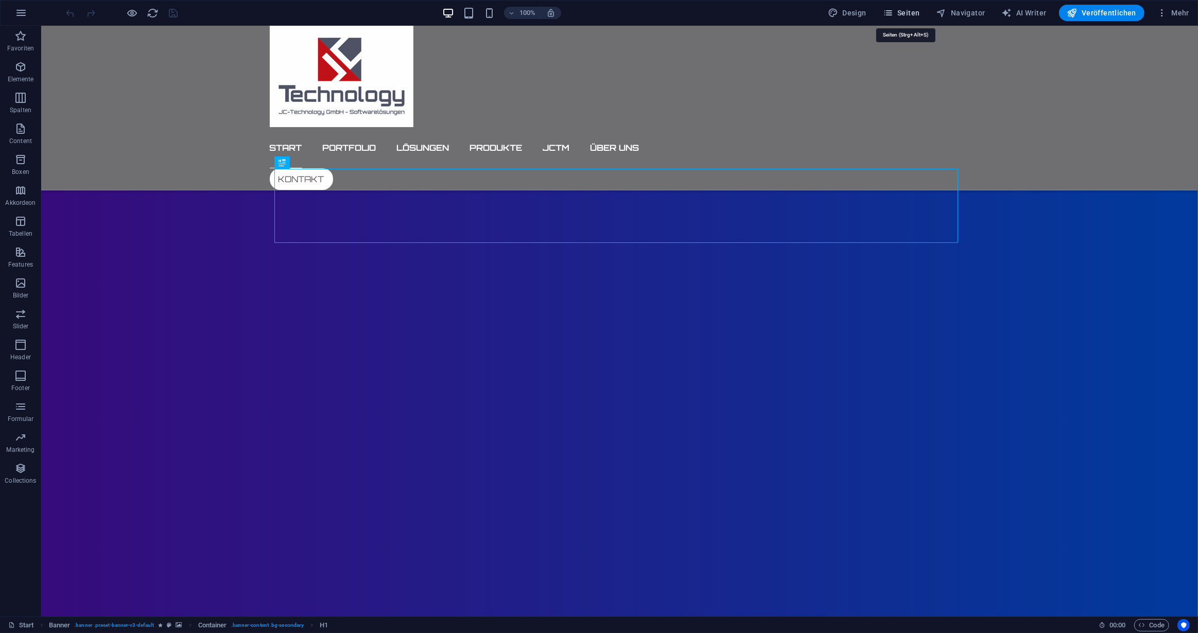
click at [911, 13] on span "Seiten" at bounding box center [901, 13] width 37 height 10
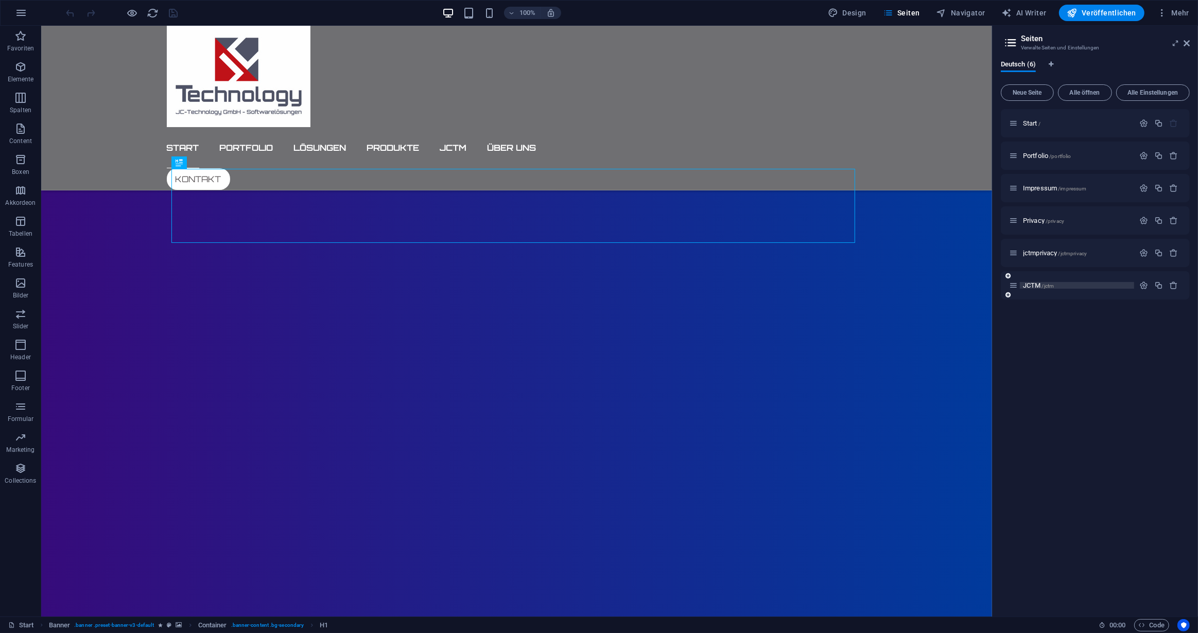
click at [1035, 286] on span "JCTM /jctm" at bounding box center [1038, 286] width 31 height 8
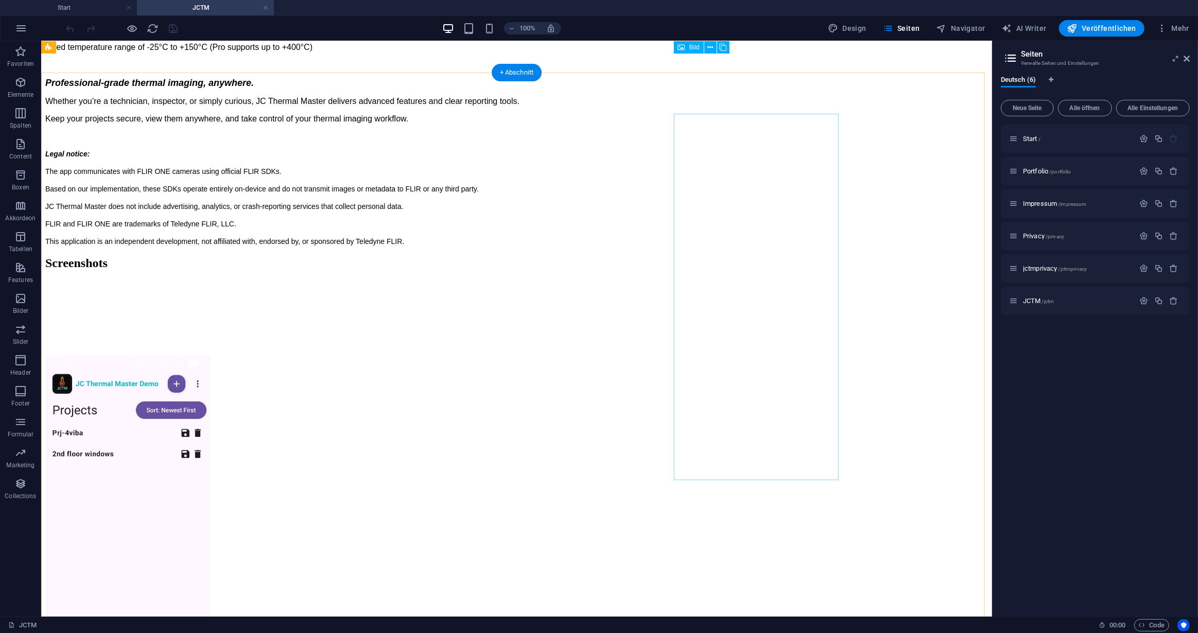
scroll to position [795, 0]
click at [229, 381] on figure at bounding box center [516, 540] width 942 height 368
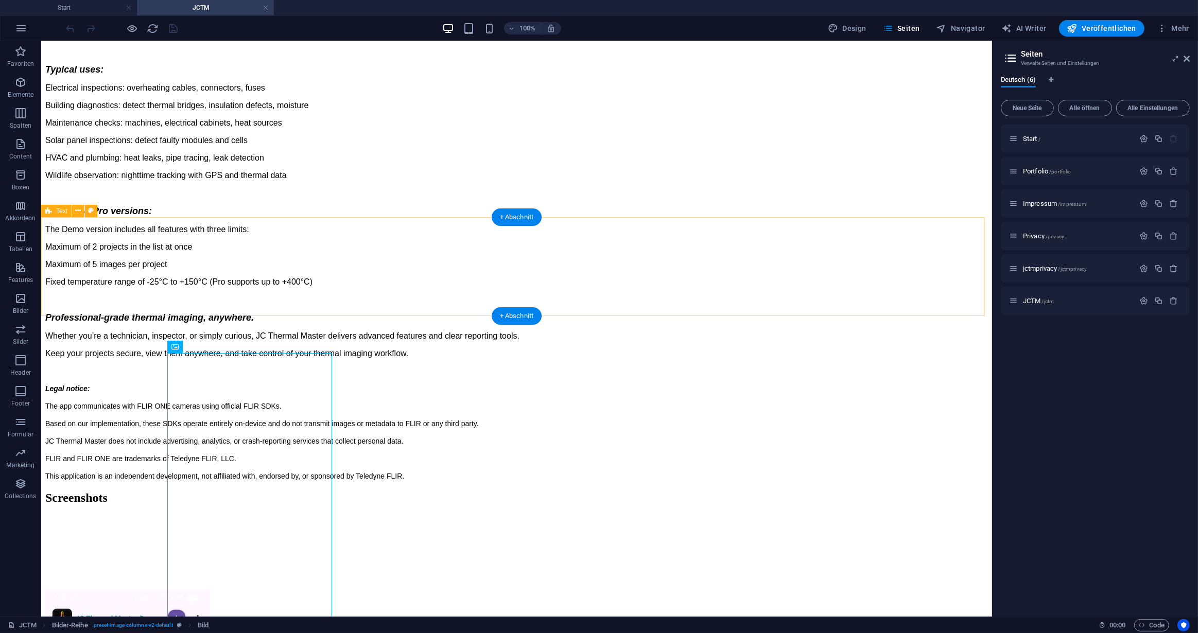
scroll to position [561, 0]
click at [203, 357] on icon at bounding box center [204, 358] width 6 height 11
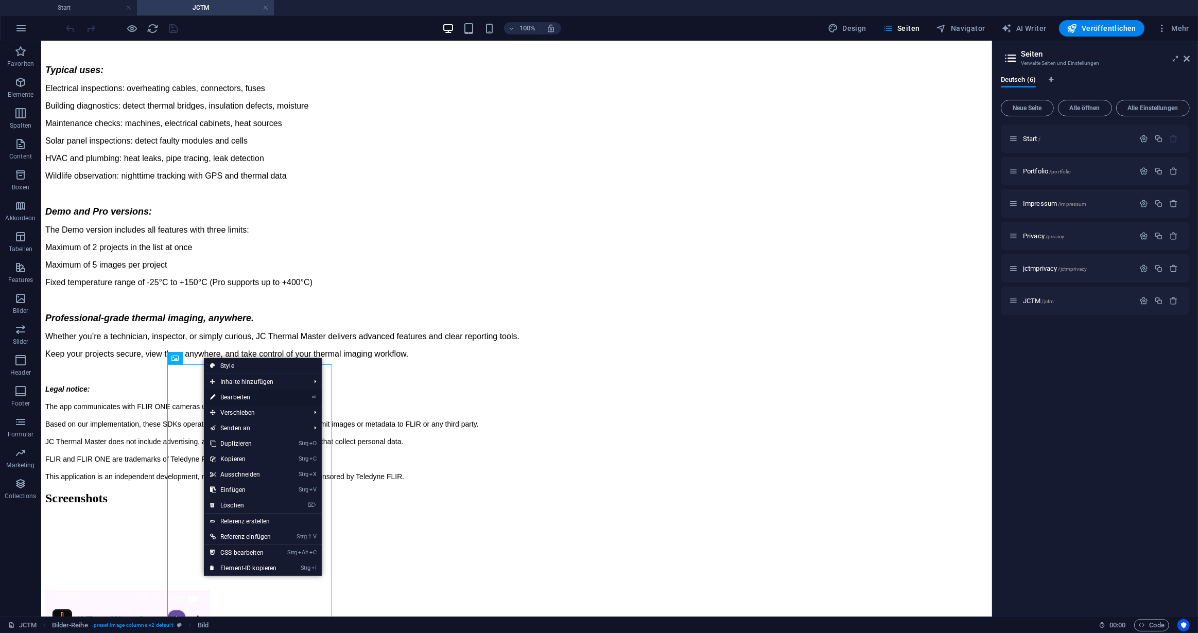
drag, startPoint x: 11, startPoint y: 352, endPoint x: 233, endPoint y: 393, distance: 226.2
click at [233, 393] on link "⏎ Bearbeiten" at bounding box center [243, 397] width 79 height 15
select select "rem"
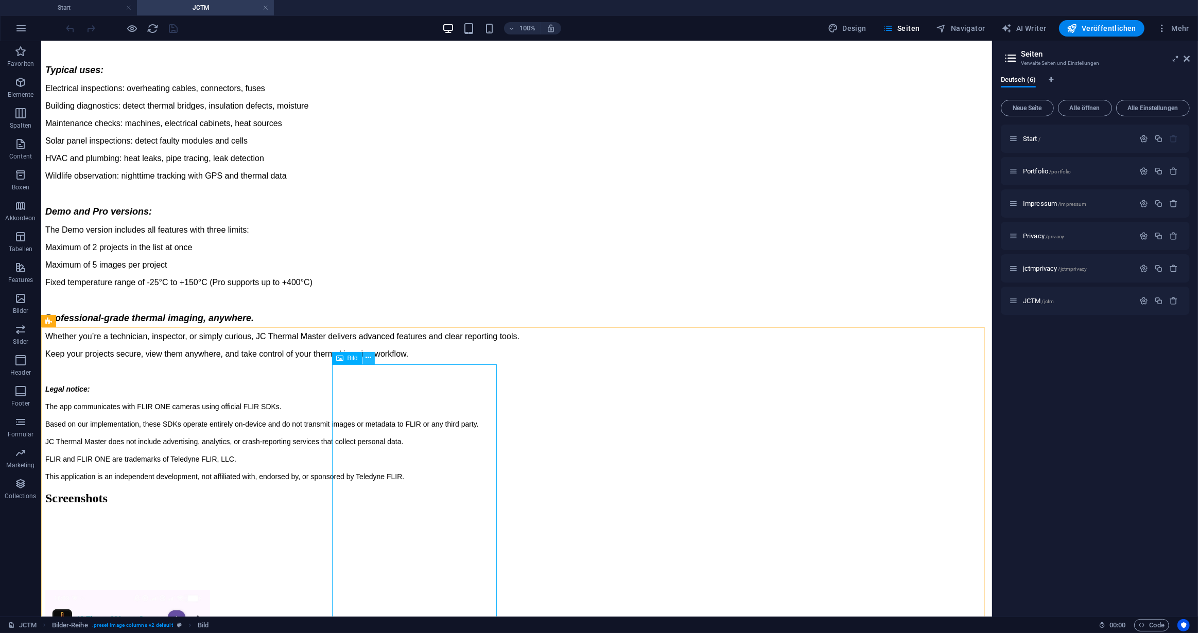
click at [368, 360] on icon at bounding box center [368, 358] width 6 height 11
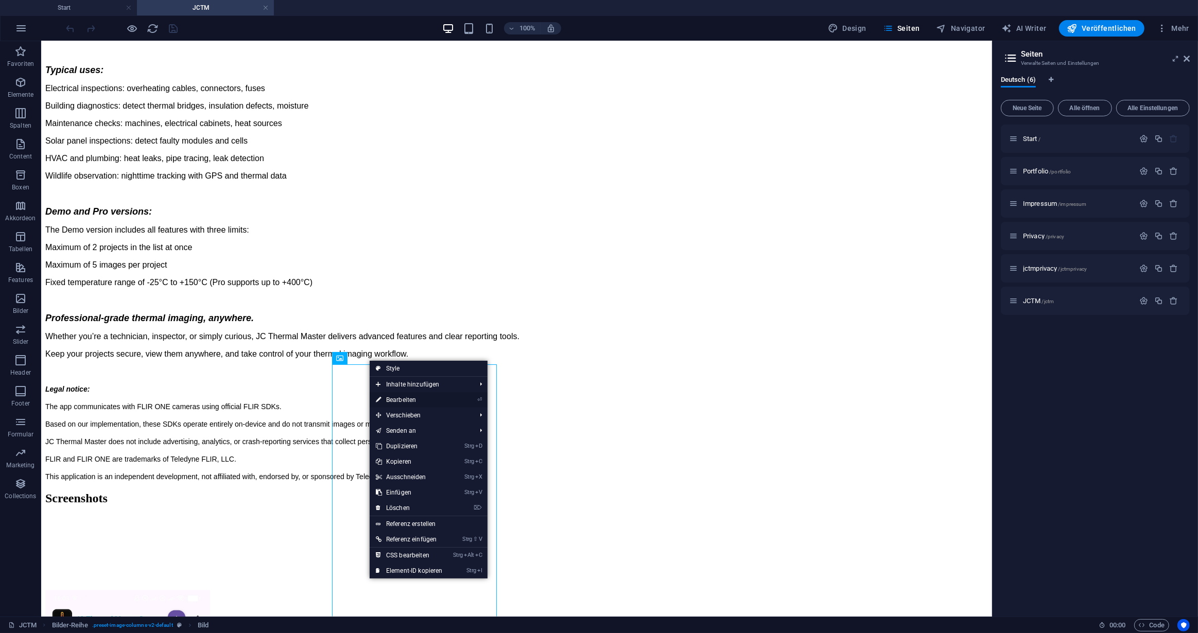
click at [397, 395] on link "⏎ Bearbeiten" at bounding box center [409, 399] width 79 height 15
select select "rem"
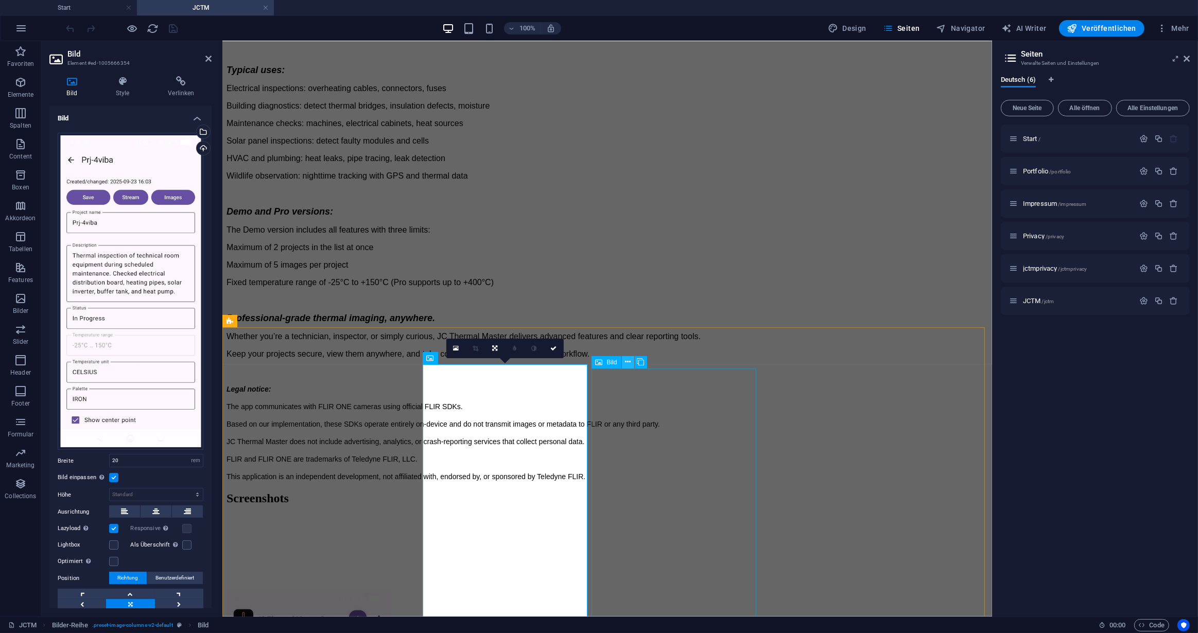
click at [628, 362] on icon at bounding box center [628, 362] width 6 height 11
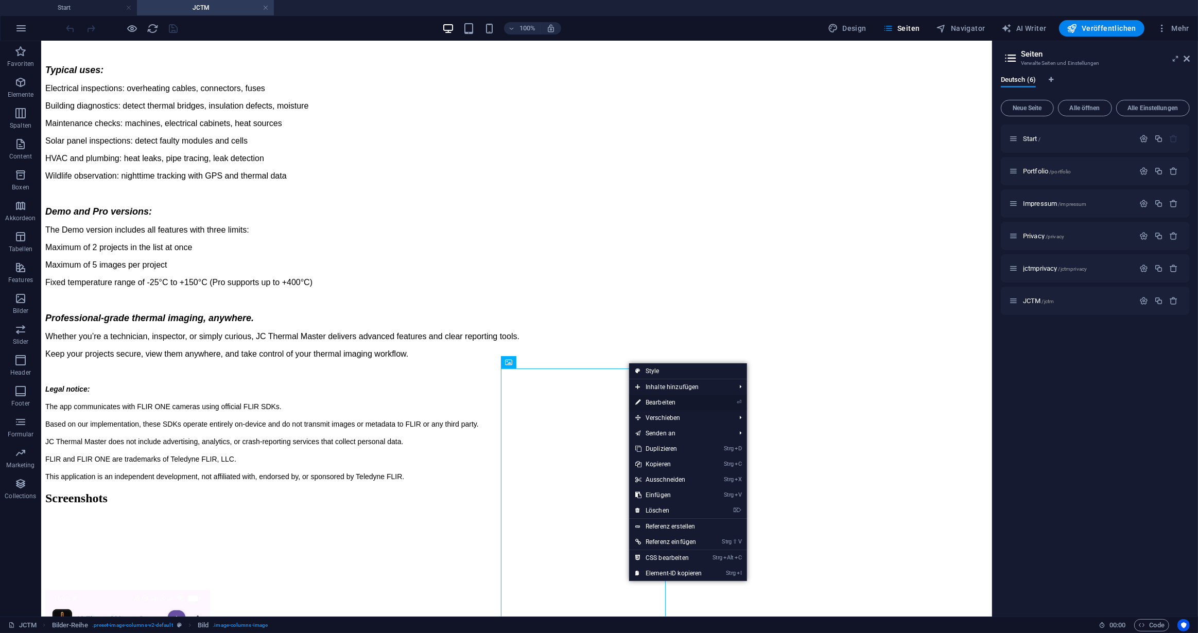
click at [654, 399] on link "⏎ Bearbeiten" at bounding box center [668, 402] width 79 height 15
select select "rem"
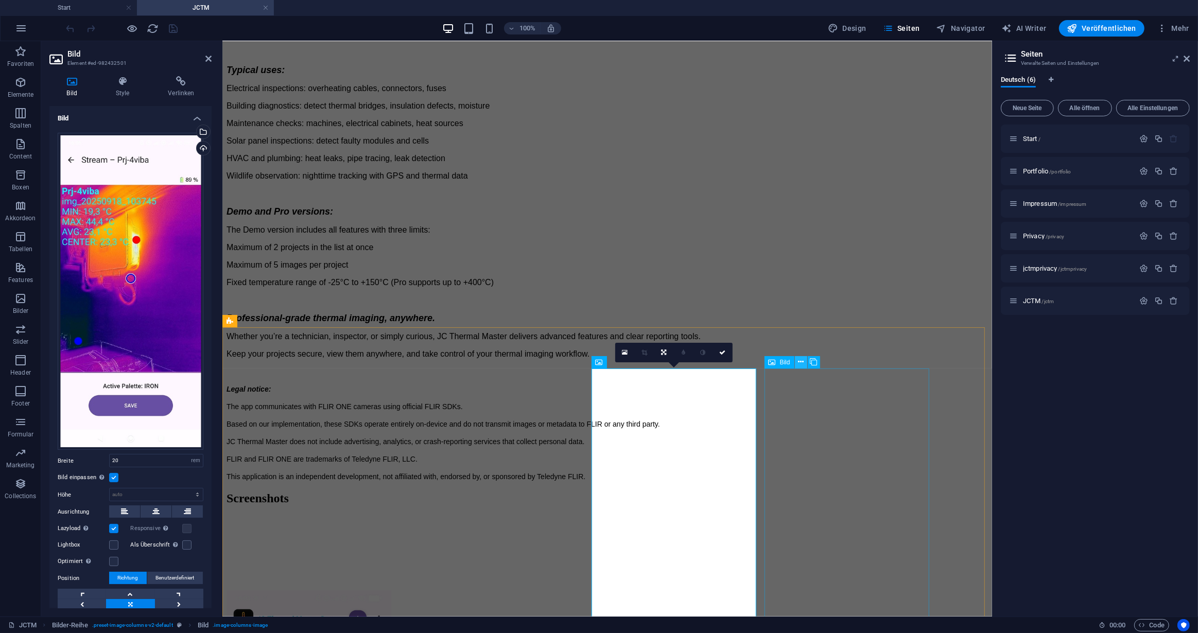
click at [801, 362] on icon at bounding box center [801, 362] width 6 height 11
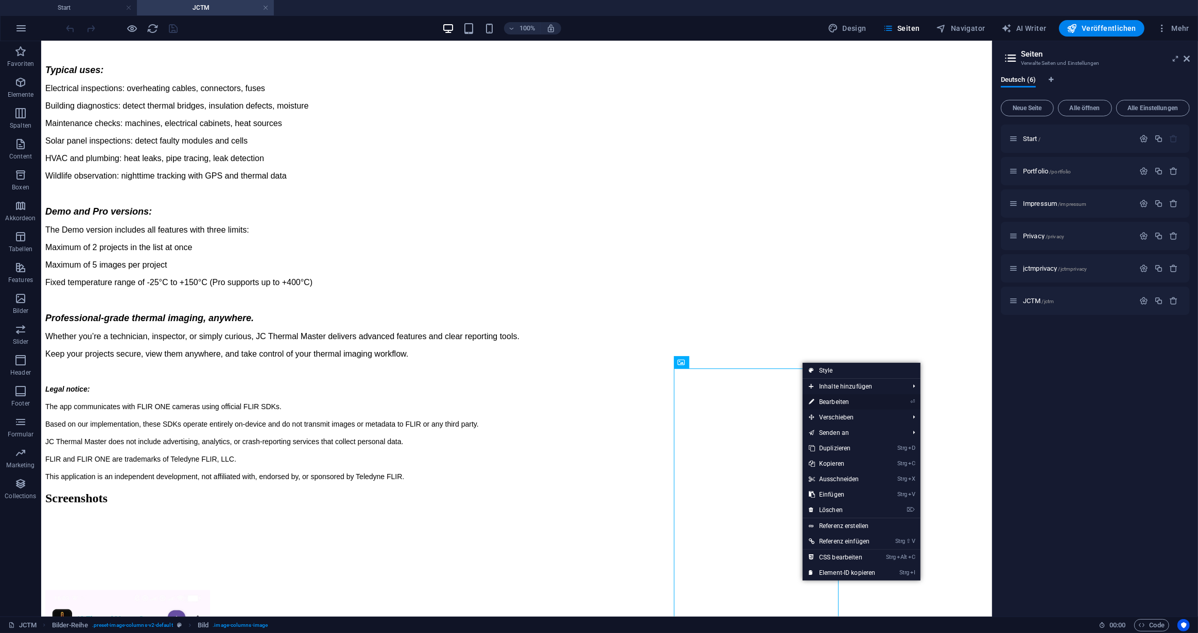
click at [832, 400] on link "⏎ Bearbeiten" at bounding box center [841, 401] width 79 height 15
select select "rem"
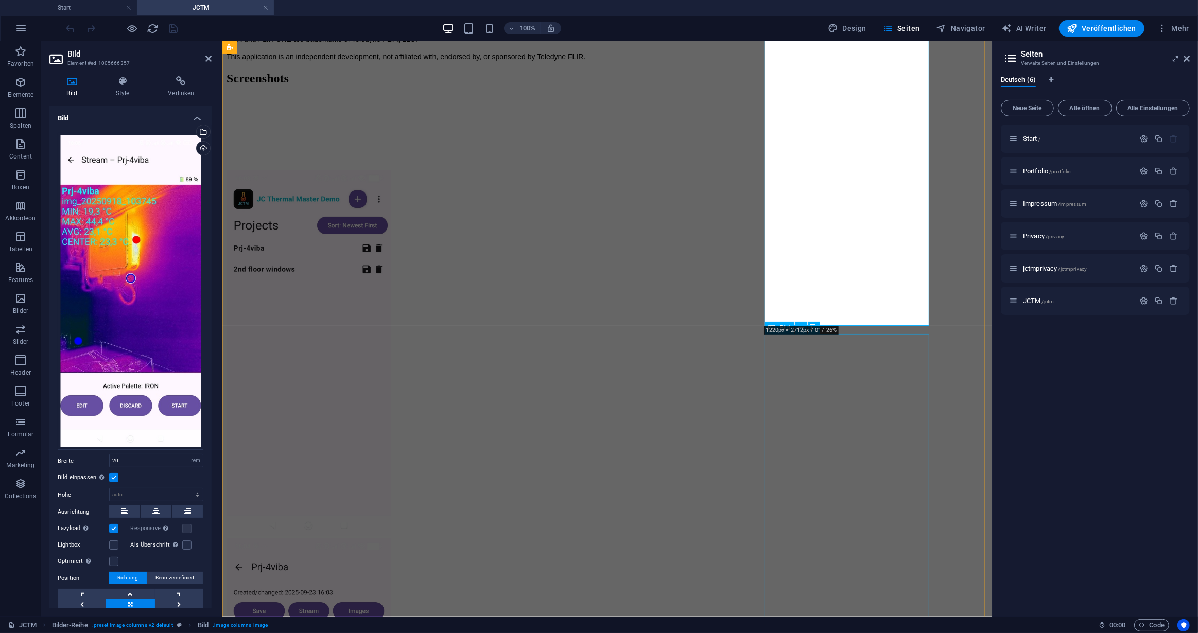
scroll to position [981, 0]
click at [297, 316] on icon at bounding box center [298, 316] width 6 height 11
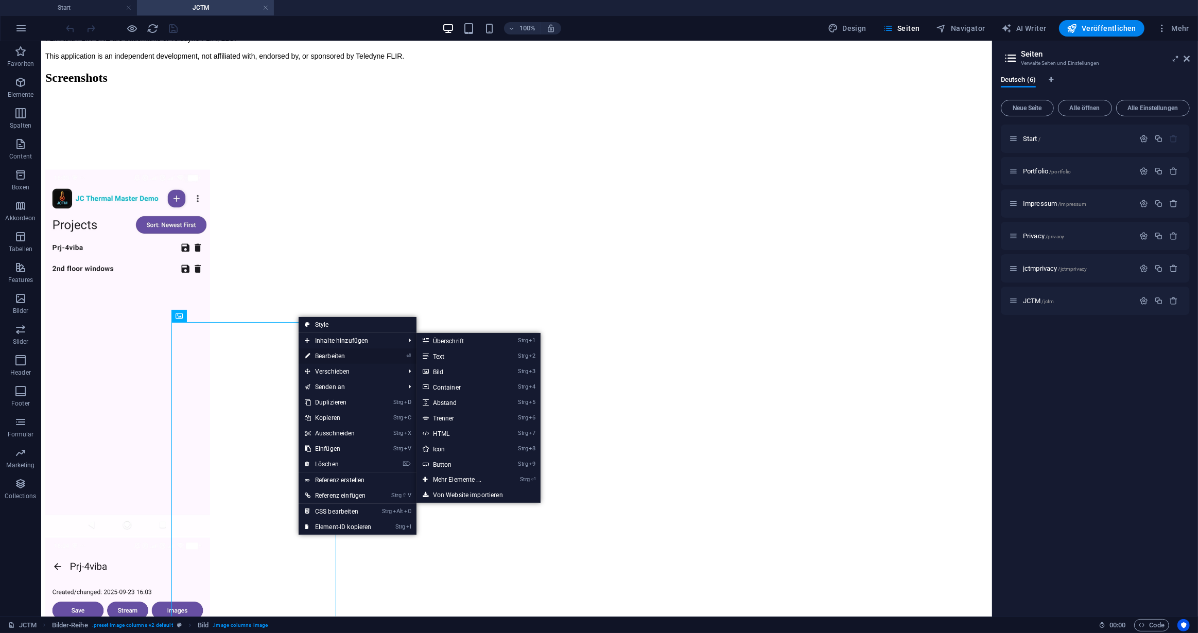
click at [326, 353] on link "⏎ Bearbeiten" at bounding box center [337, 355] width 79 height 15
select select "rem"
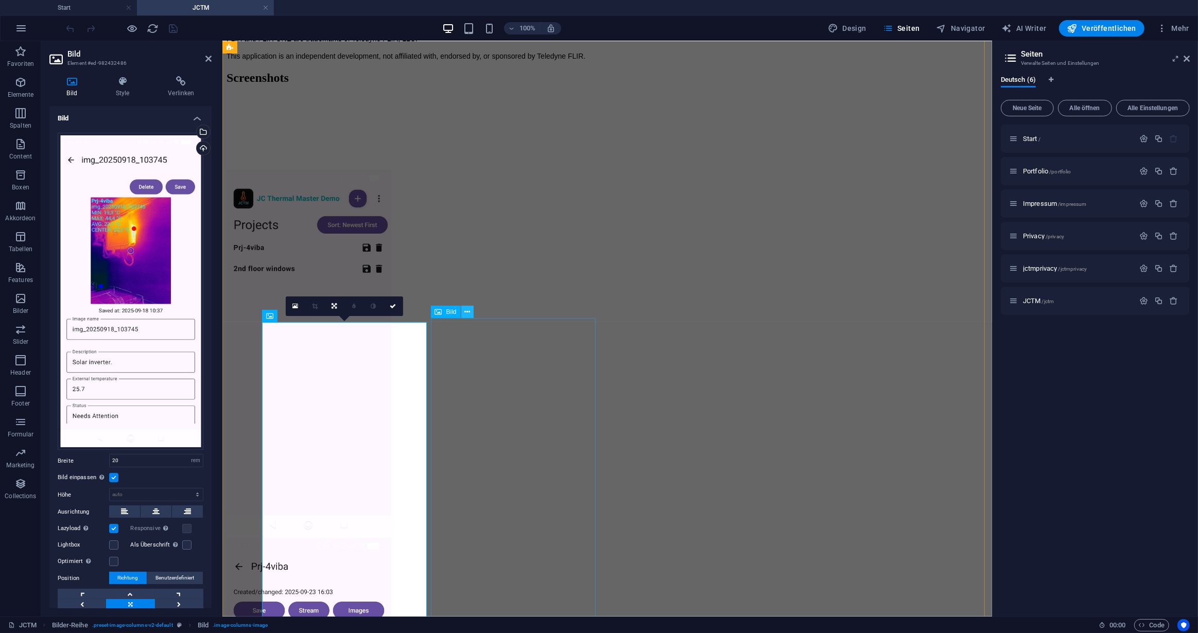
click at [466, 310] on icon at bounding box center [467, 312] width 6 height 11
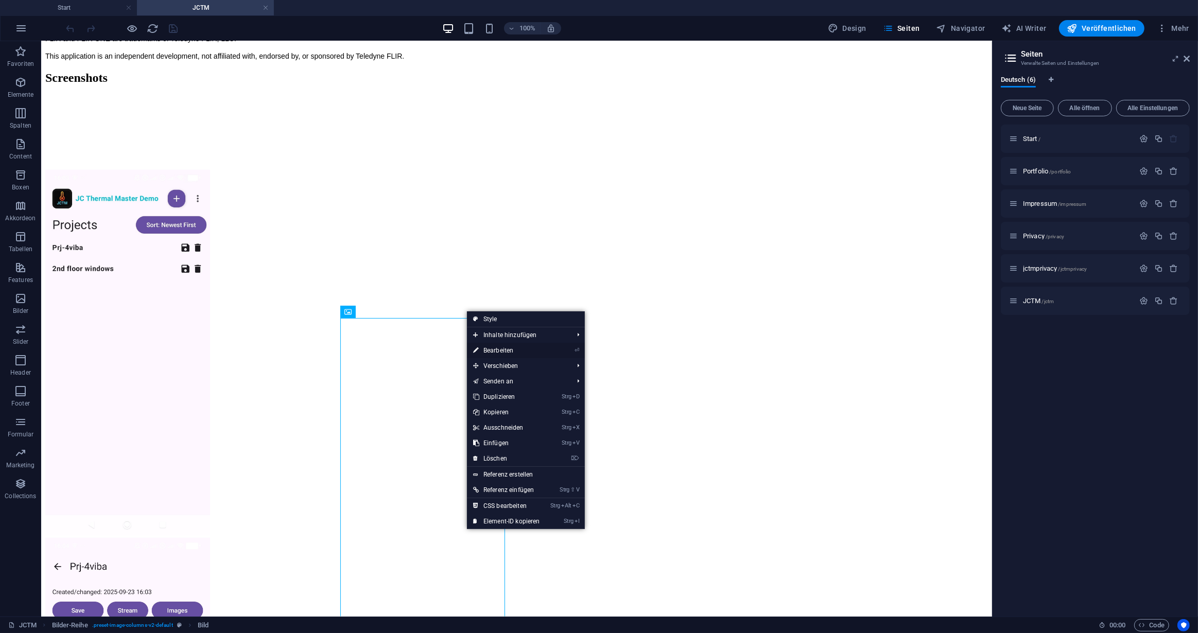
click at [488, 347] on link "⏎ Bearbeiten" at bounding box center [506, 350] width 79 height 15
select select "rem"
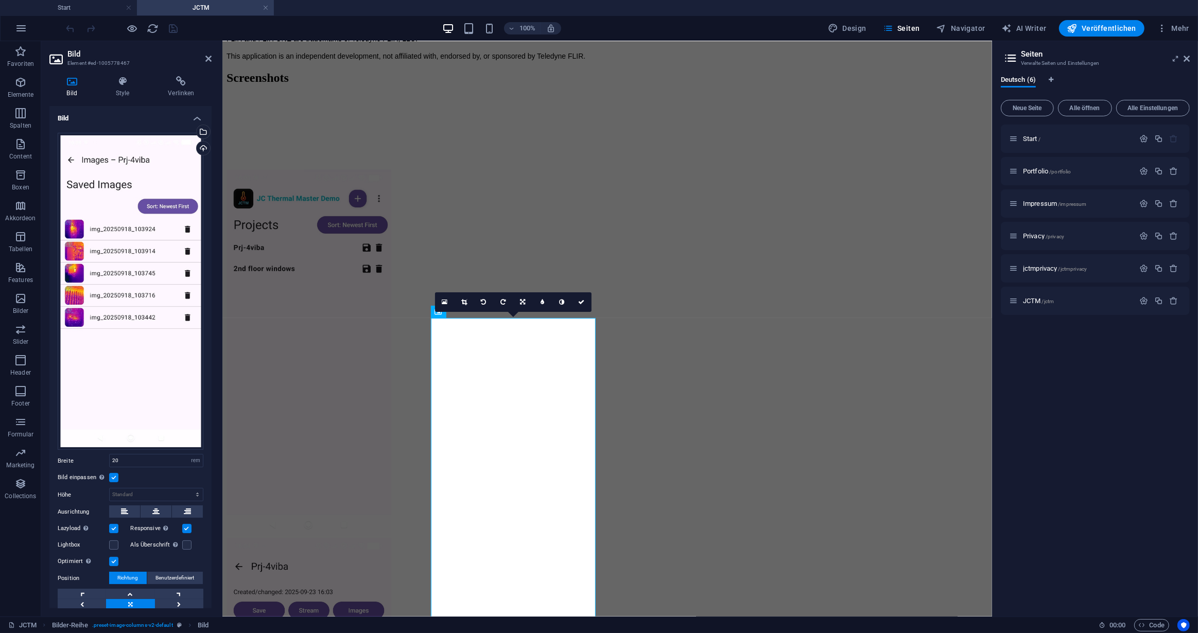
click at [113, 557] on label at bounding box center [113, 561] width 9 height 9
click at [0, 0] on input "Optimiert Bilder werden komprimiert für eine bessere Ladegeschwindigkeit der We…" at bounding box center [0, 0] width 0 height 0
click at [326, 267] on figure at bounding box center [606, 353] width 761 height 368
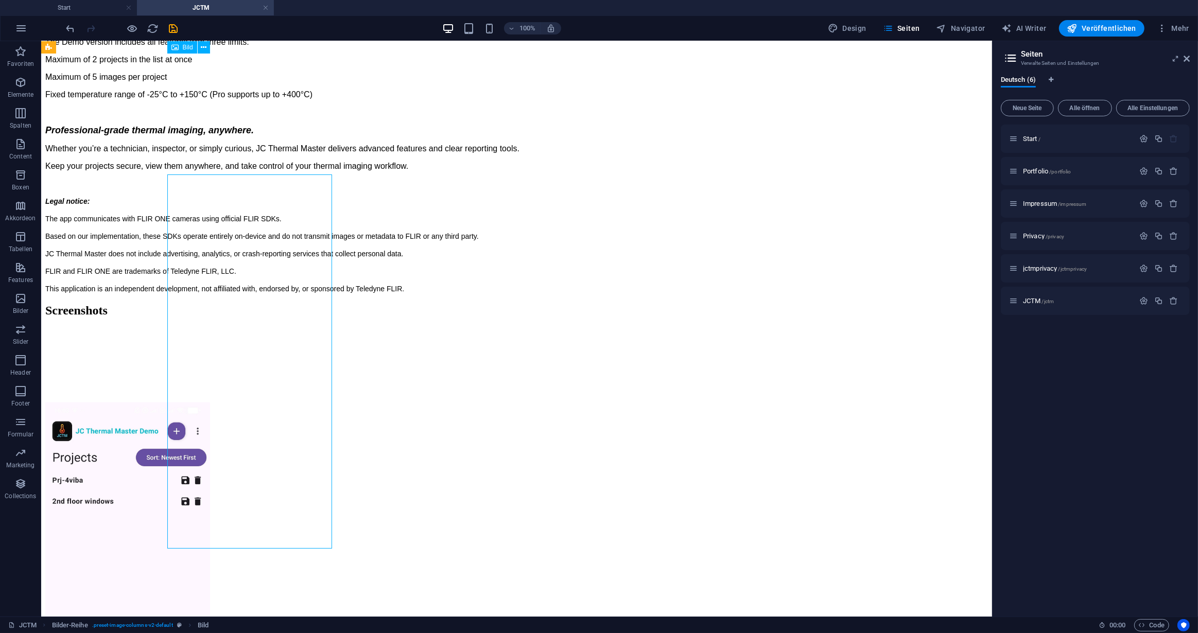
scroll to position [748, 0]
click at [201, 171] on icon at bounding box center [204, 171] width 6 height 11
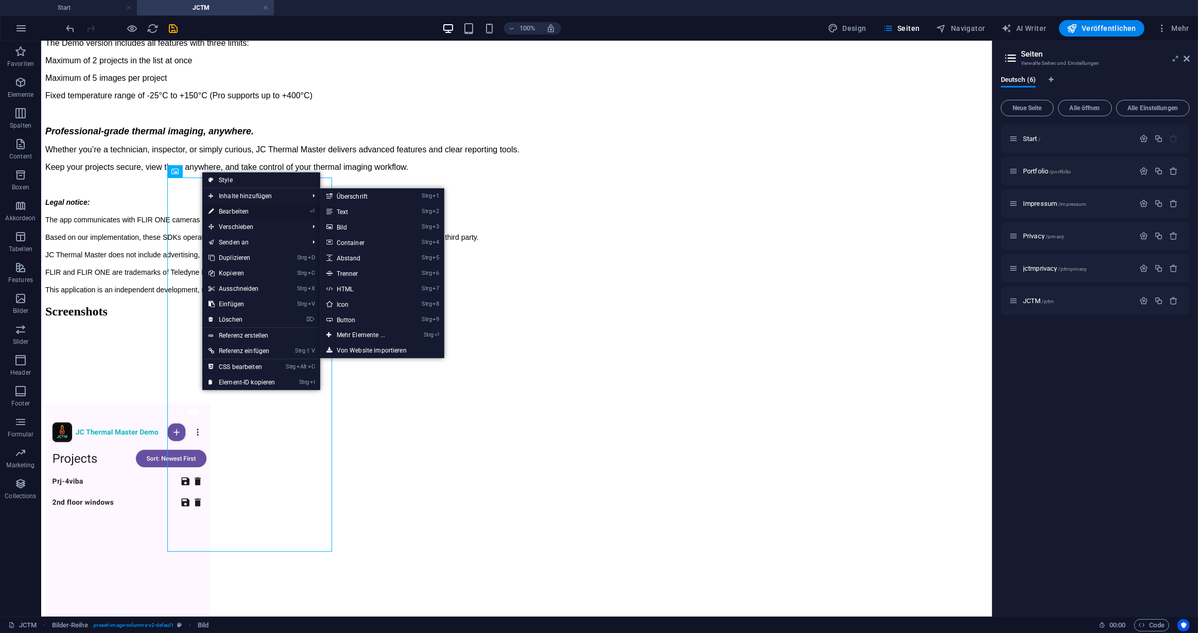
click at [239, 208] on link "⏎ Bearbeiten" at bounding box center [241, 211] width 79 height 15
select select "rem"
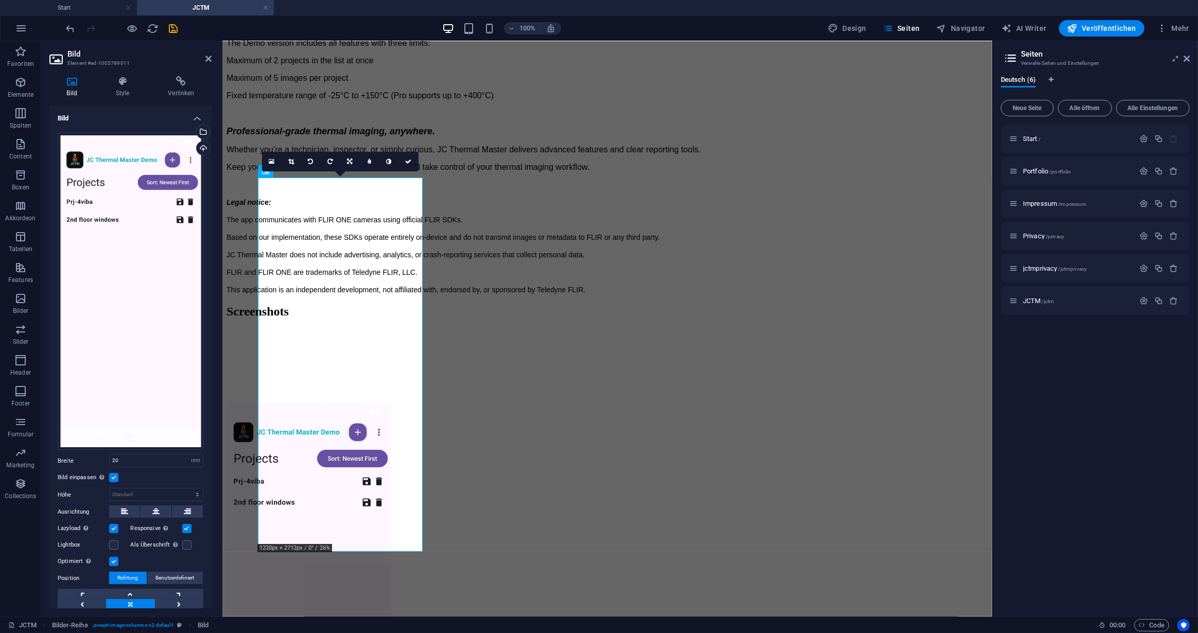
click at [115, 558] on label at bounding box center [113, 561] width 9 height 9
click at [0, 0] on input "Optimiert Bilder werden komprimiert für eine bessere Ladegeschwindigkeit der We…" at bounding box center [0, 0] width 0 height 0
click at [460, 173] on icon at bounding box center [459, 171] width 6 height 11
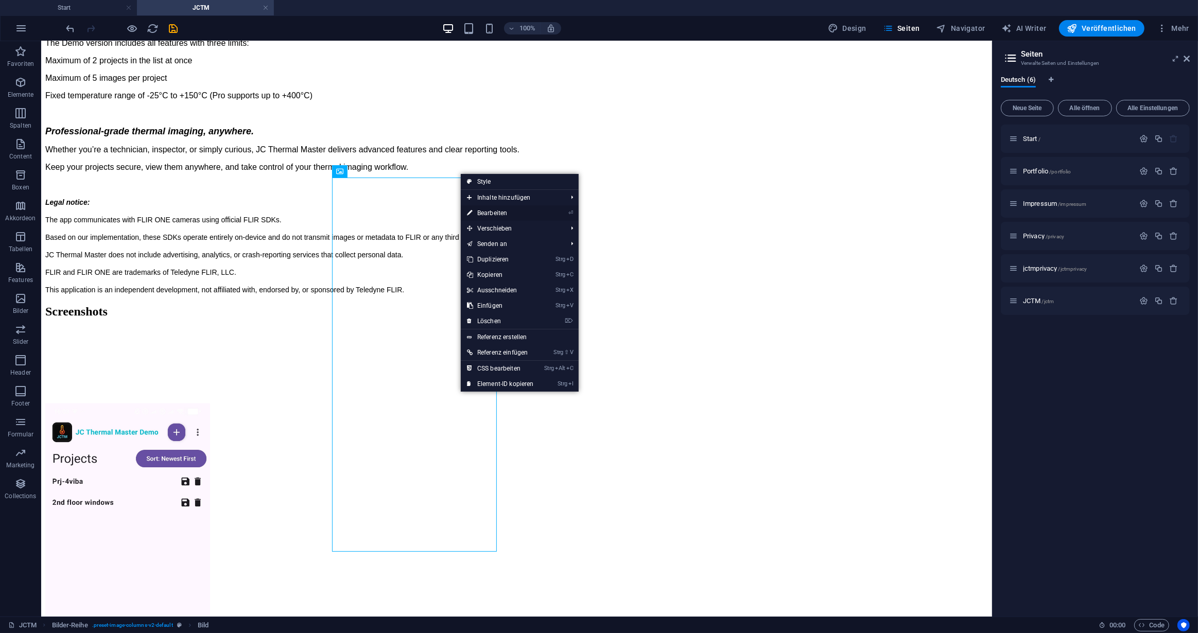
drag, startPoint x: 490, startPoint y: 212, endPoint x: 269, endPoint y: 172, distance: 225.2
click at [490, 212] on link "⏎ Bearbeiten" at bounding box center [500, 212] width 79 height 15
select select "rem"
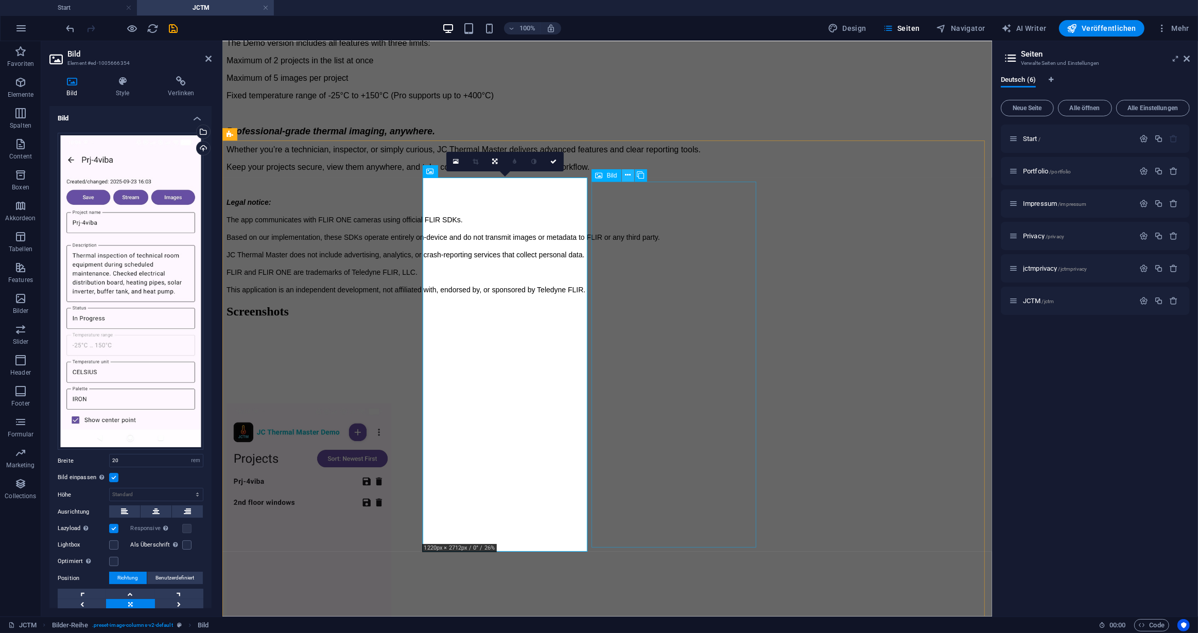
click at [628, 175] on icon at bounding box center [628, 175] width 6 height 11
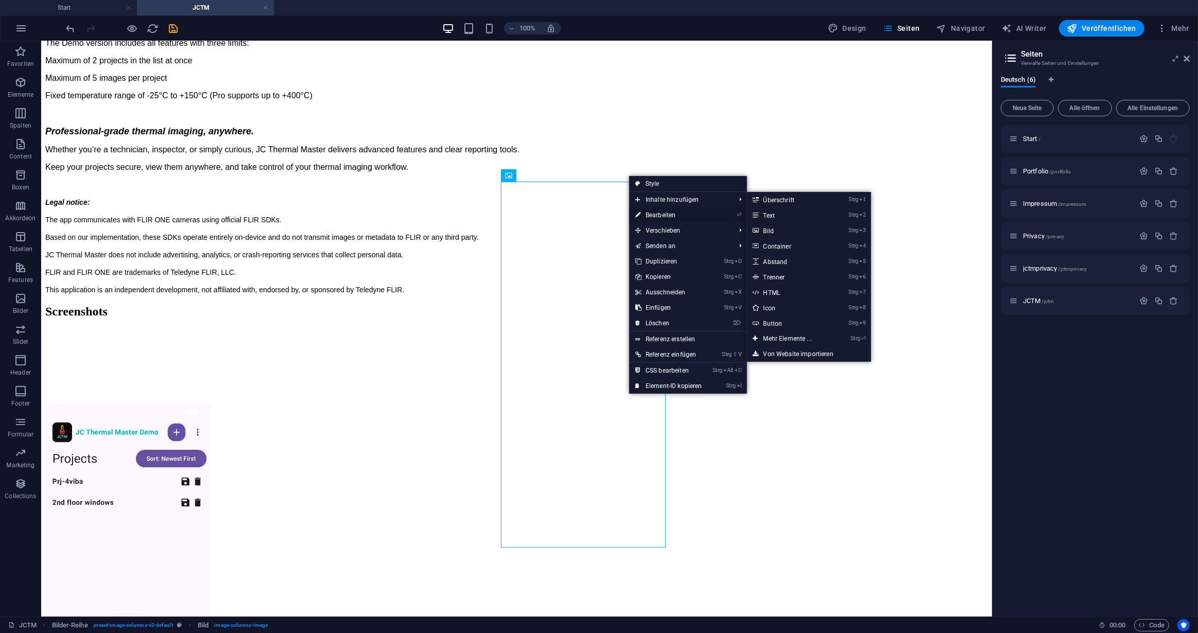
drag, startPoint x: 438, startPoint y: 171, endPoint x: 661, endPoint y: 213, distance: 226.1
click at [661, 213] on link "⏎ Bearbeiten" at bounding box center [668, 214] width 79 height 15
select select "rem"
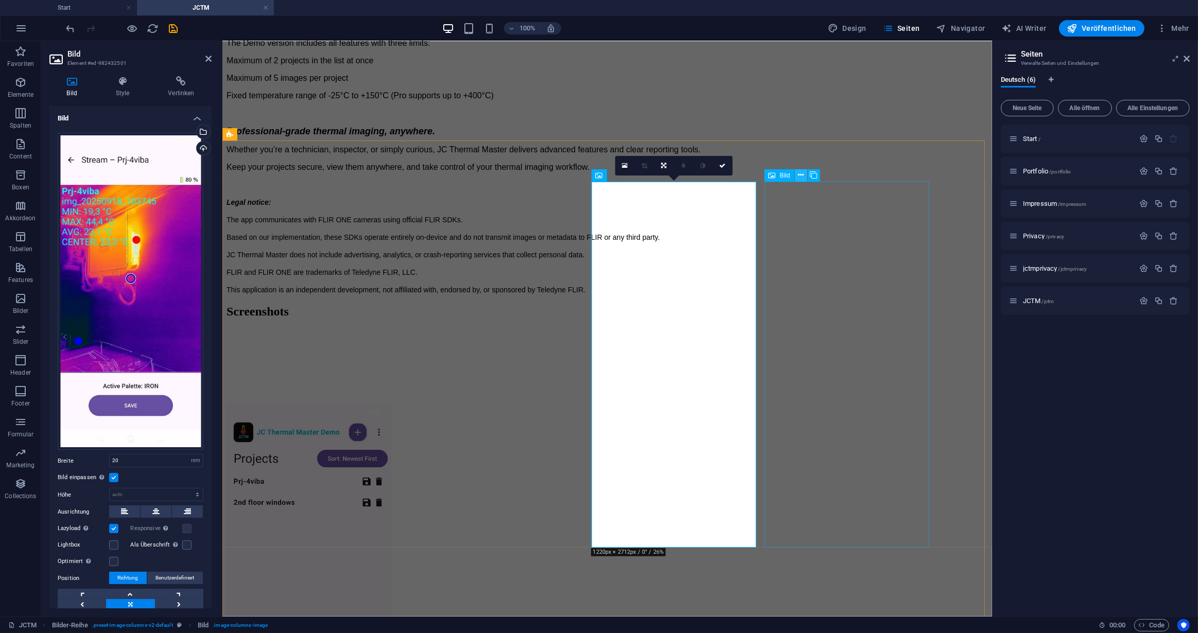
click at [798, 174] on icon at bounding box center [801, 175] width 6 height 11
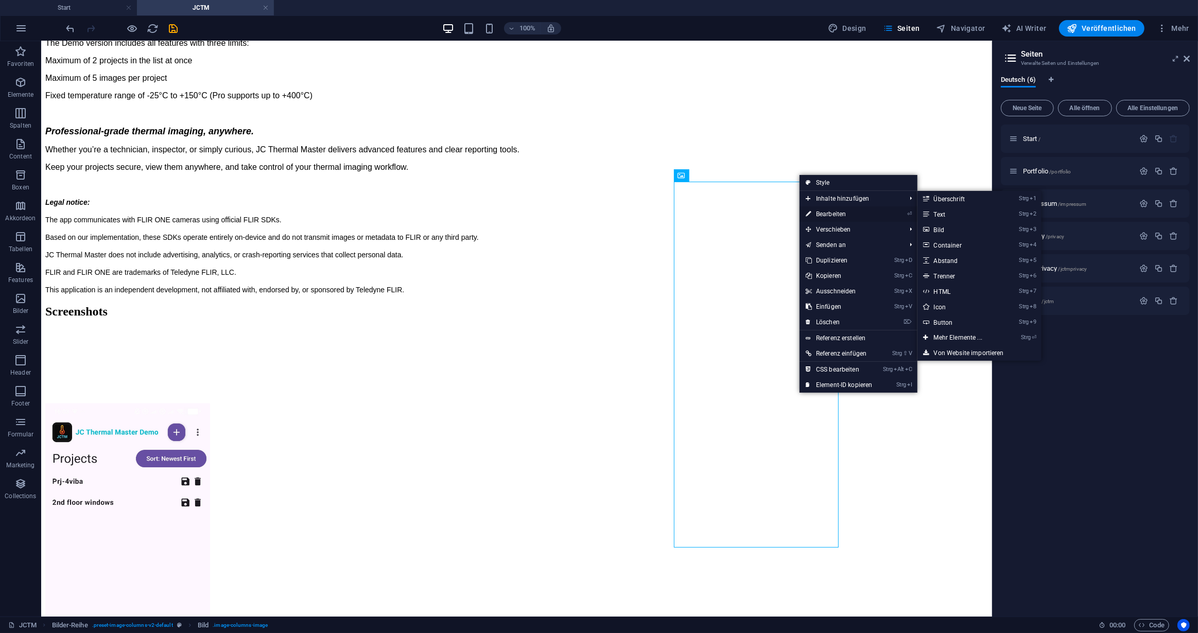
click at [827, 213] on link "⏎ Bearbeiten" at bounding box center [838, 213] width 79 height 15
select select "rem"
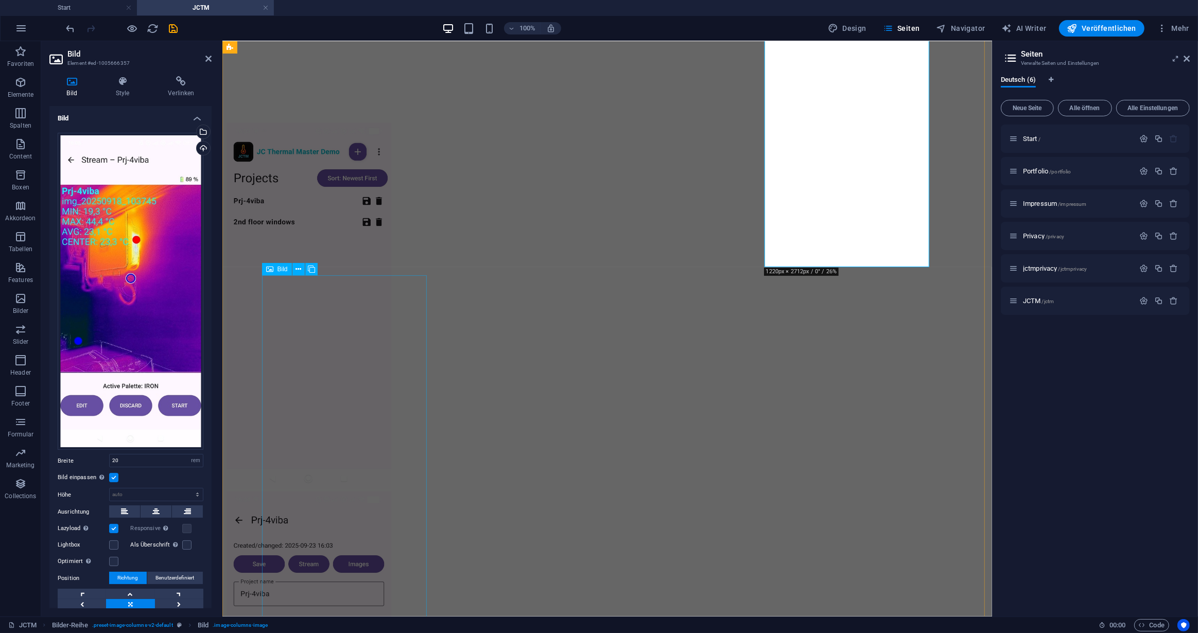
scroll to position [1028, 0]
click at [297, 267] on icon at bounding box center [298, 269] width 6 height 11
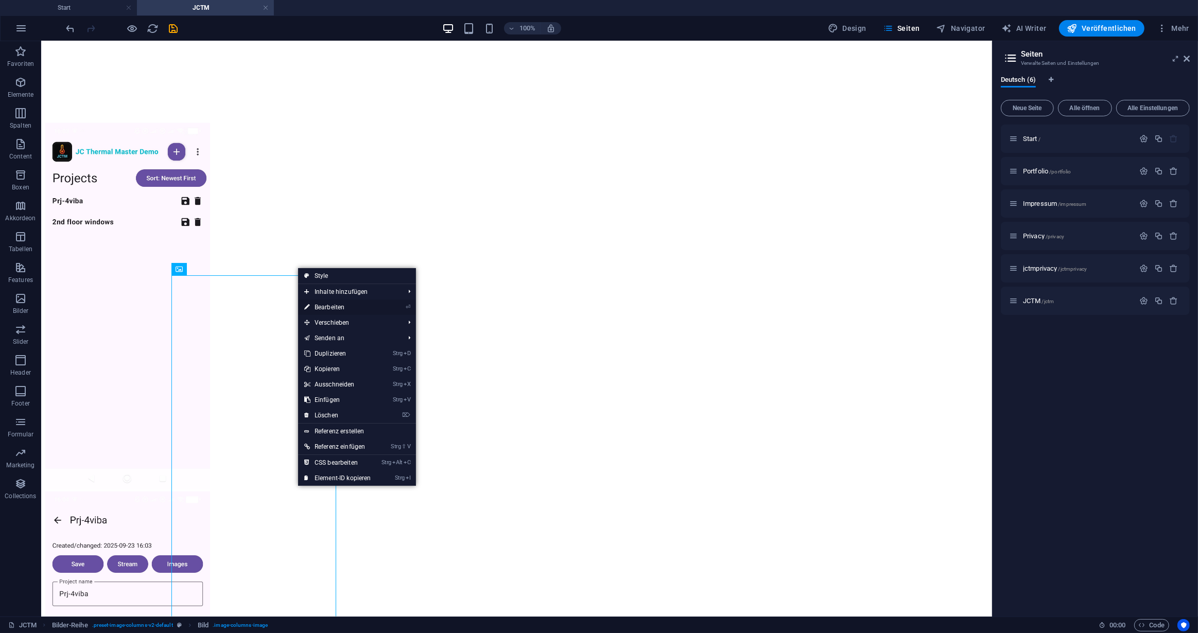
click at [331, 304] on link "⏎ Bearbeiten" at bounding box center [337, 307] width 79 height 15
select select "rem"
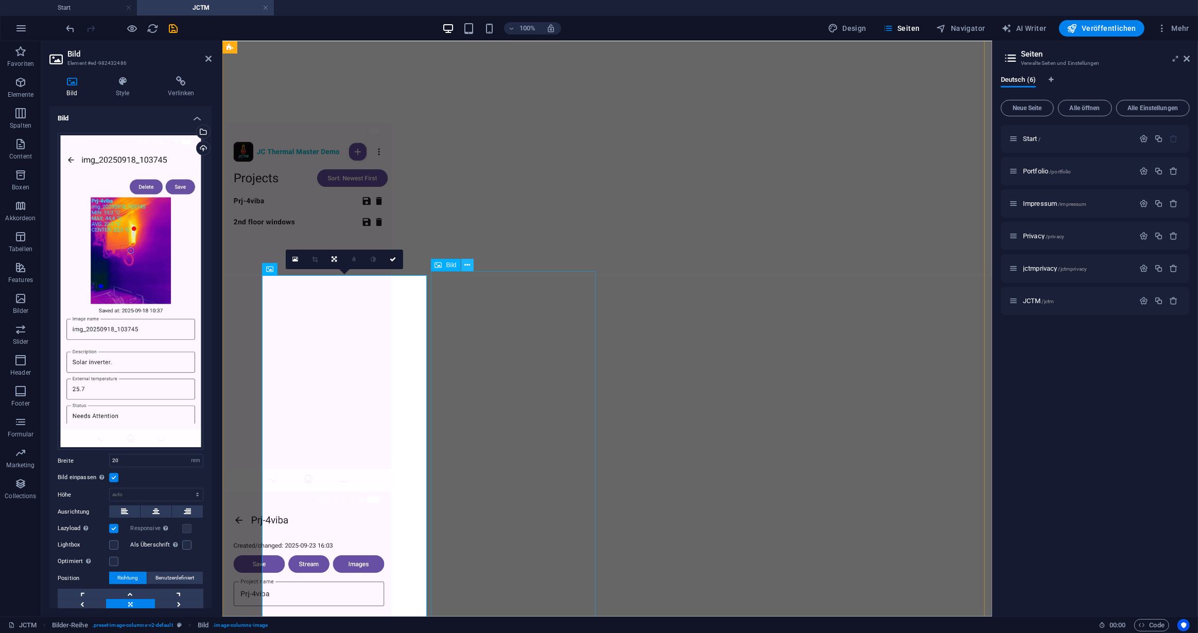
click at [466, 264] on icon at bounding box center [467, 265] width 6 height 11
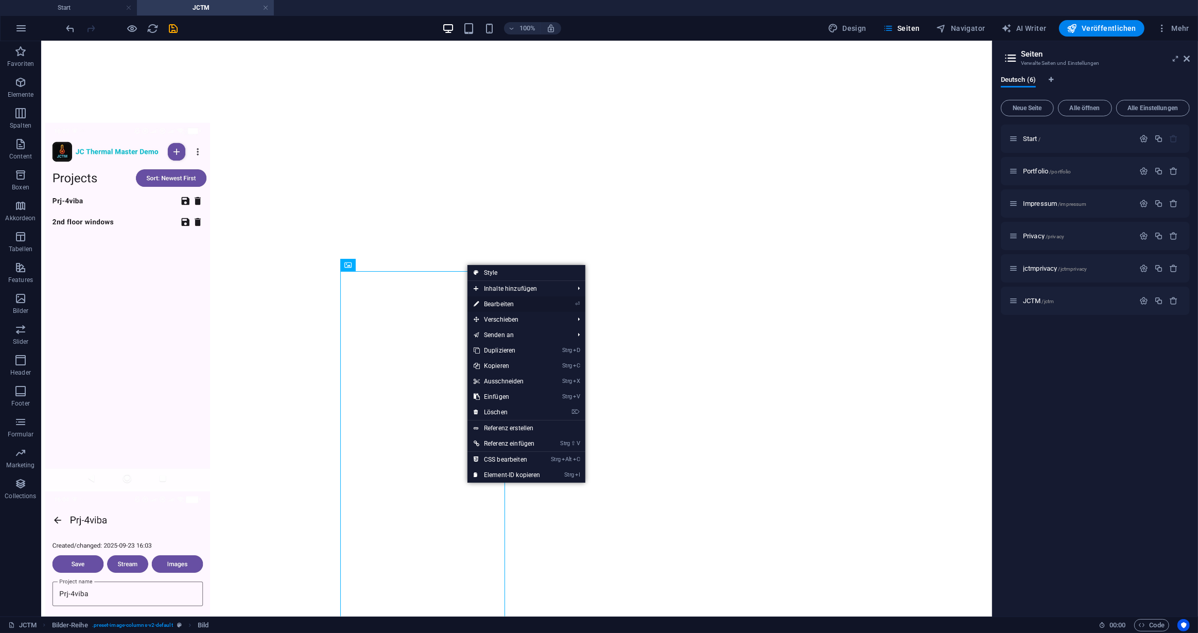
click at [507, 301] on link "⏎ Bearbeiten" at bounding box center [506, 303] width 79 height 15
select select "rem"
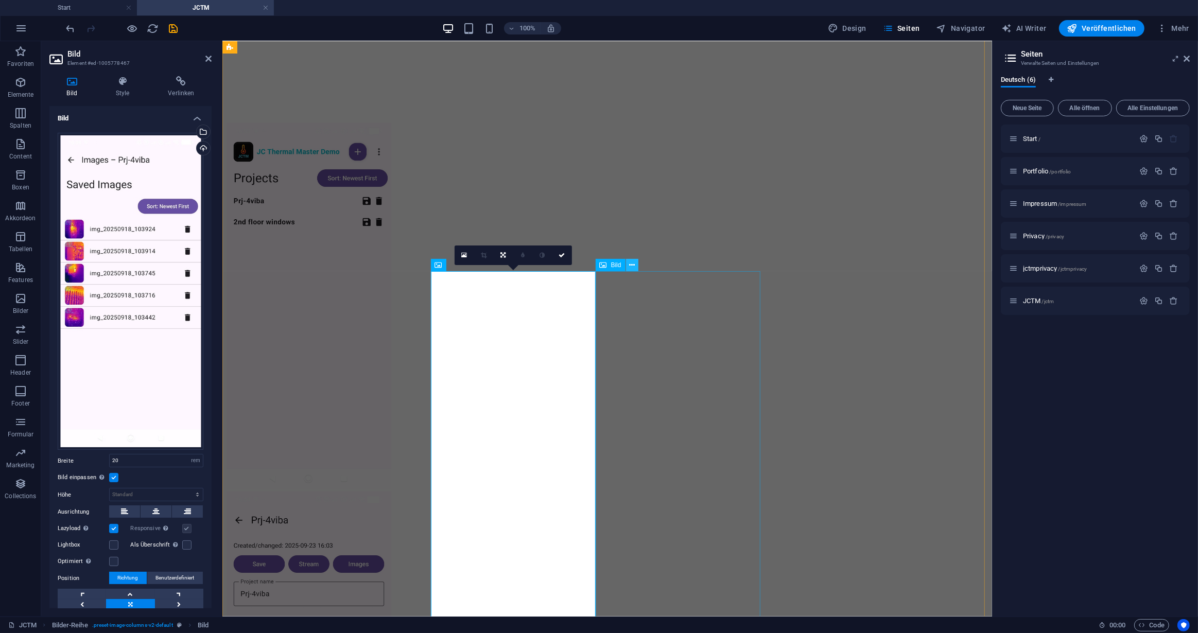
click at [631, 265] on icon at bounding box center [632, 265] width 6 height 11
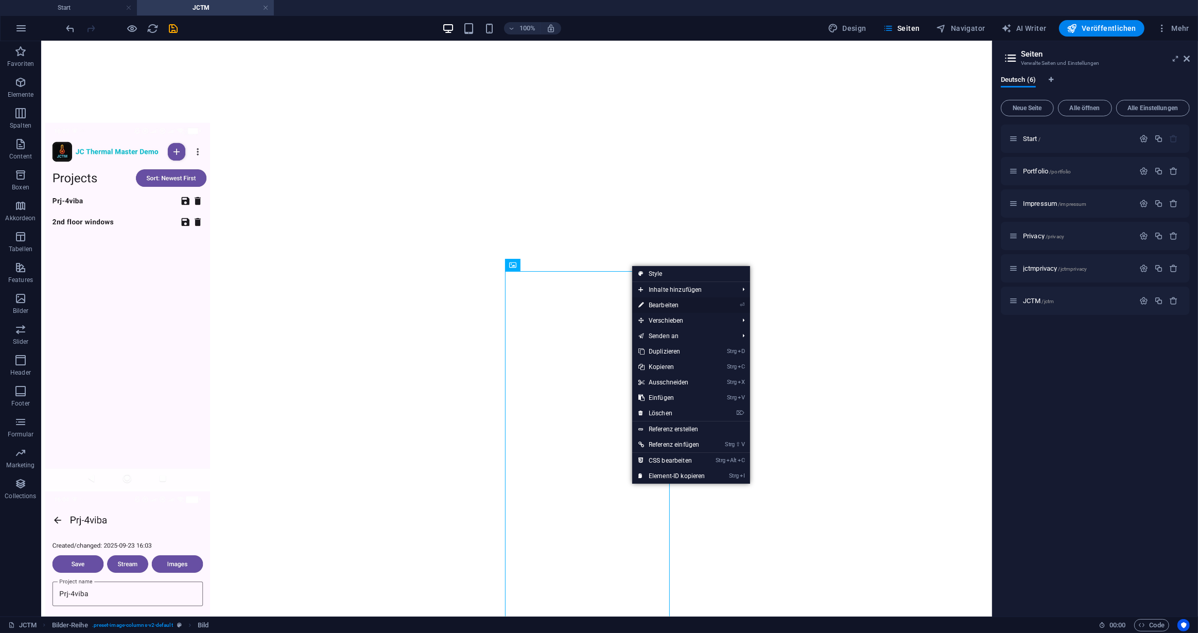
click at [659, 304] on link "⏎ Bearbeiten" at bounding box center [671, 304] width 79 height 15
select select "rem"
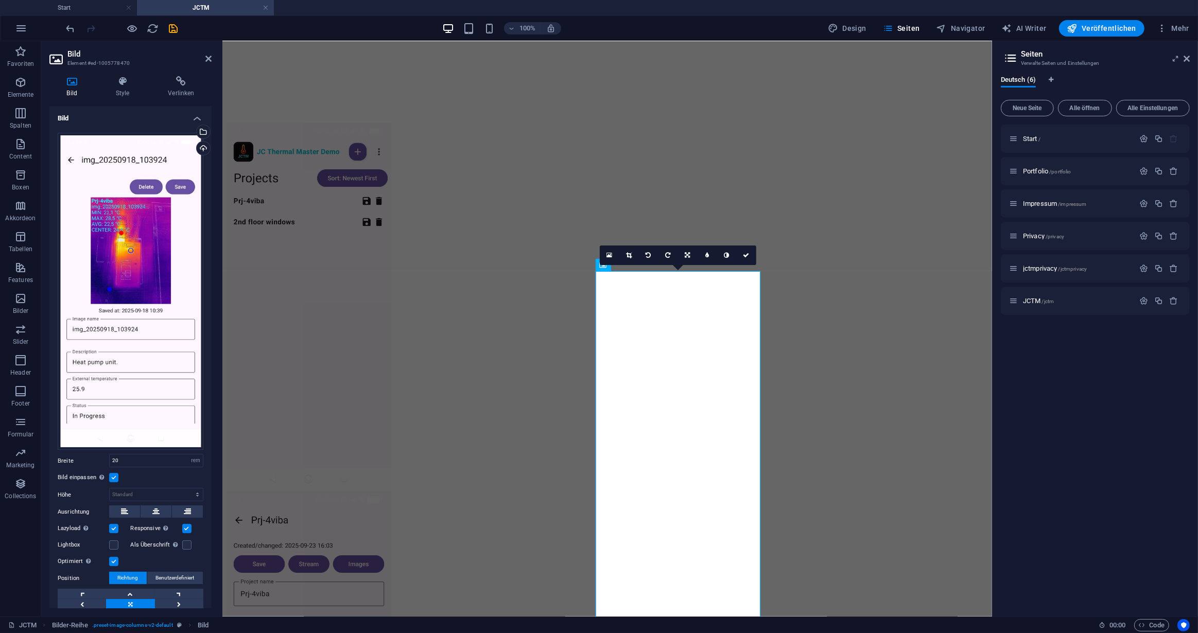
click at [117, 557] on label at bounding box center [113, 561] width 9 height 9
click at [0, 0] on input "Optimiert Bilder werden komprimiert für eine bessere Ladegeschwindigkeit der We…" at bounding box center [0, 0] width 0 height 0
click at [802, 270] on icon at bounding box center [801, 269] width 6 height 11
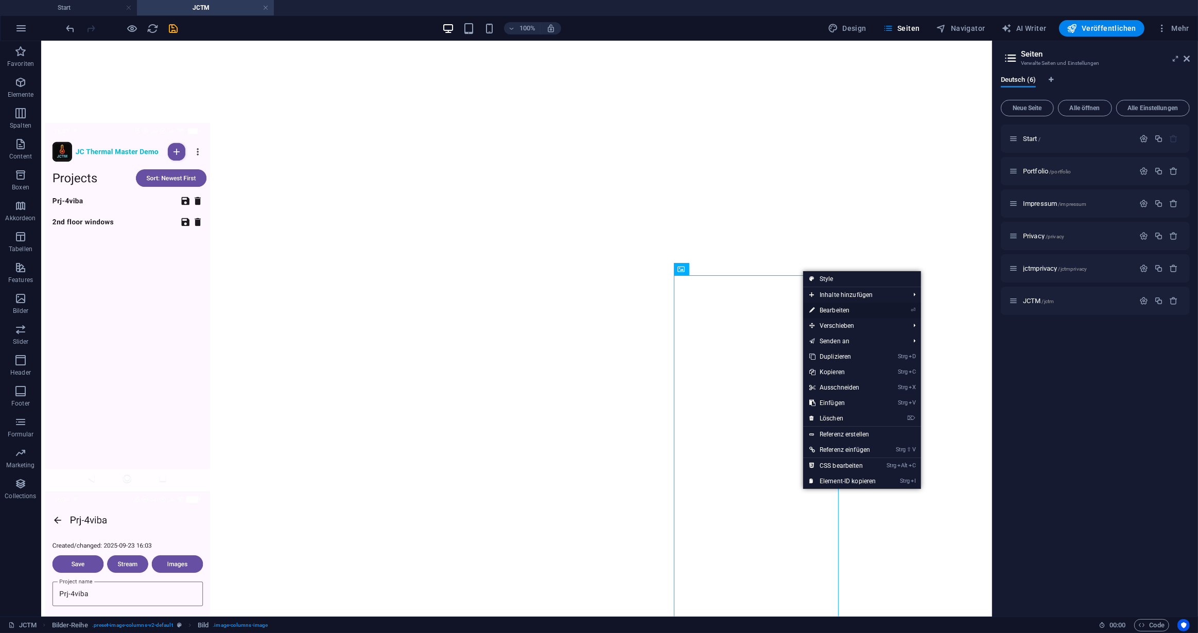
click at [831, 307] on link "⏎ Bearbeiten" at bounding box center [842, 310] width 79 height 15
select select "rem"
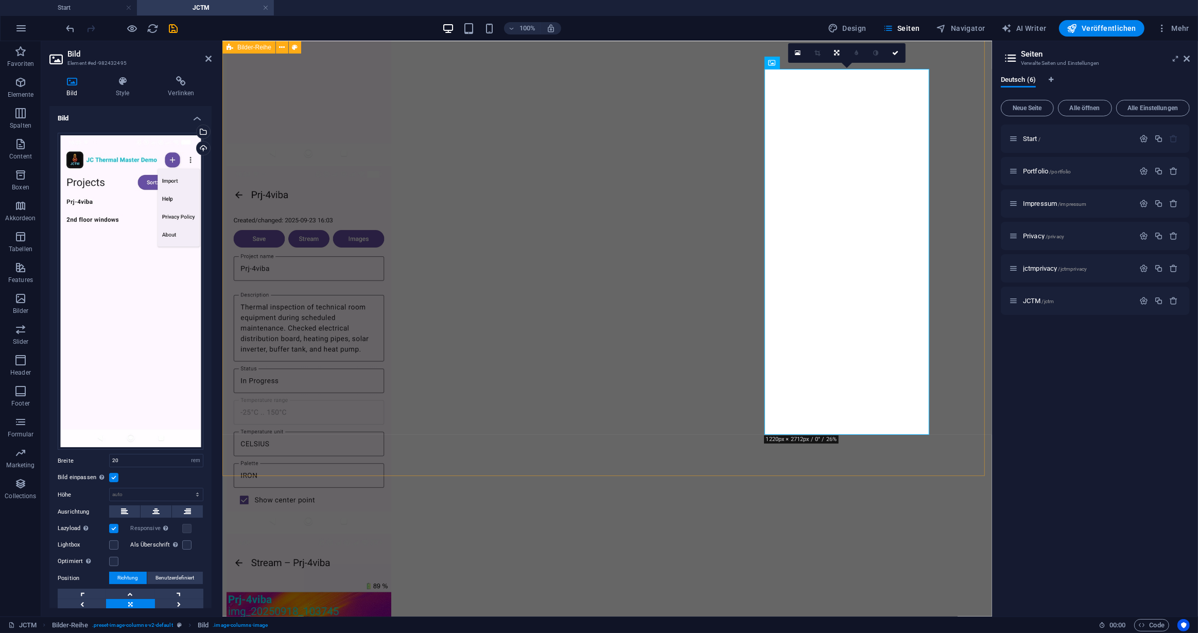
scroll to position [1402, 0]
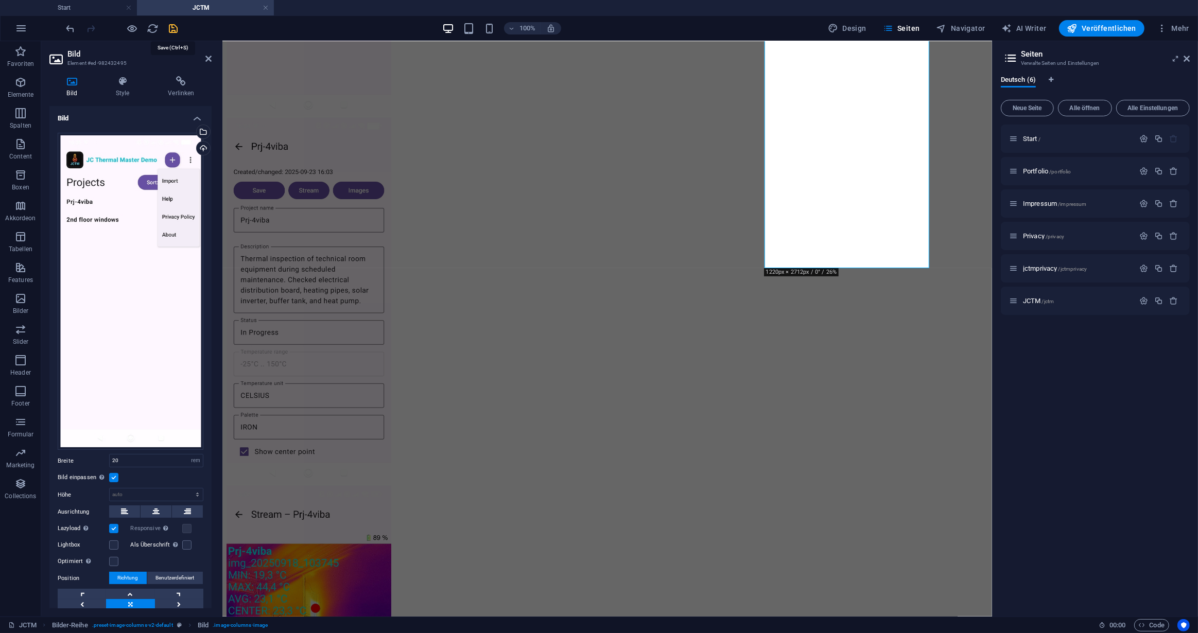
click at [173, 26] on icon "save" at bounding box center [174, 29] width 12 height 12
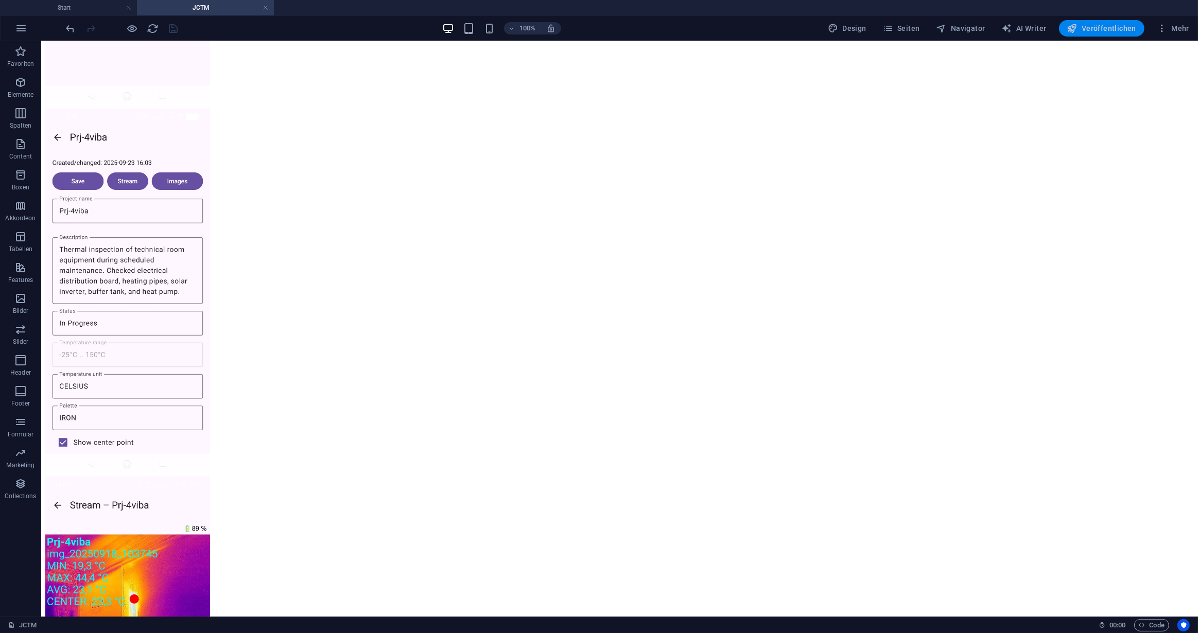
click at [1100, 28] on span "Veröffentlichen" at bounding box center [1101, 28] width 69 height 10
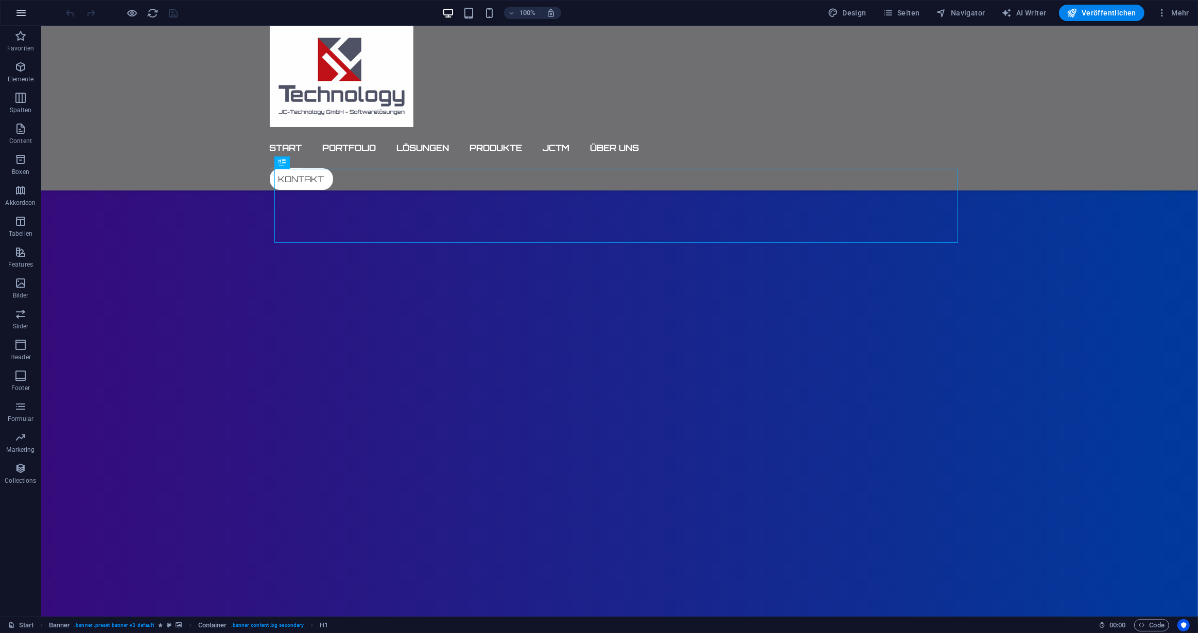
click at [21, 10] on icon "button" at bounding box center [21, 13] width 12 height 12
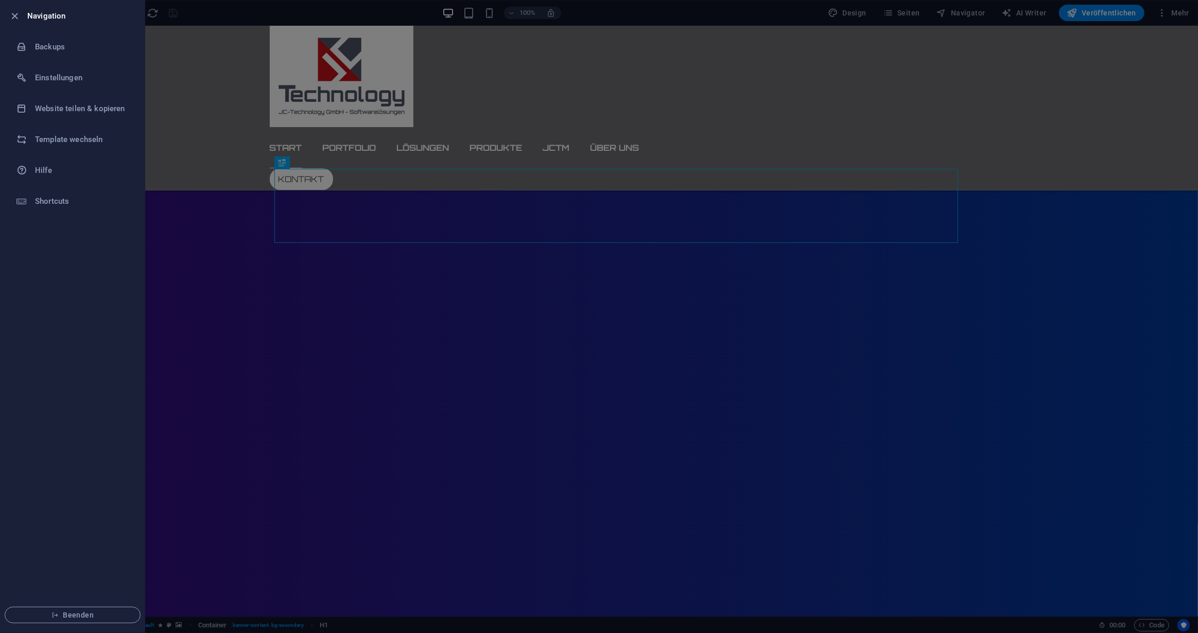
click at [911, 14] on div at bounding box center [599, 316] width 1198 height 633
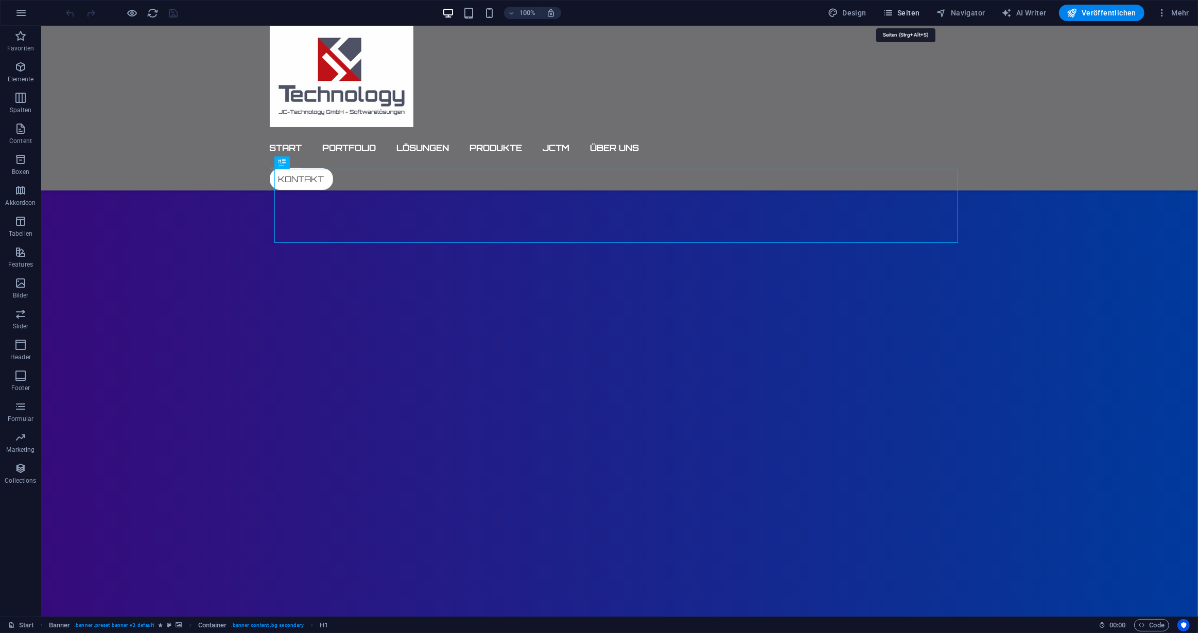
click at [910, 11] on span "Seiten" at bounding box center [901, 13] width 37 height 10
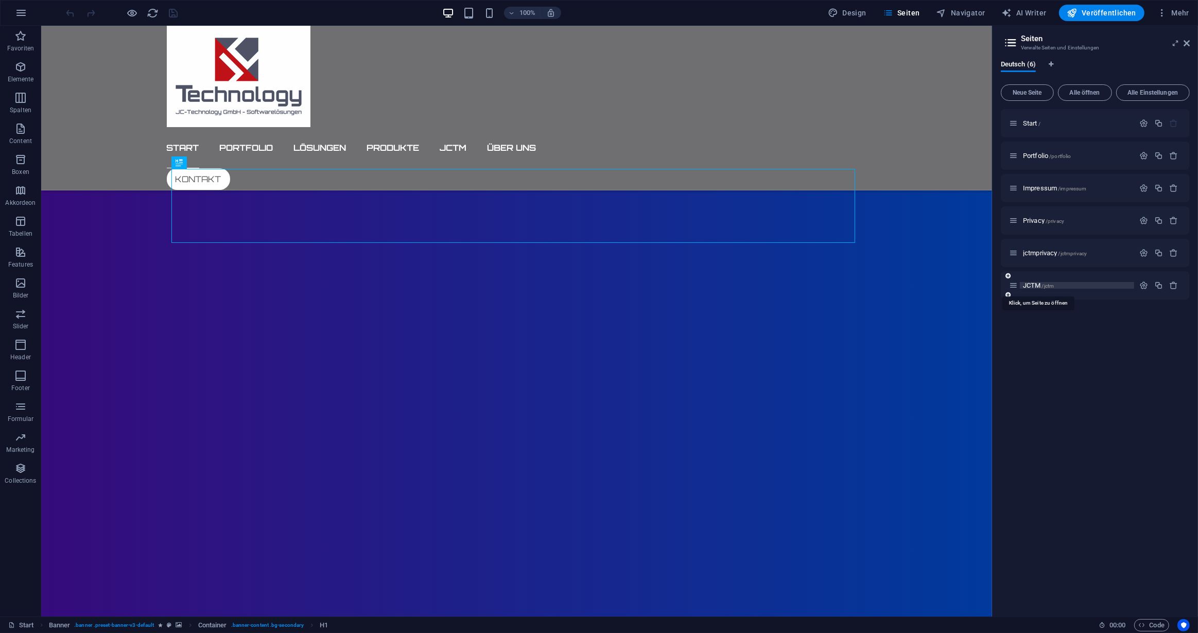
click at [1032, 283] on span "JCTM /jctm" at bounding box center [1038, 286] width 31 height 8
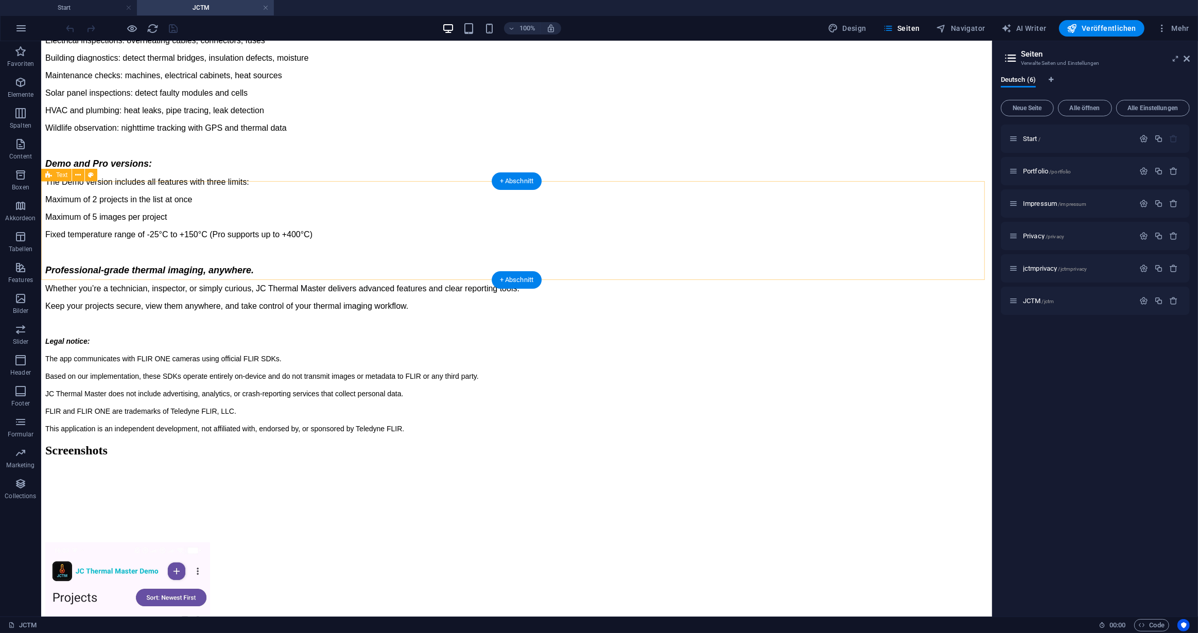
scroll to position [608, 0]
click at [203, 310] on icon at bounding box center [204, 311] width 6 height 11
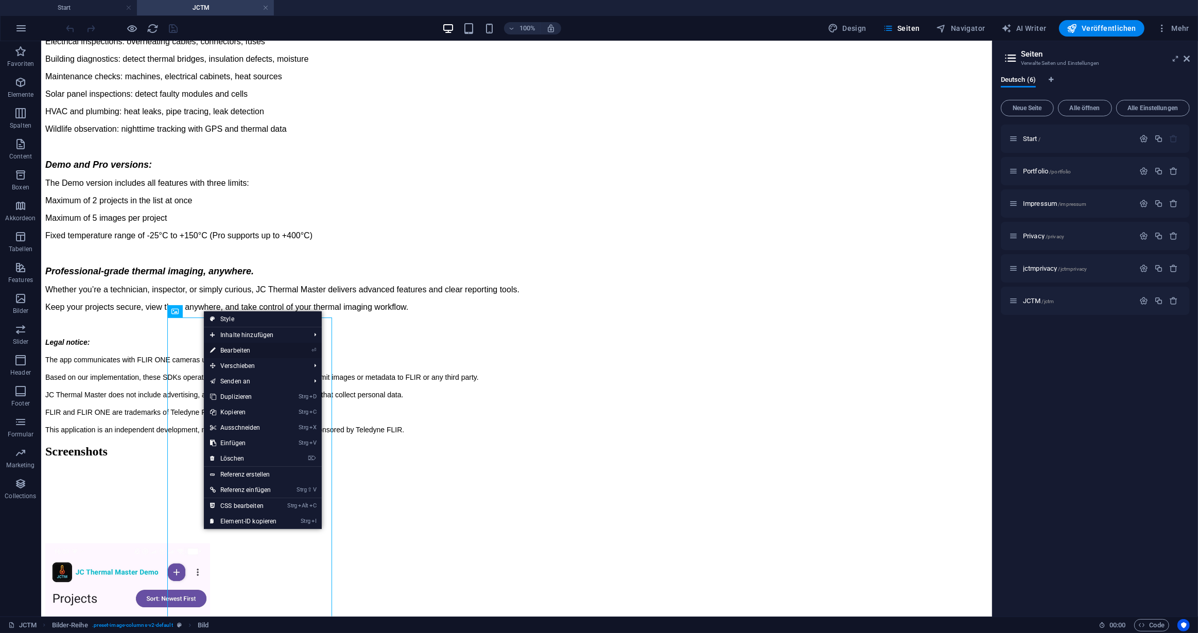
click at [239, 350] on link "⏎ Bearbeiten" at bounding box center [243, 350] width 79 height 15
select select "rem"
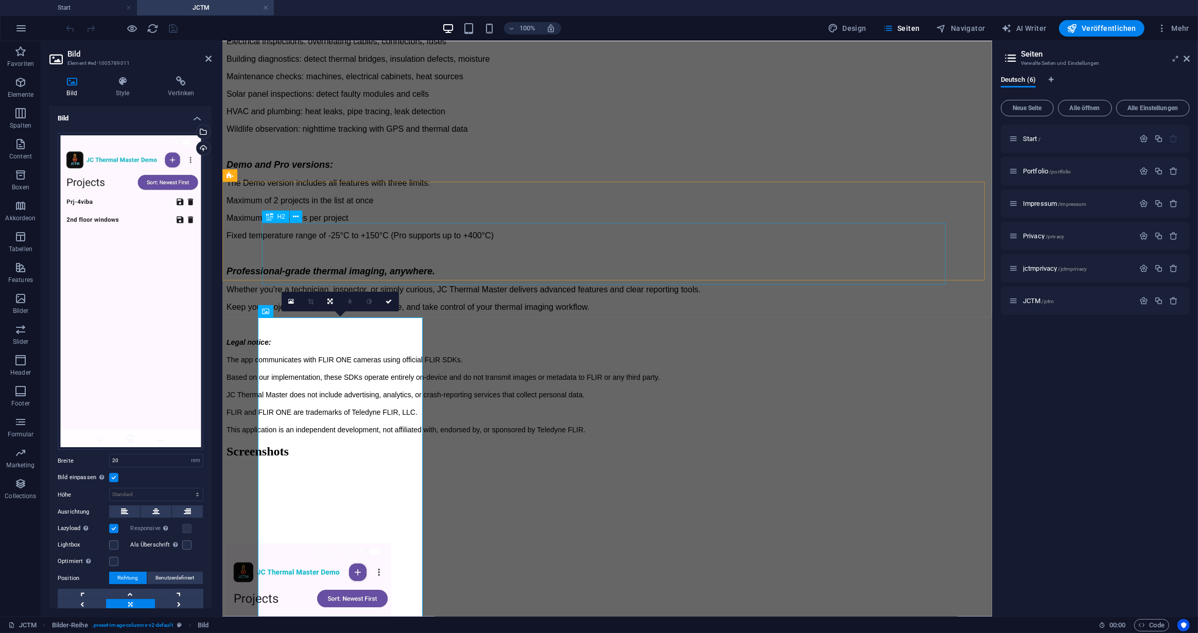
click at [624, 444] on div "Screenshots" at bounding box center [606, 451] width 761 height 14
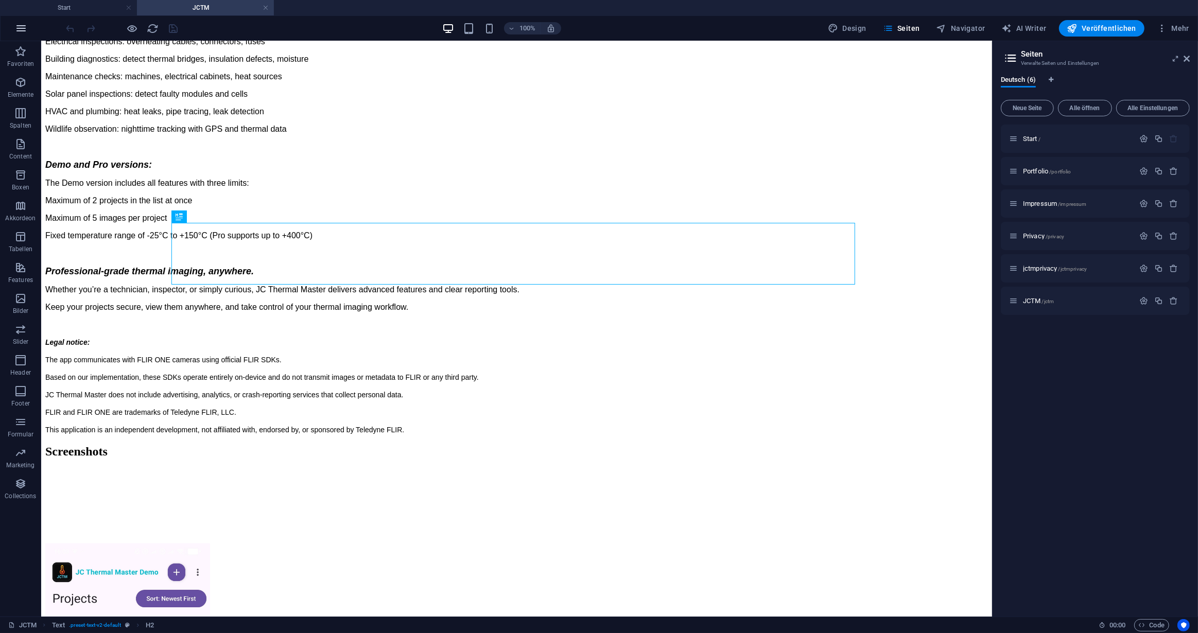
click at [22, 25] on icon "button" at bounding box center [21, 28] width 12 height 12
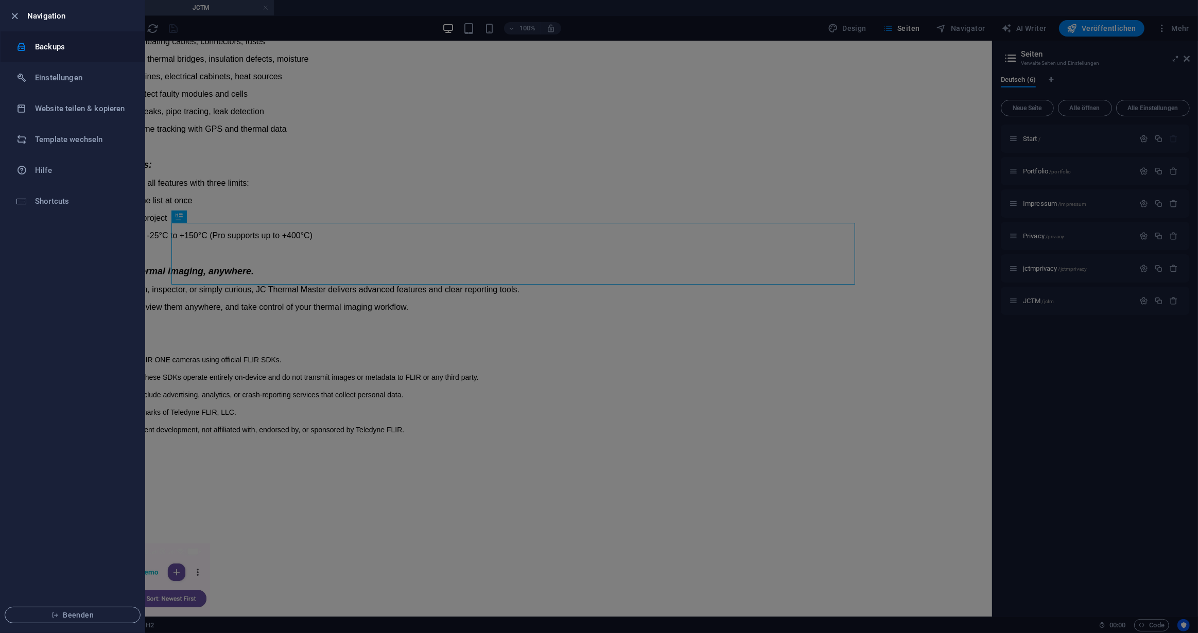
click at [50, 46] on h6 "Backups" at bounding box center [82, 47] width 95 height 12
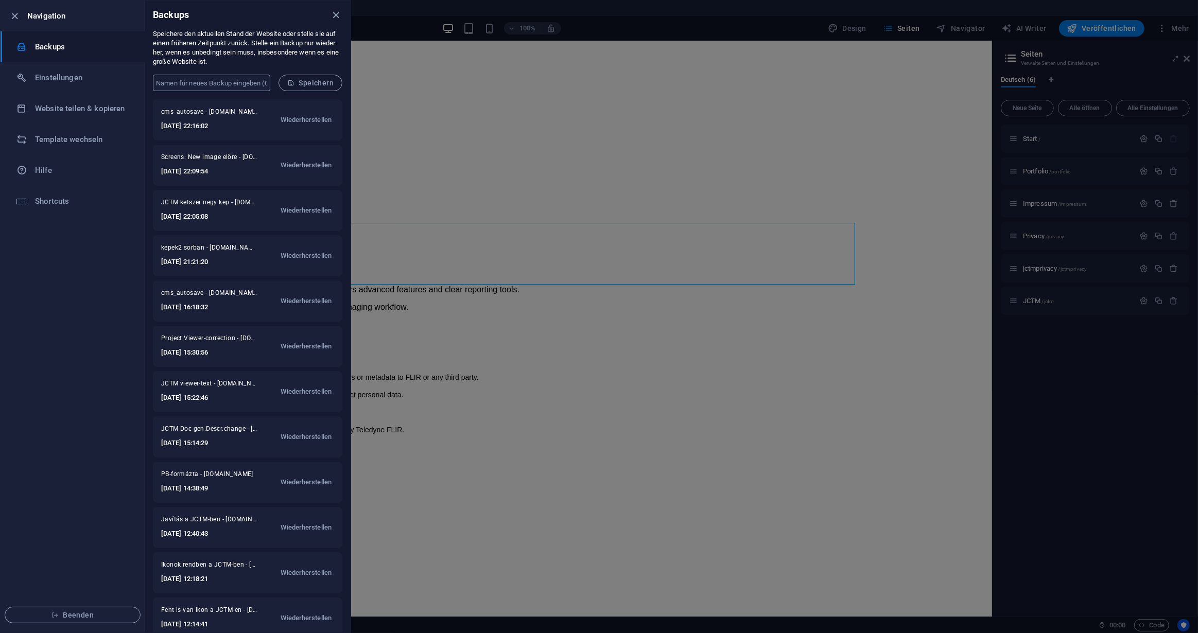
click at [200, 83] on input "text" at bounding box center [211, 83] width 117 height 16
type input "Megjelenik a 8 kep"
click at [322, 78] on button "Speichern" at bounding box center [310, 83] width 64 height 16
click at [672, 253] on div at bounding box center [599, 316] width 1198 height 633
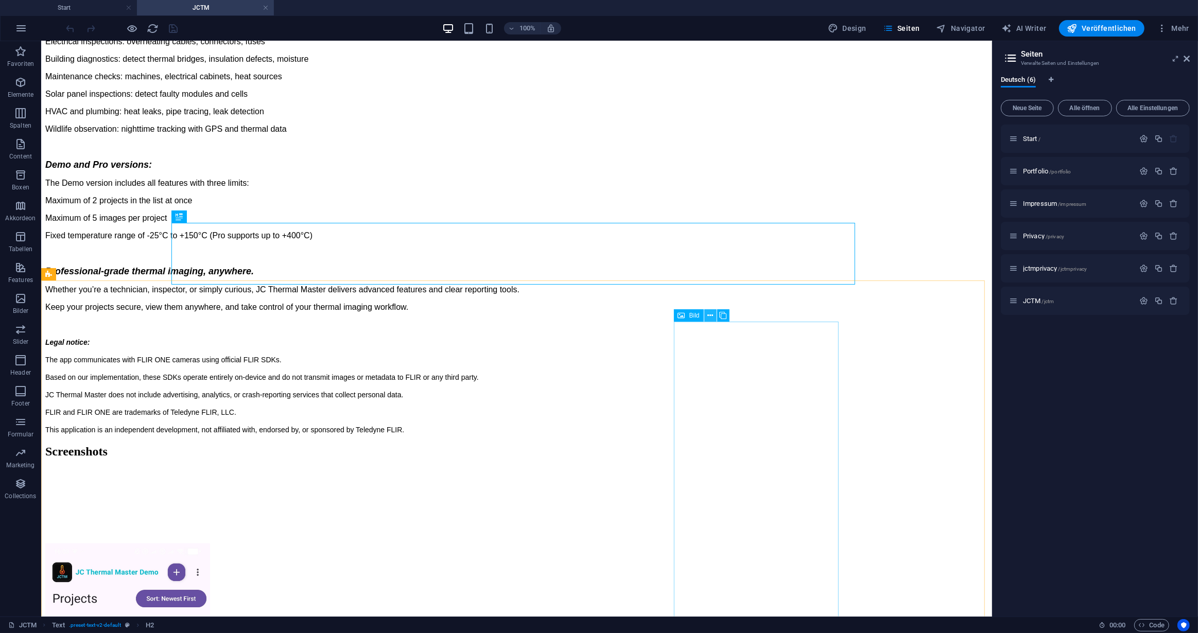
click at [709, 315] on icon at bounding box center [710, 315] width 6 height 11
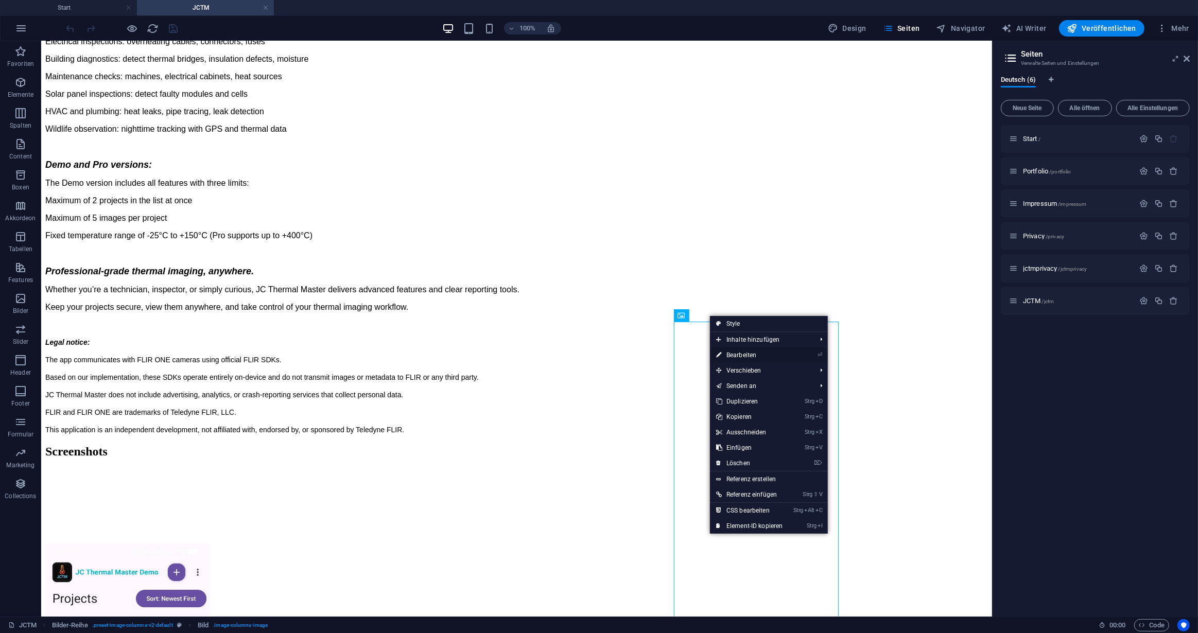
drag, startPoint x: 733, startPoint y: 354, endPoint x: 489, endPoint y: 311, distance: 247.1
click at [733, 354] on link "⏎ Bearbeiten" at bounding box center [749, 354] width 79 height 15
select select "rem"
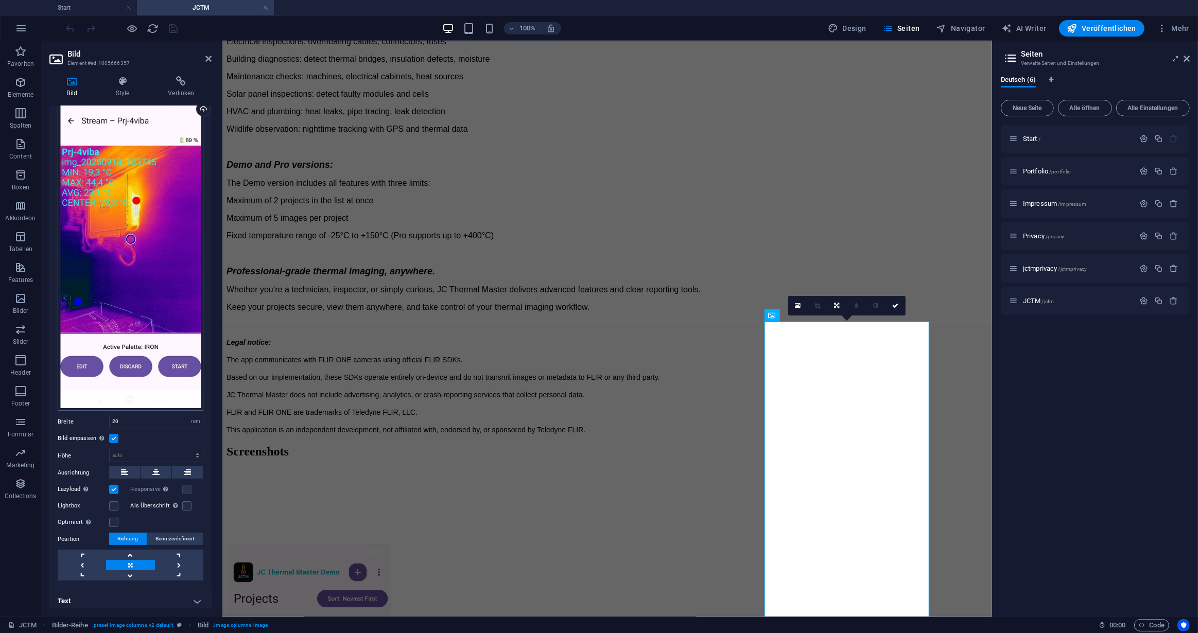
scroll to position [39, 0]
click at [121, 81] on icon at bounding box center [122, 81] width 48 height 10
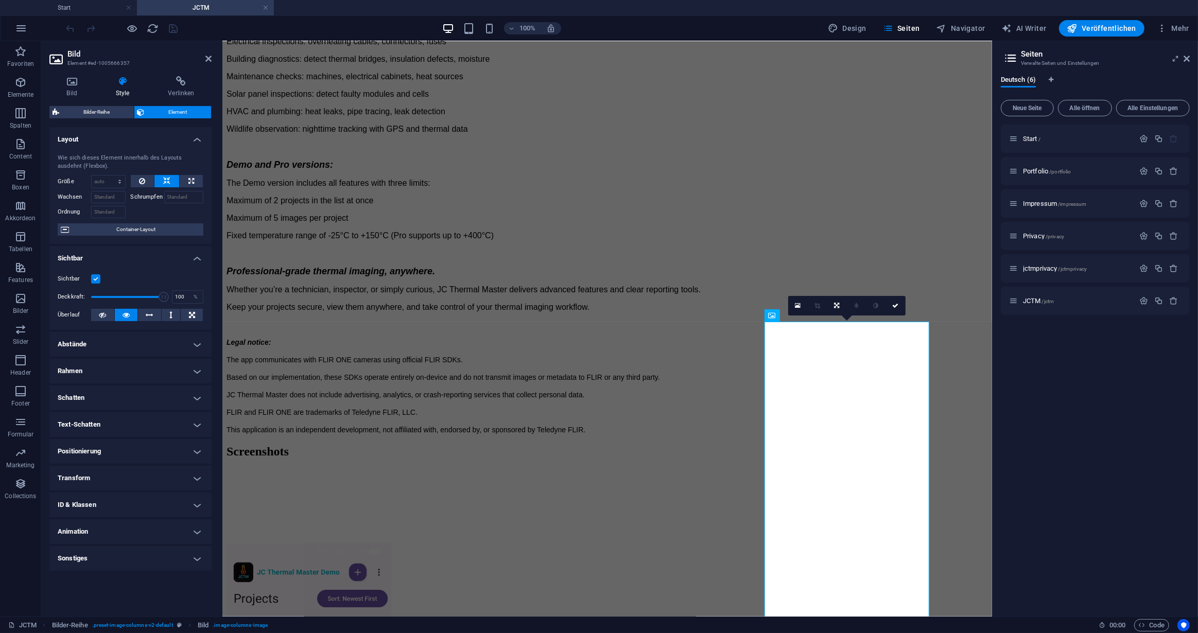
click at [195, 346] on h4 "Abstände" at bounding box center [130, 344] width 162 height 25
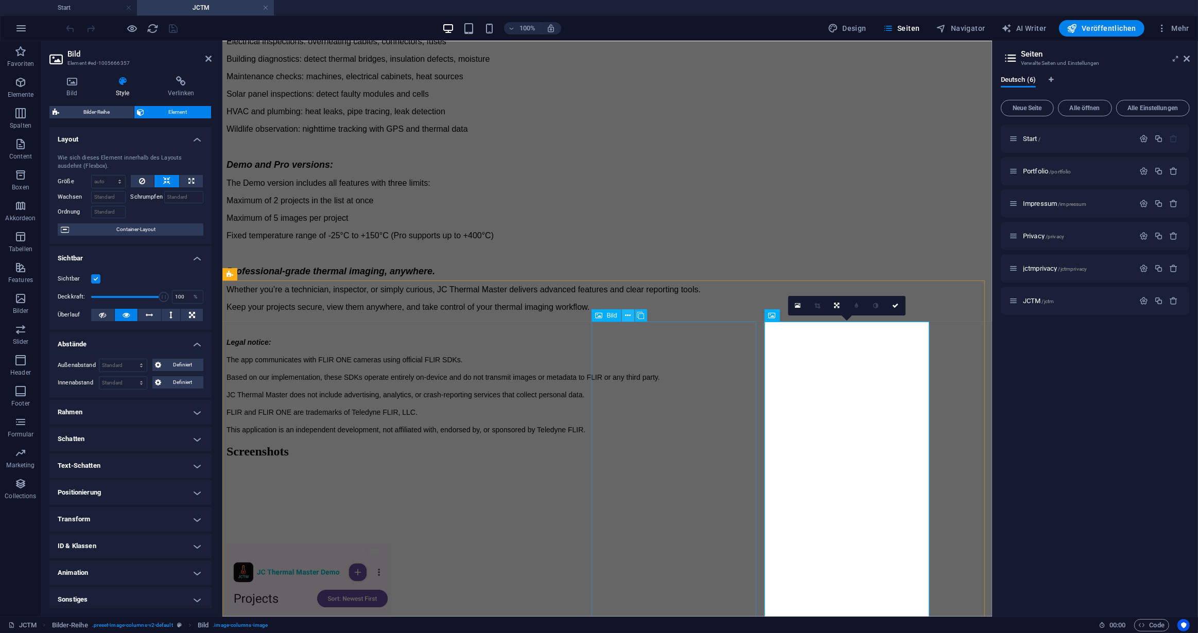
click at [626, 315] on icon at bounding box center [628, 315] width 6 height 11
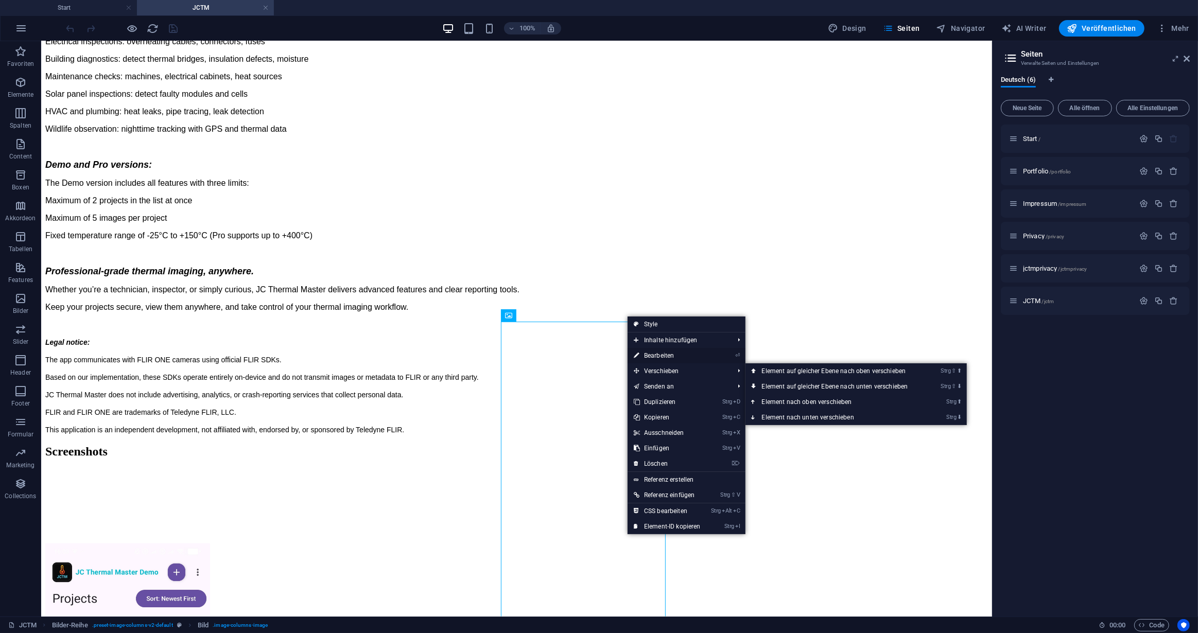
click at [662, 356] on link "⏎ Bearbeiten" at bounding box center [666, 355] width 79 height 15
select select "rem"
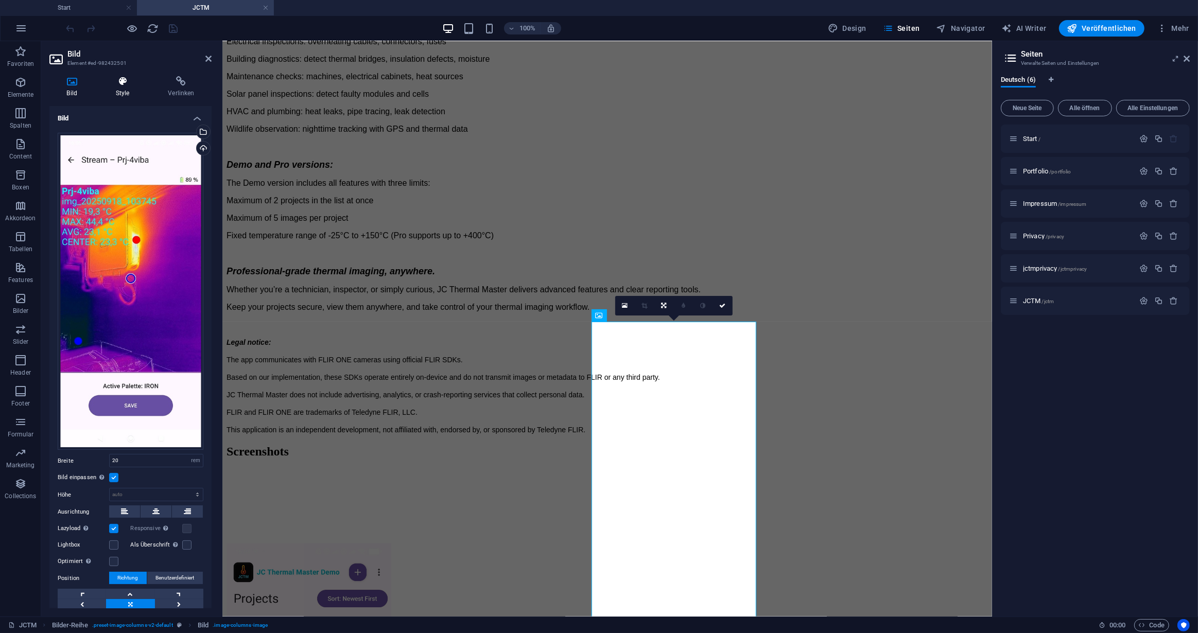
click at [121, 86] on icon at bounding box center [122, 81] width 48 height 10
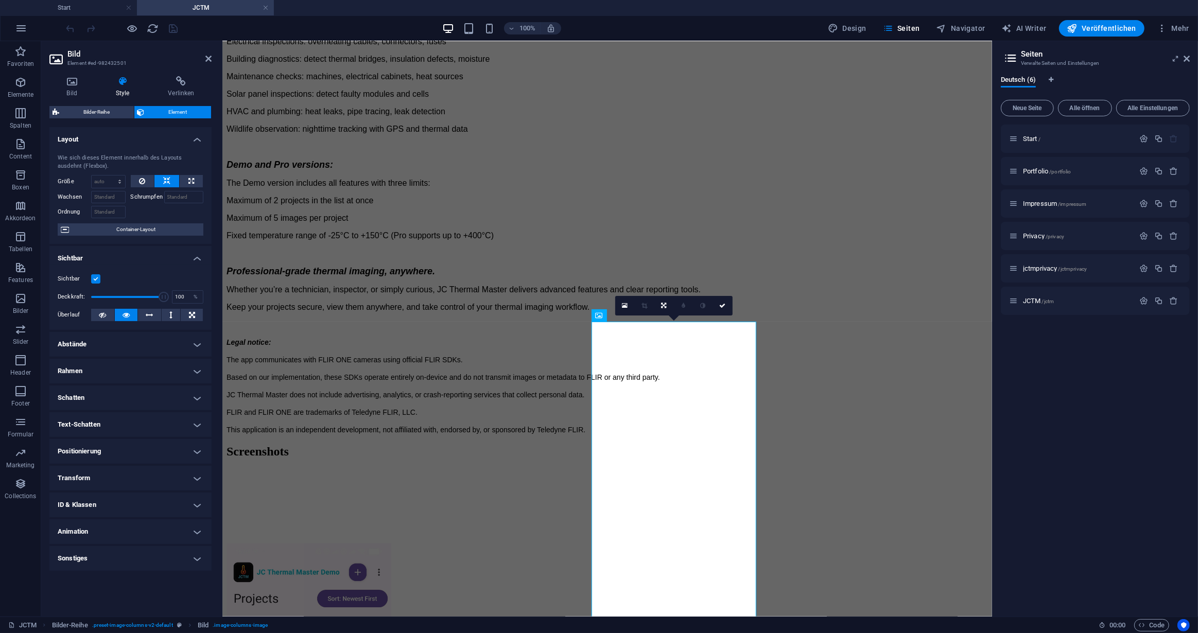
click at [195, 346] on h4 "Abstände" at bounding box center [130, 344] width 162 height 25
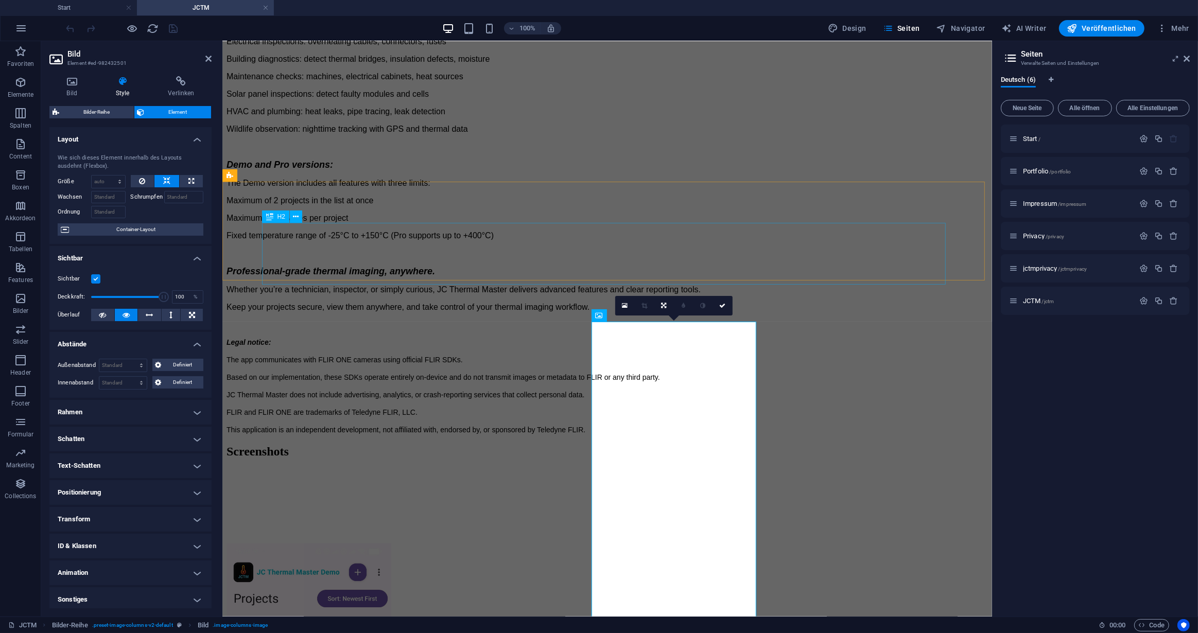
click at [709, 444] on div "Screenshots" at bounding box center [606, 451] width 761 height 14
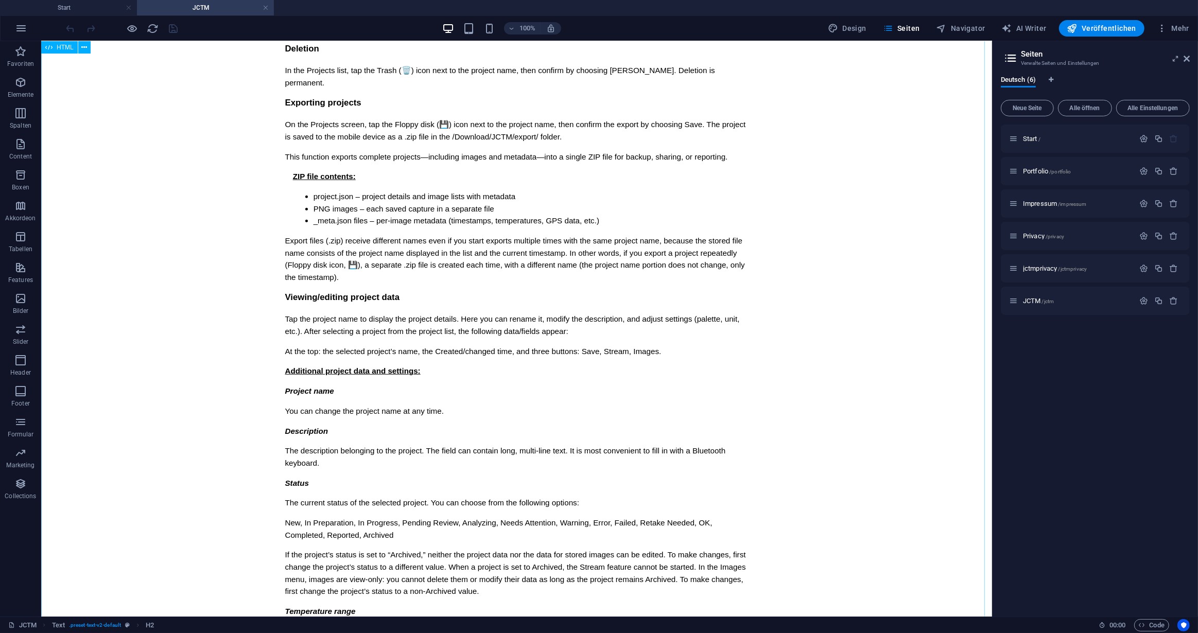
scroll to position [5287, 0]
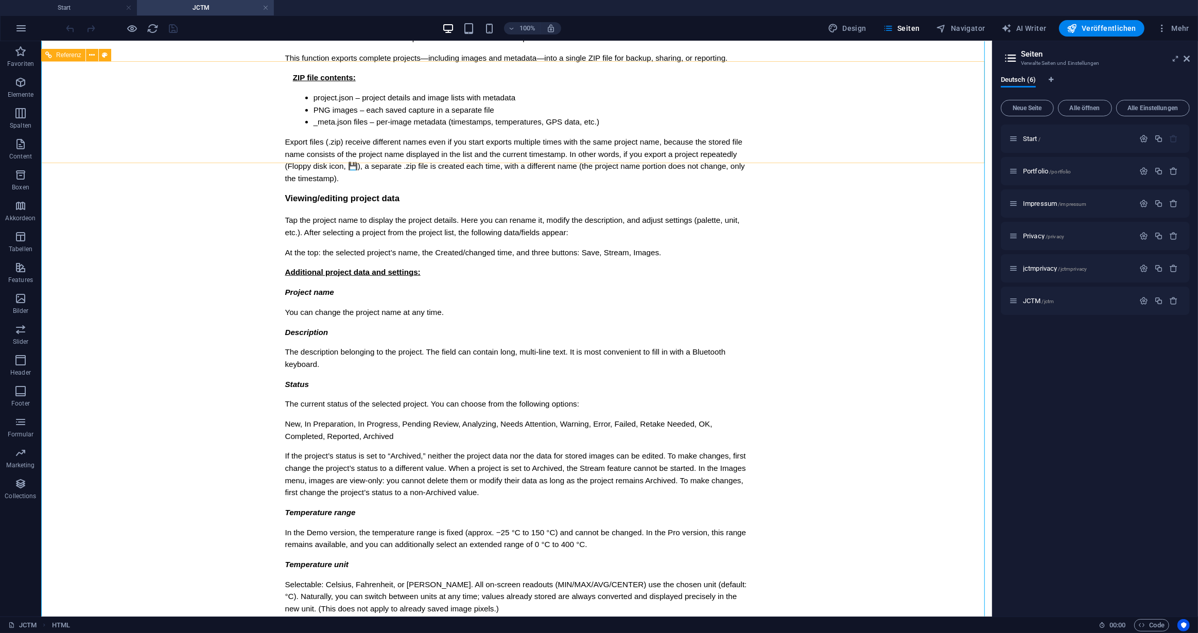
scroll to position [5241, 0]
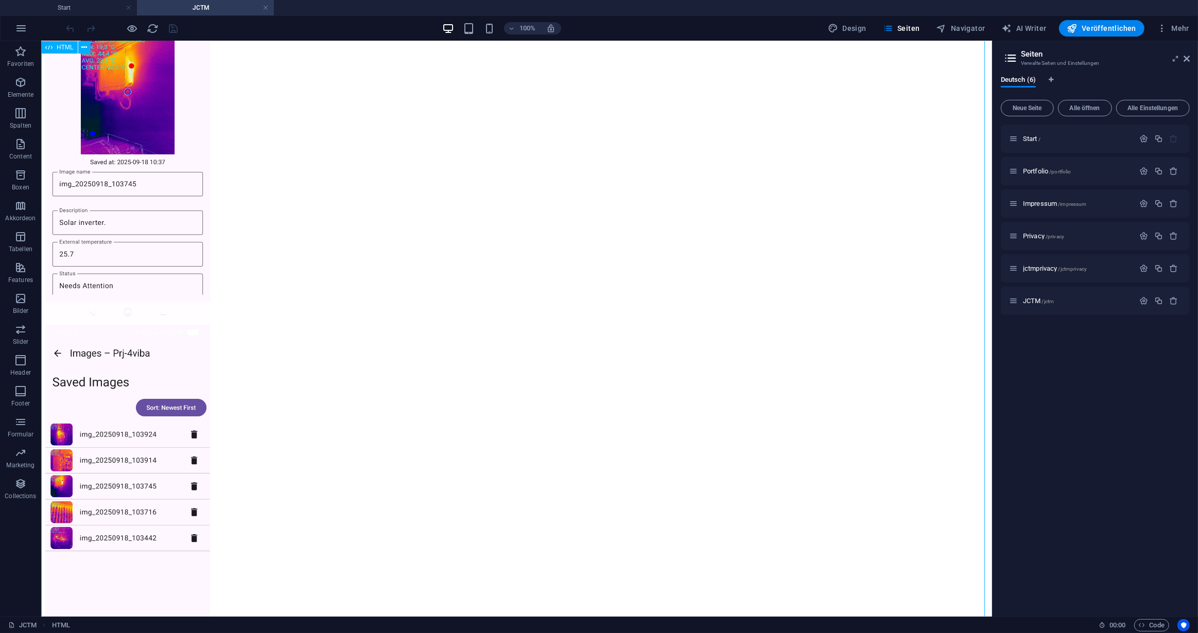
scroll to position [2668, 0]
